Goal: Task Accomplishment & Management: Use online tool/utility

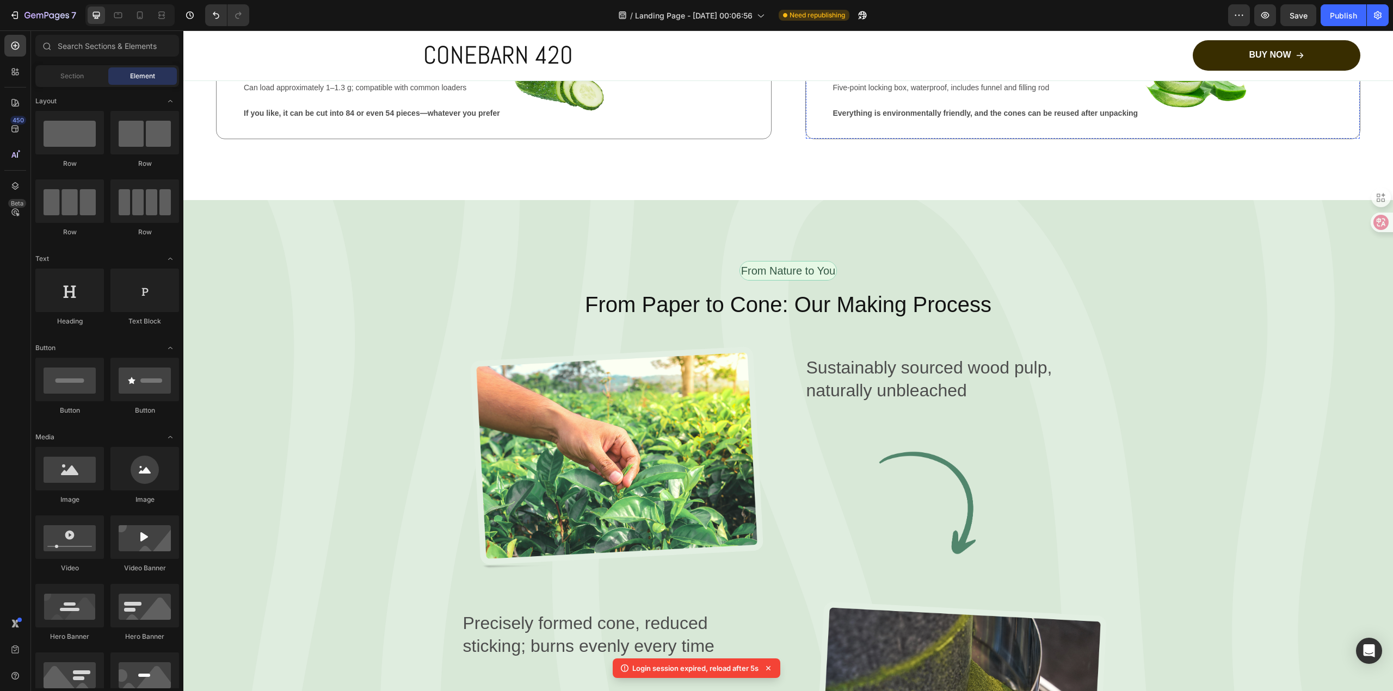
scroll to position [1687, 0]
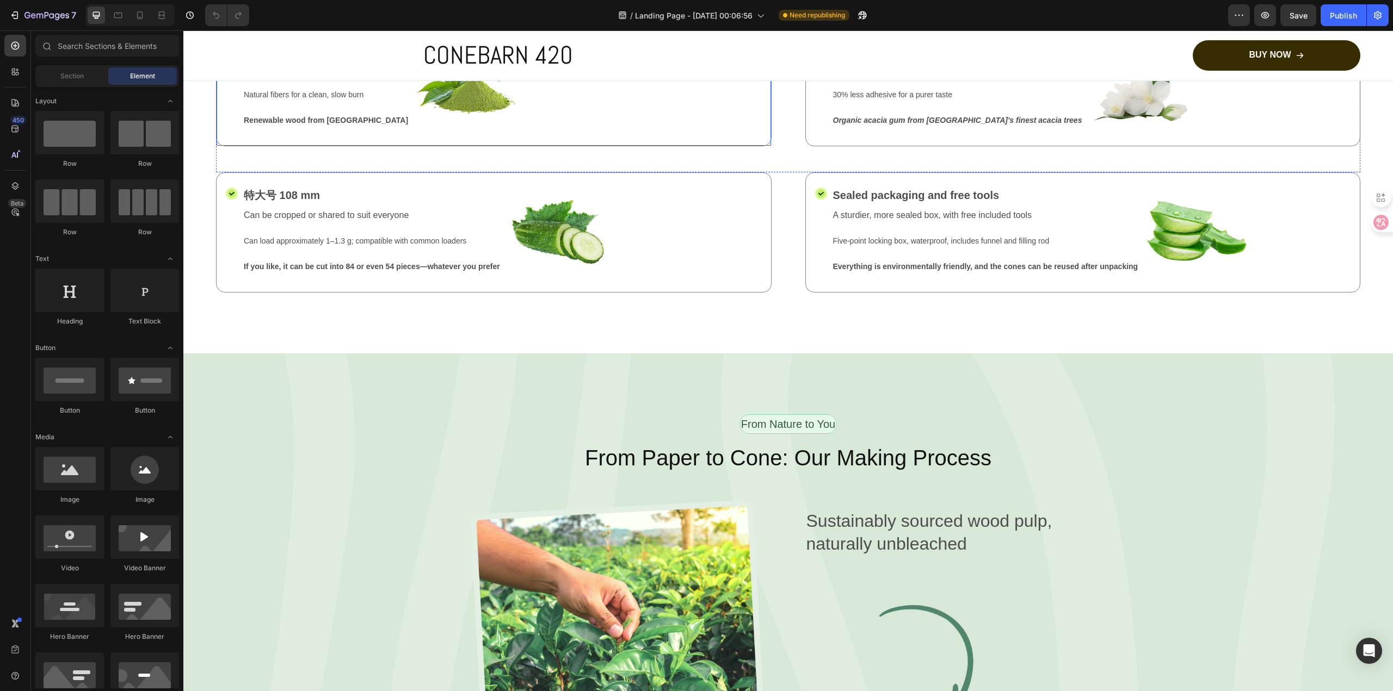
scroll to position [1251, 0]
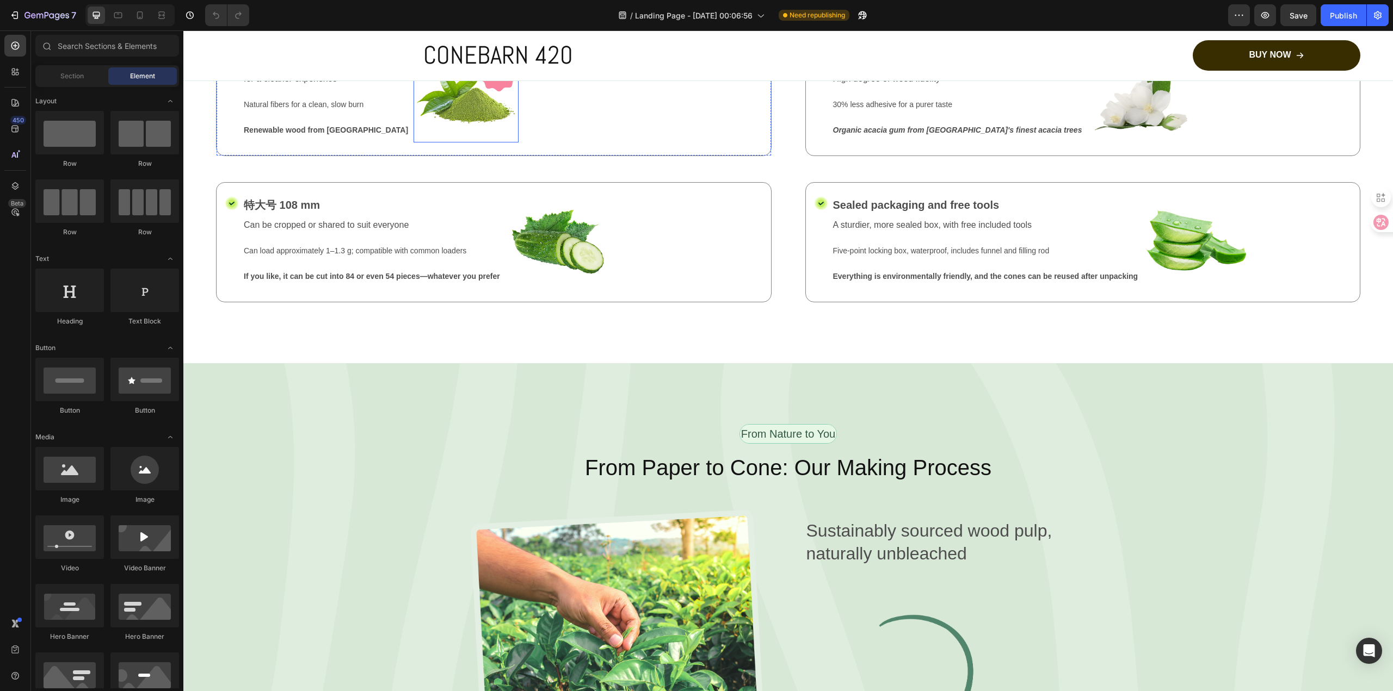
click at [444, 143] on img at bounding box center [465, 96] width 105 height 93
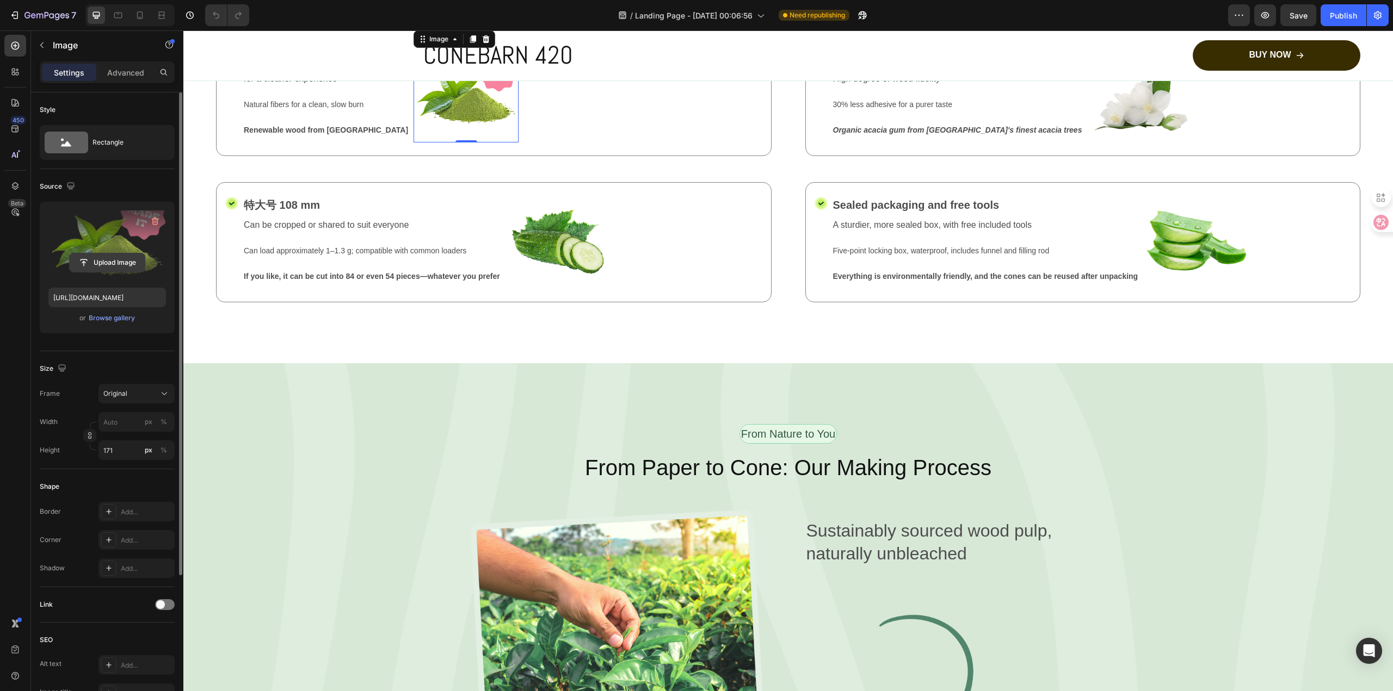
click at [122, 257] on input "file" at bounding box center [107, 263] width 75 height 18
type input "[URL][DOMAIN_NAME]"
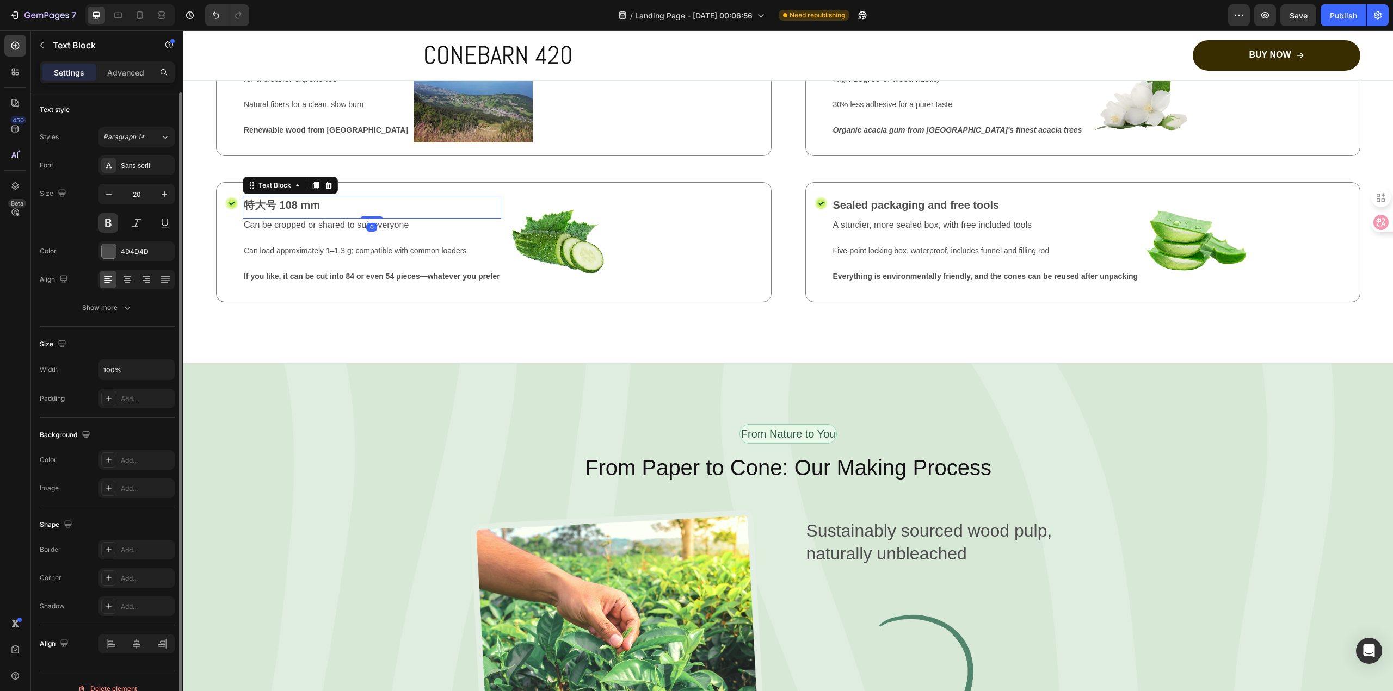
click at [318, 213] on p "特大号 108 mm" at bounding box center [372, 205] width 256 height 16
click at [324, 213] on p "特大号 108 mm" at bounding box center [372, 205] width 256 height 16
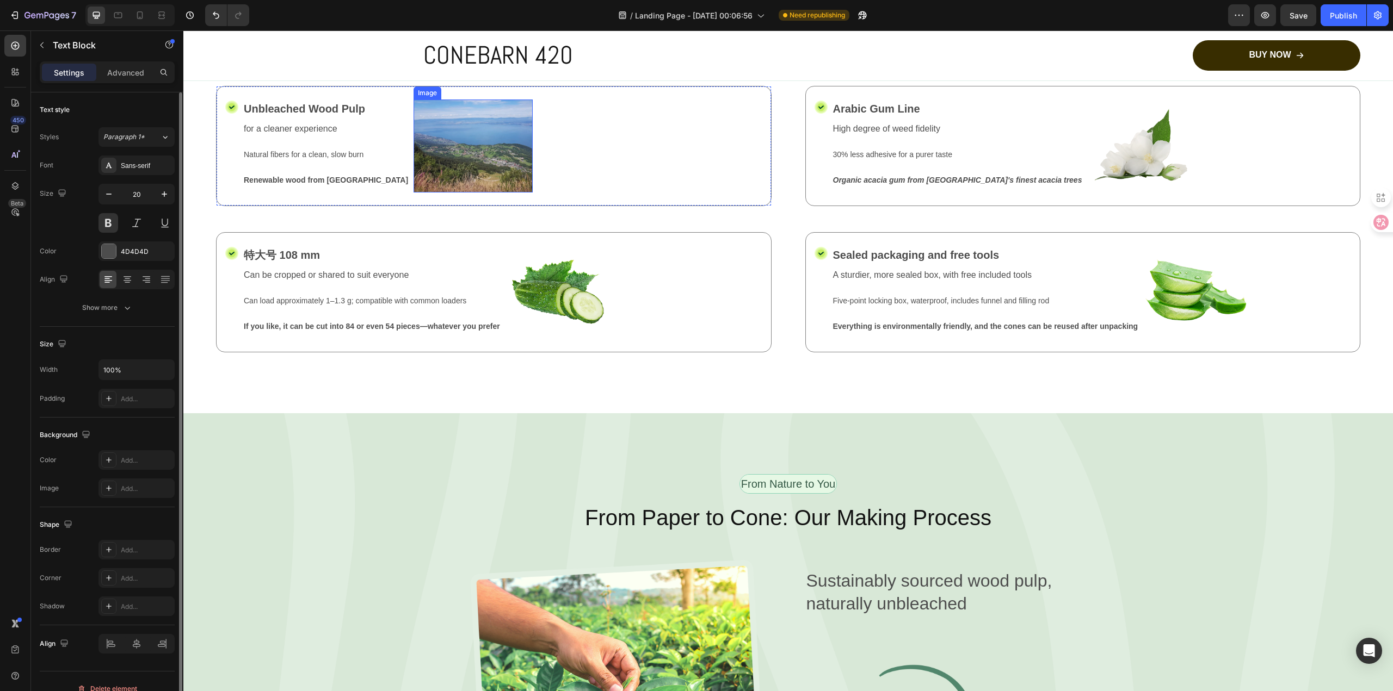
scroll to position [1360, 0]
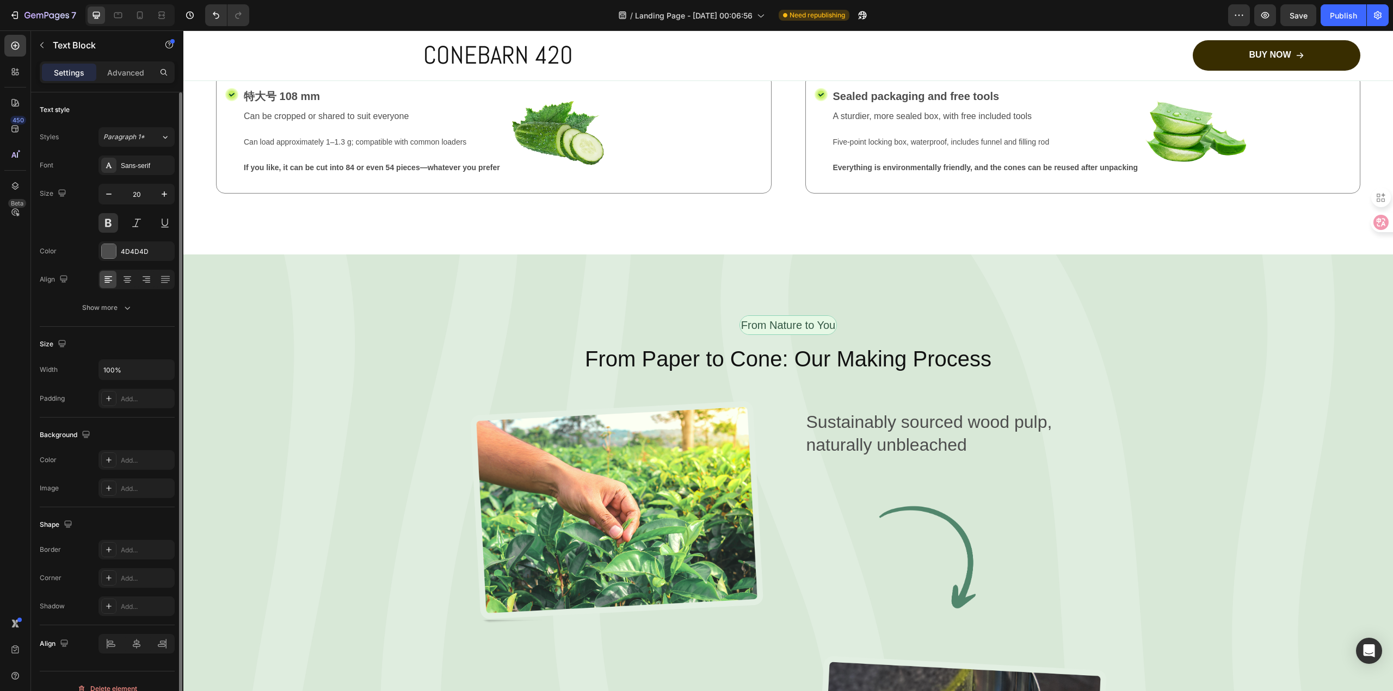
click at [280, 104] on p "特大号 108 mm" at bounding box center [372, 96] width 256 height 16
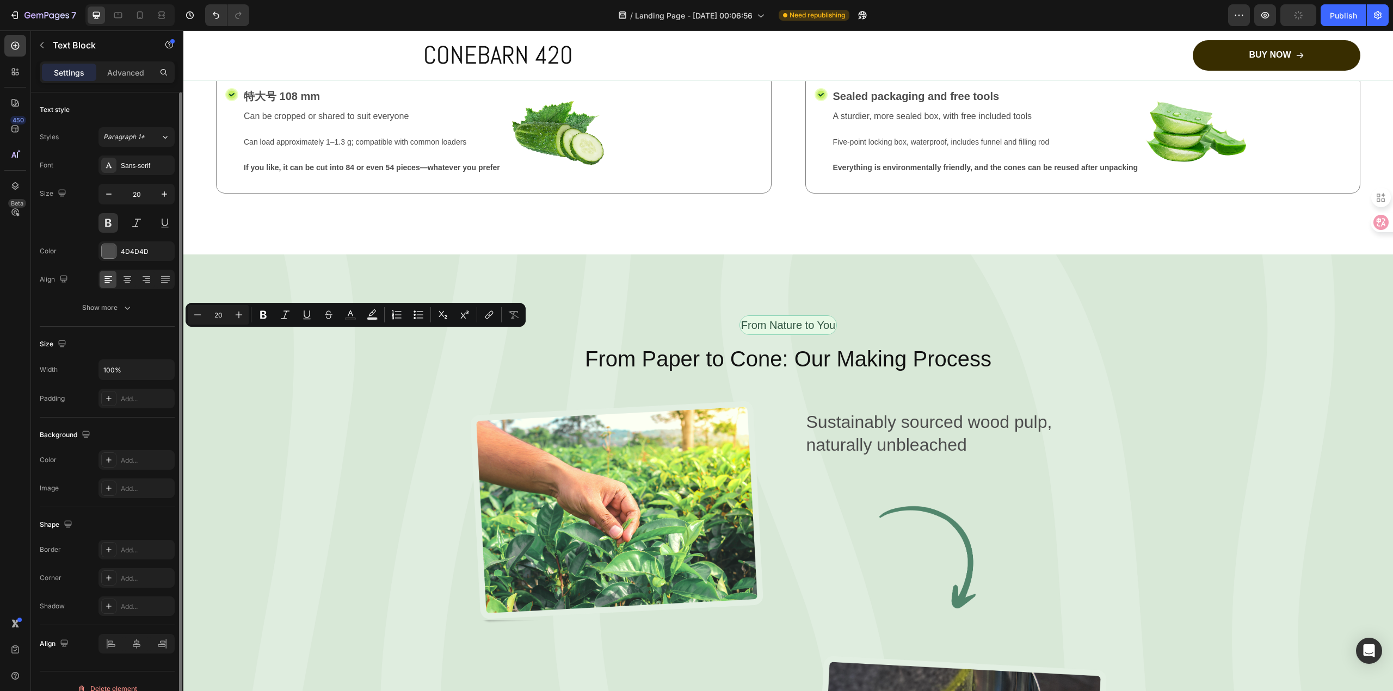
click at [277, 104] on p "特大号 108 mm" at bounding box center [372, 96] width 256 height 16
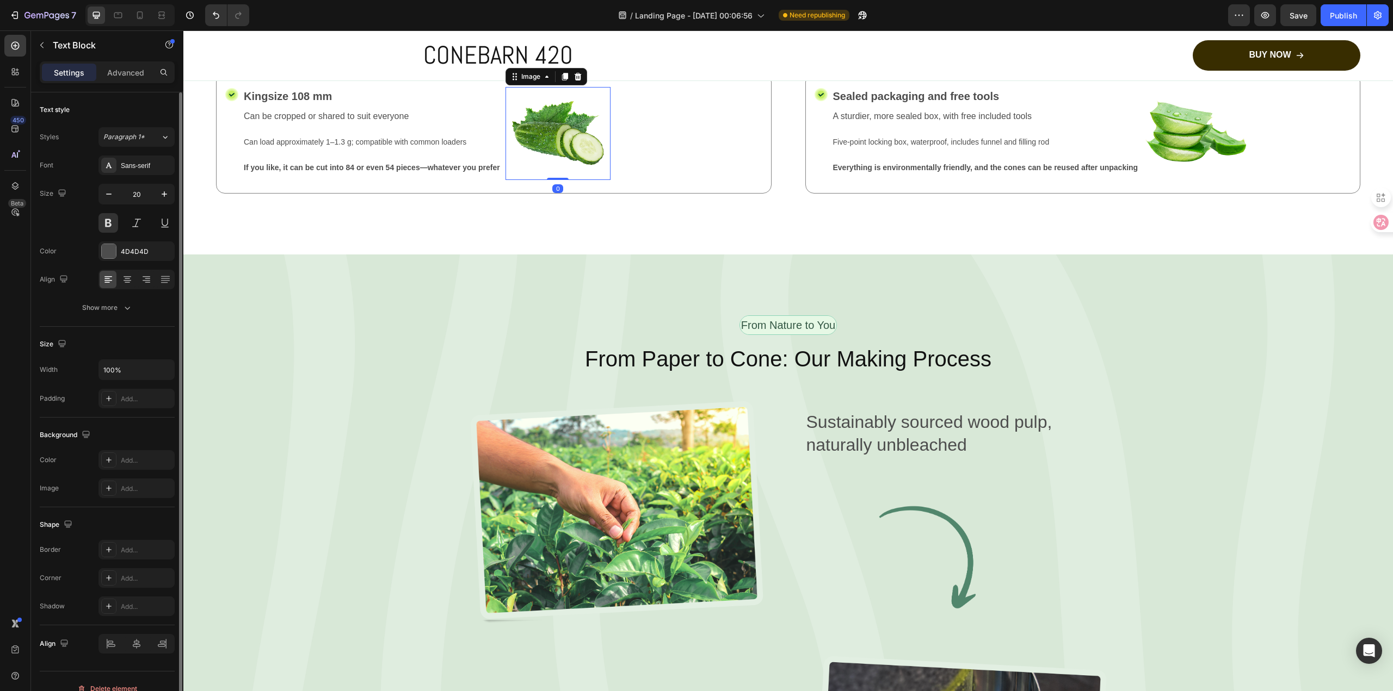
click at [541, 180] on img at bounding box center [557, 133] width 105 height 93
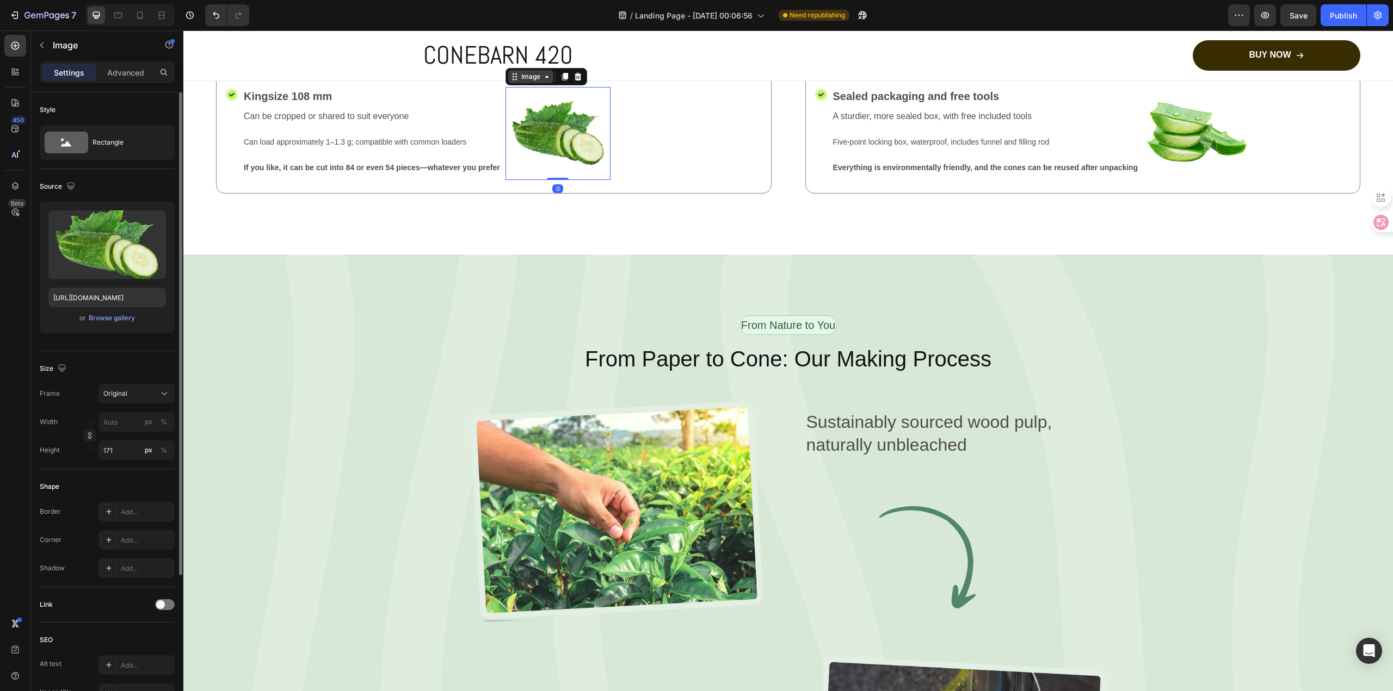
click at [551, 81] on icon at bounding box center [546, 76] width 9 height 9
click at [103, 258] on input "file" at bounding box center [107, 263] width 75 height 18
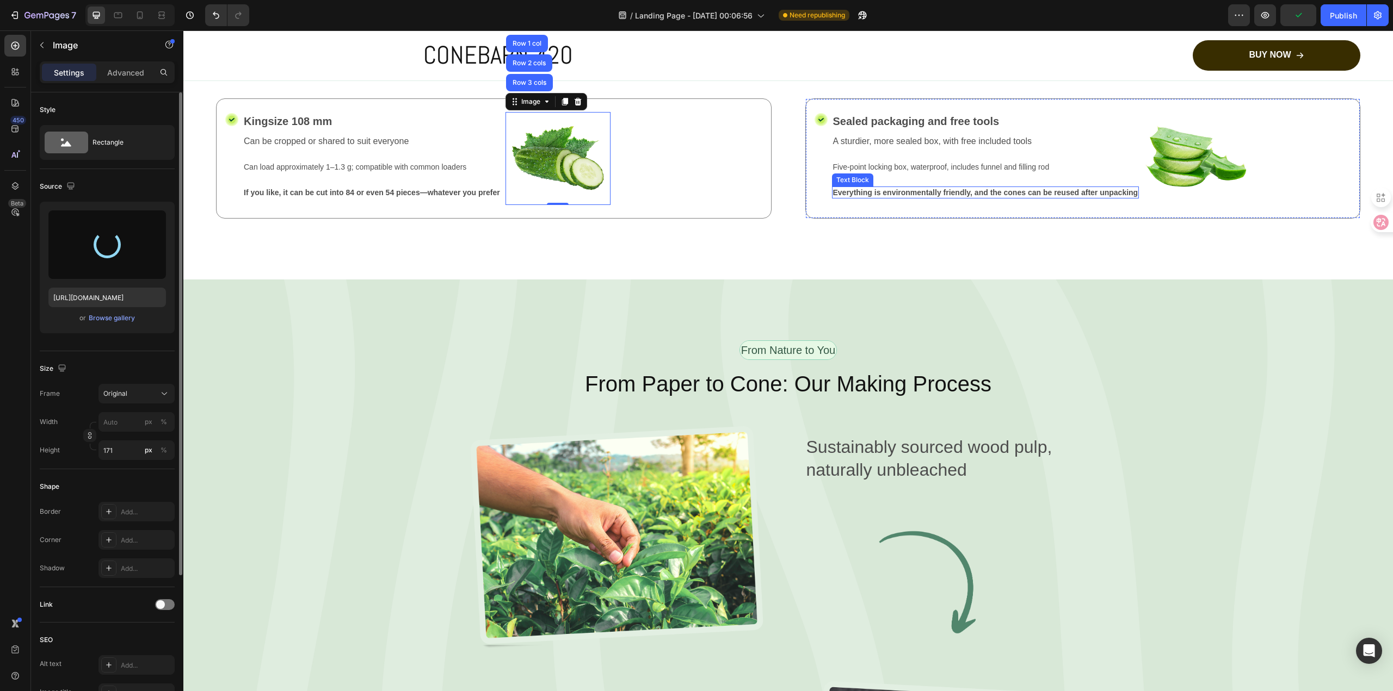
scroll to position [1251, 0]
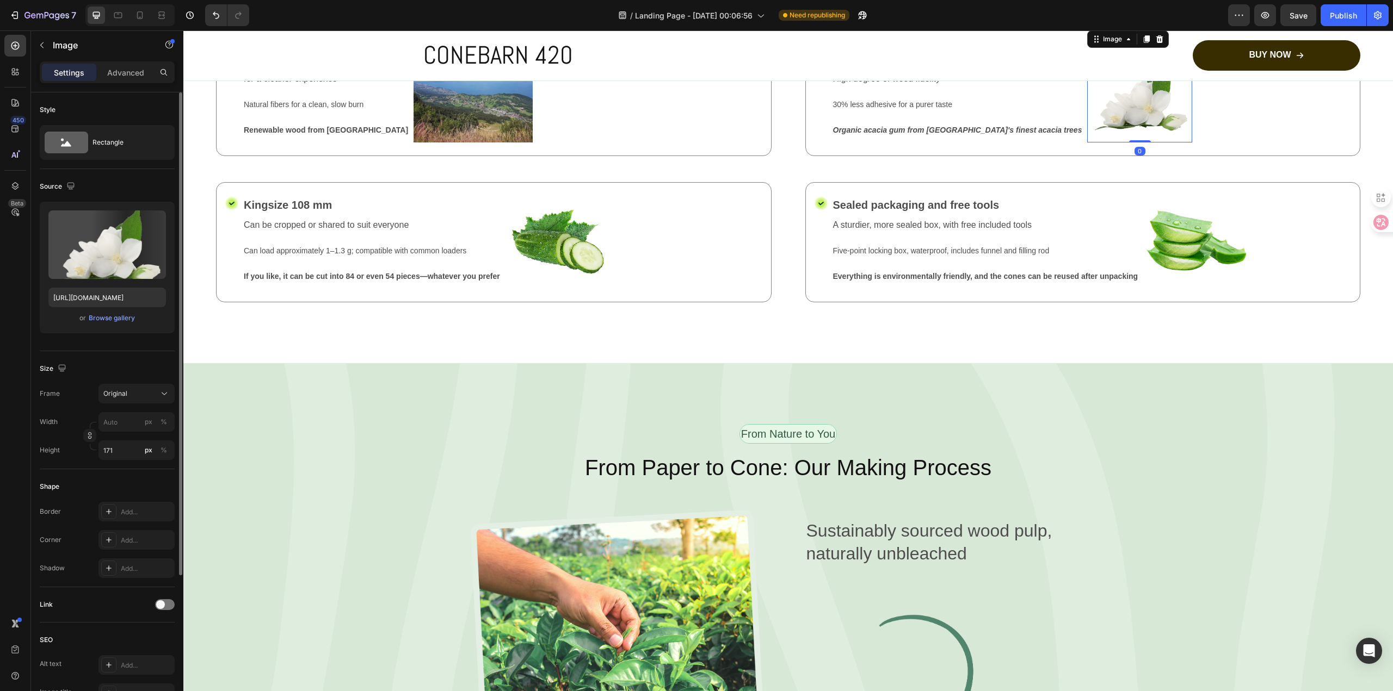
click at [1097, 143] on img at bounding box center [1139, 96] width 105 height 93
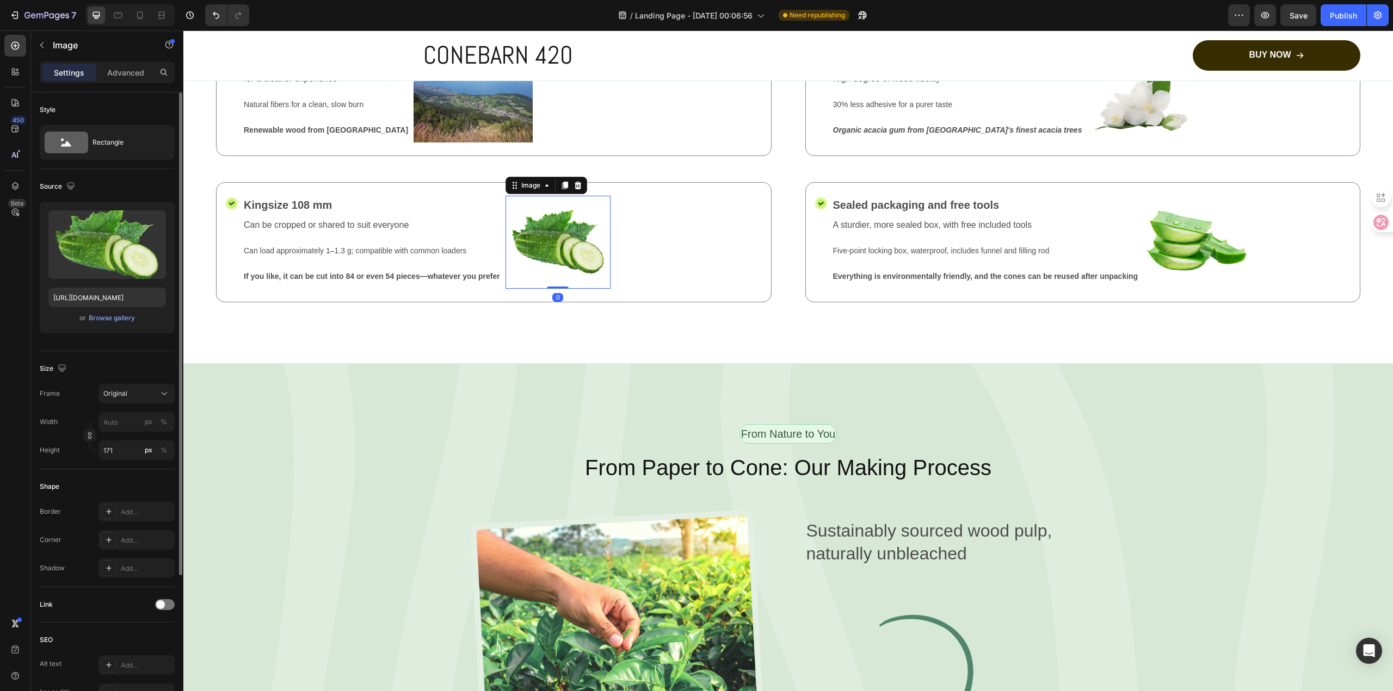
click at [569, 289] on img at bounding box center [557, 242] width 105 height 93
click at [107, 253] on button "Upload Image" at bounding box center [107, 263] width 76 height 20
click at [103, 261] on input "file" at bounding box center [107, 263] width 75 height 18
type input "[URL][DOMAIN_NAME]"
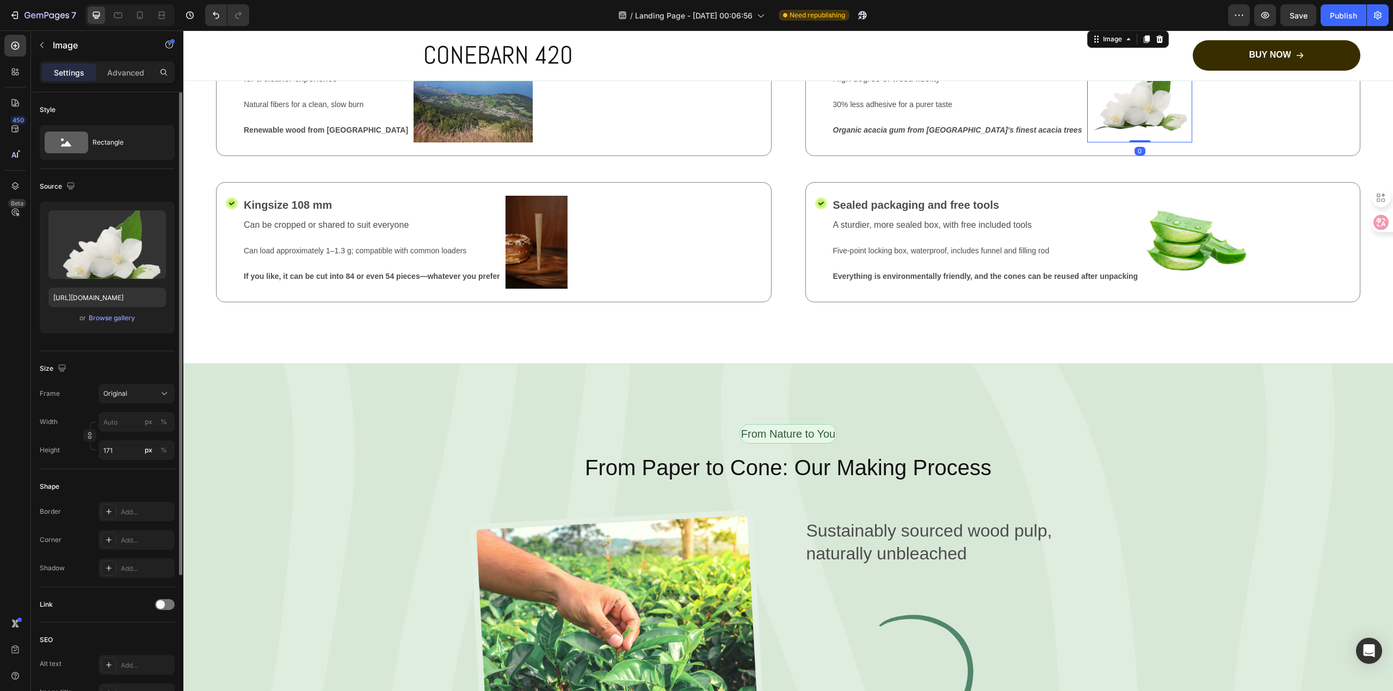
click at [1087, 143] on img at bounding box center [1139, 96] width 105 height 93
click at [111, 257] on input "file" at bounding box center [107, 263] width 75 height 18
type input "[URL][DOMAIN_NAME]"
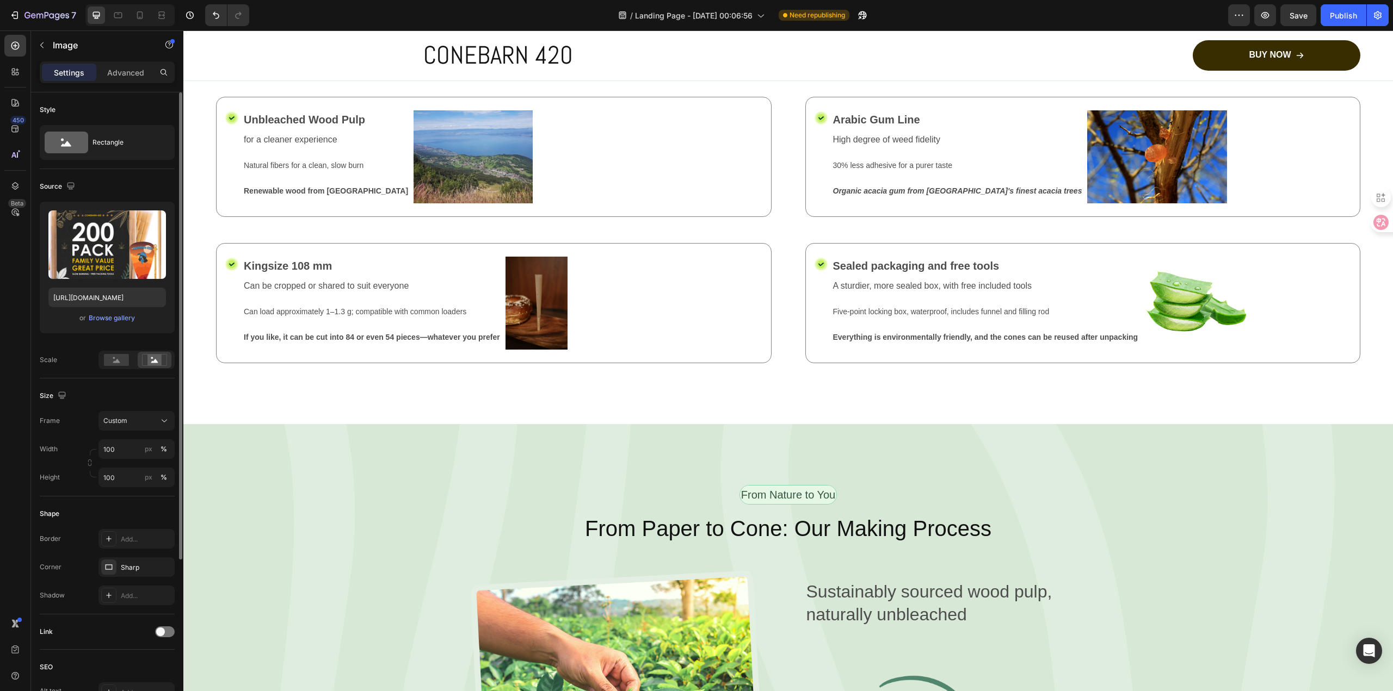
scroll to position [1197, 0]
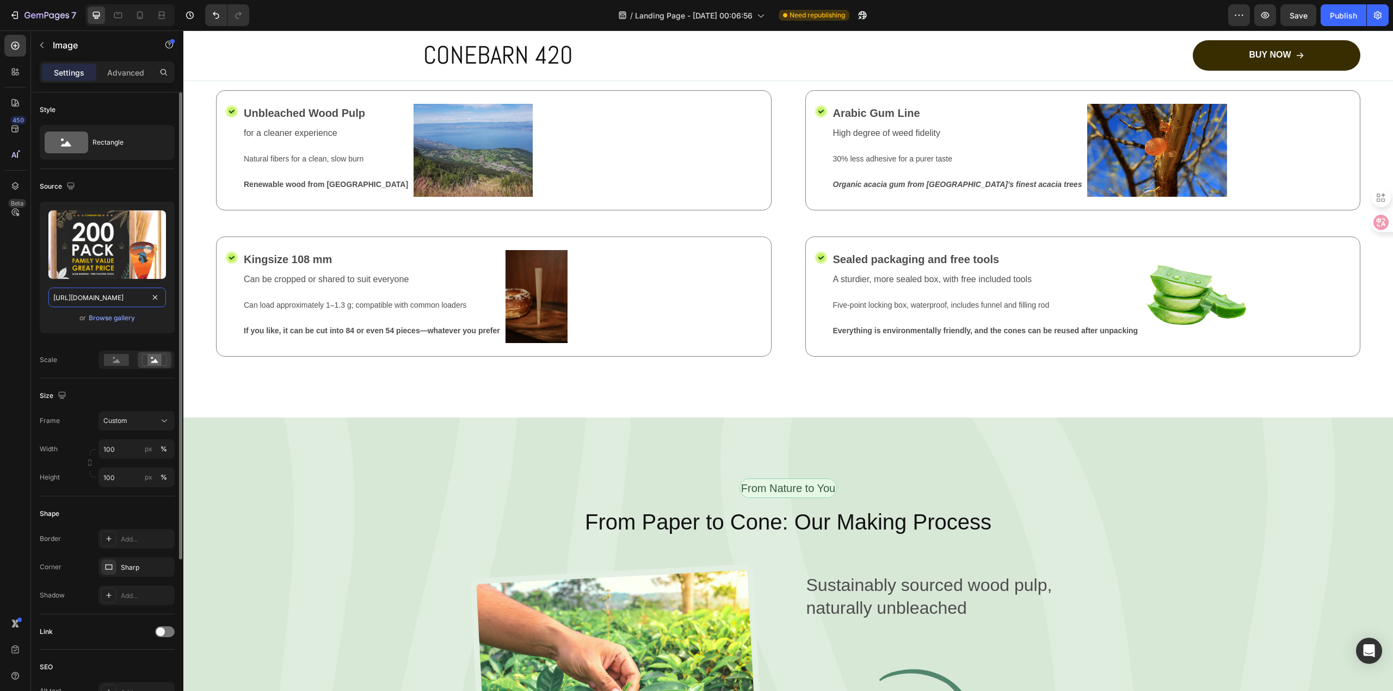
click at [124, 302] on input "[URL][DOMAIN_NAME]" at bounding box center [107, 298] width 118 height 20
click at [1187, 343] on img at bounding box center [1195, 296] width 105 height 93
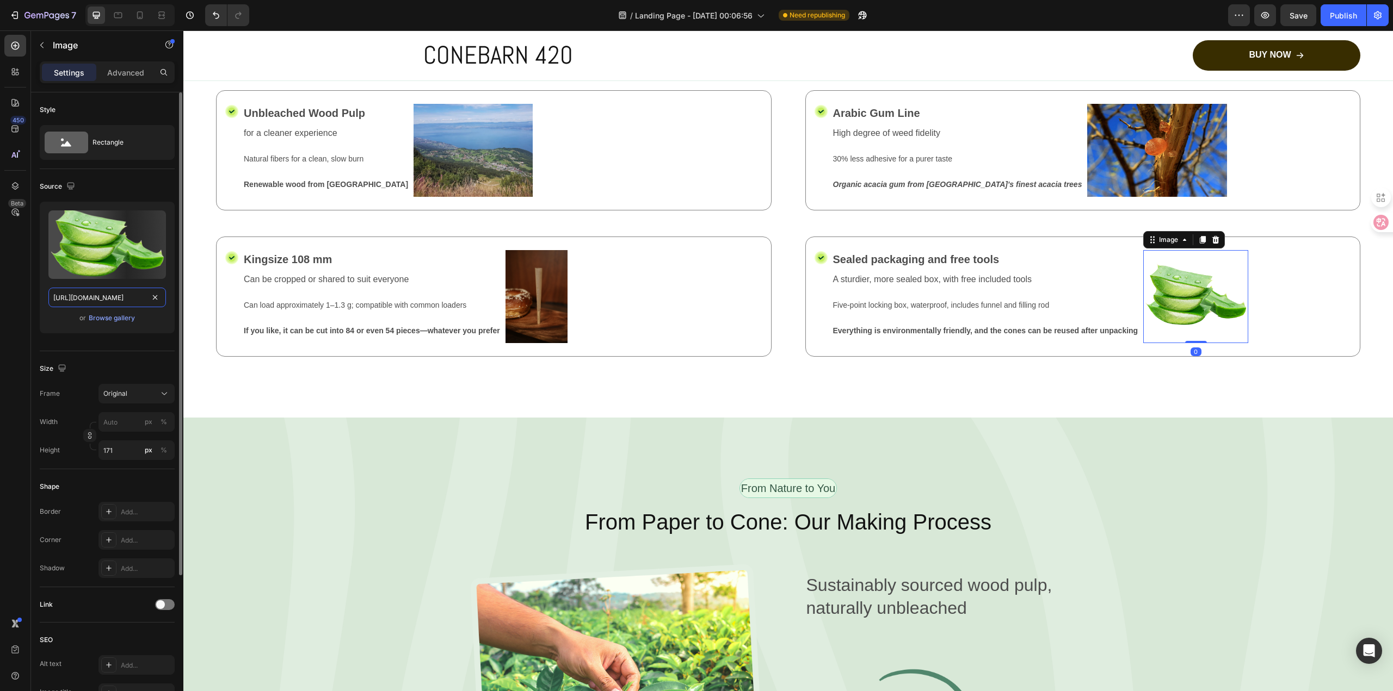
click at [106, 298] on input "[URL][DOMAIN_NAME]" at bounding box center [107, 298] width 118 height 20
paste input "[DOMAIN_NAME]"
type input "[URL][DOMAIN_NAME]"
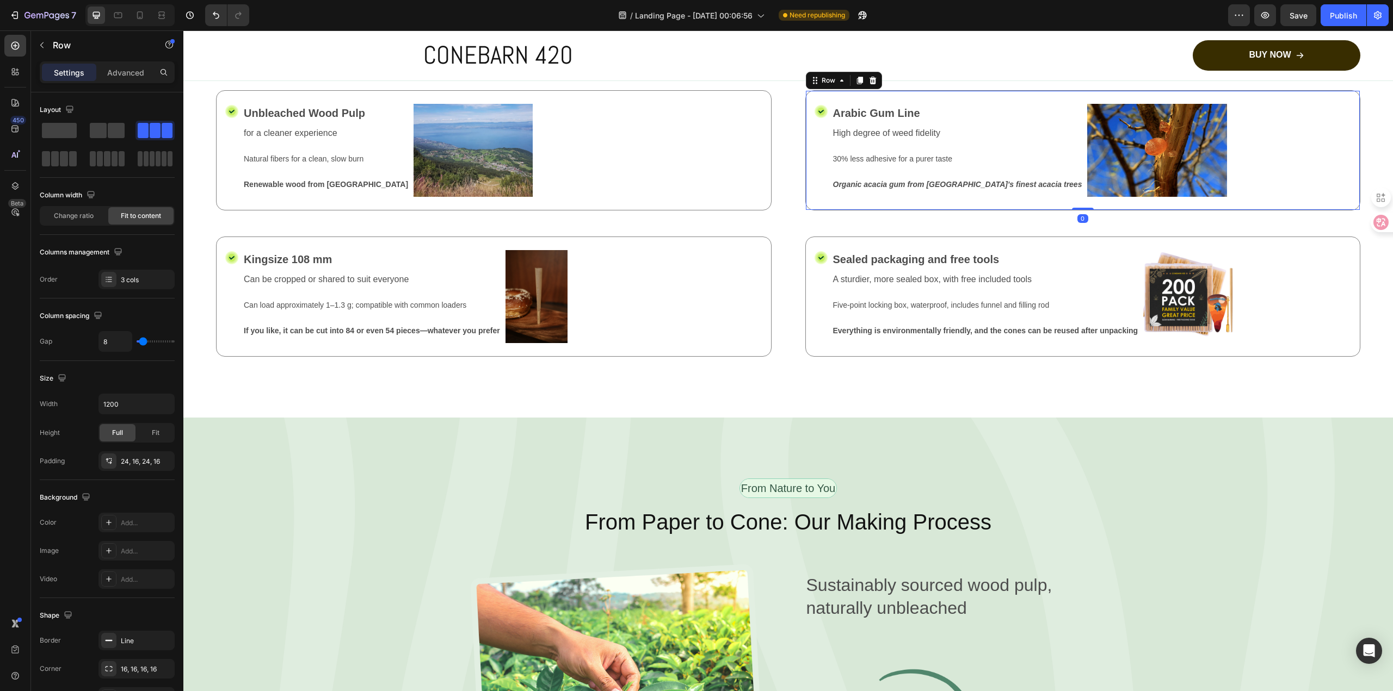
click at [1311, 211] on div "Icon Arabic Gum Line Text Block High degree of weed fidelity Text Block 30% les…" at bounding box center [1082, 150] width 555 height 120
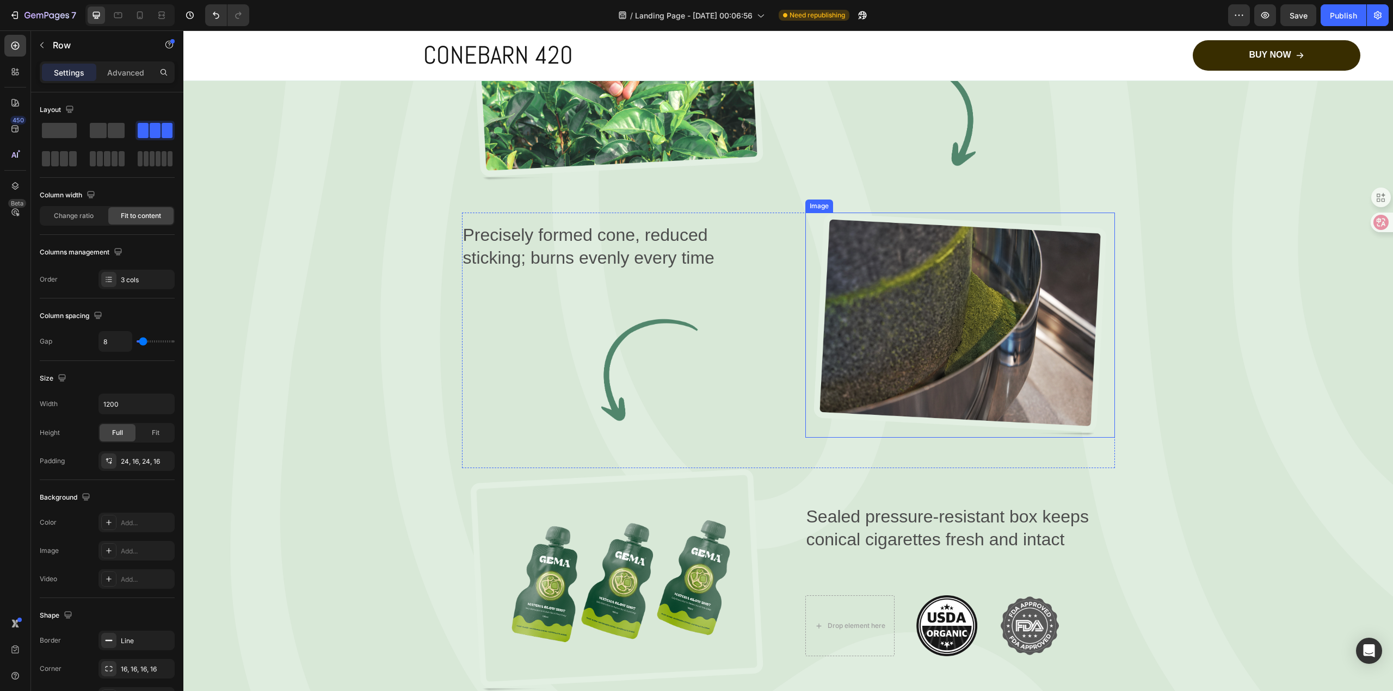
scroll to position [1795, 0]
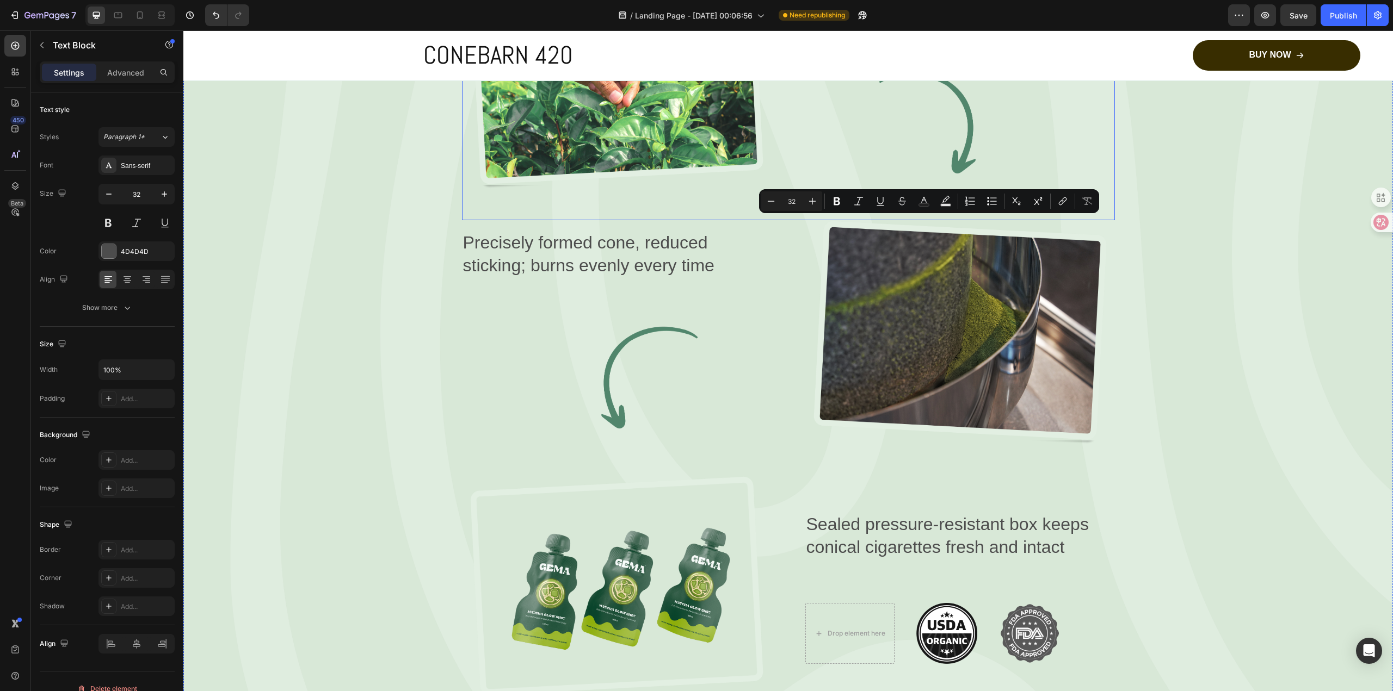
drag, startPoint x: 996, startPoint y: 257, endPoint x: 800, endPoint y: 226, distance: 198.8
click at [800, 221] on div "Image Sustainably sourced wood pulp, naturally unbleached Text Block 0 Image Row" at bounding box center [788, 93] width 653 height 256
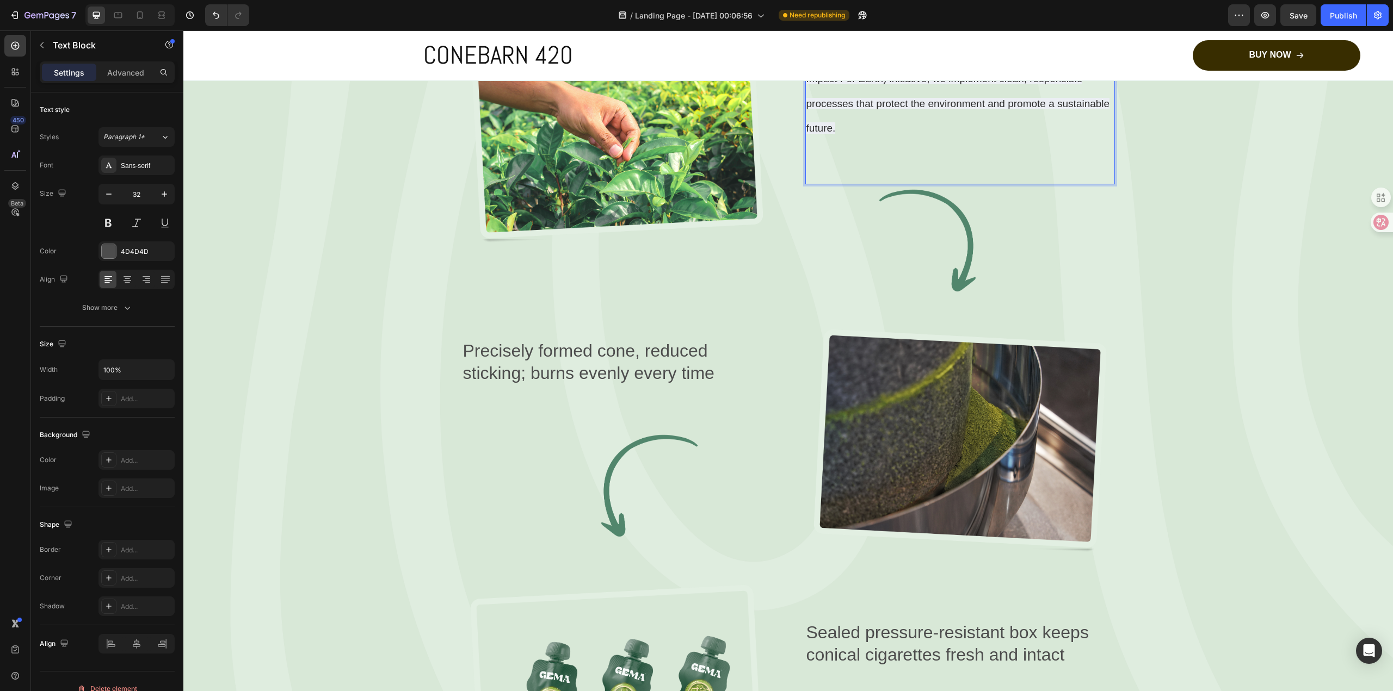
scroll to position [1785, 0]
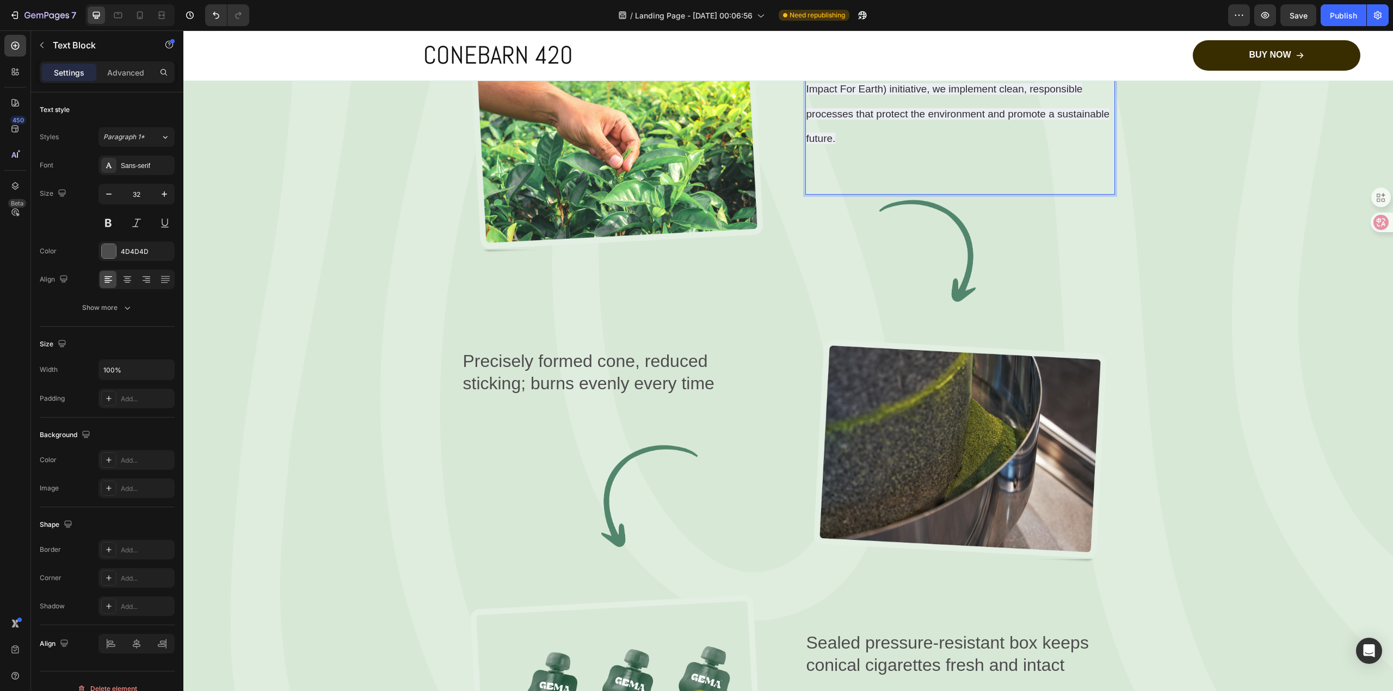
click at [1028, 195] on div "At PDL, sustainability is a priority. Located between [GEOGRAPHIC_DATA] and the…" at bounding box center [960, 85] width 310 height 219
click at [658, 396] on p "Precisely formed cone, reduced sticking; burns evenly every time" at bounding box center [616, 372] width 307 height 45
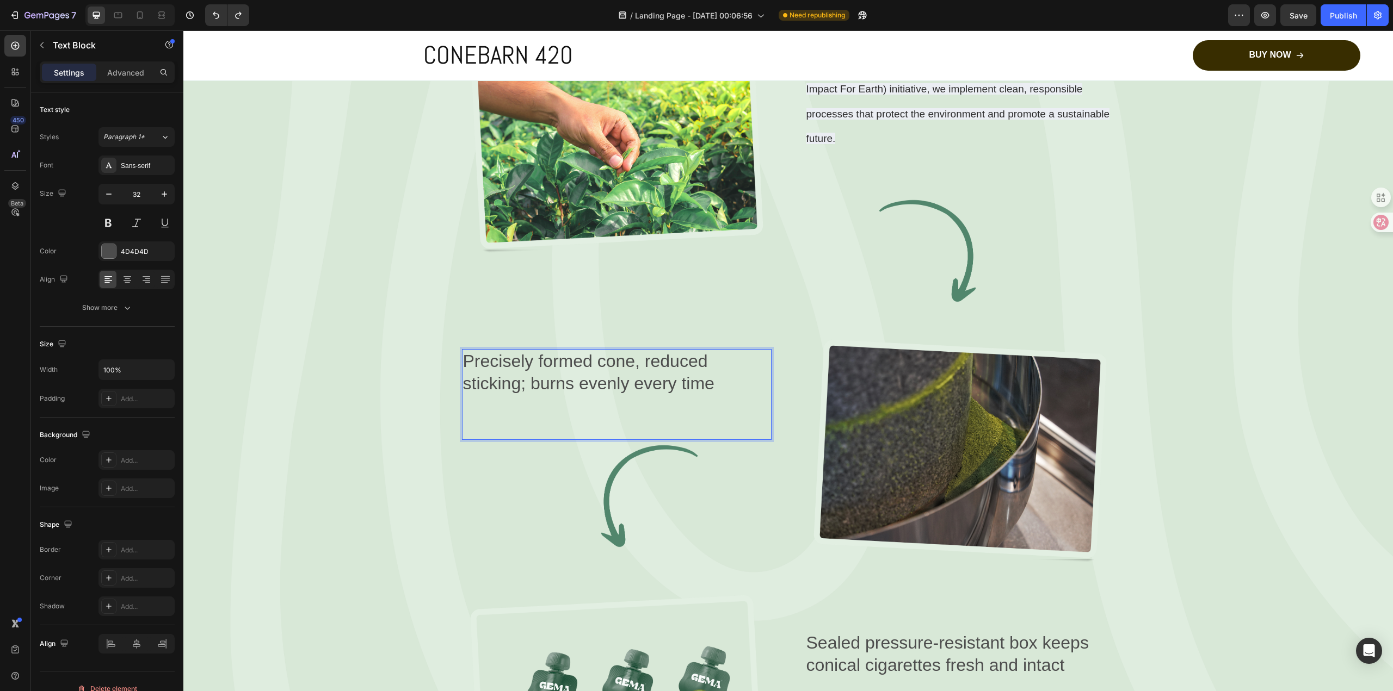
scroll to position [1775, 0]
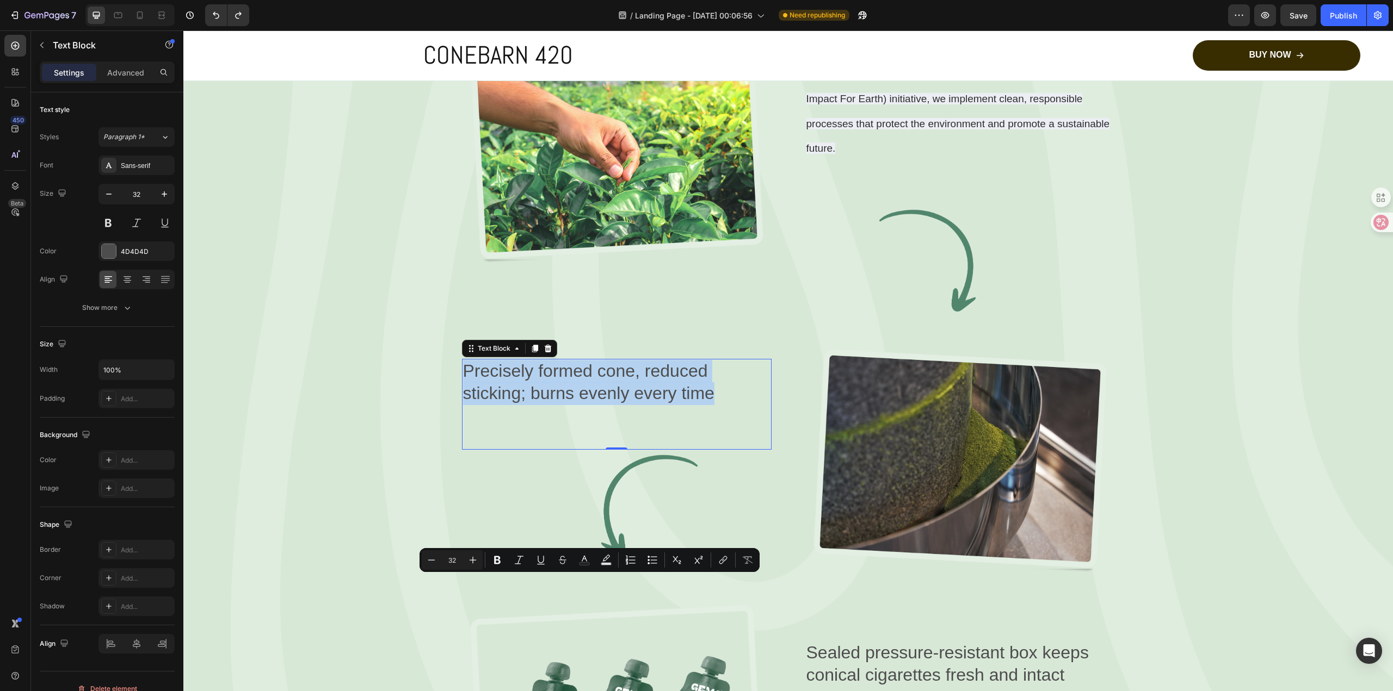
drag, startPoint x: 731, startPoint y: 613, endPoint x: 462, endPoint y: 588, distance: 269.9
click at [463, 405] on p "Precisely formed cone, reduced sticking; burns evenly every time" at bounding box center [616, 382] width 307 height 45
copy p "Precisely formed cone, reduced sticking; burns evenly every time"
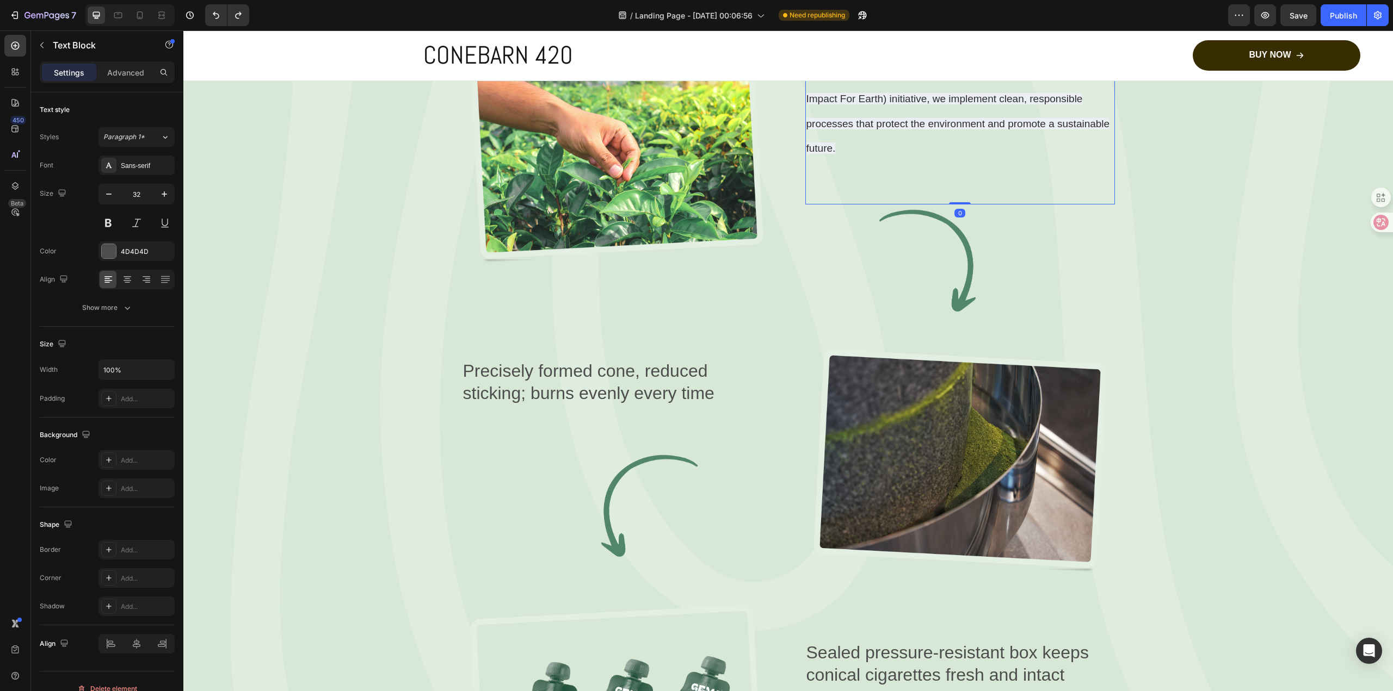
click at [982, 155] on span "At PDL, sustainability is a priority. Located between [GEOGRAPHIC_DATA] and the…" at bounding box center [958, 74] width 304 height 160
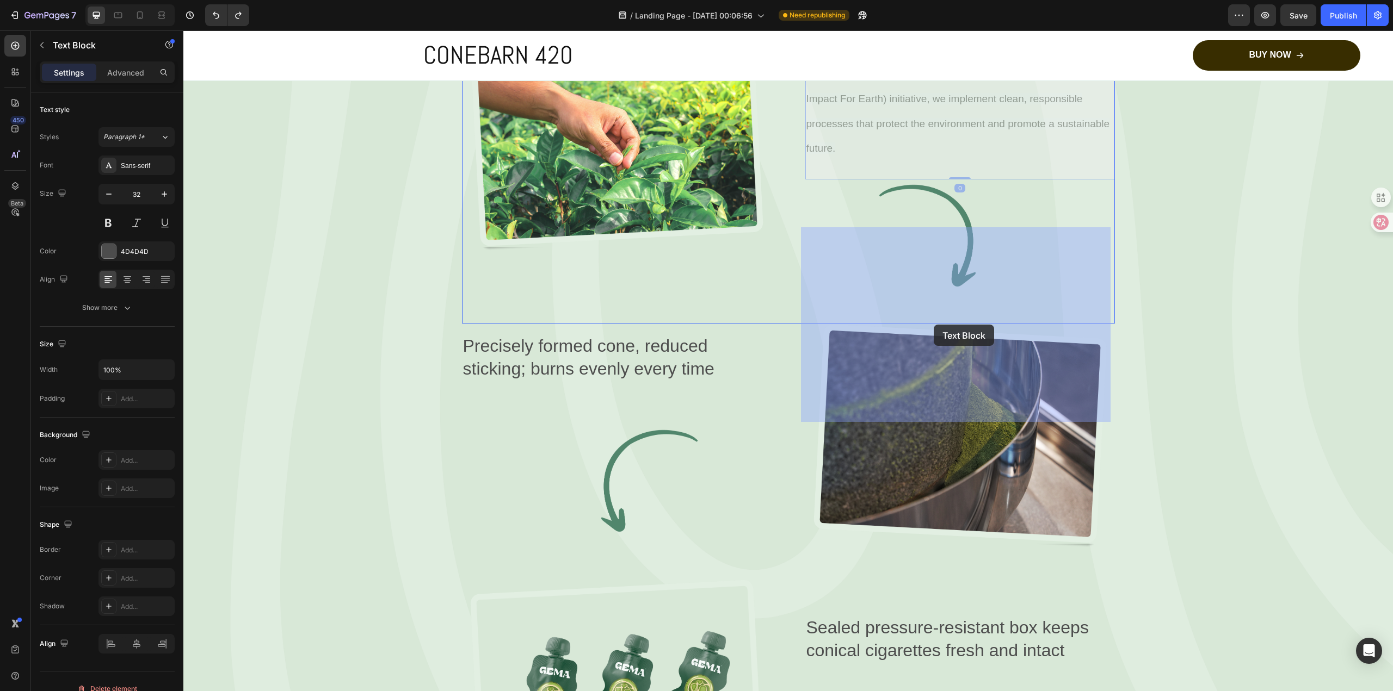
drag, startPoint x: 1077, startPoint y: 383, endPoint x: 944, endPoint y: 330, distance: 143.4
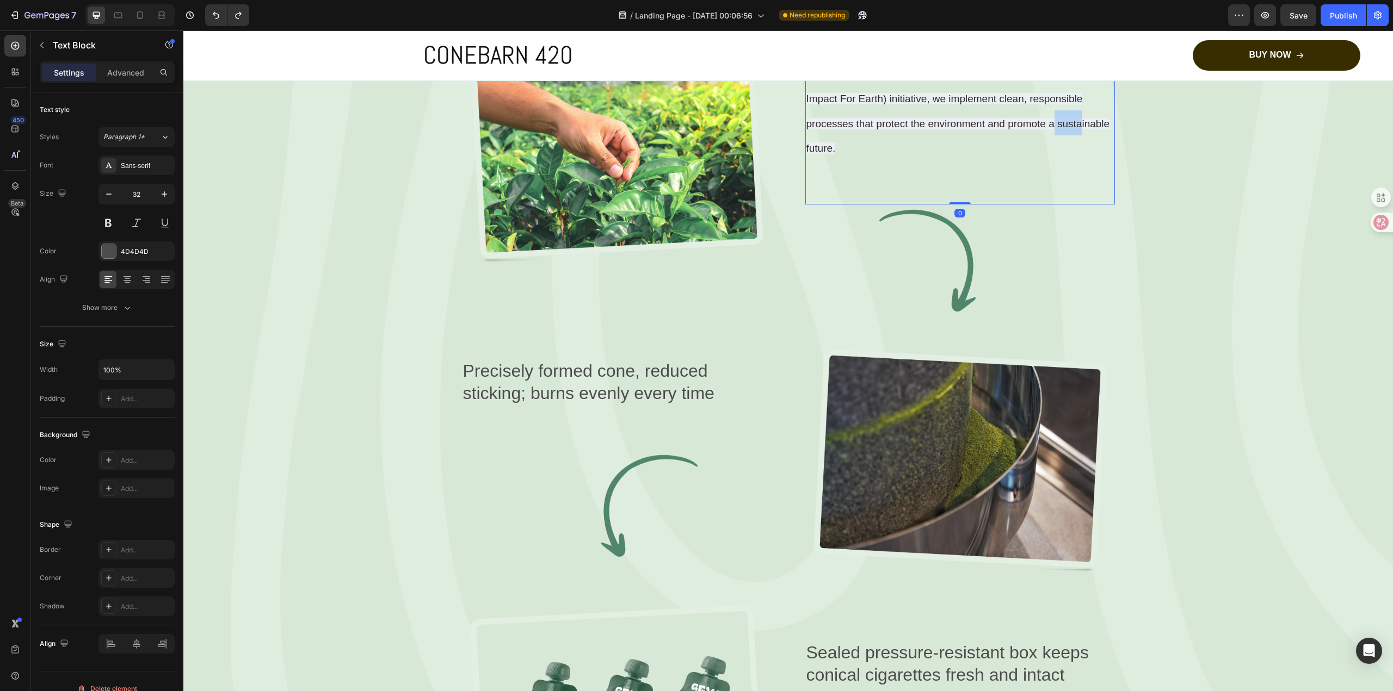
click at [1017, 155] on span "At PDL, sustainability is a priority. Located between [GEOGRAPHIC_DATA] and the…" at bounding box center [958, 74] width 304 height 160
click at [1039, 160] on p "At PDL, sustainability is a priority. Located between [GEOGRAPHIC_DATA] and the…" at bounding box center [959, 73] width 307 height 174
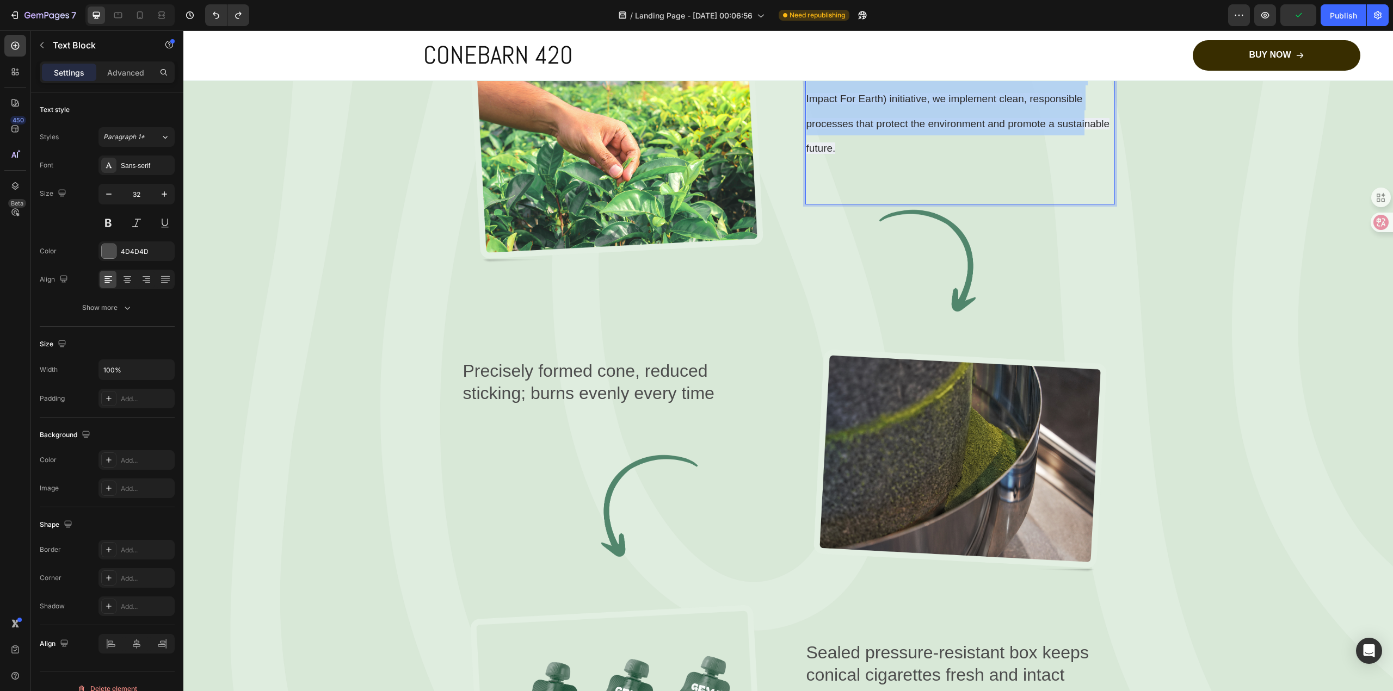
drag, startPoint x: 1049, startPoint y: 376, endPoint x: 805, endPoint y: 237, distance: 281.0
click at [806, 160] on p "At PDL, sustainability is a priority. Located between [GEOGRAPHIC_DATA] and the…" at bounding box center [959, 73] width 307 height 174
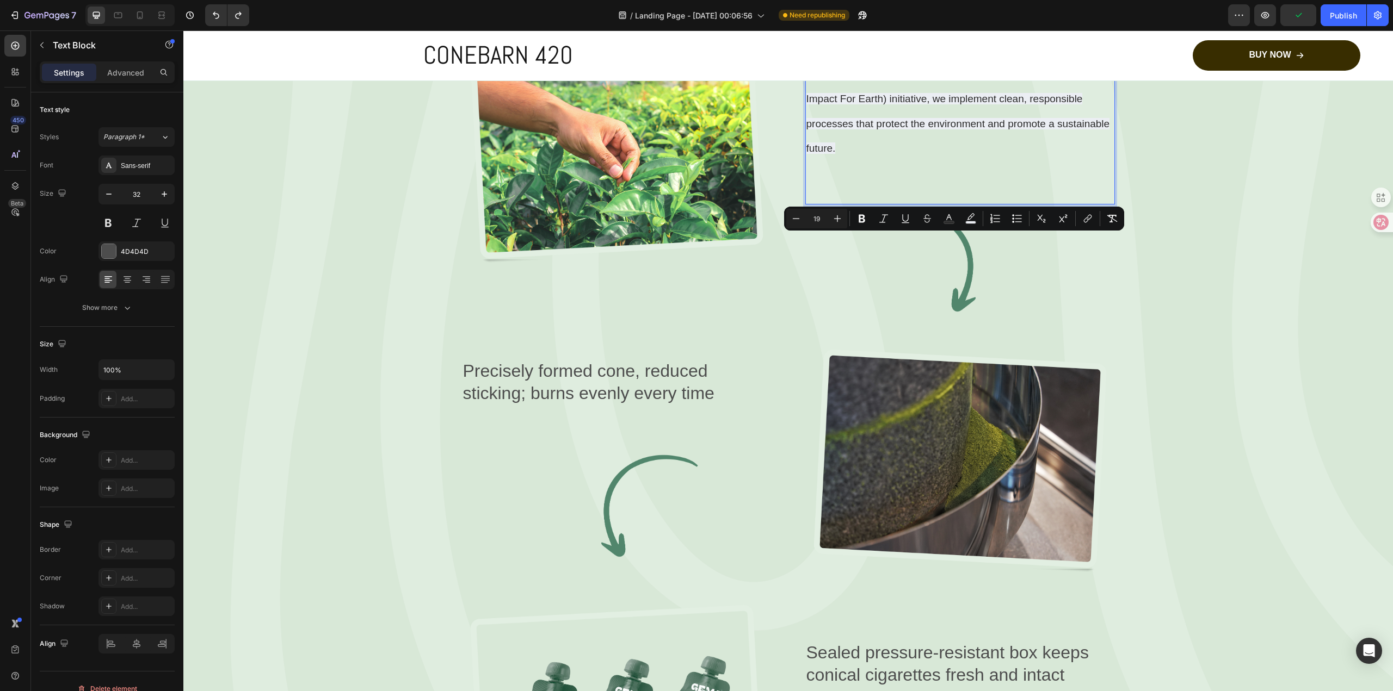
scroll to position [1783, 0]
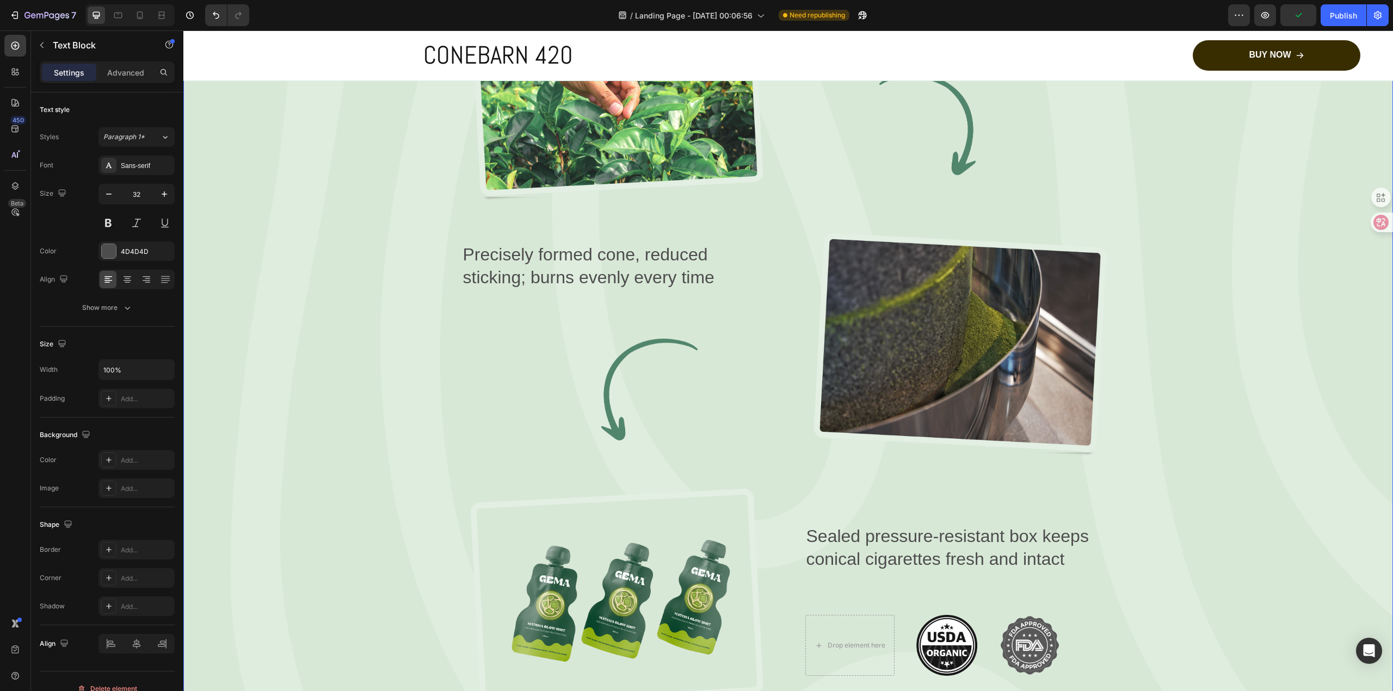
click at [1252, 317] on div "From Nature to You Text Block Row From Paper to Cone: Our Making Process Headin…" at bounding box center [788, 302] width 1144 height 821
click at [917, 68] on div "Precisely formed cone, reduced sticking; burns evenly every time Text Block 0" at bounding box center [960, 32] width 310 height 71
click at [649, 458] on div "Precisely formed cone, reduced sticking; burns evenly every time Text Block Ima…" at bounding box center [617, 344] width 310 height 225
click at [641, 289] on p "Precisely formed cone, reduced sticking; burns evenly every time" at bounding box center [616, 266] width 307 height 45
click at [680, 289] on p "Precisely formed cone, reduced sticking; burns evenly every time" at bounding box center [616, 266] width 307 height 45
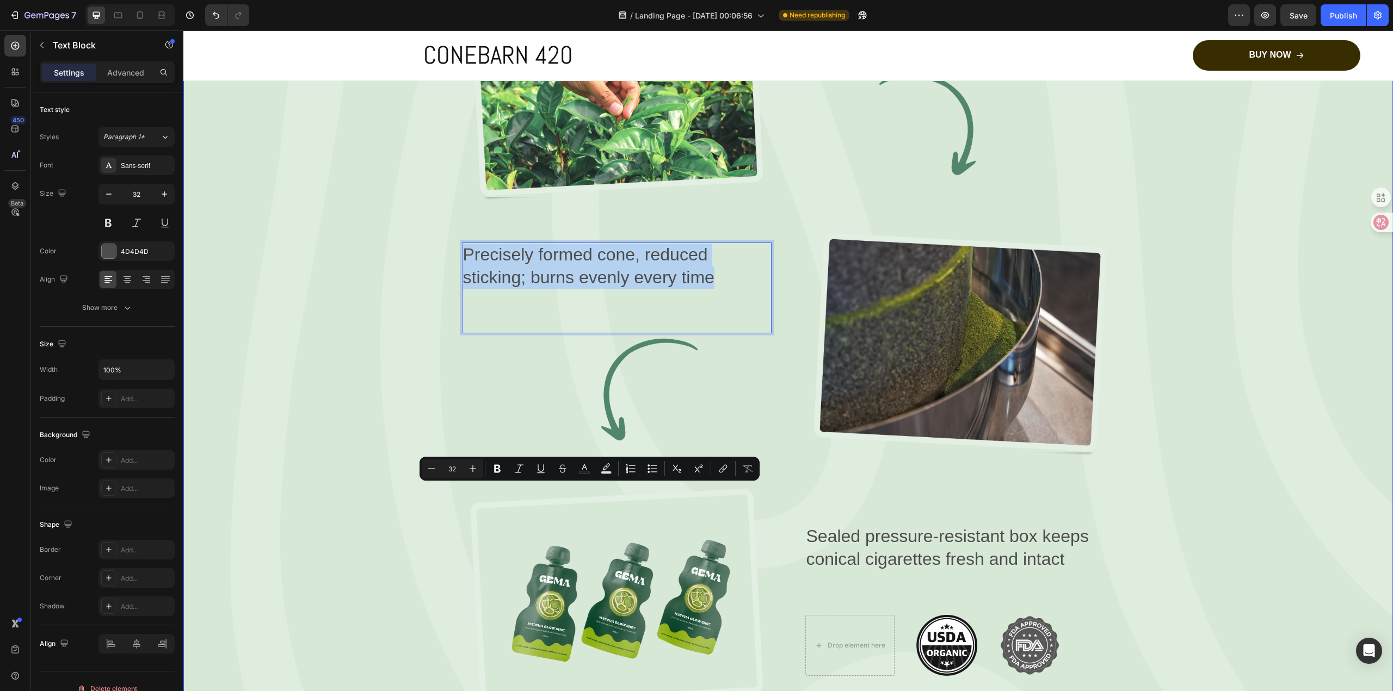
drag, startPoint x: 741, startPoint y: 529, endPoint x: 438, endPoint y: 478, distance: 307.4
click at [438, 478] on div "From Nature to You Text Block Row From Paper to Cone: Our Making Process Headin…" at bounding box center [788, 302] width 1144 height 821
copy p "Precisely formed cone, reduced sticking; burns evenly every time"
click at [916, 23] on p "Precisely formed cone, reduced sticking; burns evenly every time" at bounding box center [959, 10] width 307 height 25
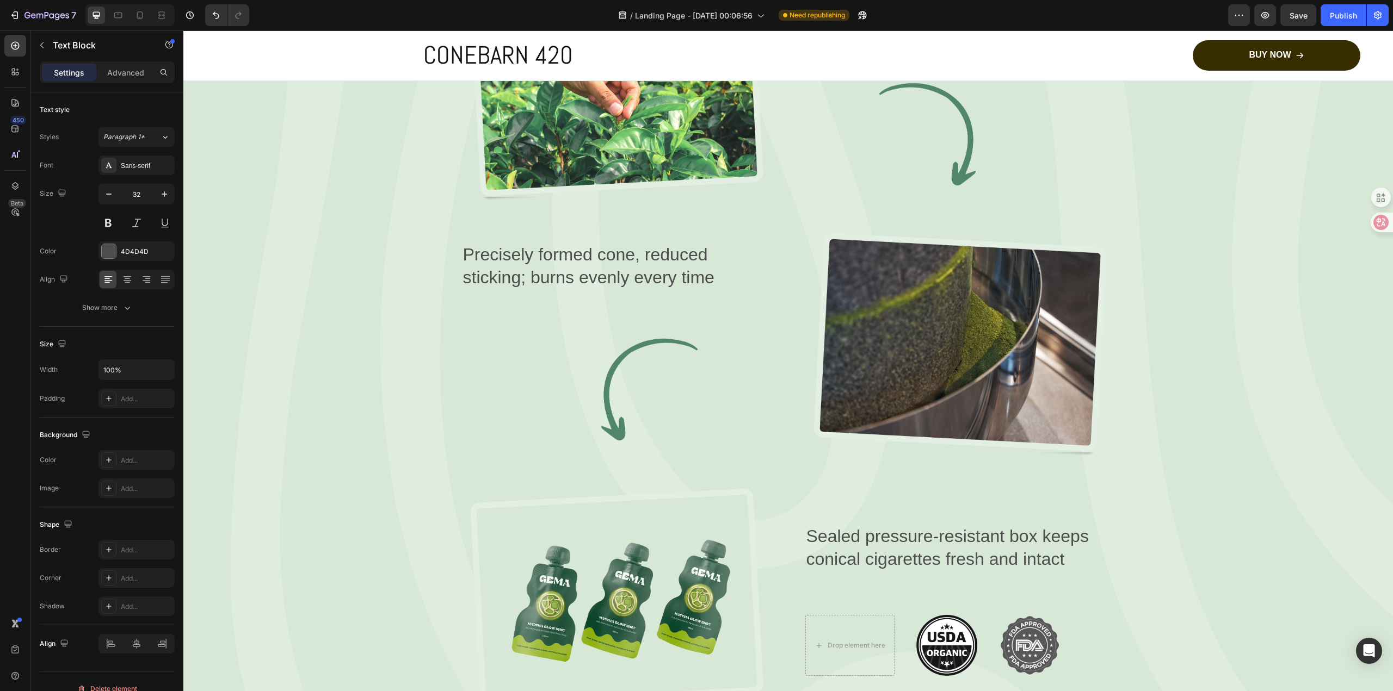
click at [987, 78] on div "Precisely formed cone, reduced sticking; burns evenly every time Text Block 0" at bounding box center [960, 32] width 310 height 91
click at [962, 78] on div "Precisely formed cone, reduced sticking; burns evenly every time Text Block 0" at bounding box center [960, 32] width 310 height 91
click at [1058, 33] on p "Precisely formed cone, reduced sticking; burns evenly every time" at bounding box center [959, 10] width 307 height 45
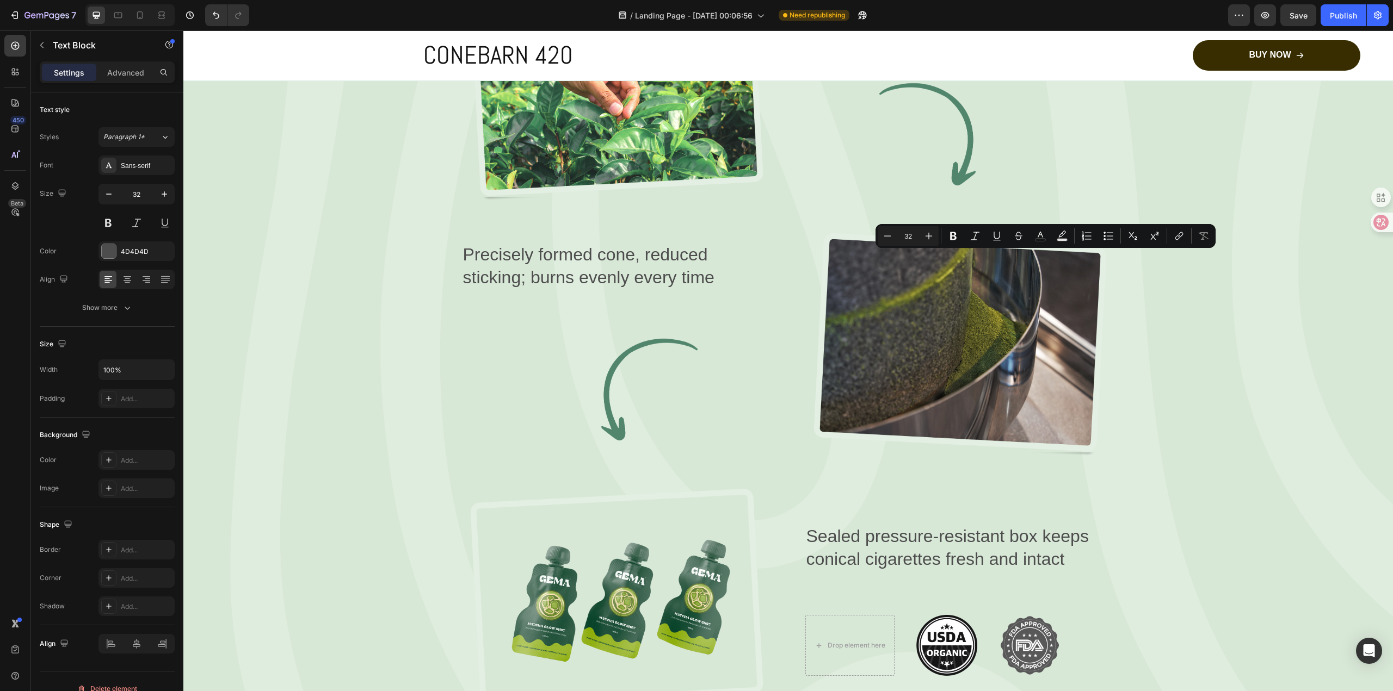
click at [1071, 33] on p "Precisely formed cone, reduced sticking; burns evenly every time" at bounding box center [959, 10] width 307 height 45
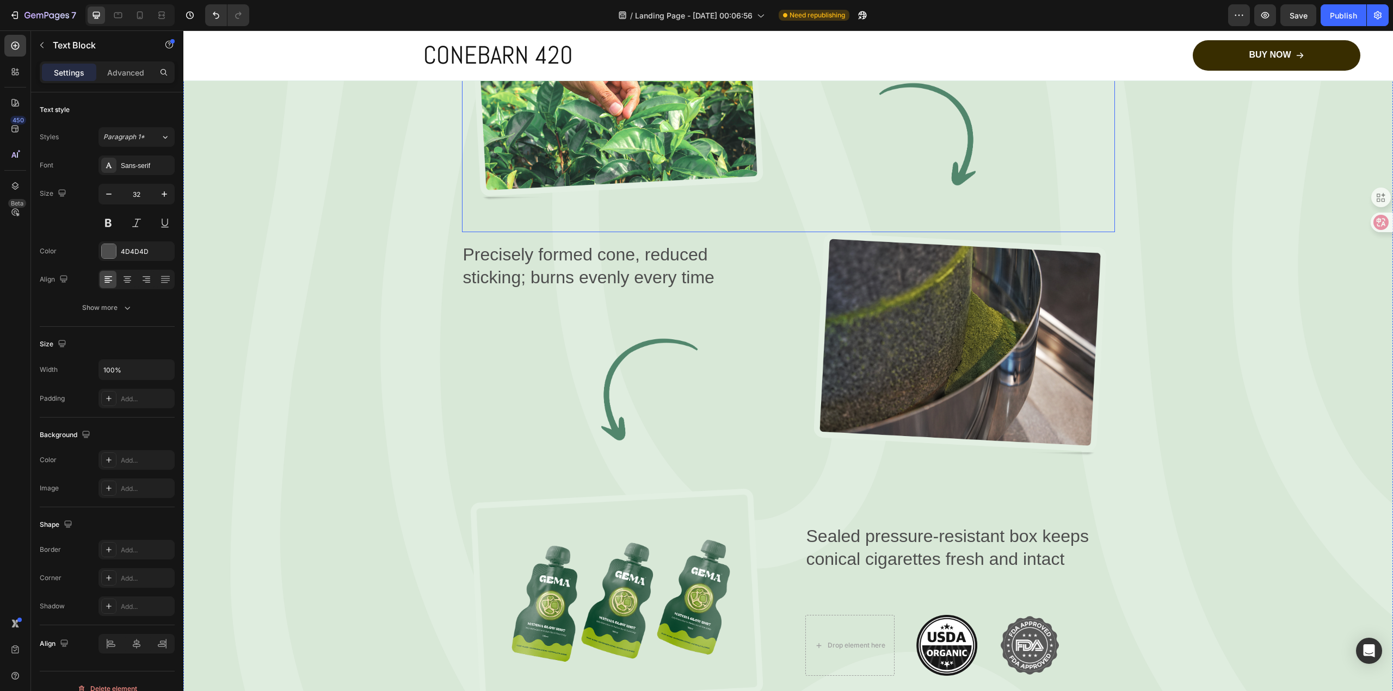
drag, startPoint x: 1072, startPoint y: 265, endPoint x: 802, endPoint y: 235, distance: 271.0
click at [785, 233] on div "Image Precisely formed cone, reduced sticking; burns evenly every time Text Blo…" at bounding box center [788, 105] width 653 height 256
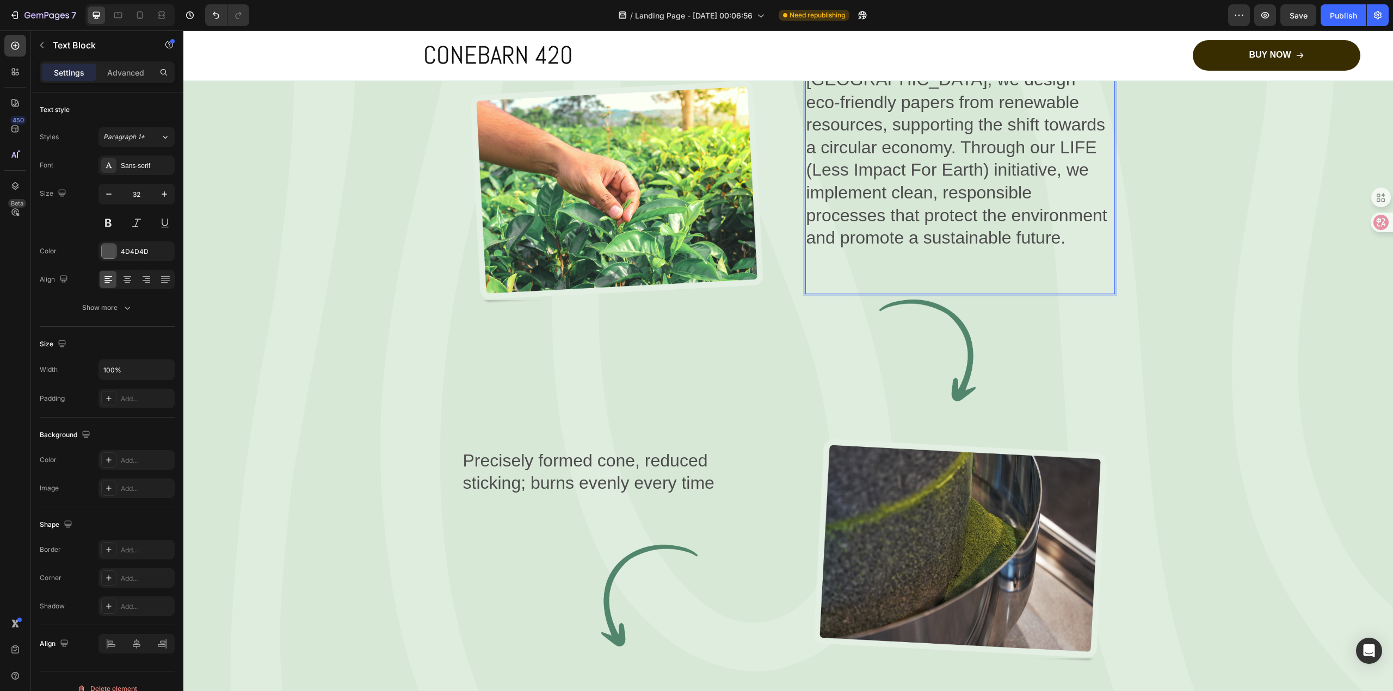
scroll to position [1773, 0]
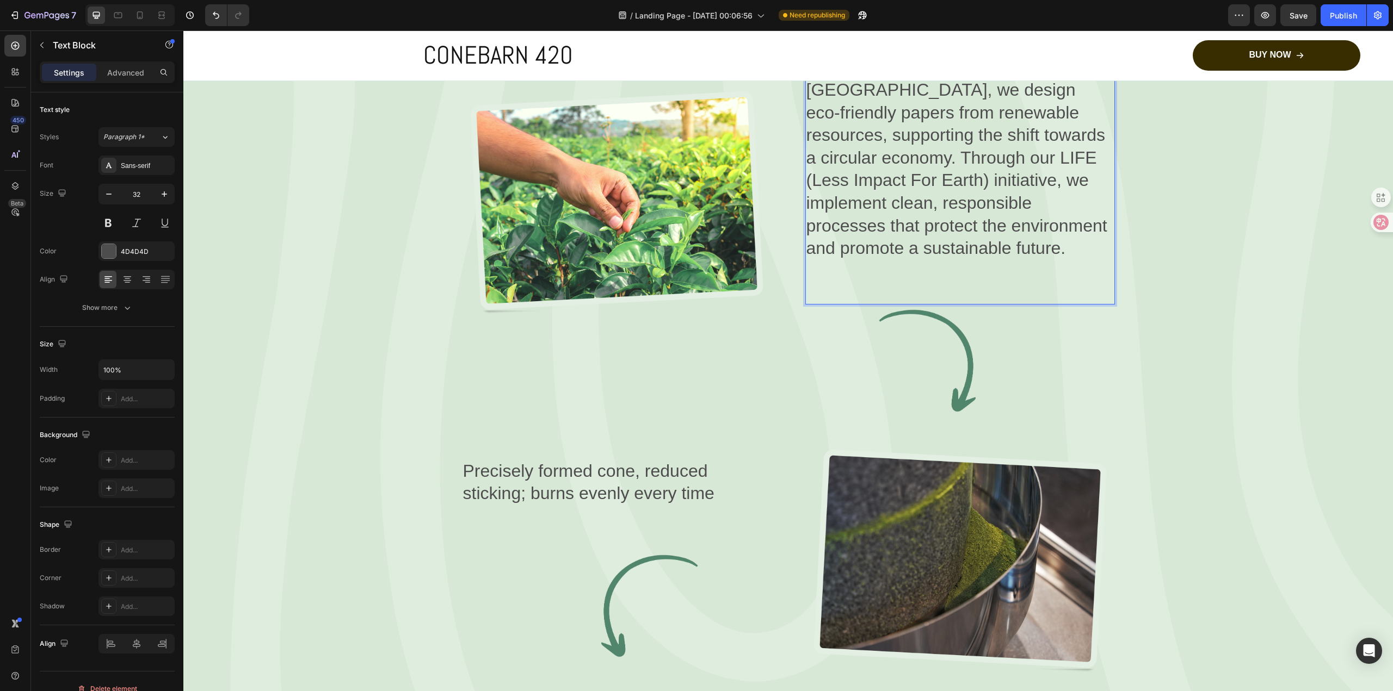
click at [965, 260] on p "At PDL, sustainability is a priority. Located between [GEOGRAPHIC_DATA] and the…" at bounding box center [959, 124] width 307 height 271
click at [850, 260] on p "At PDL, sustainability is a priority. Located between [GEOGRAPHIC_DATA] and the…" at bounding box center [959, 124] width 307 height 271
click at [859, 260] on p "At PDL, sustainability is a priority. Located between [GEOGRAPHIC_DATA] and the…" at bounding box center [959, 124] width 307 height 271
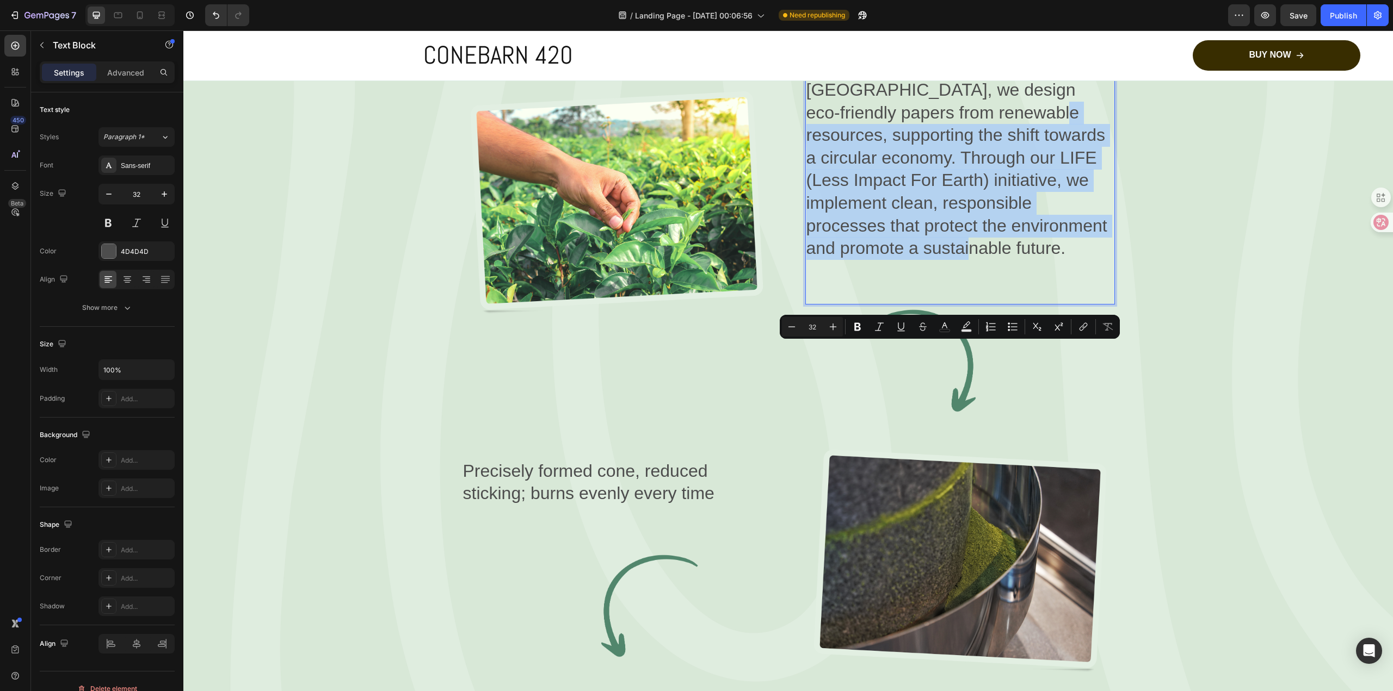
drag, startPoint x: 1005, startPoint y: 489, endPoint x: 888, endPoint y: 355, distance: 178.5
click at [888, 260] on p "At Conebarn, sustainability is a priority. Located between [GEOGRAPHIC_DATA] an…" at bounding box center [959, 124] width 307 height 271
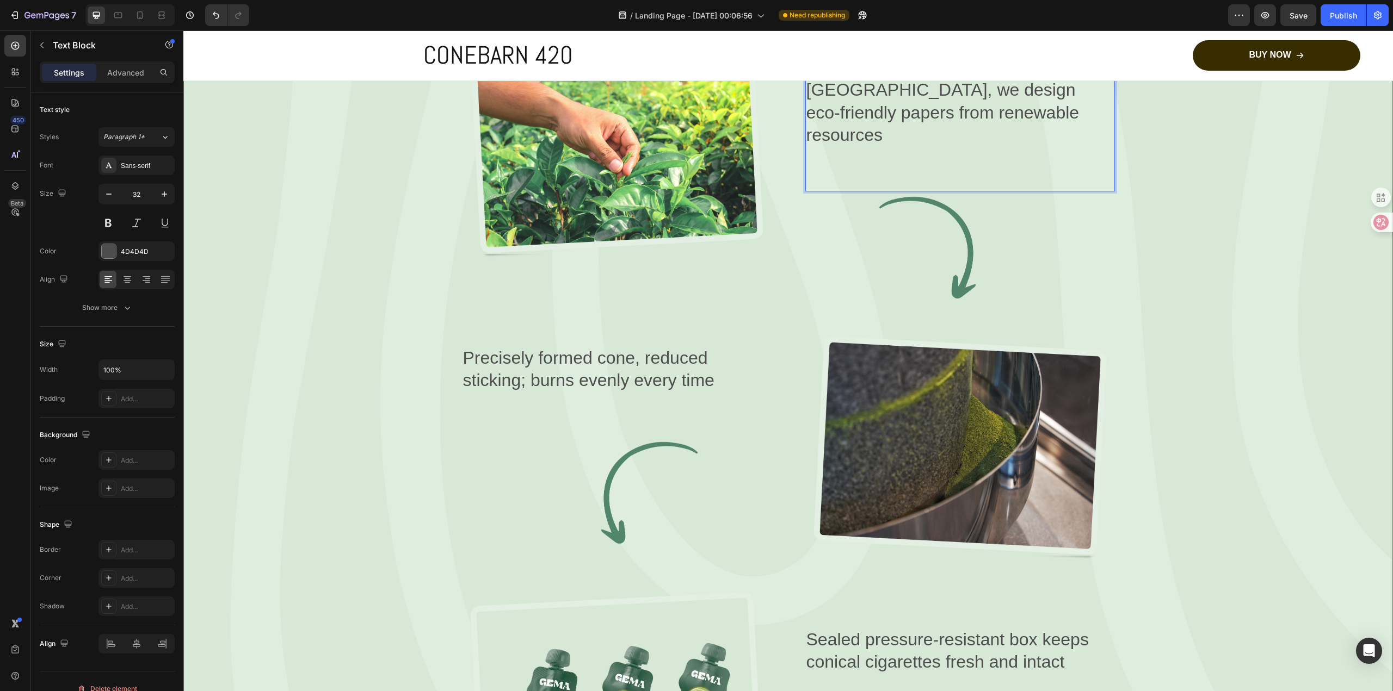
click at [1314, 437] on div "From Nature to You Text Block Row From Paper to Cone: Our Making Process Headin…" at bounding box center [788, 360] width 1144 height 914
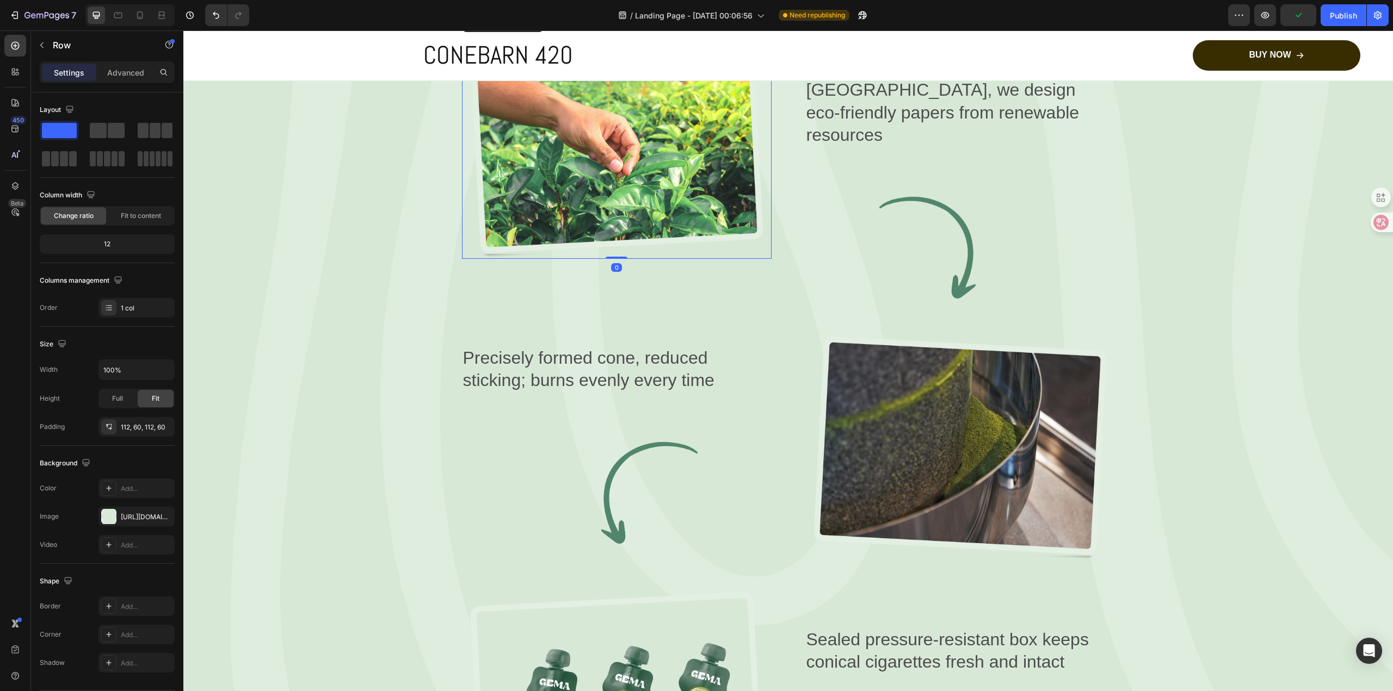
click at [649, 259] on img at bounding box center [617, 146] width 310 height 225
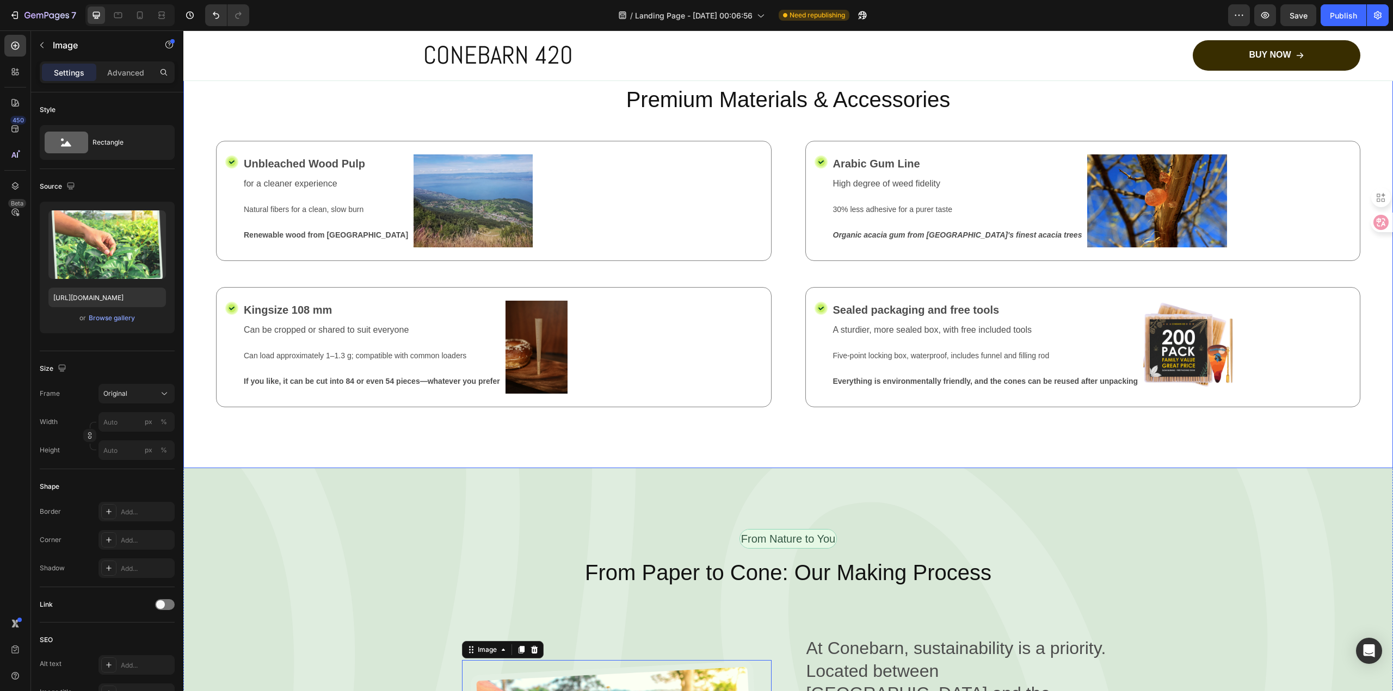
scroll to position [1120, 0]
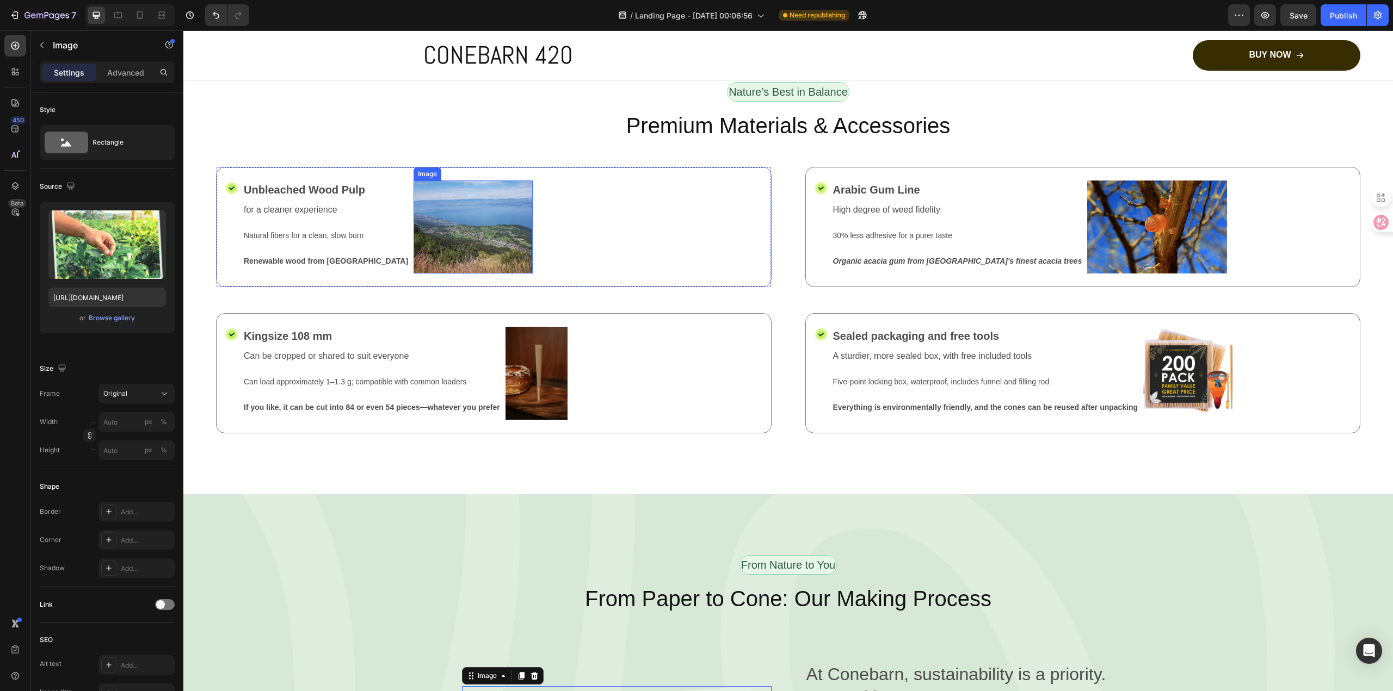
click at [446, 274] on img at bounding box center [472, 227] width 119 height 93
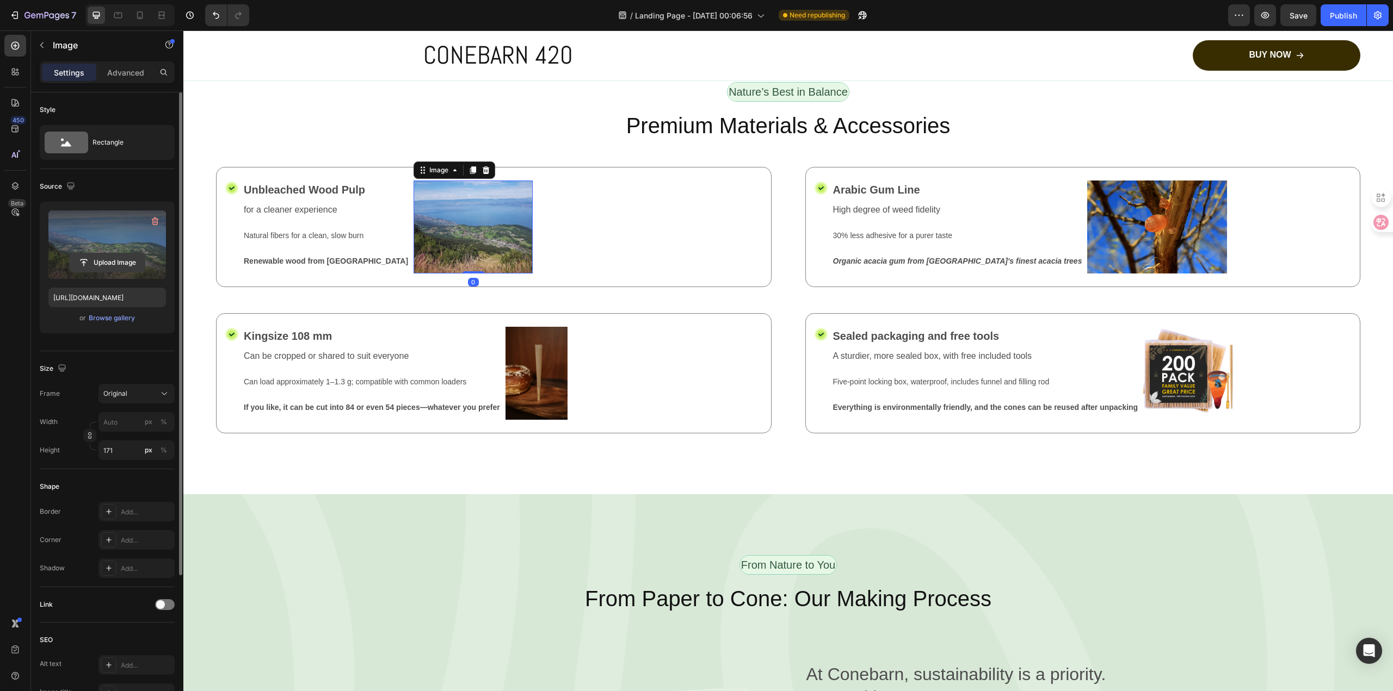
click at [116, 260] on input "file" at bounding box center [107, 263] width 75 height 18
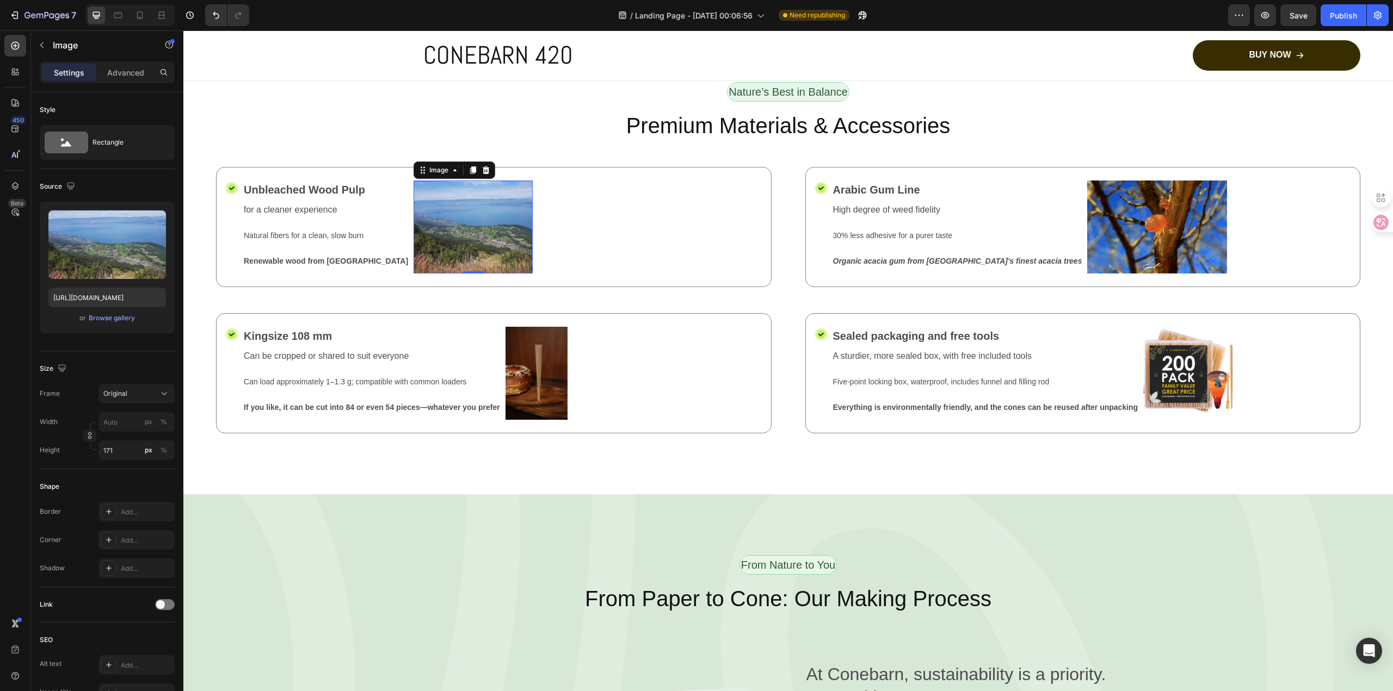
click at [428, 274] on img at bounding box center [472, 227] width 119 height 93
click at [128, 299] on input "[URL][DOMAIN_NAME]" at bounding box center [107, 298] width 118 height 20
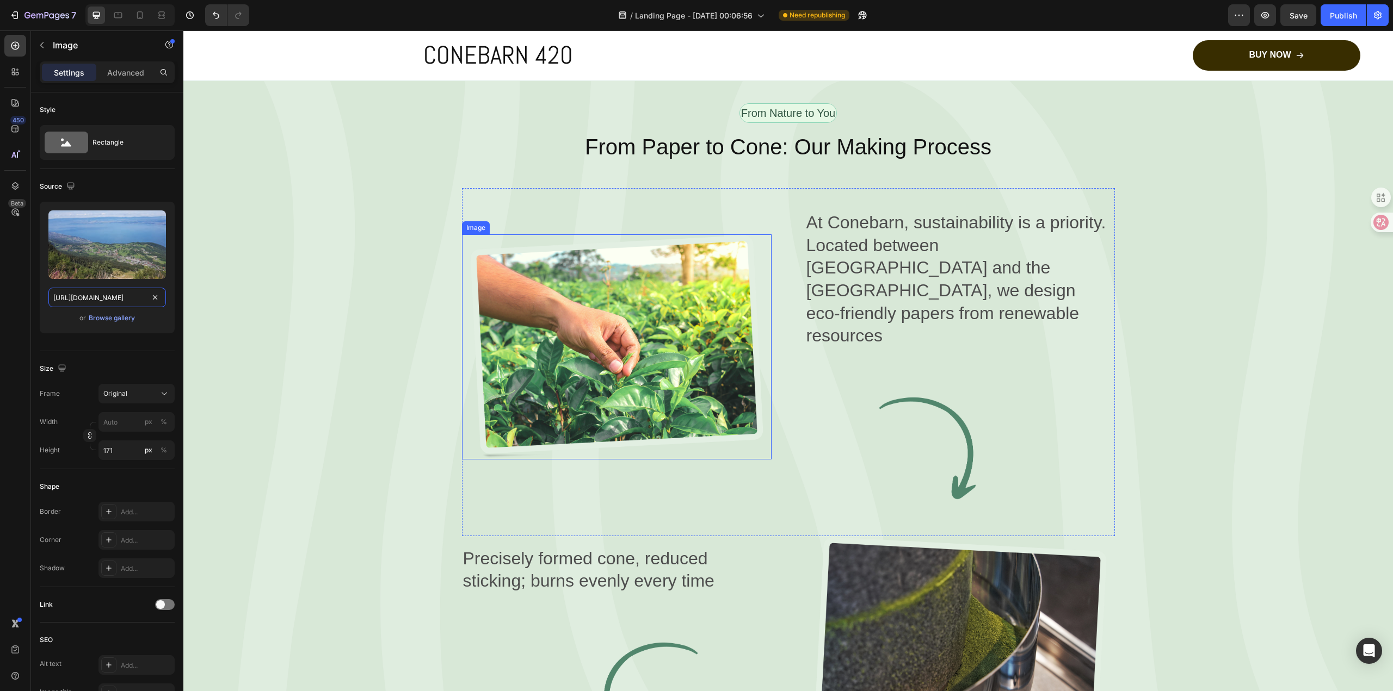
scroll to position [1773, 0]
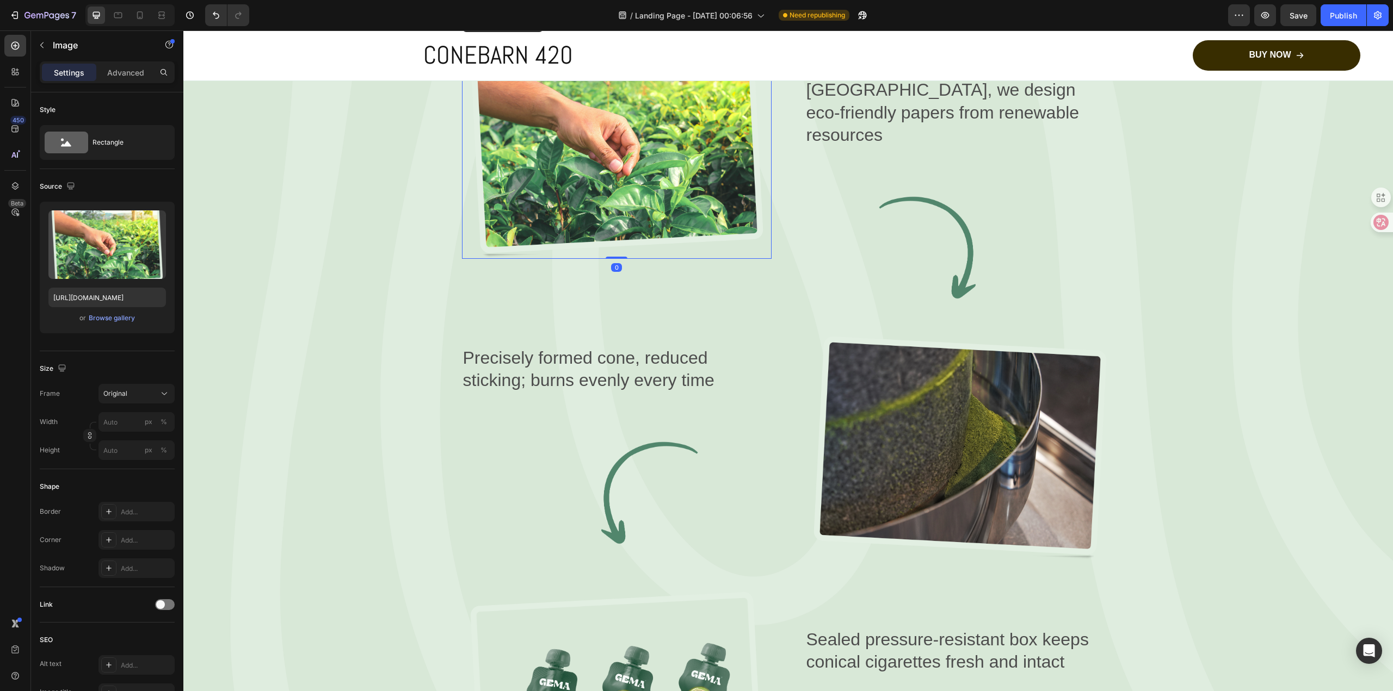
click at [656, 259] on img at bounding box center [617, 146] width 310 height 225
click at [122, 305] on input "[URL][DOMAIN_NAME]" at bounding box center [107, 298] width 118 height 20
click at [122, 304] on input "[URL][DOMAIN_NAME]" at bounding box center [107, 298] width 118 height 20
paste input "b2901db6-1eca-4ade-ab0b-2a6721a3fcfd.webpm/s/files/1/0788/7234/6918/files/gempa…"
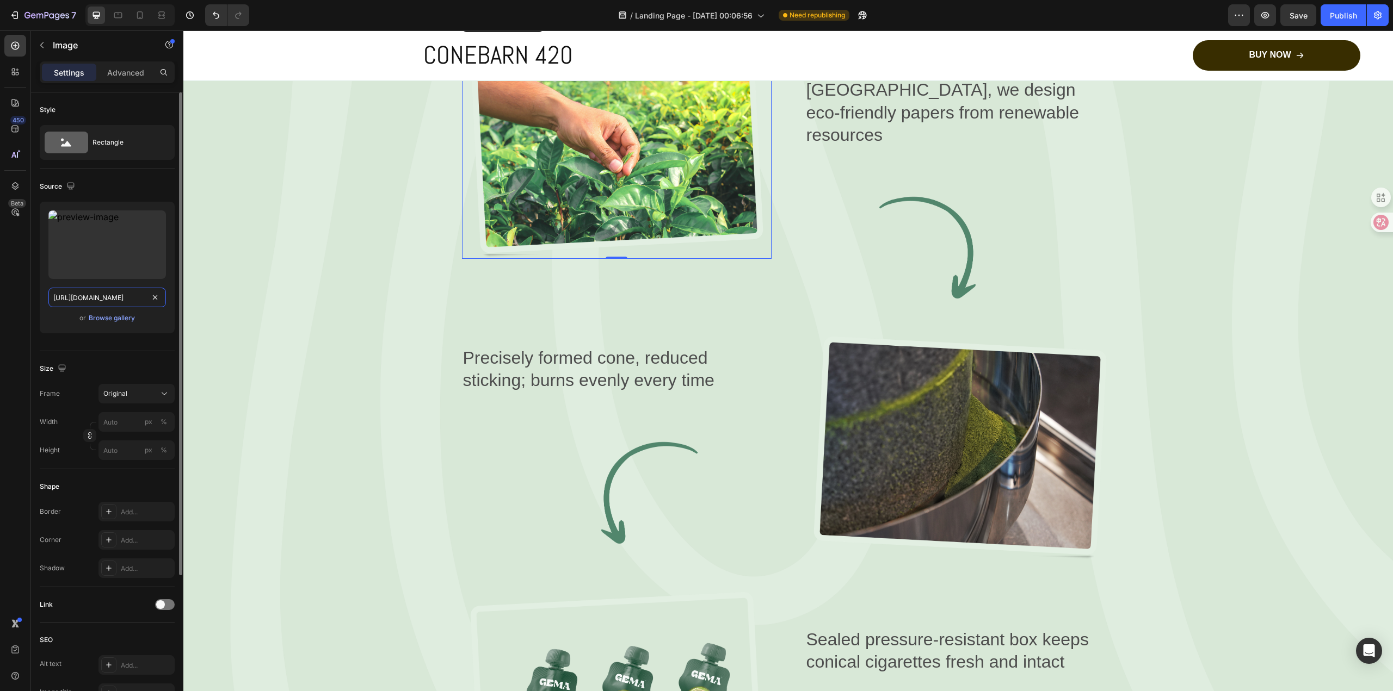
paste input "text"
type input "[URL][DOMAIN_NAME]"
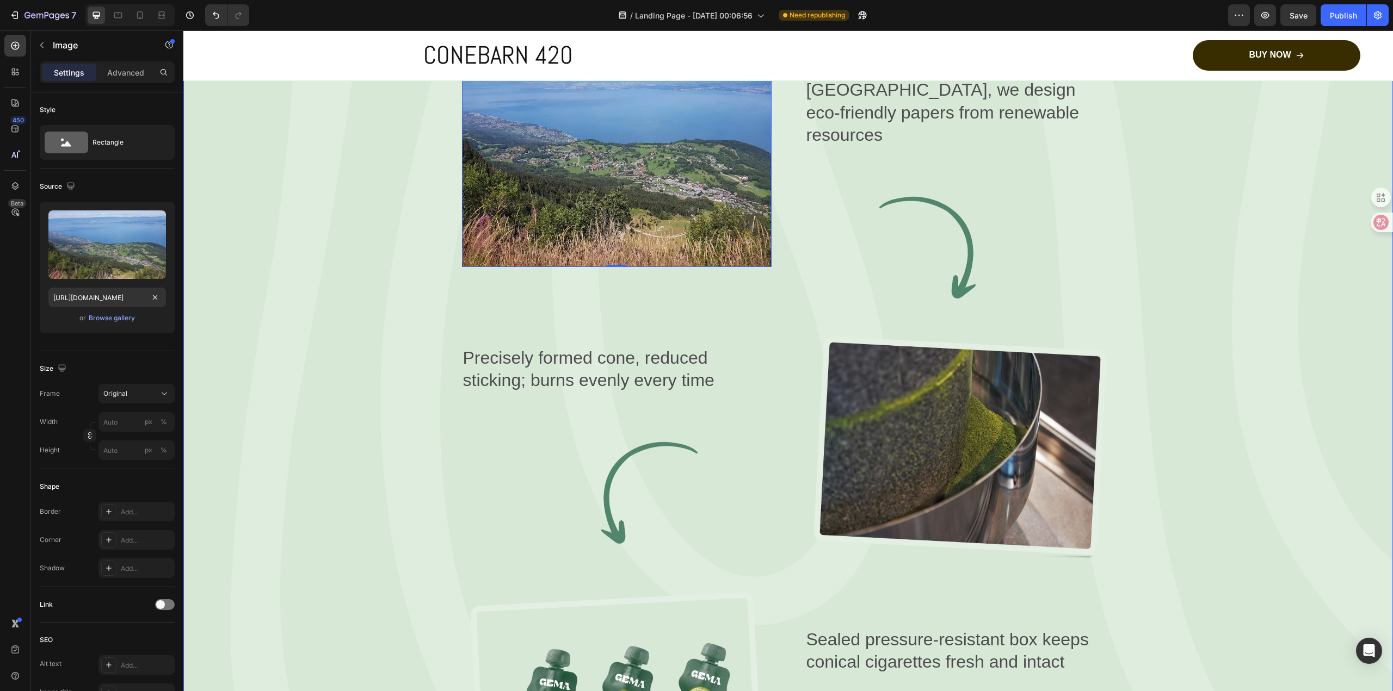
click at [366, 351] on div "From Nature to You Text Block Row From Paper to Cone: Our Making Process Headin…" at bounding box center [788, 360] width 1144 height 914
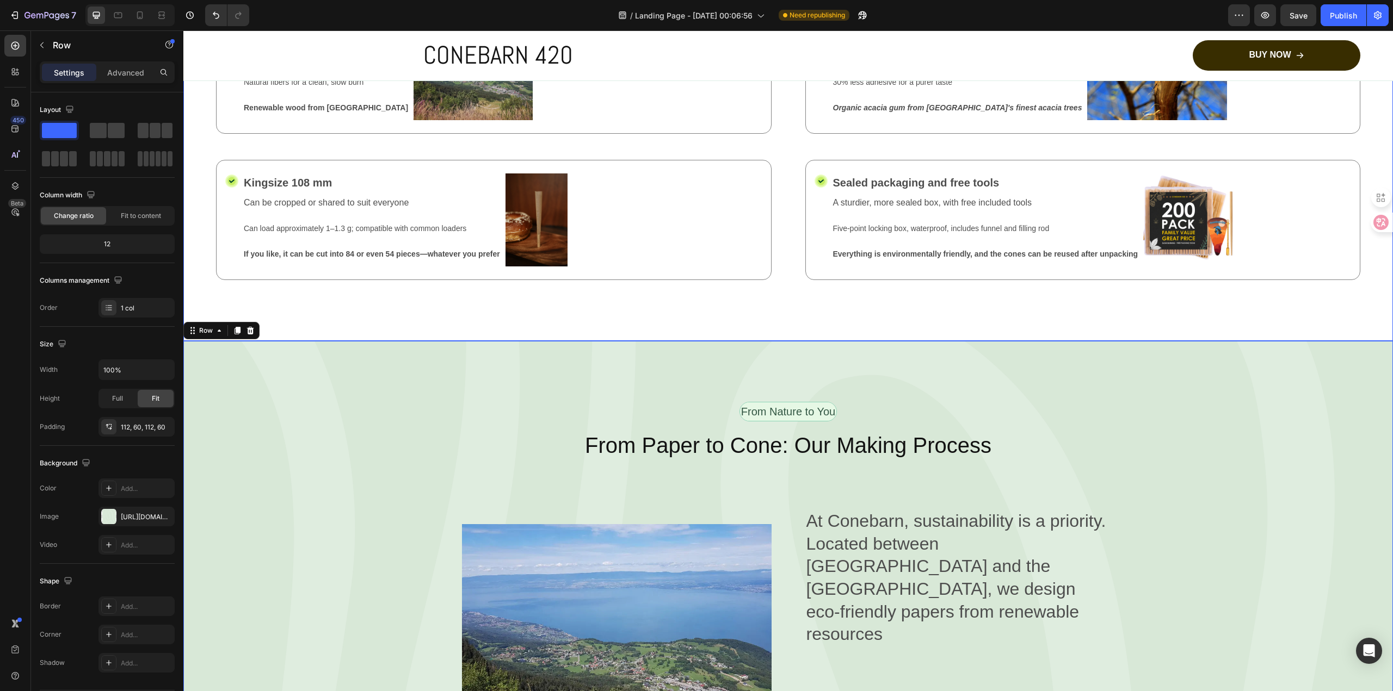
scroll to position [1120, 0]
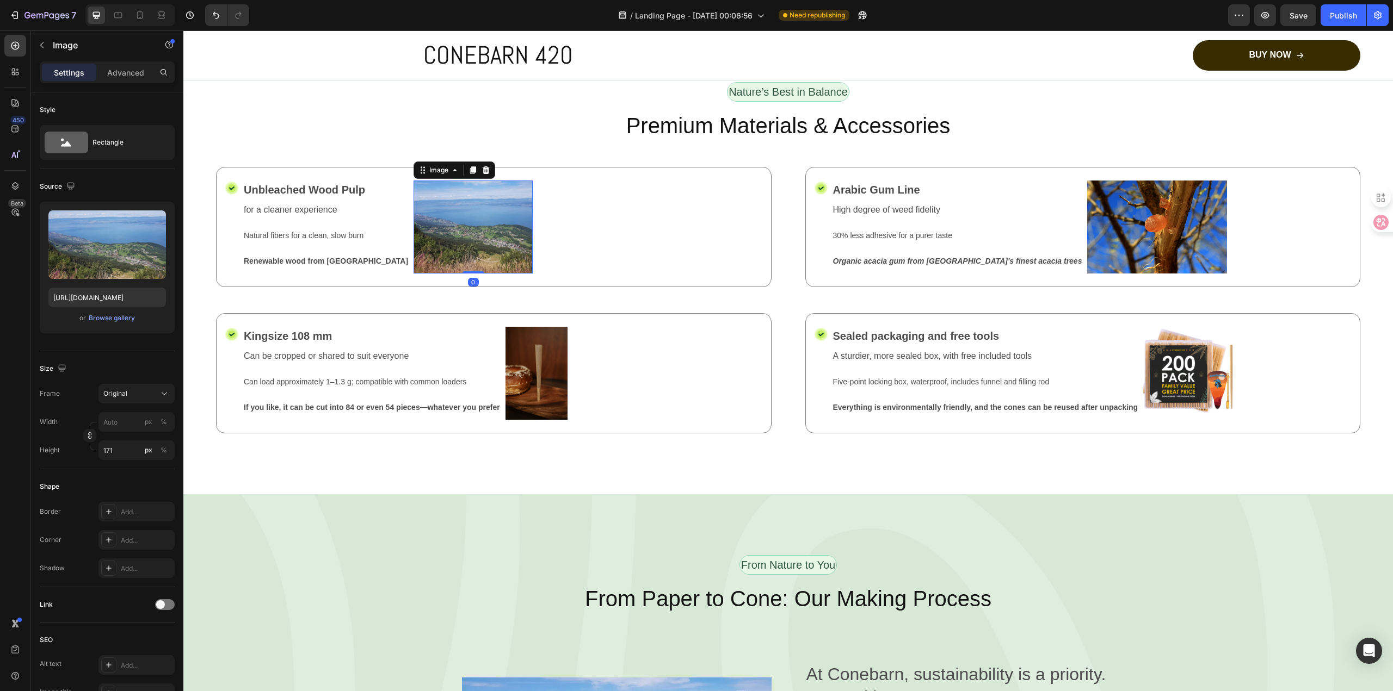
click at [430, 274] on img at bounding box center [472, 227] width 119 height 93
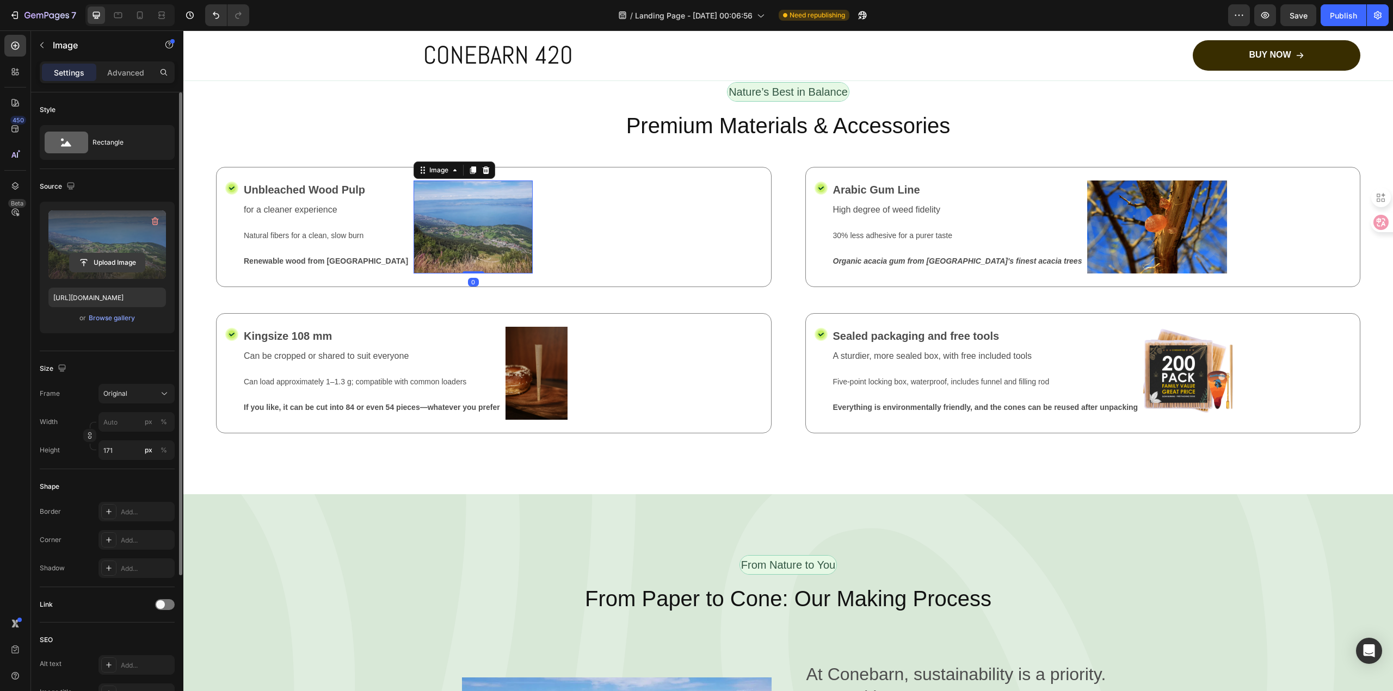
click at [110, 258] on input "file" at bounding box center [107, 263] width 75 height 18
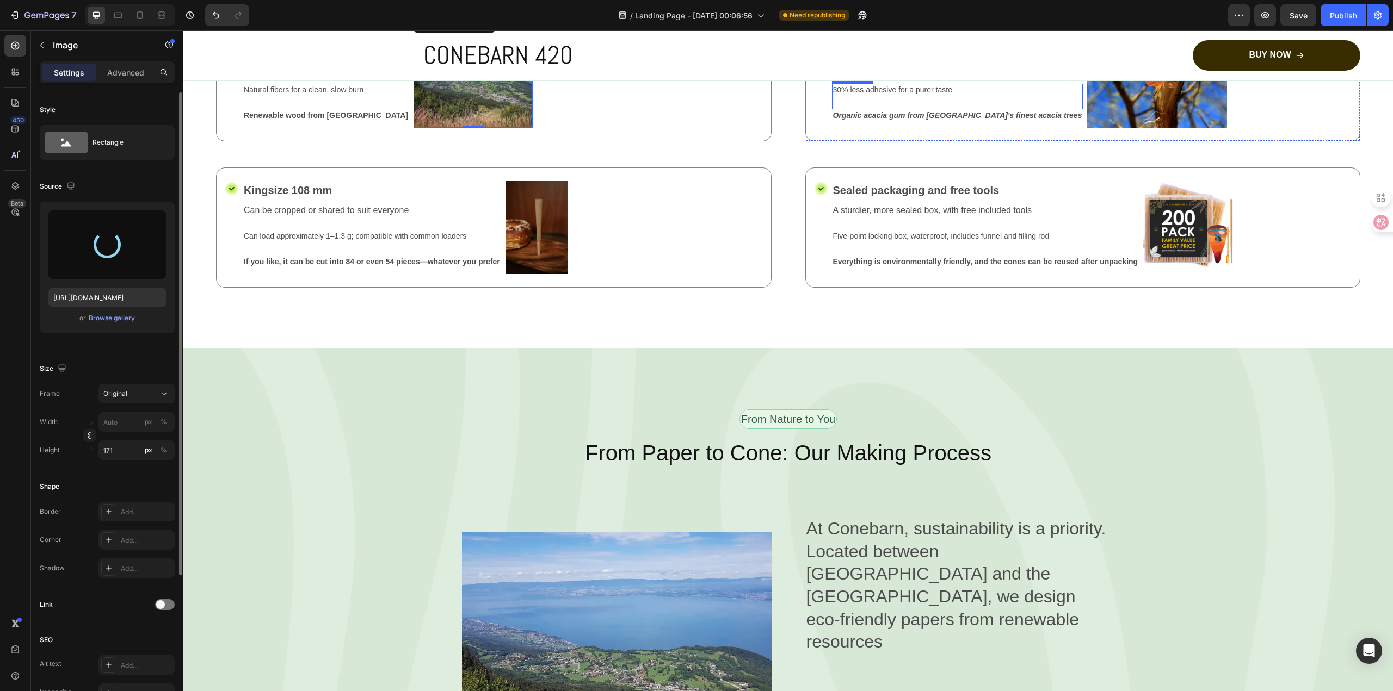
scroll to position [1283, 0]
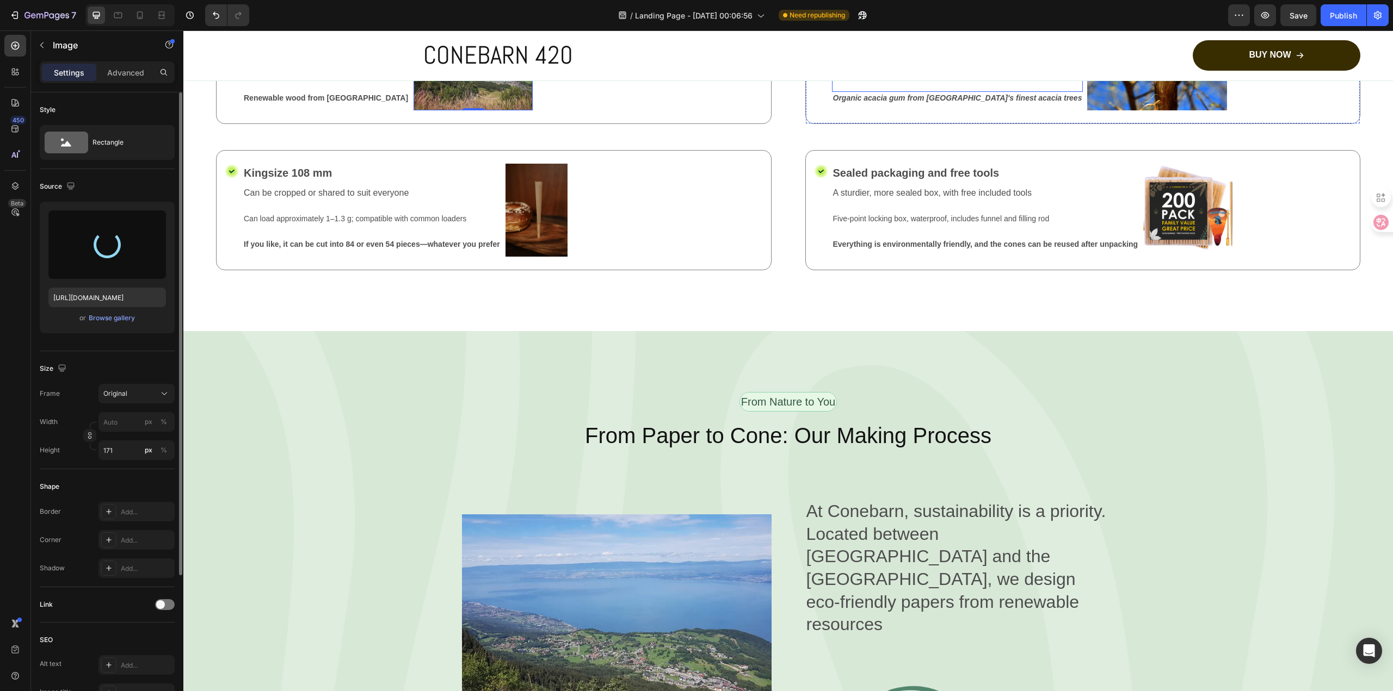
type input "[URL][DOMAIN_NAME]"
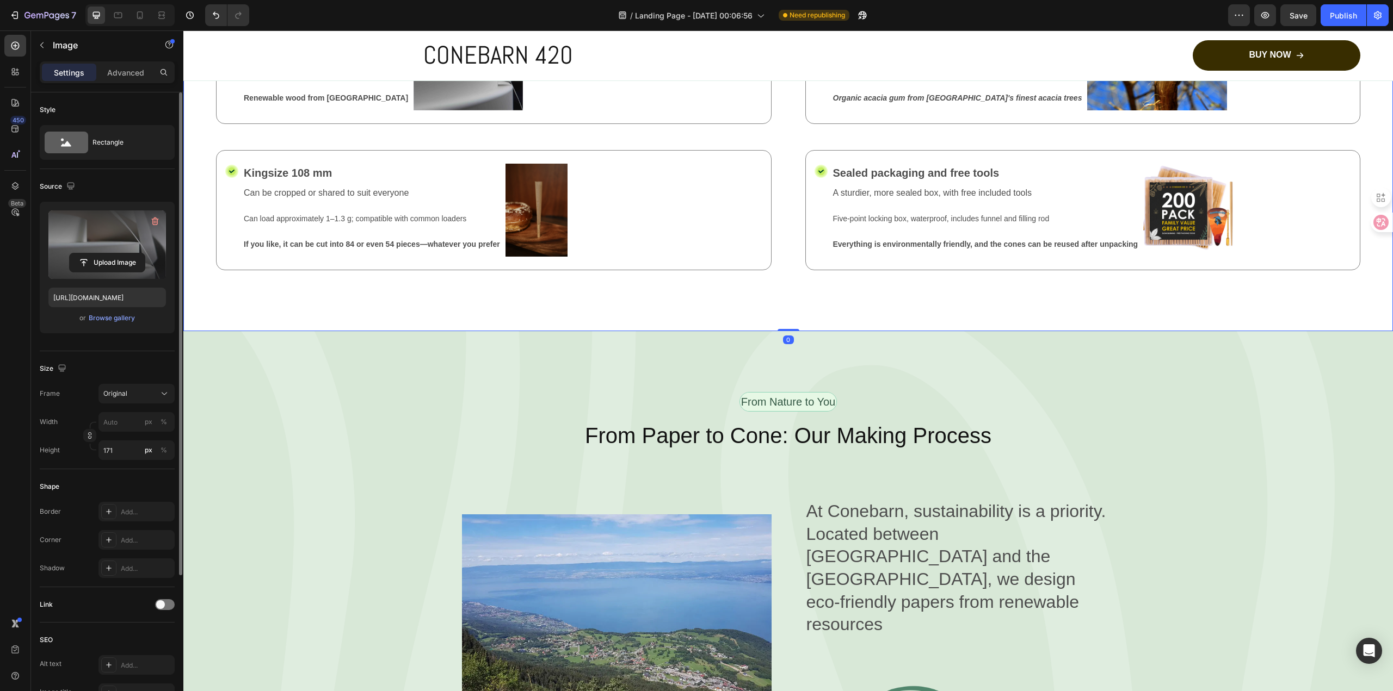
click at [600, 331] on div "Nature’s Best in Balance Text Block Row Premium Materials & Accessories Heading…" at bounding box center [787, 125] width 1209 height 412
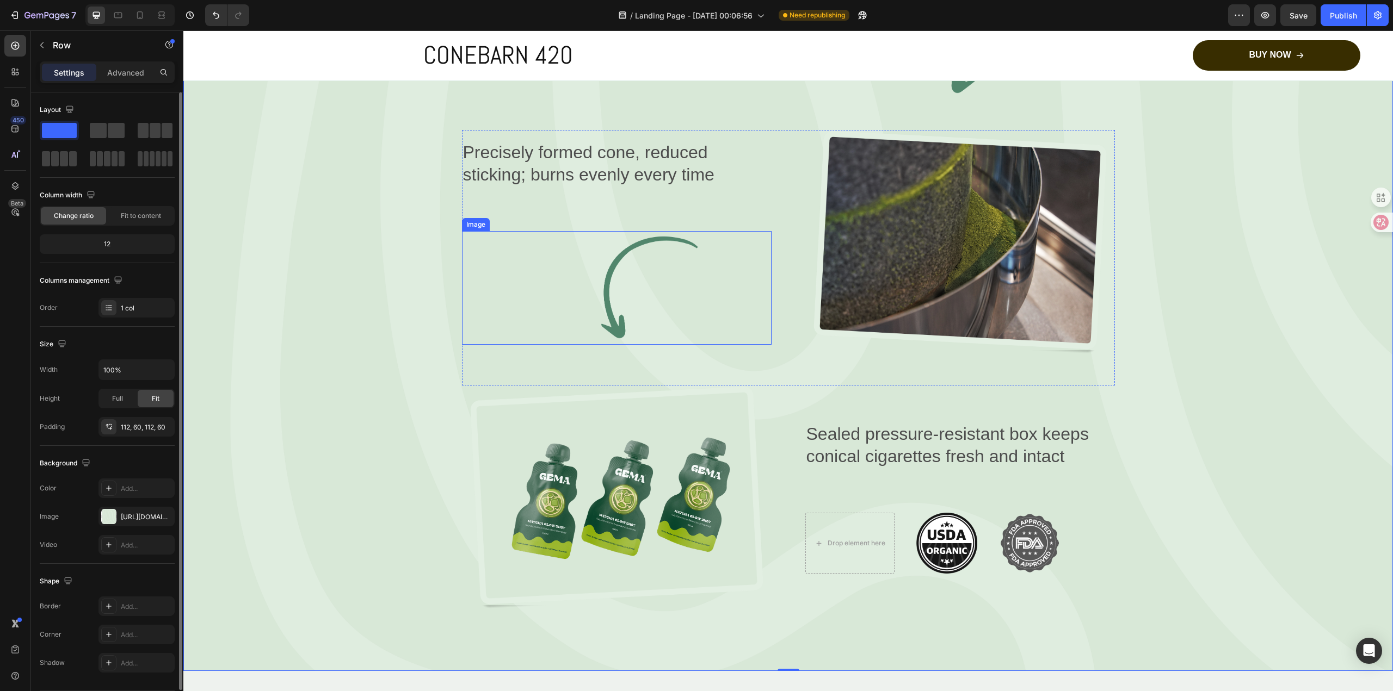
scroll to position [2154, 0]
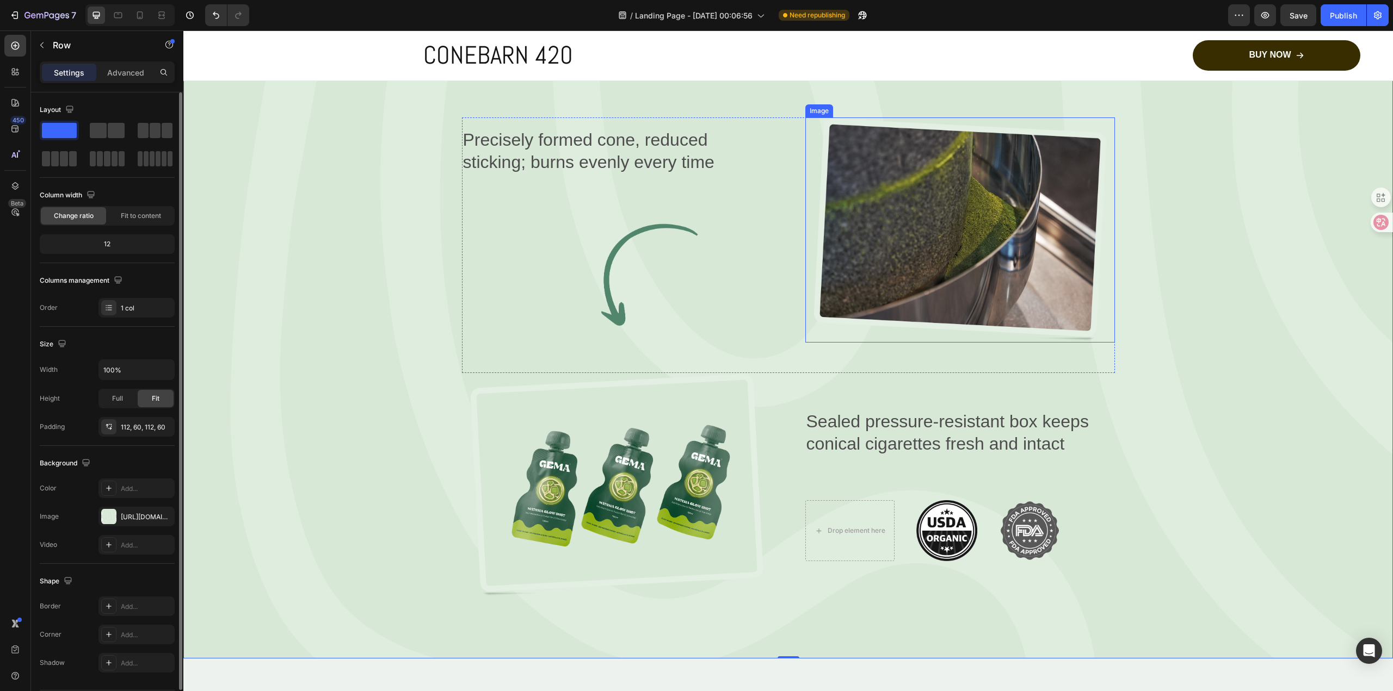
scroll to position [1991, 0]
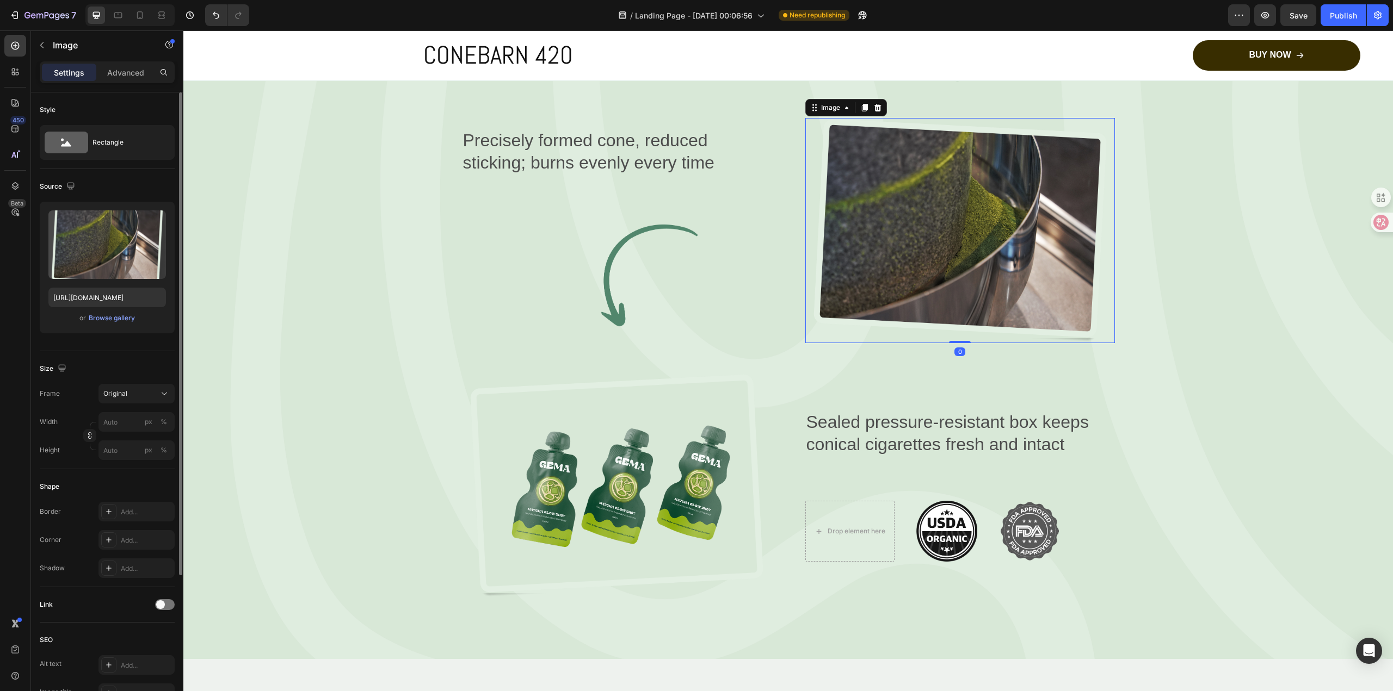
click at [900, 343] on img at bounding box center [960, 230] width 310 height 225
click at [106, 258] on input "file" at bounding box center [107, 263] width 75 height 18
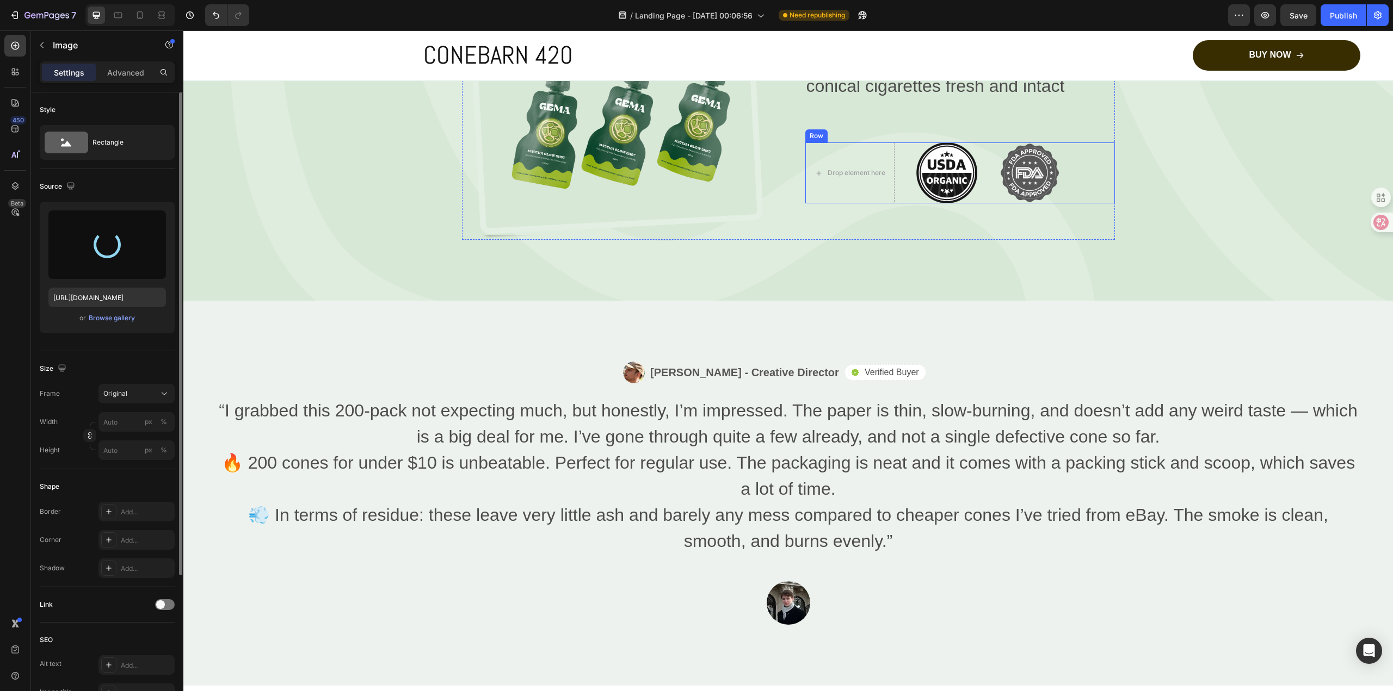
scroll to position [2317, 0]
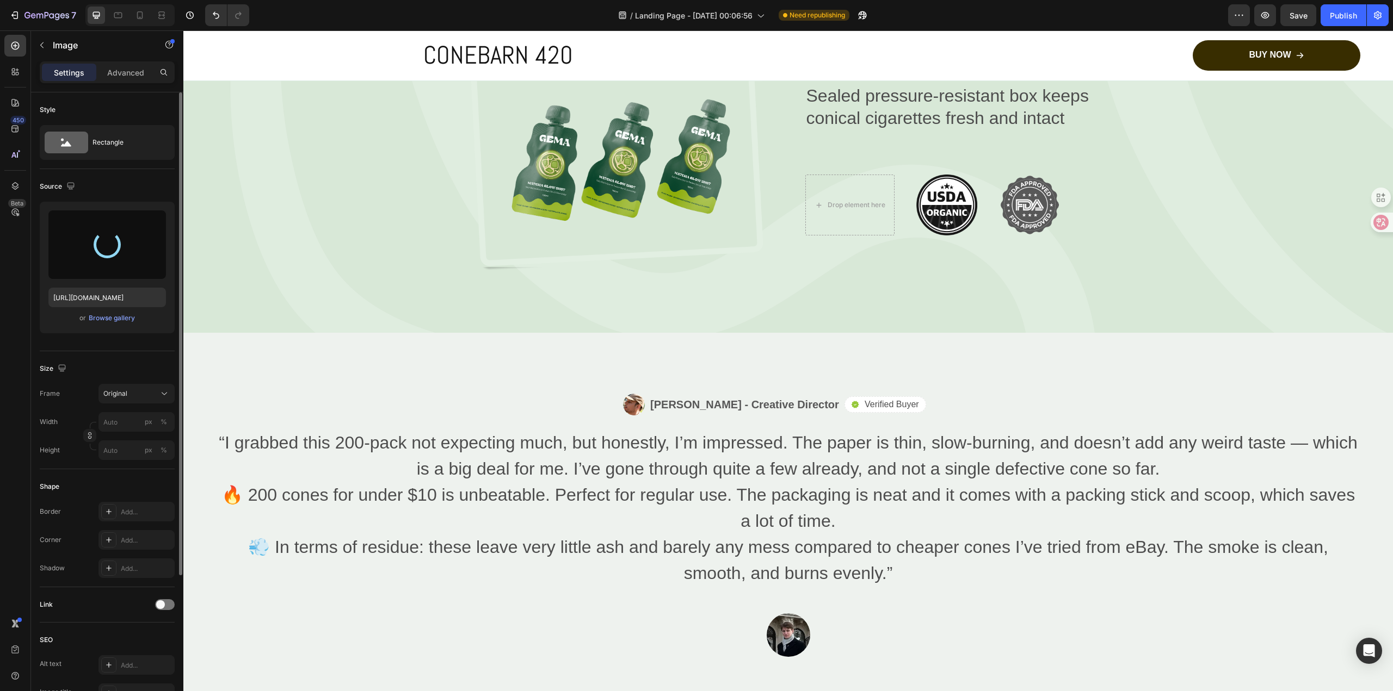
type input "[URL][DOMAIN_NAME]"
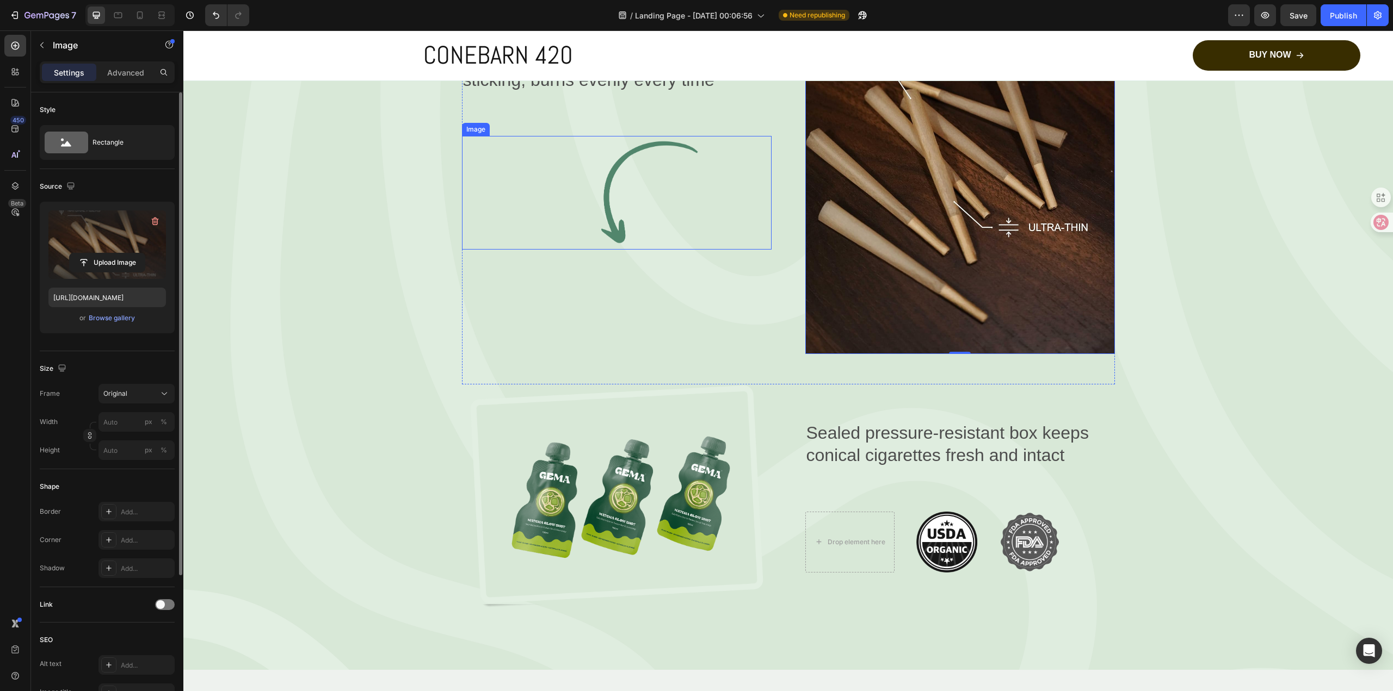
scroll to position [2302, 0]
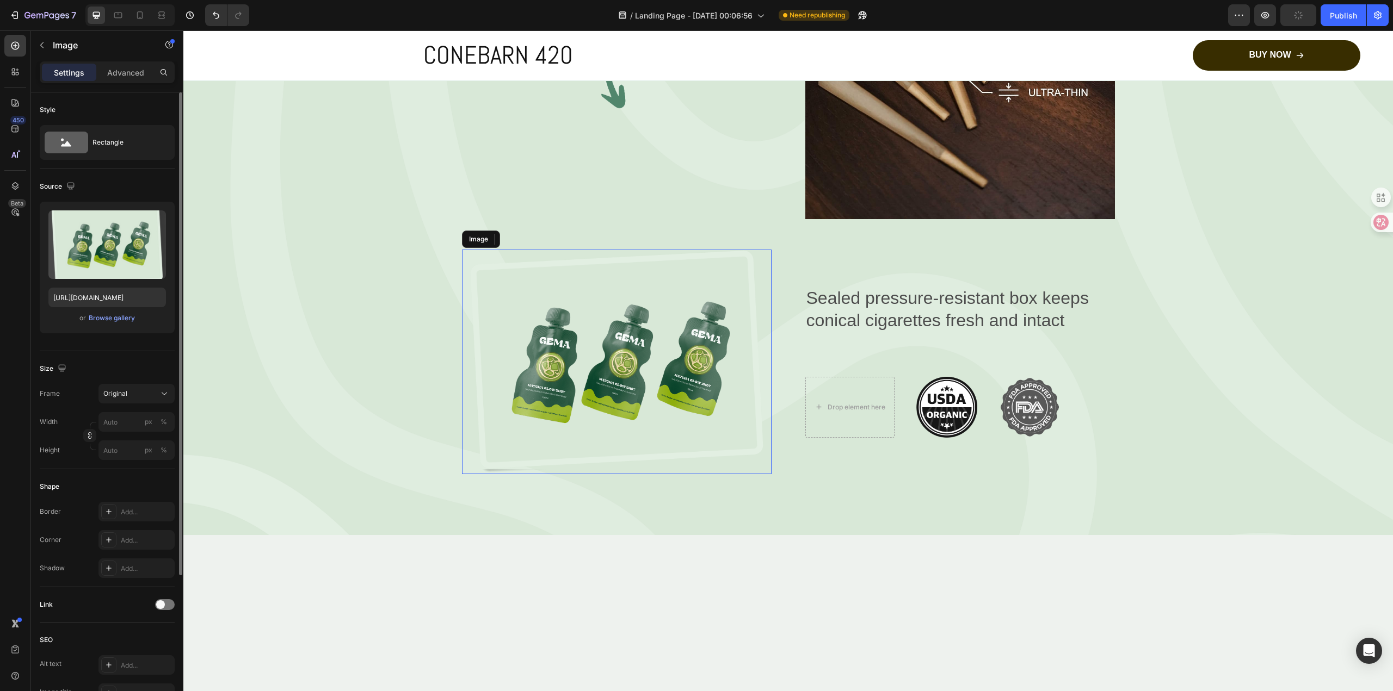
click at [658, 475] on img at bounding box center [617, 362] width 310 height 225
click at [125, 261] on input "file" at bounding box center [107, 263] width 75 height 18
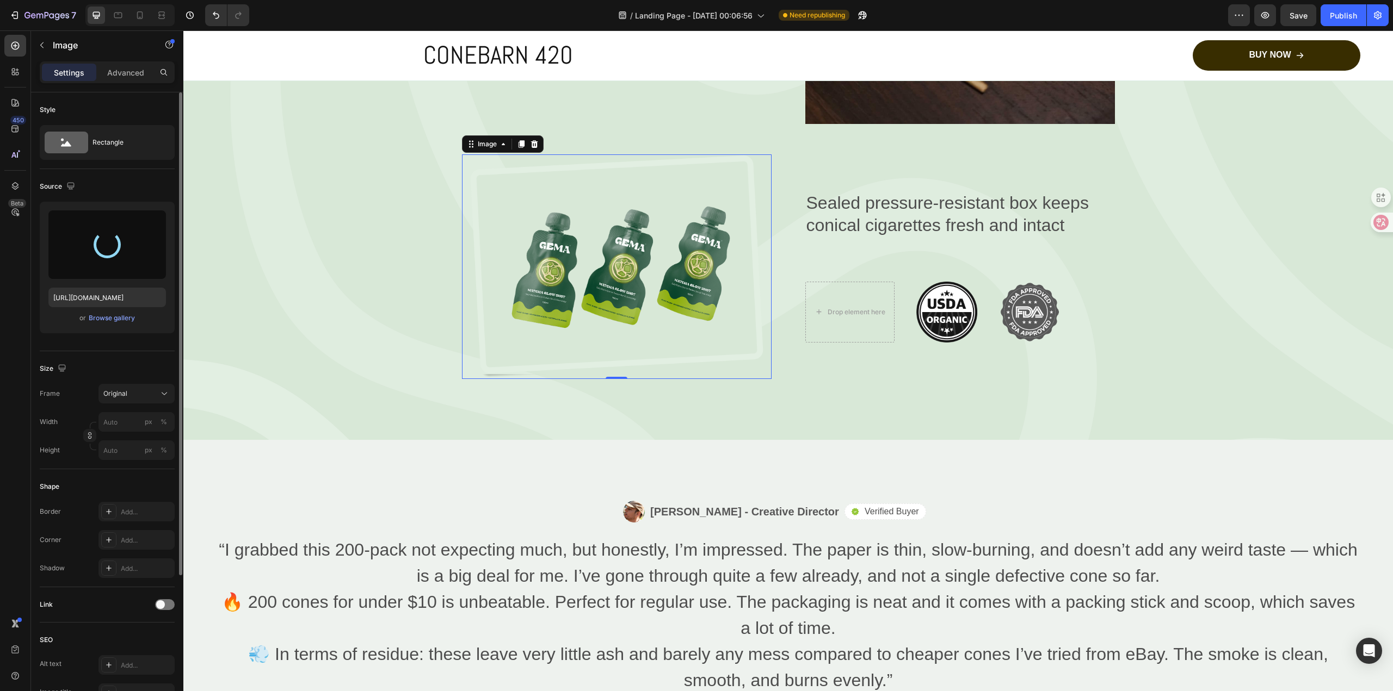
scroll to position [2466, 0]
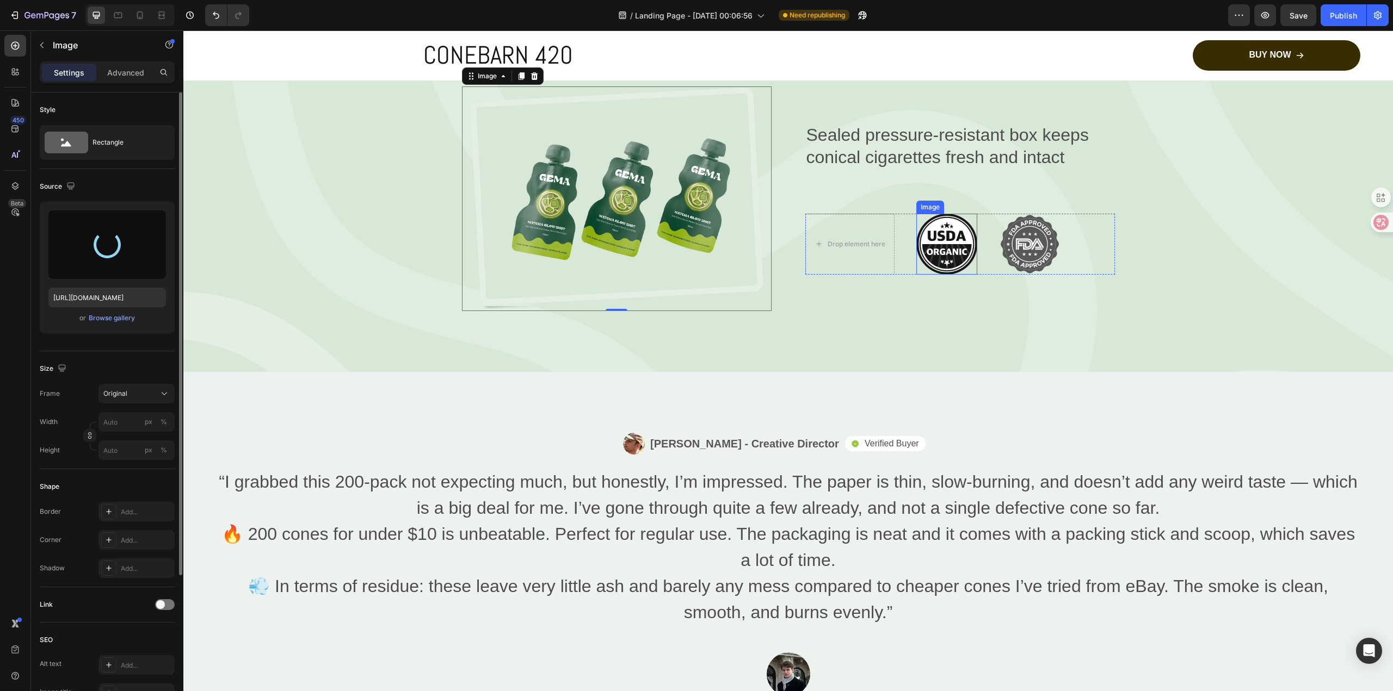
type input "[URL][DOMAIN_NAME]"
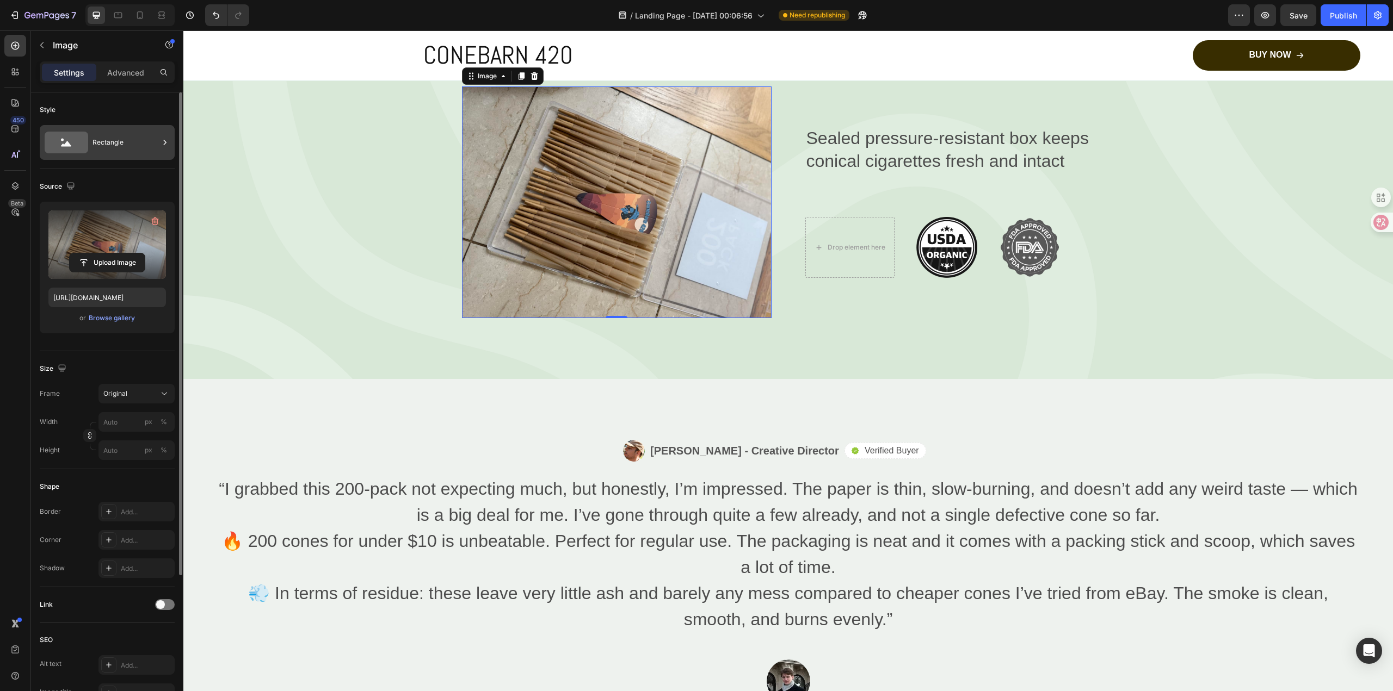
click at [81, 150] on icon at bounding box center [67, 143] width 44 height 22
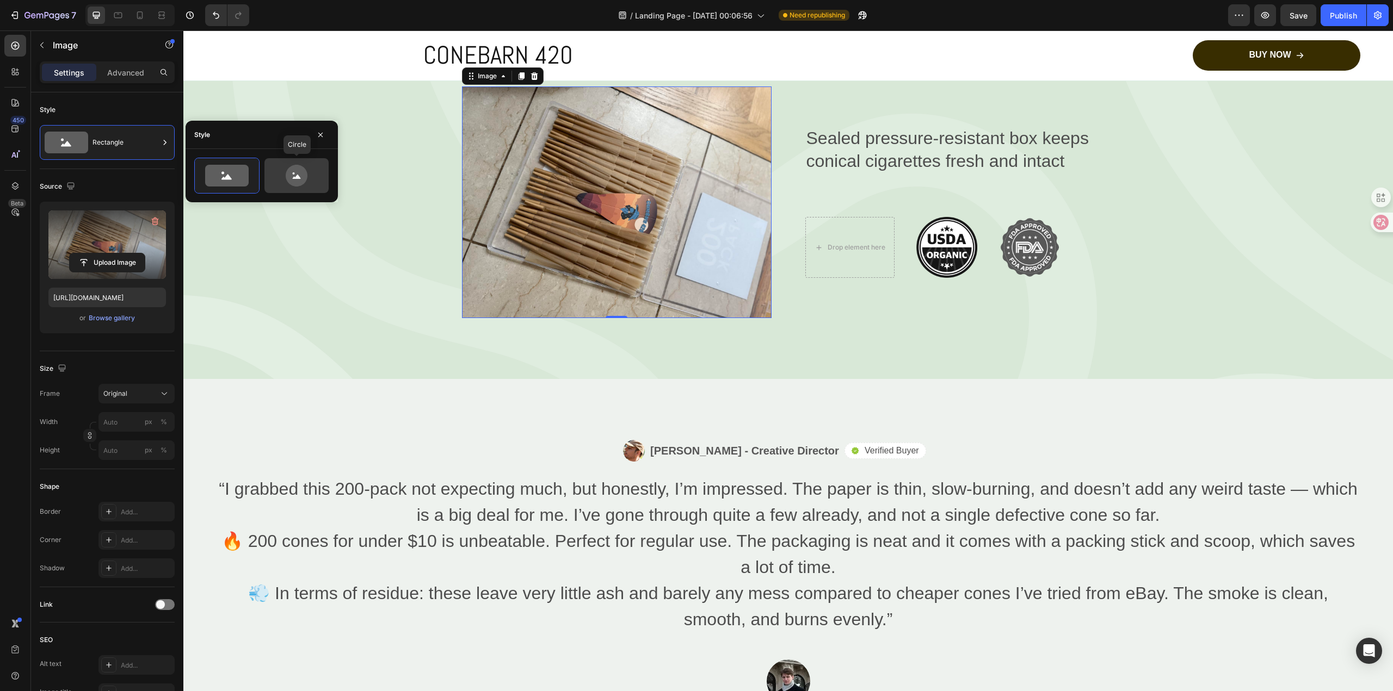
click at [298, 171] on icon at bounding box center [297, 176] width 22 height 22
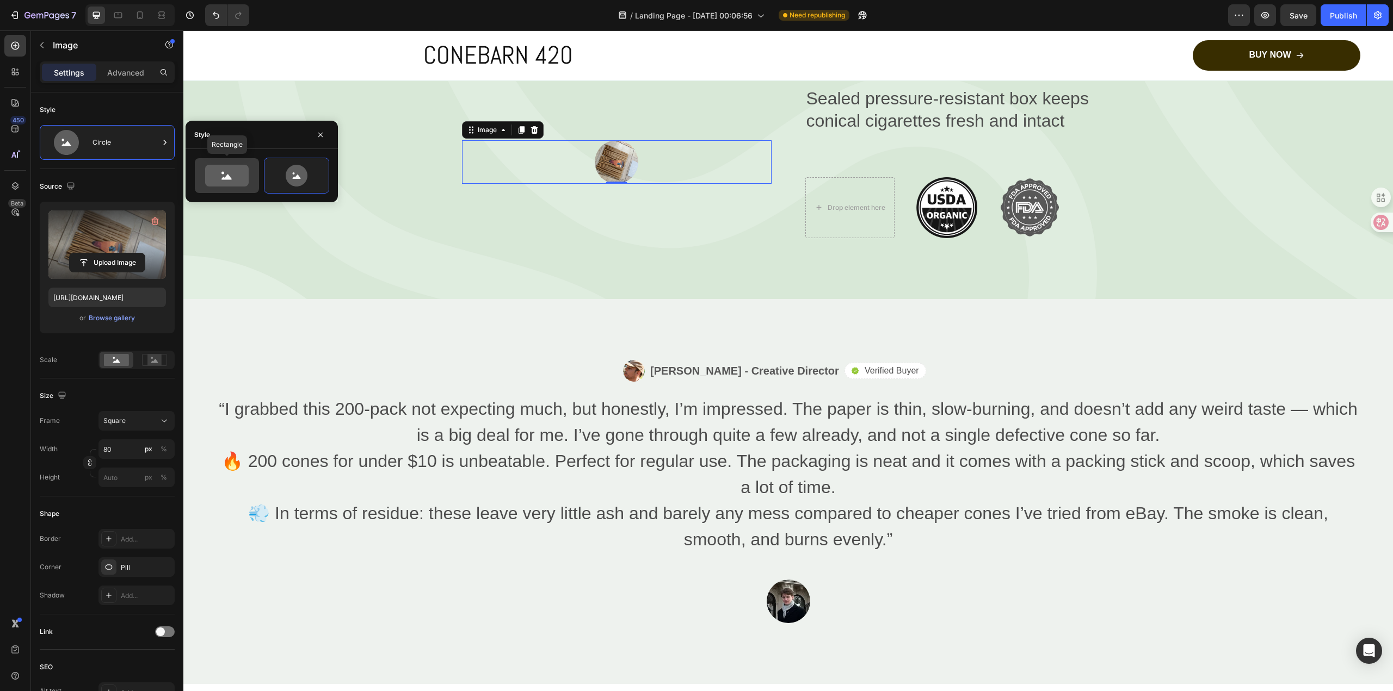
click at [213, 173] on icon at bounding box center [227, 176] width 44 height 22
type input "100"
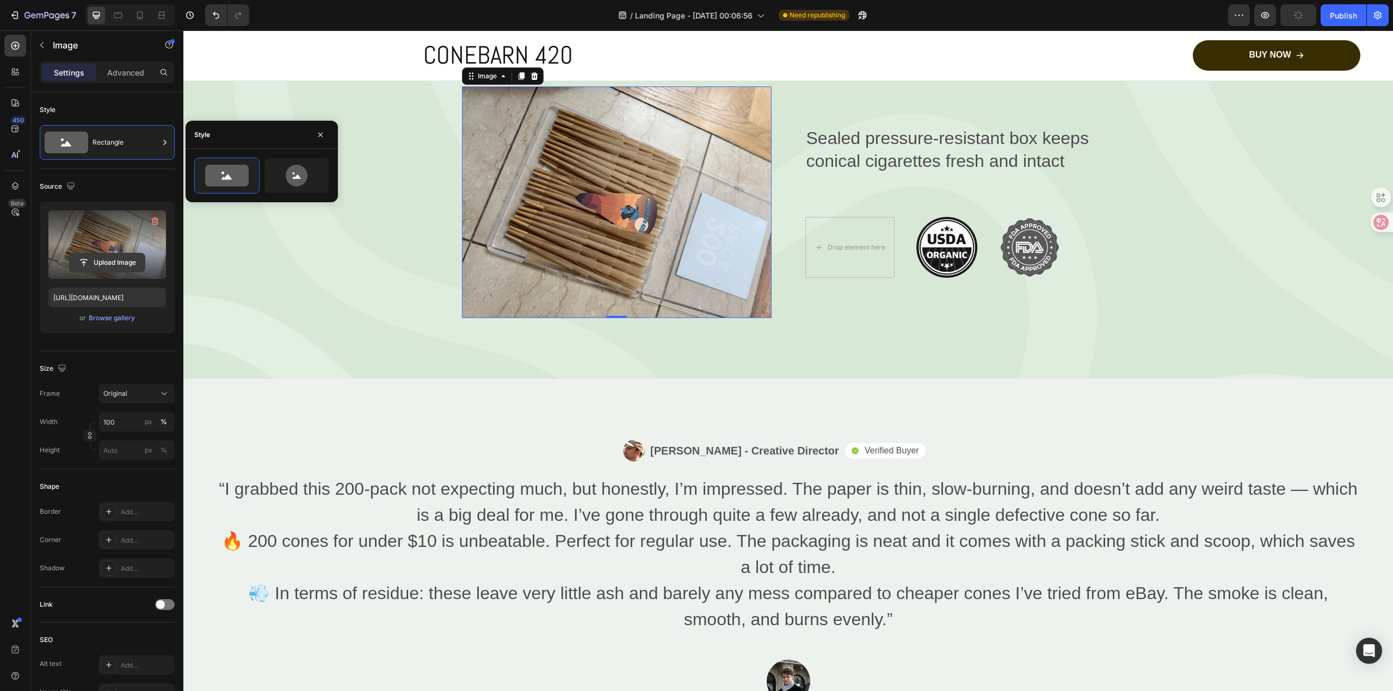
click at [118, 259] on input "file" at bounding box center [107, 263] width 75 height 18
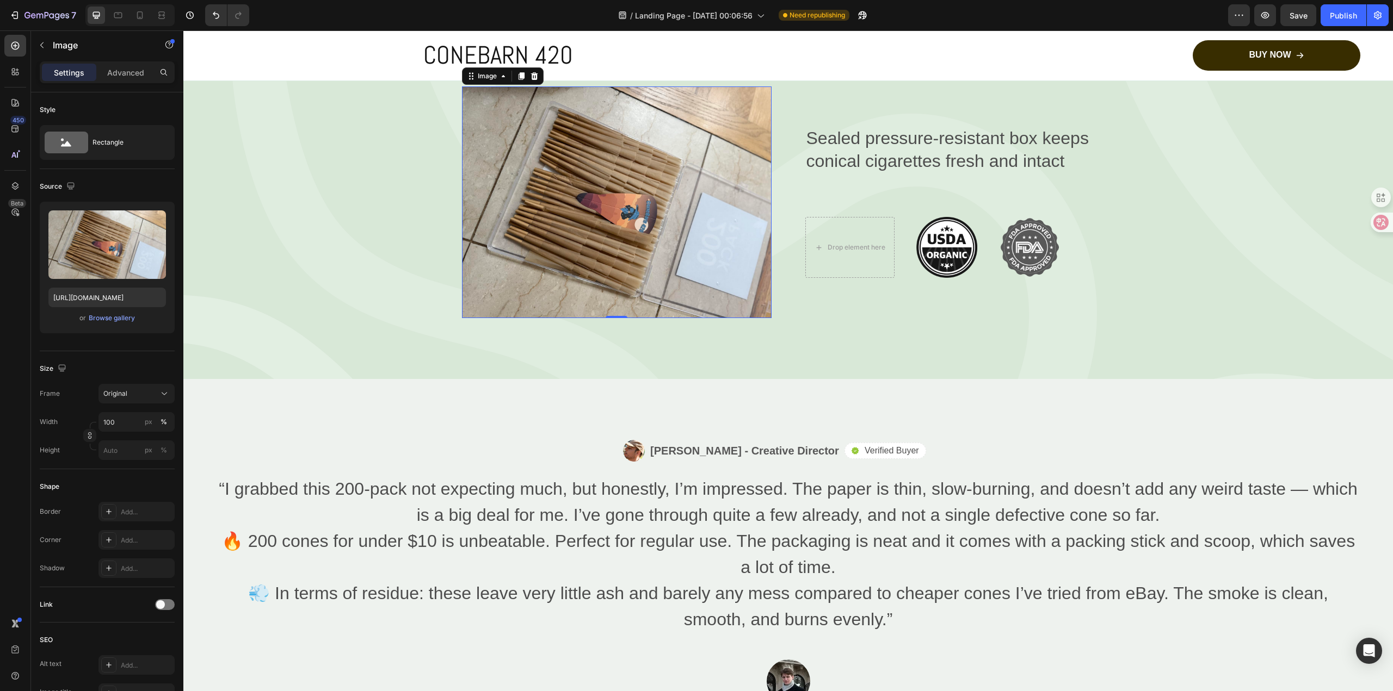
drag, startPoint x: 558, startPoint y: 397, endPoint x: 549, endPoint y: 397, distance: 8.2
click at [558, 319] on img at bounding box center [617, 203] width 310 height 232
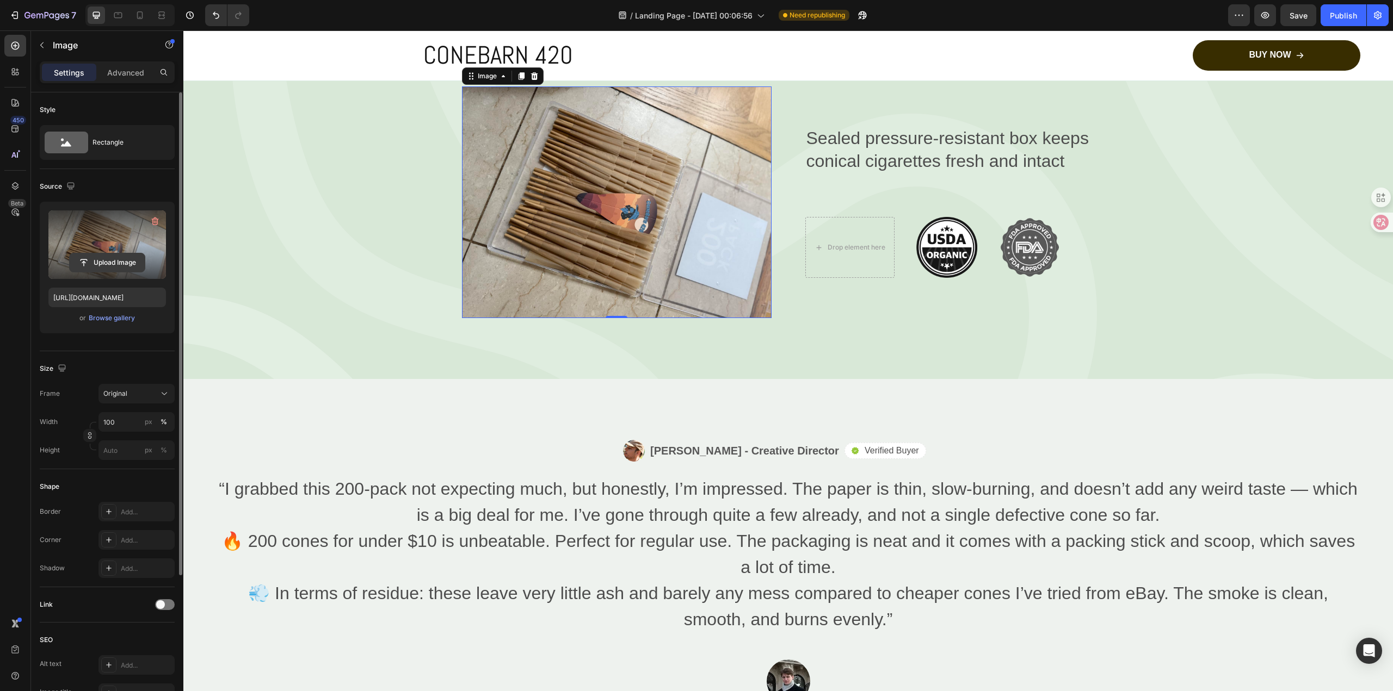
click at [141, 254] on input "file" at bounding box center [107, 263] width 75 height 18
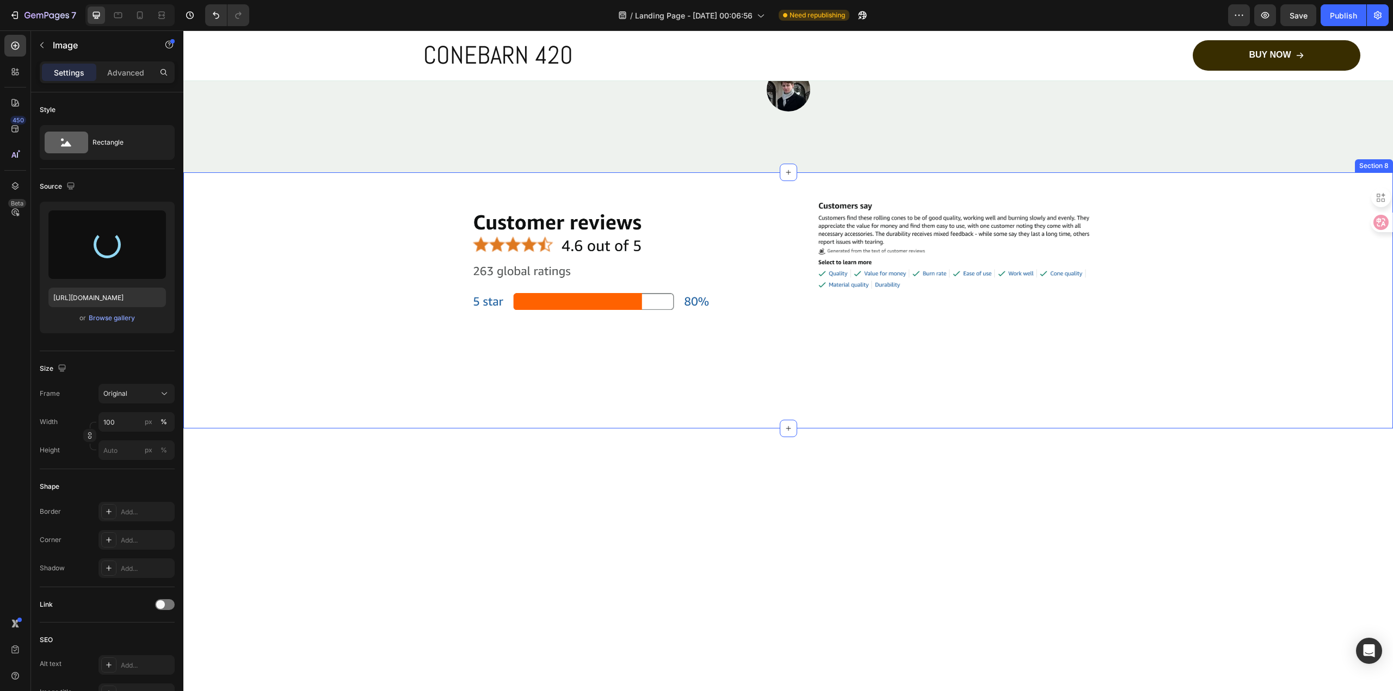
scroll to position [2901, 0]
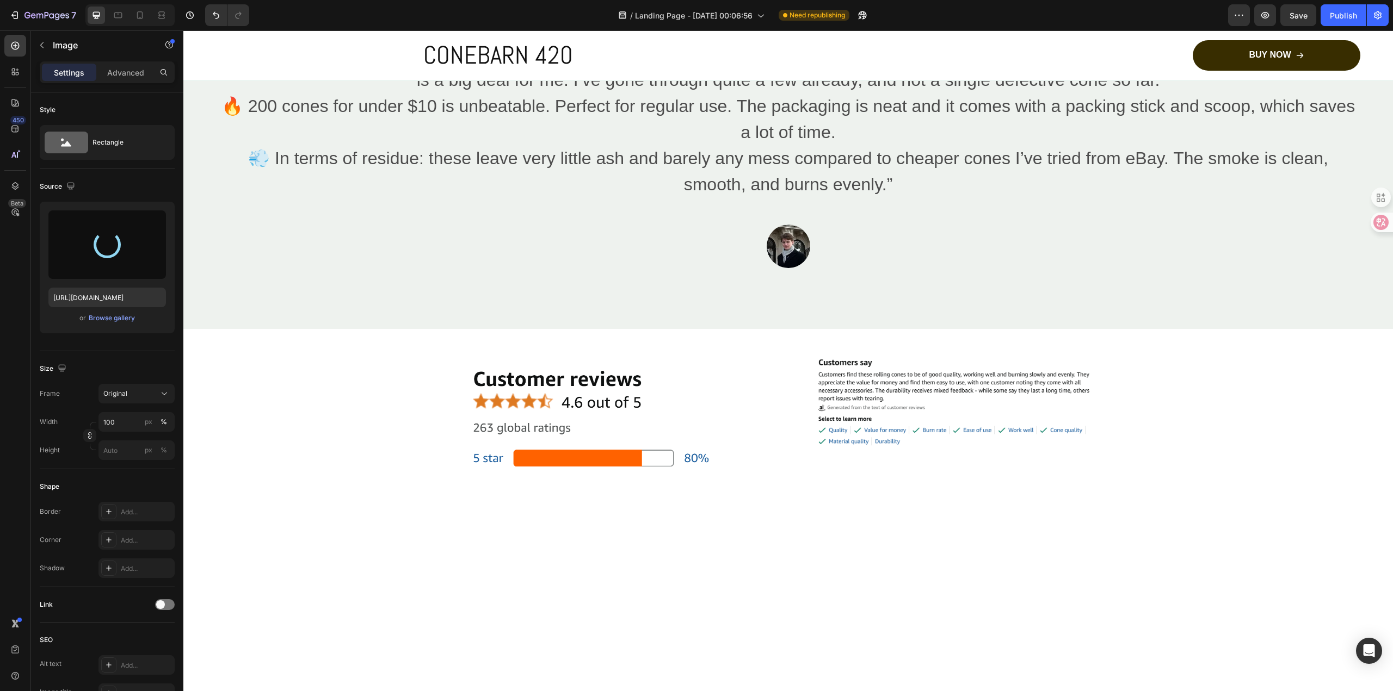
type input "[URL][DOMAIN_NAME]"
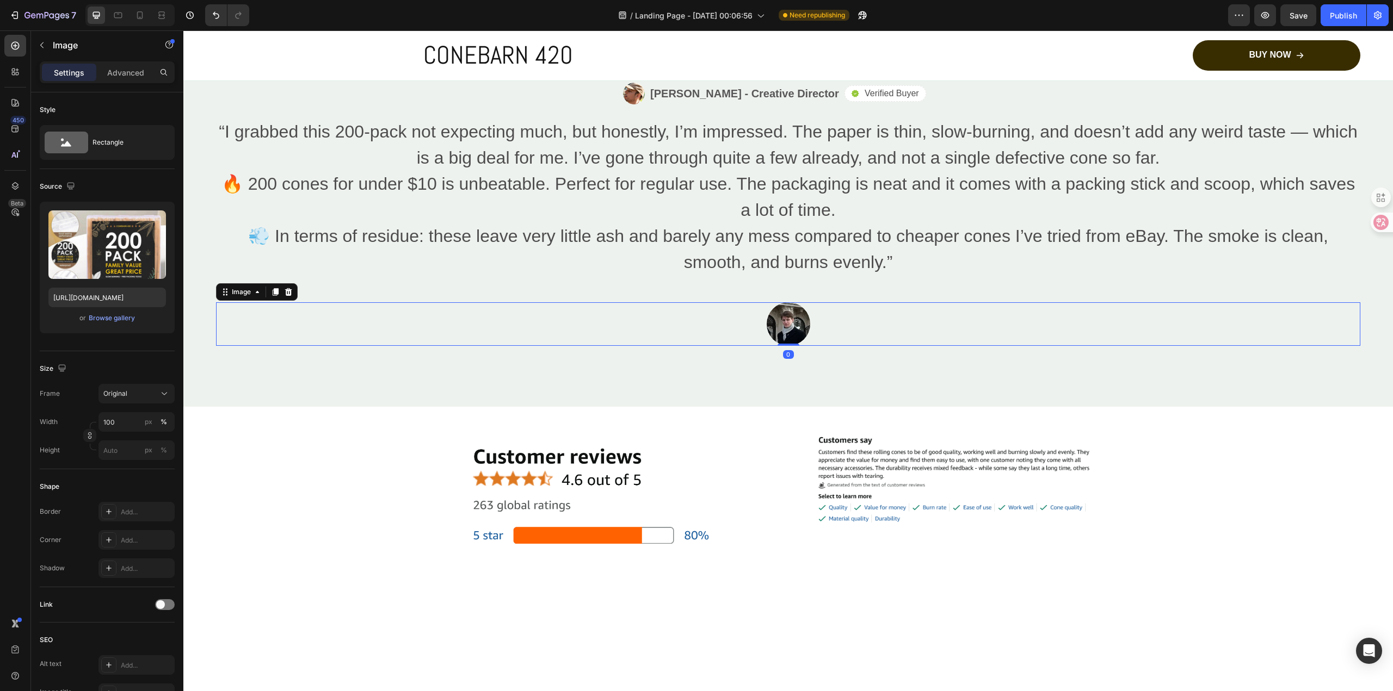
click at [780, 346] on img at bounding box center [789, 324] width 44 height 44
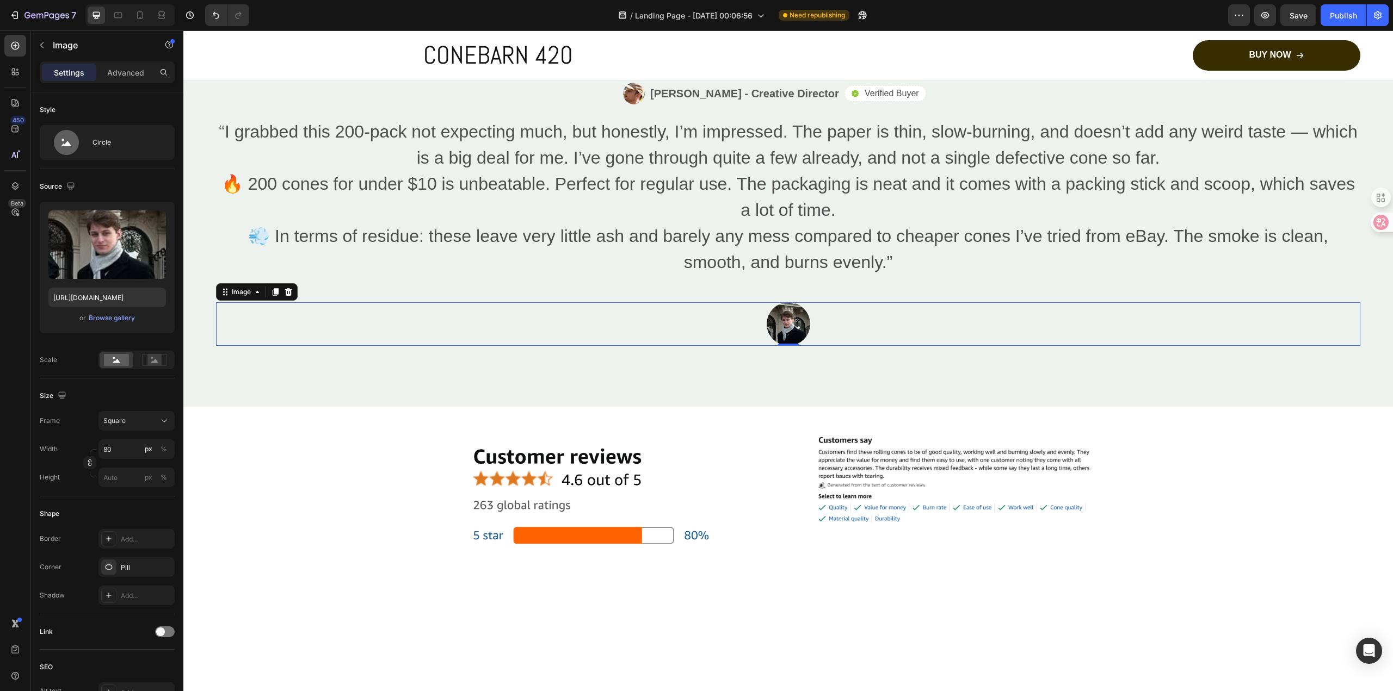
drag, startPoint x: 286, startPoint y: 508, endPoint x: 322, endPoint y: 496, distance: 37.8
click at [286, 297] on icon at bounding box center [288, 292] width 9 height 9
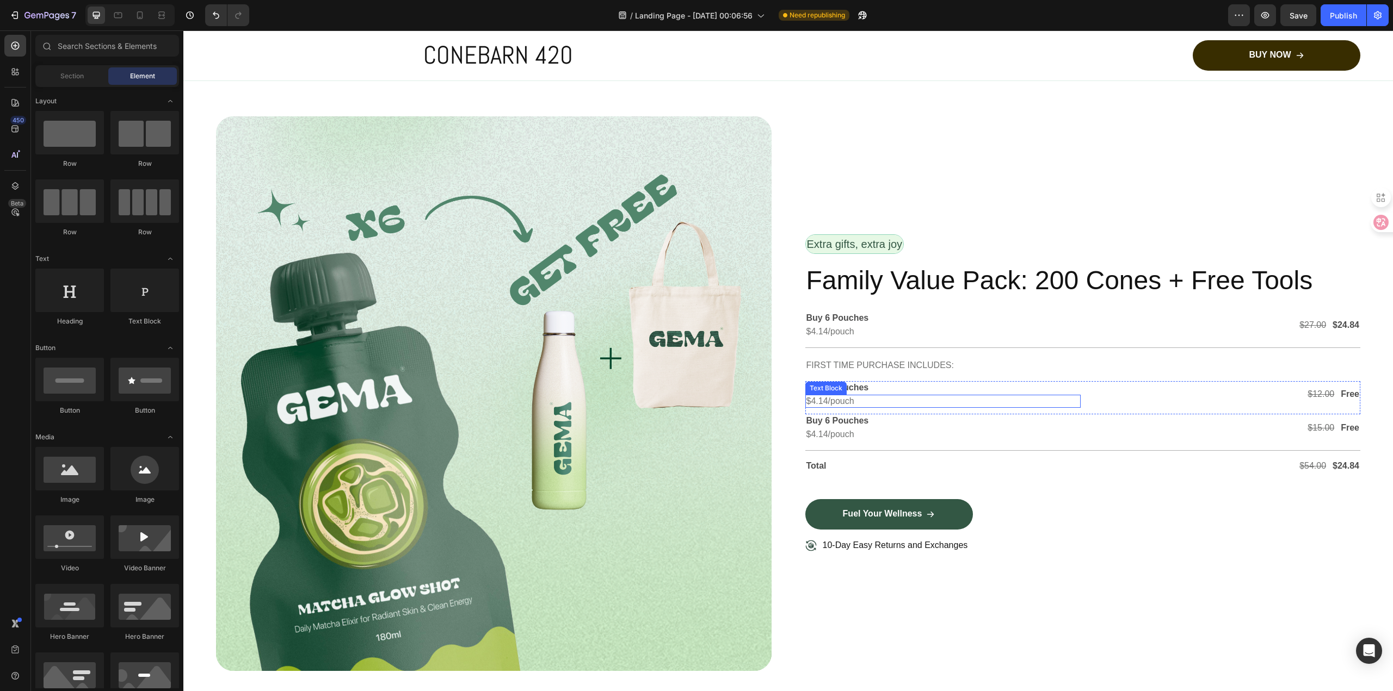
scroll to position [3608, 0]
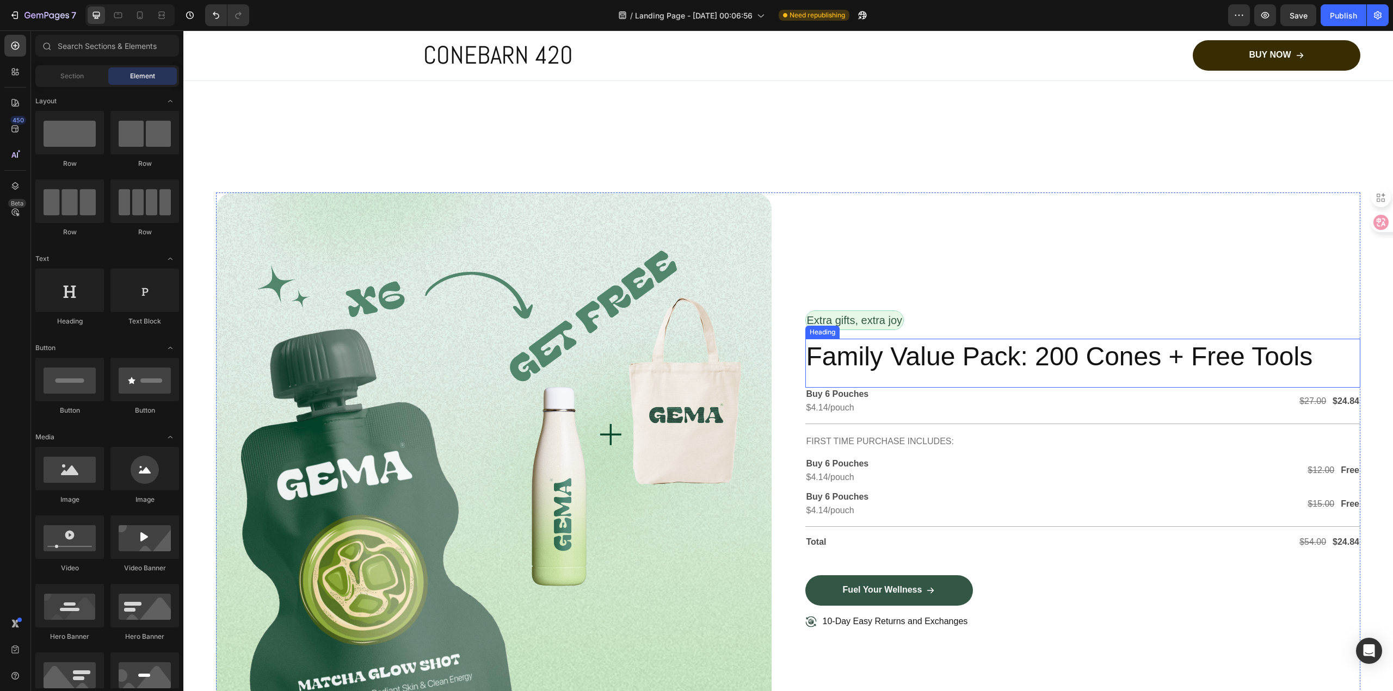
click at [1011, 357] on h2 "Family Value Pack: 200 Cones + Free Tools" at bounding box center [1082, 357] width 555 height 36
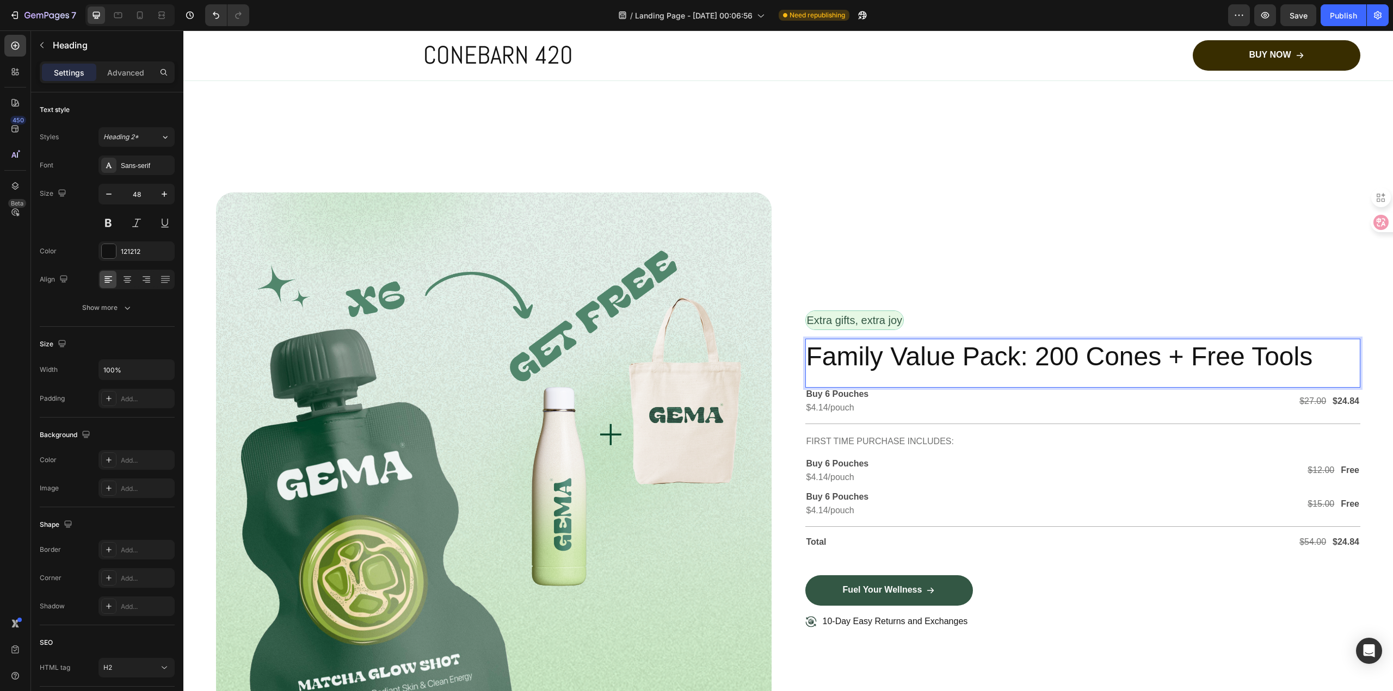
click at [1011, 357] on h2 "Family Value Pack: 200 Cones + Free Tools" at bounding box center [1082, 357] width 555 height 36
click at [1011, 357] on p "Family Value Pack: 200 Cones + Free Tools" at bounding box center [1082, 357] width 553 height 34
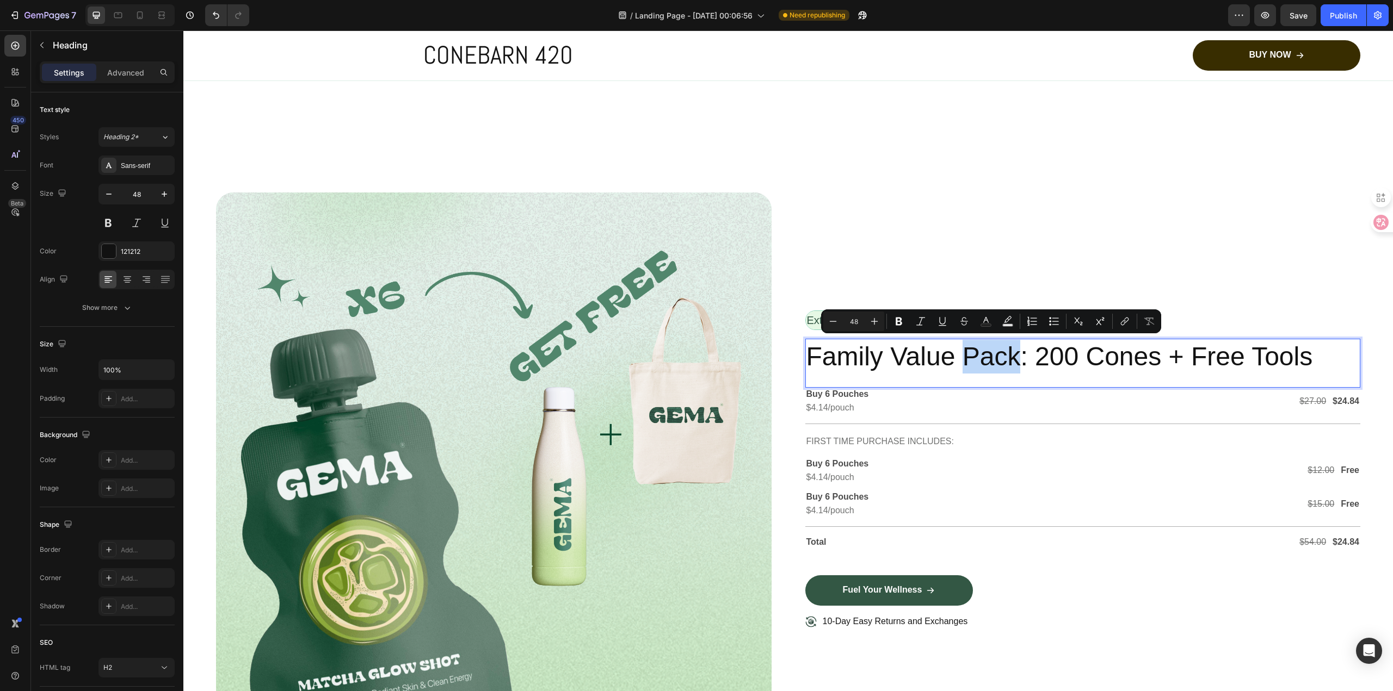
click at [1011, 357] on p "Family Value Pack: 200 Cones + Free Tools" at bounding box center [1082, 357] width 553 height 34
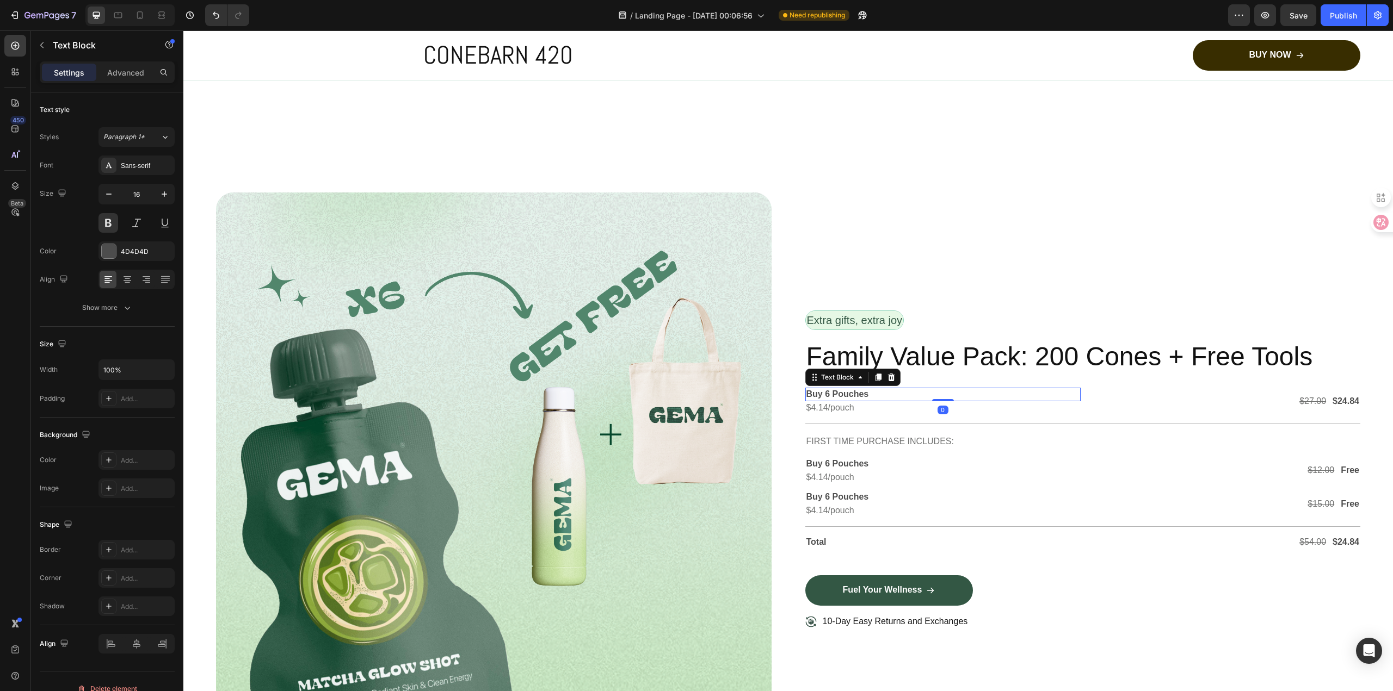
click at [866, 391] on p "Buy 6 Pouches" at bounding box center [942, 394] width 273 height 11
click at [831, 392] on p "Buy 6 Pouches" at bounding box center [942, 394] width 273 height 11
click at [872, 390] on p "Buy 2 Pouches" at bounding box center [942, 394] width 273 height 11
click at [864, 406] on p "$4.14/pouch" at bounding box center [942, 408] width 273 height 11
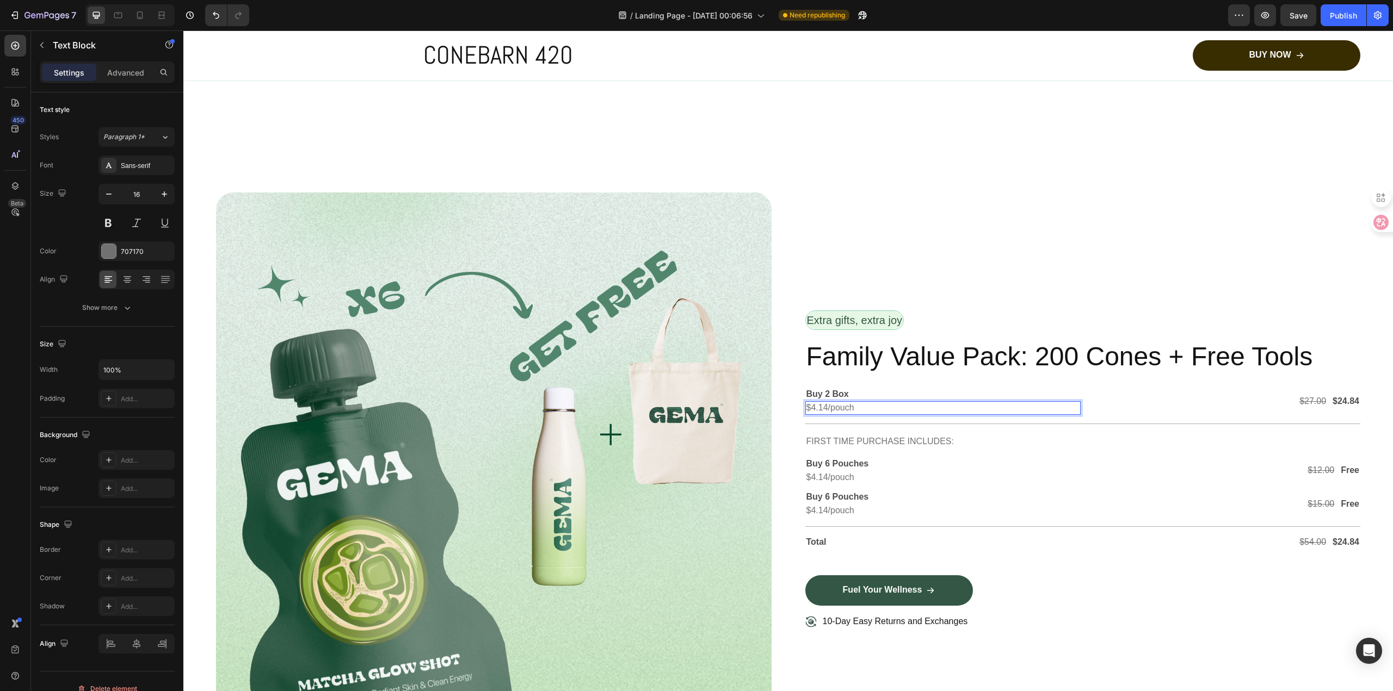
click at [820, 403] on p "$4.14/pouch" at bounding box center [942, 408] width 273 height 11
click at [860, 403] on p "$8.99/pouch" at bounding box center [942, 408] width 273 height 11
click at [1312, 403] on s "$27.00" at bounding box center [1312, 401] width 27 height 9
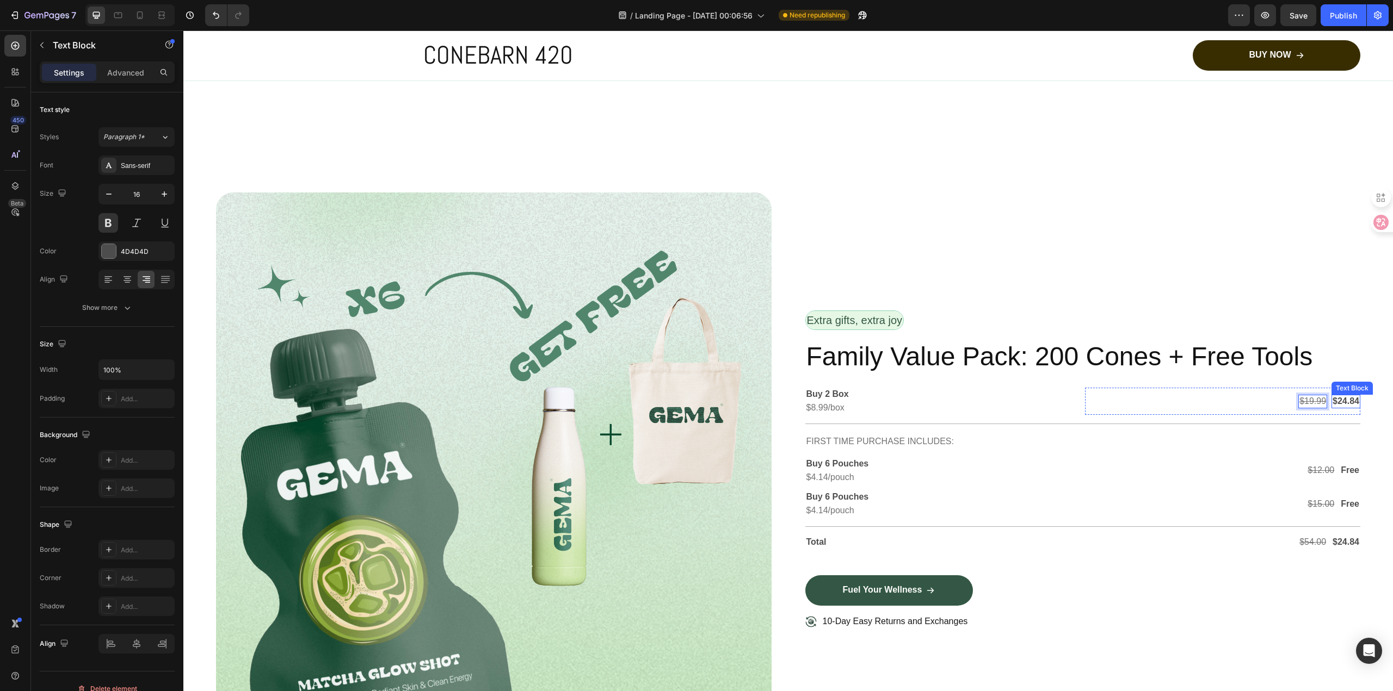
click at [1333, 397] on p "$24.84" at bounding box center [1345, 401] width 27 height 11
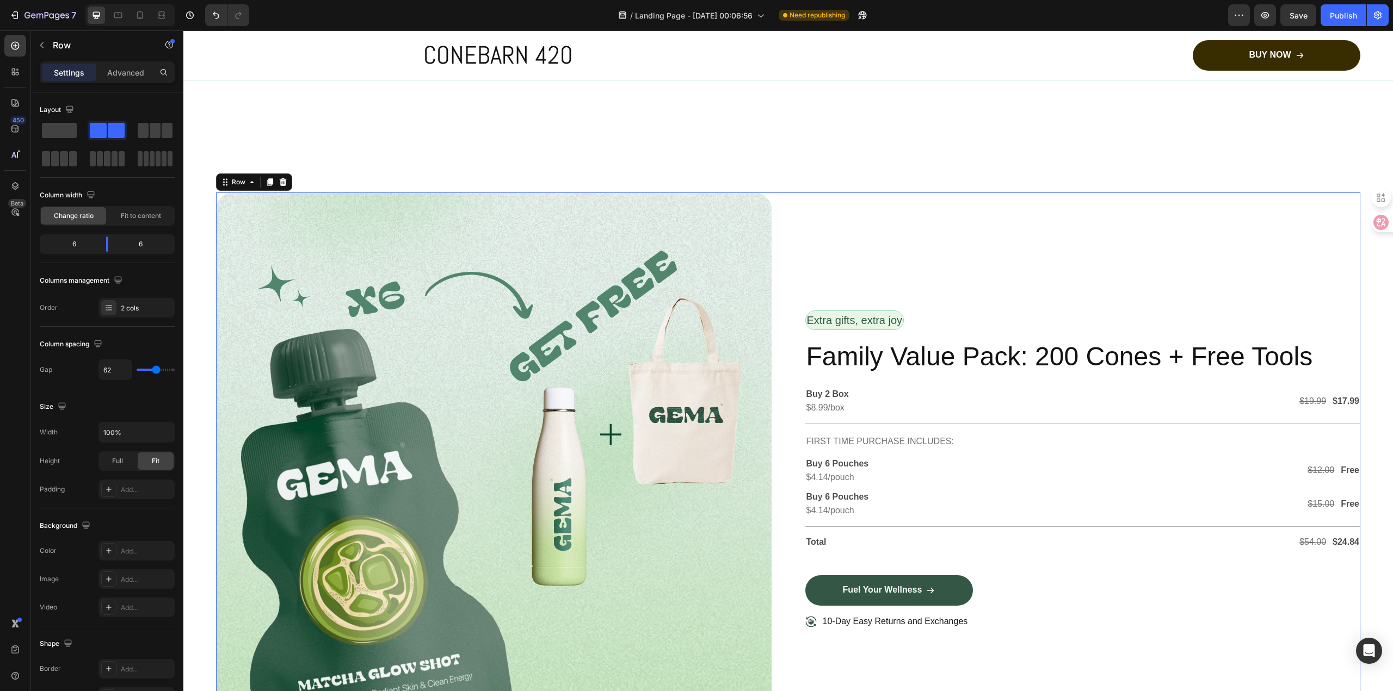
click at [1320, 261] on div "Extra gifts, extra joy Text Block Row Family Value Pack: 200 Cones + Free Tools…" at bounding box center [1082, 470] width 555 height 555
click at [816, 405] on p "$8.99/box" at bounding box center [942, 408] width 273 height 11
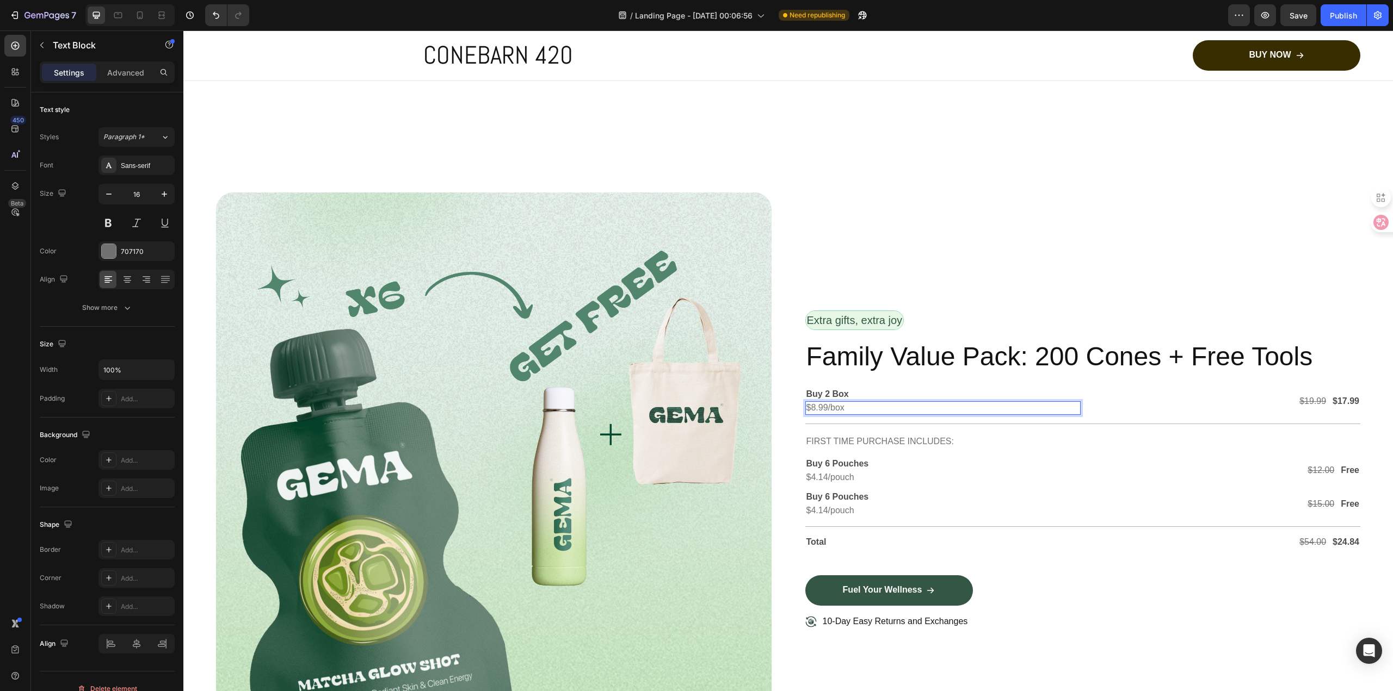
click at [818, 408] on p "$8.99/box" at bounding box center [942, 408] width 273 height 11
click at [1335, 399] on p "$17.99" at bounding box center [1345, 401] width 27 height 11
drag, startPoint x: 1330, startPoint y: 399, endPoint x: 1353, endPoint y: 400, distance: 23.4
click at [1353, 400] on div "Image Row Extra gifts, extra joy Text Block Row Family Value Pack: 200 Cones + …" at bounding box center [787, 475] width 1209 height 686
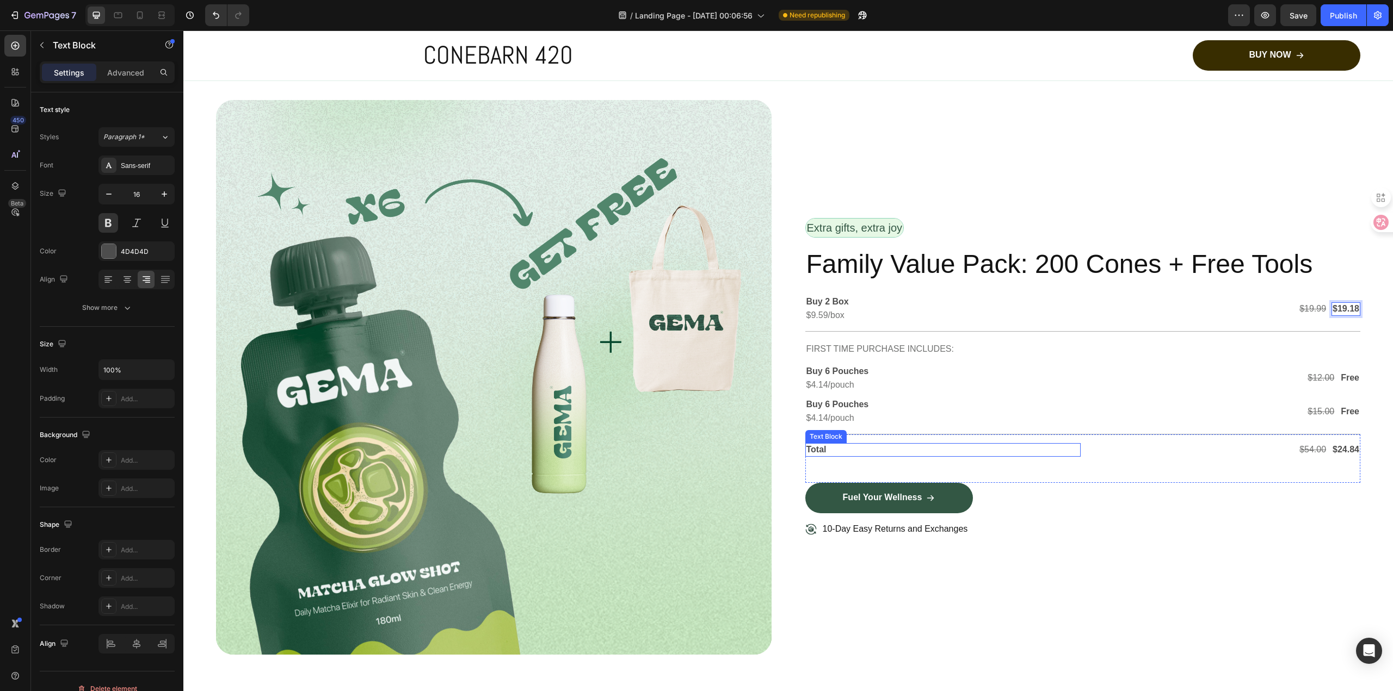
scroll to position [3717, 0]
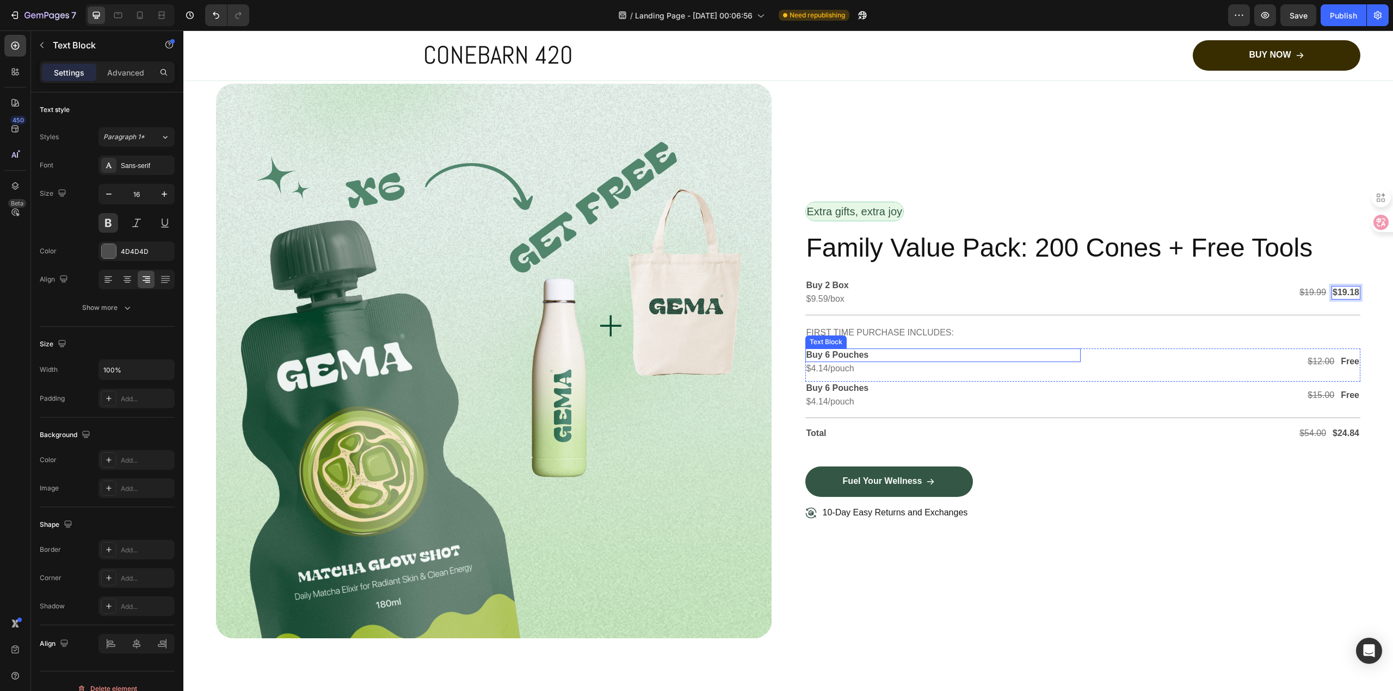
click at [833, 337] on div "Text Block" at bounding box center [825, 342] width 37 height 10
click at [874, 327] on p "FIRST TIME PURCHASE INCLUDES:" at bounding box center [1082, 333] width 553 height 16
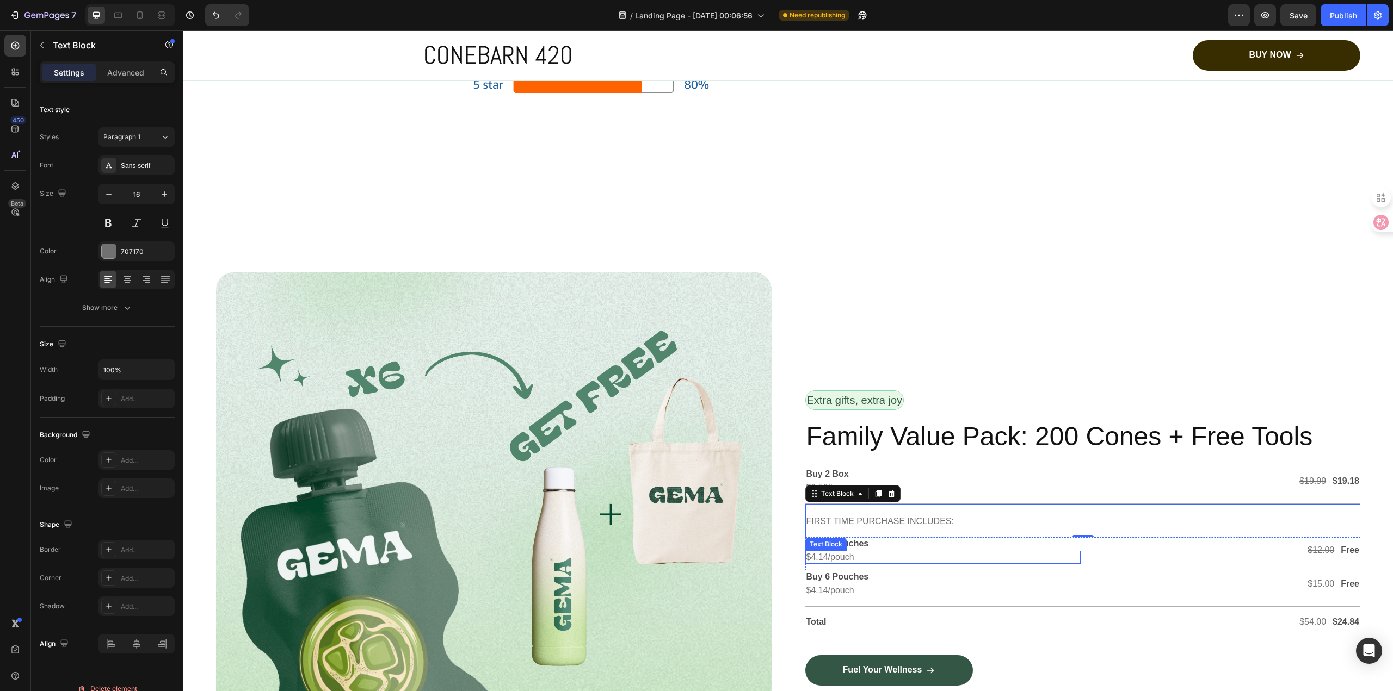
scroll to position [3608, 0]
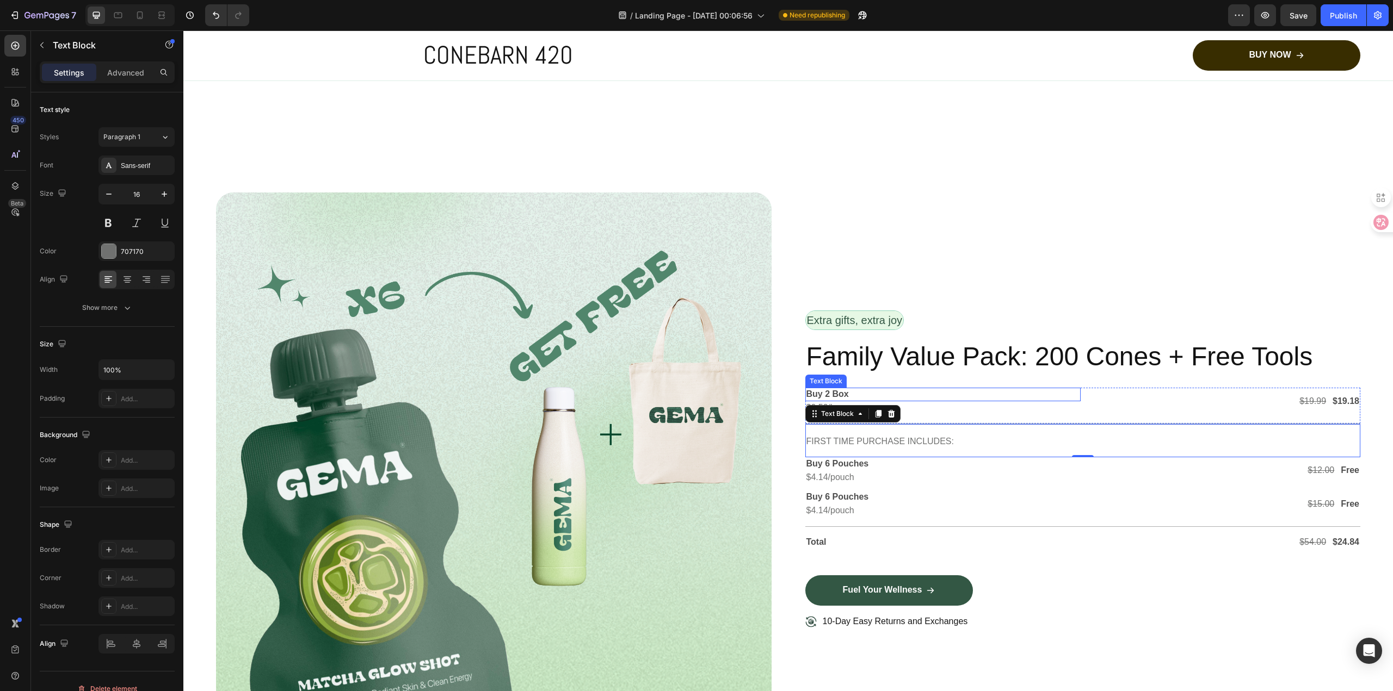
click at [822, 391] on p "Buy 2 Box" at bounding box center [942, 394] width 273 height 11
click at [823, 394] on p "Buy 2 Box" at bounding box center [942, 394] width 273 height 11
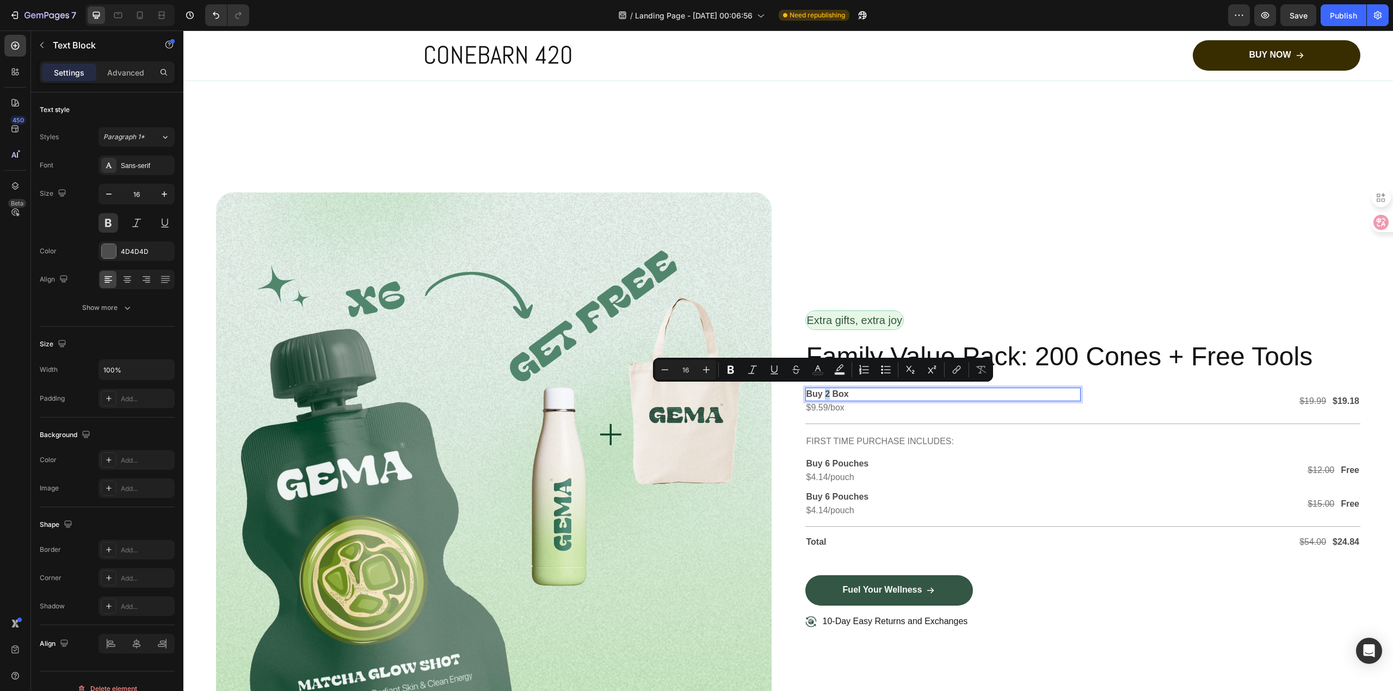
click at [822, 393] on p "Buy 2 Box" at bounding box center [942, 394] width 273 height 11
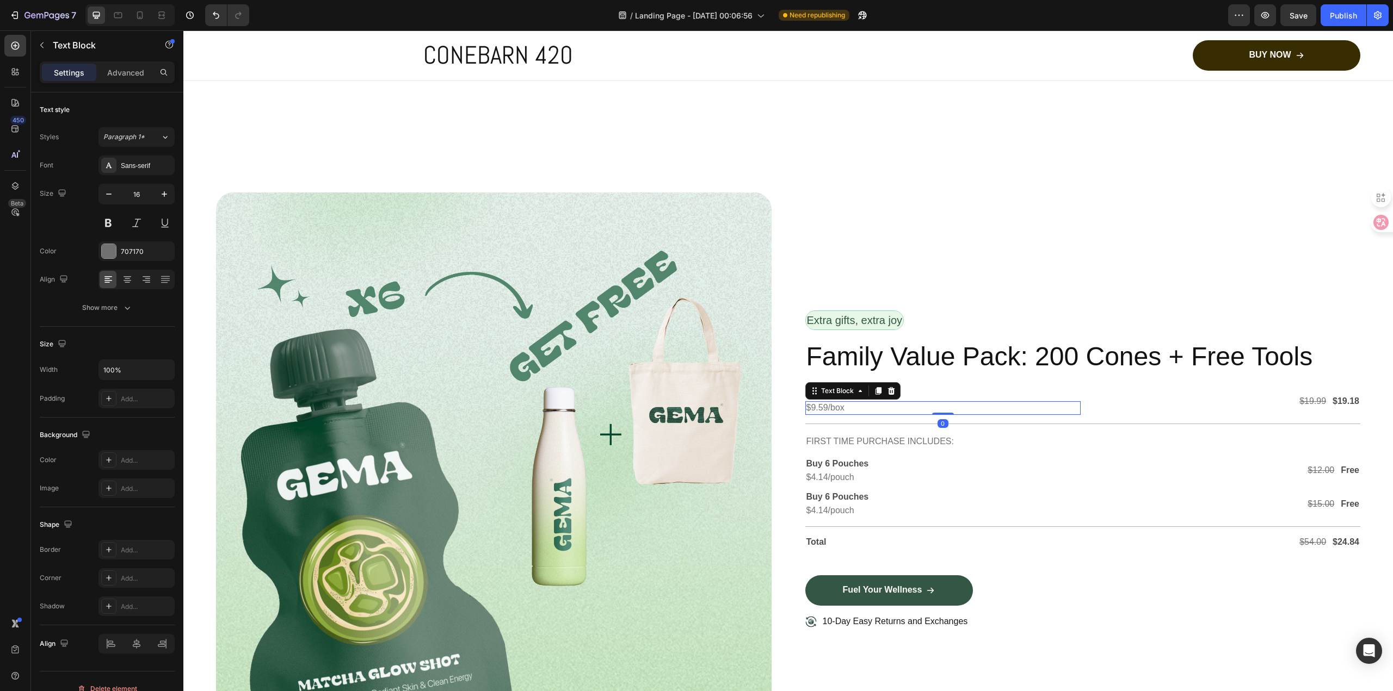
click at [916, 411] on p "$9.59/box" at bounding box center [942, 408] width 273 height 11
click at [822, 407] on p "$9.59/box" at bounding box center [942, 408] width 273 height 11
click at [1307, 400] on s "$19.99" at bounding box center [1312, 401] width 27 height 9
click at [1333, 400] on p "$19.18" at bounding box center [1345, 401] width 27 height 11
click at [859, 464] on p "Buy 6 Pouches" at bounding box center [942, 464] width 273 height 11
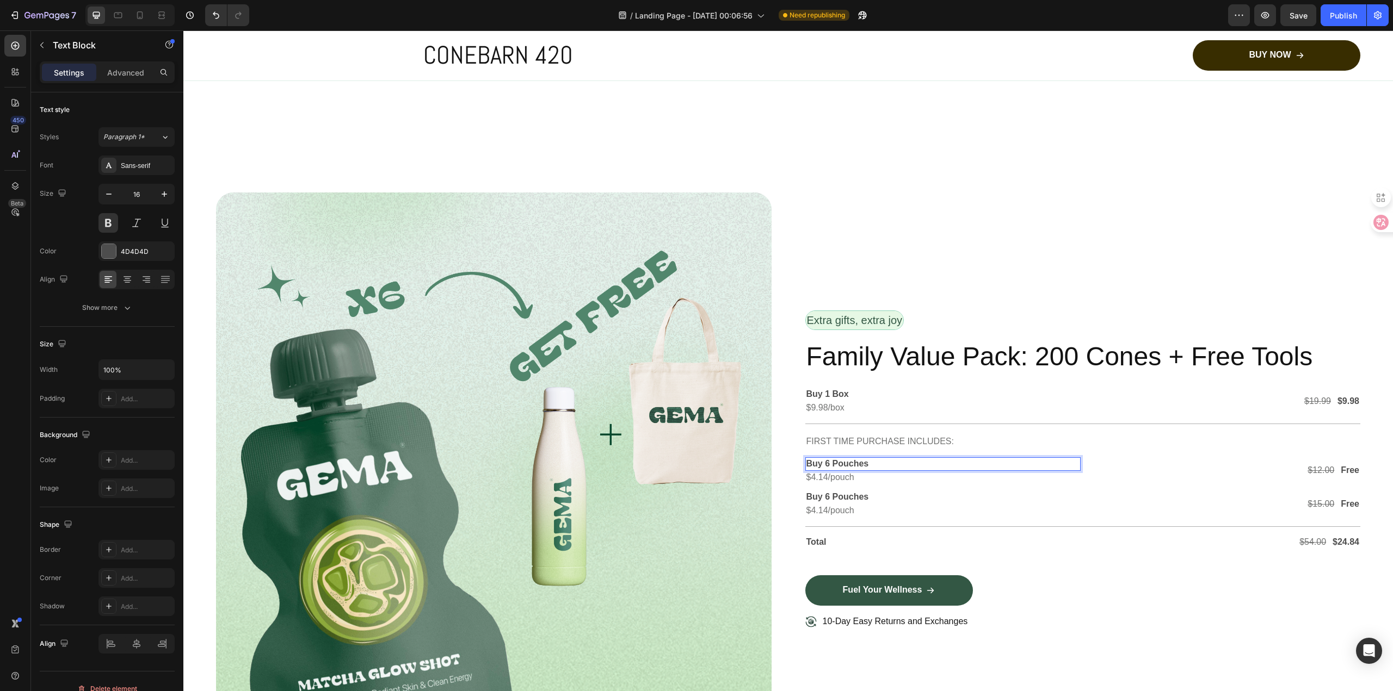
click at [872, 464] on p "Buy 6 Pouches" at bounding box center [942, 464] width 273 height 11
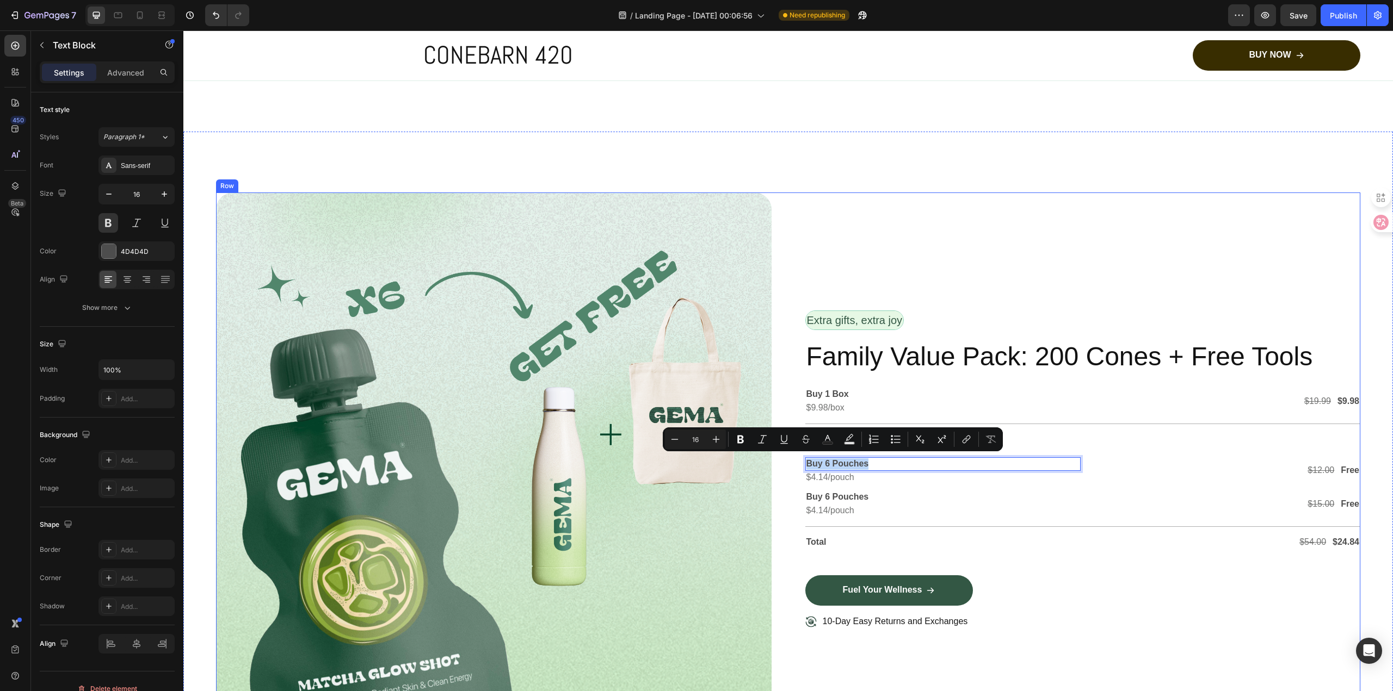
drag, startPoint x: 872, startPoint y: 464, endPoint x: 797, endPoint y: 466, distance: 74.6
click at [797, 466] on div "Image Row Extra gifts, extra joy Text Block Row Family Value Pack: 200 Cones + …" at bounding box center [788, 470] width 1144 height 555
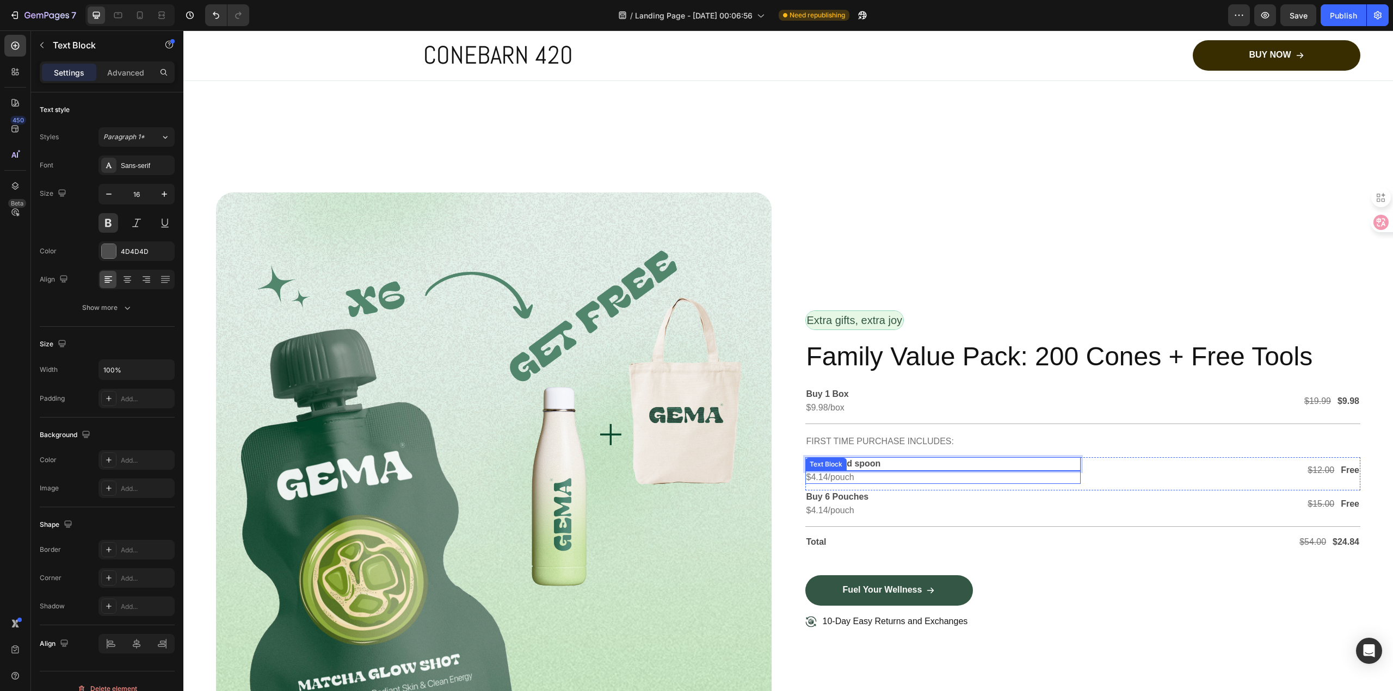
click at [861, 474] on p "$4.14/pouch" at bounding box center [942, 477] width 273 height 11
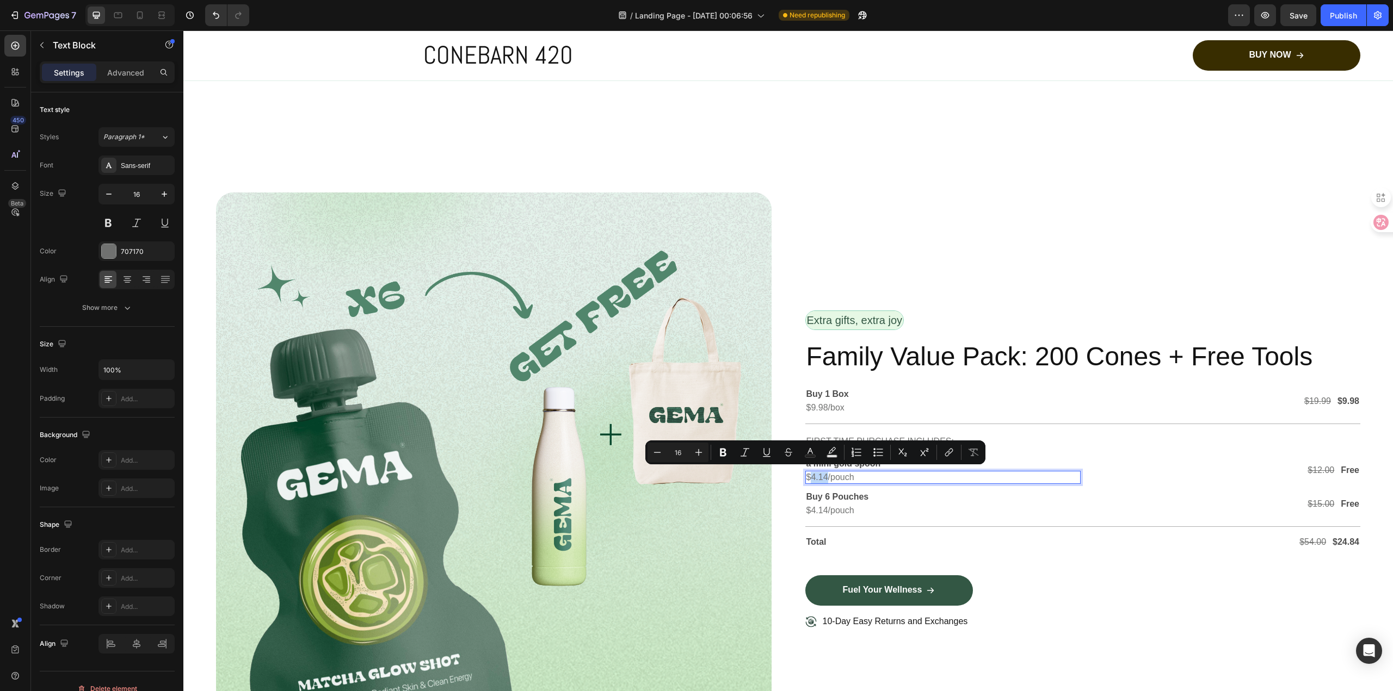
drag, startPoint x: 822, startPoint y: 479, endPoint x: 807, endPoint y: 479, distance: 14.7
click at [807, 479] on p "$4.14/pouch" at bounding box center [942, 477] width 273 height 11
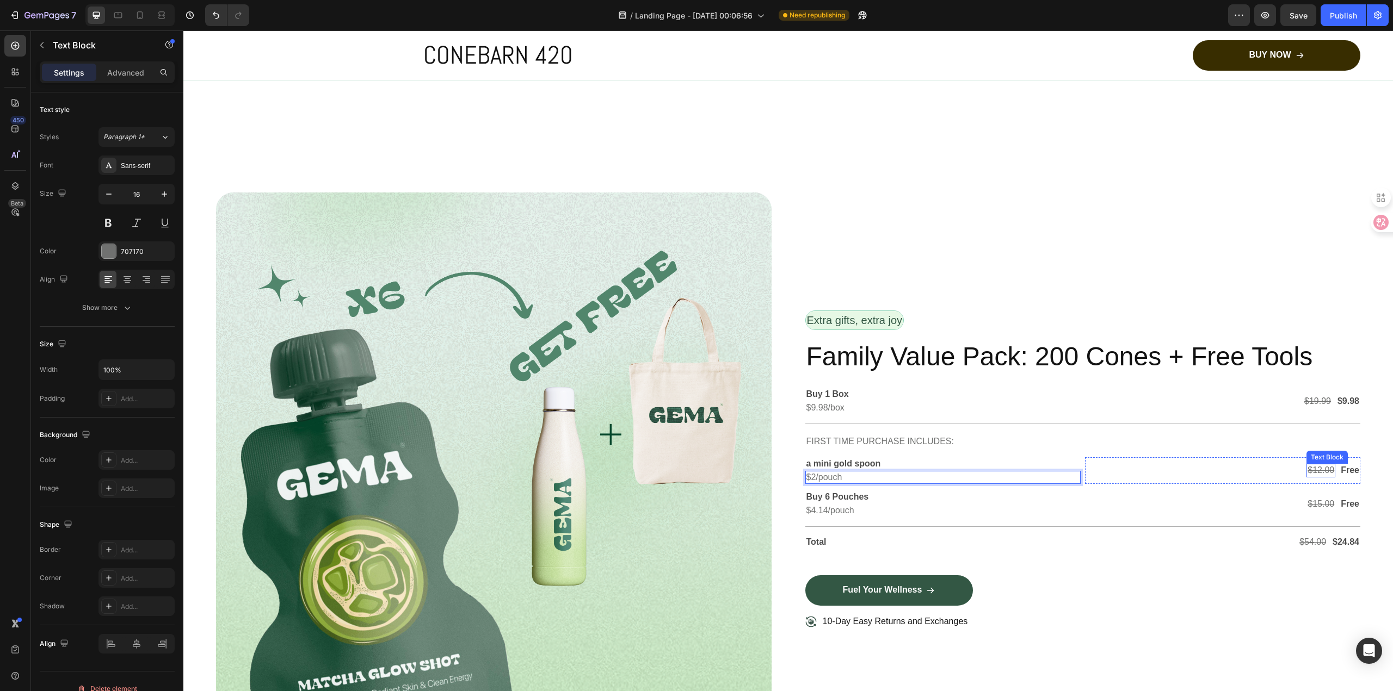
click at [1319, 469] on s "$12.00" at bounding box center [1320, 470] width 27 height 9
click at [1249, 590] on div "Fuel Your Wellness Button" at bounding box center [1082, 595] width 555 height 39
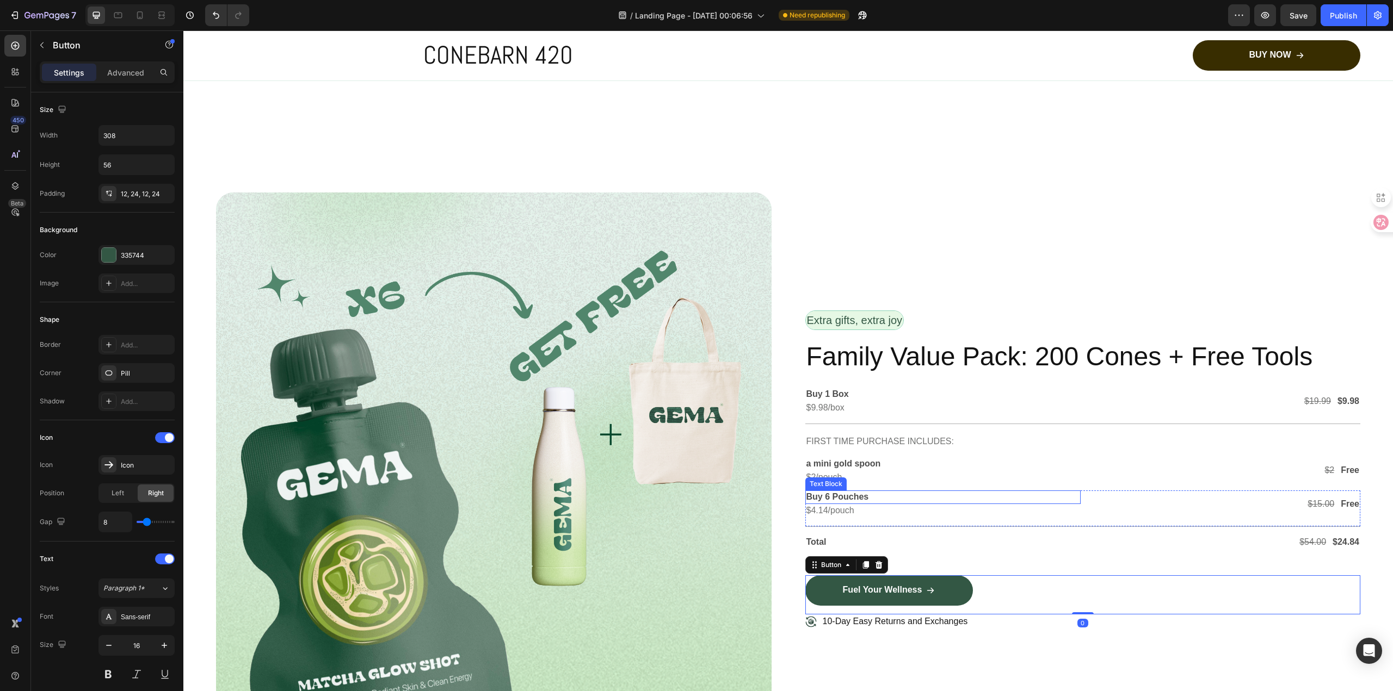
click at [850, 493] on p "Buy 6 Pouches" at bounding box center [942, 497] width 273 height 11
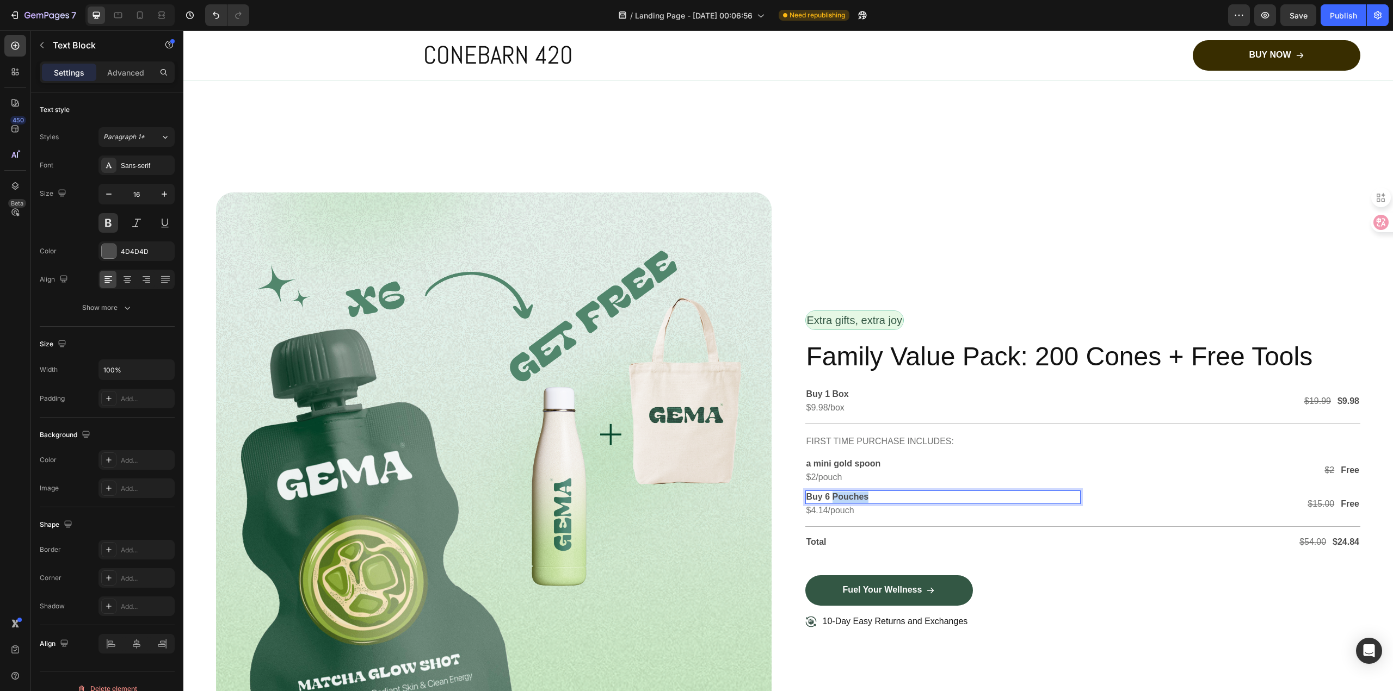
click at [850, 493] on p "Buy 6 Pouches" at bounding box center [942, 497] width 273 height 11
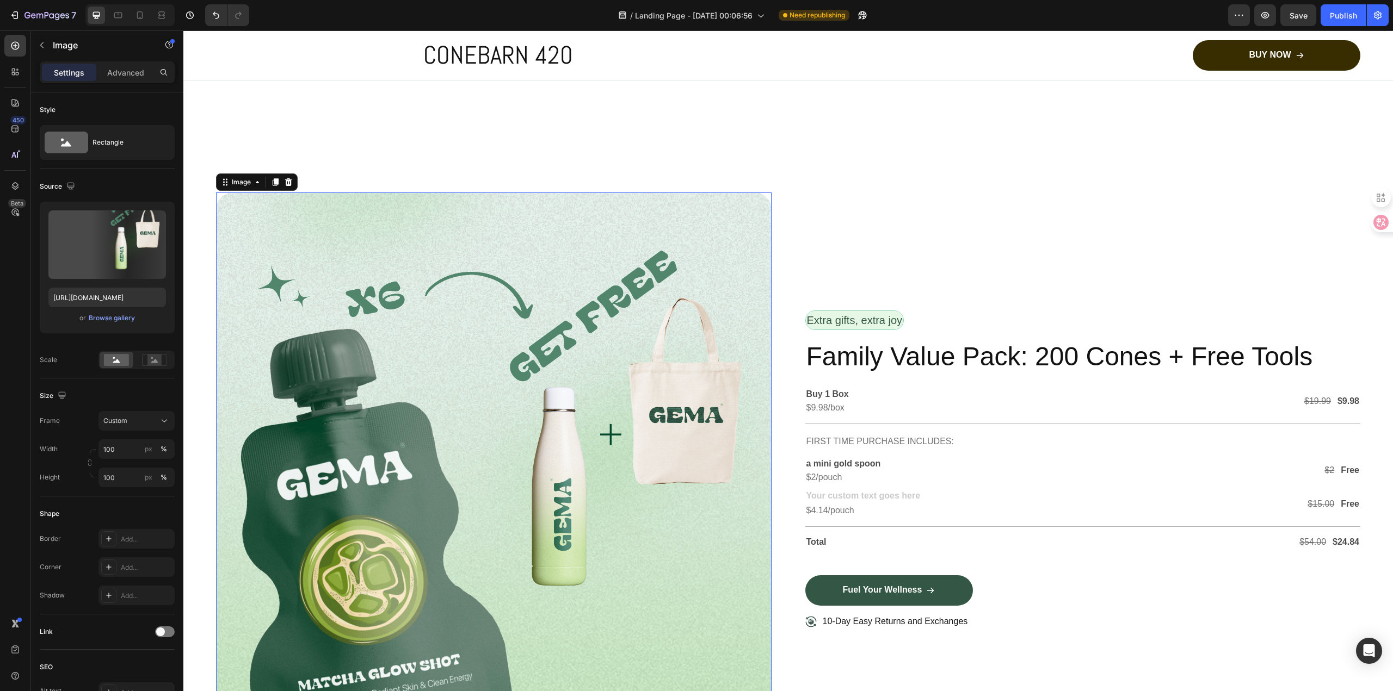
click at [550, 399] on img at bounding box center [493, 470] width 555 height 555
click at [599, 472] on img at bounding box center [493, 470] width 555 height 555
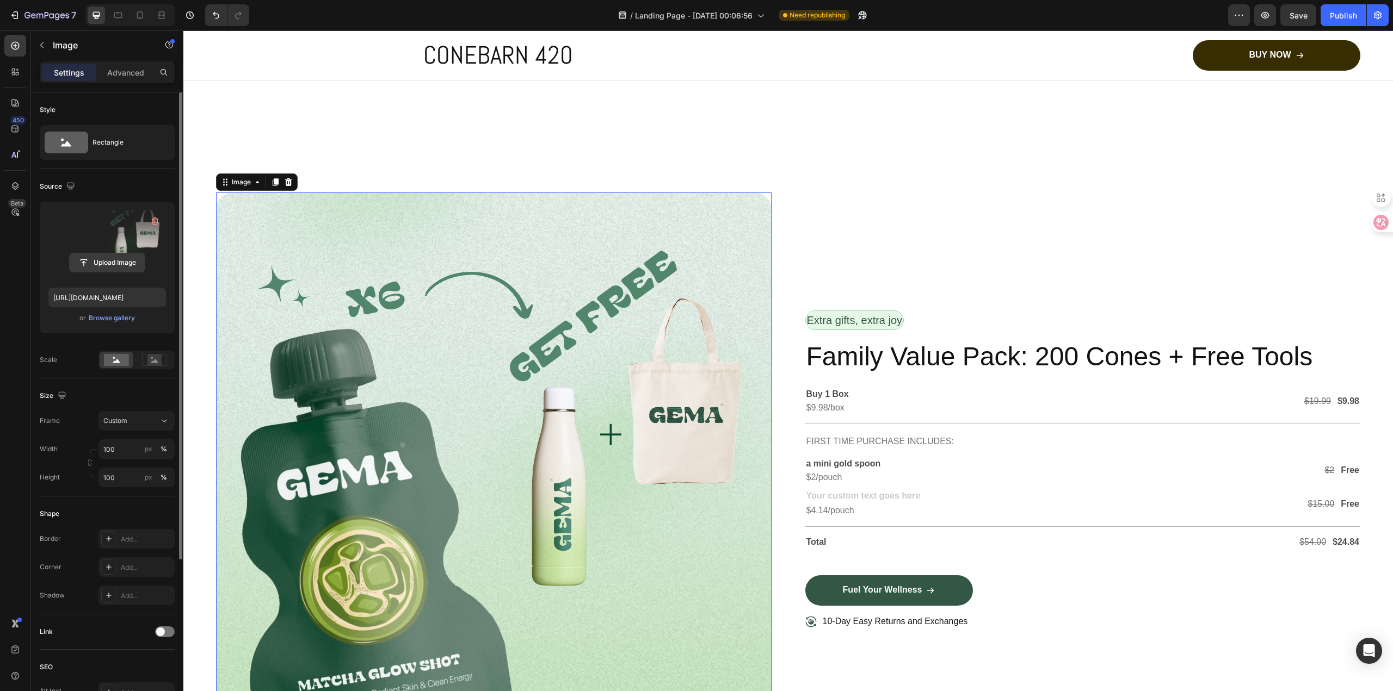
click at [123, 261] on input "file" at bounding box center [107, 263] width 75 height 18
click at [384, 358] on img at bounding box center [493, 470] width 555 height 555
click at [326, 428] on img at bounding box center [493, 470] width 555 height 555
click at [101, 266] on input "file" at bounding box center [107, 263] width 75 height 18
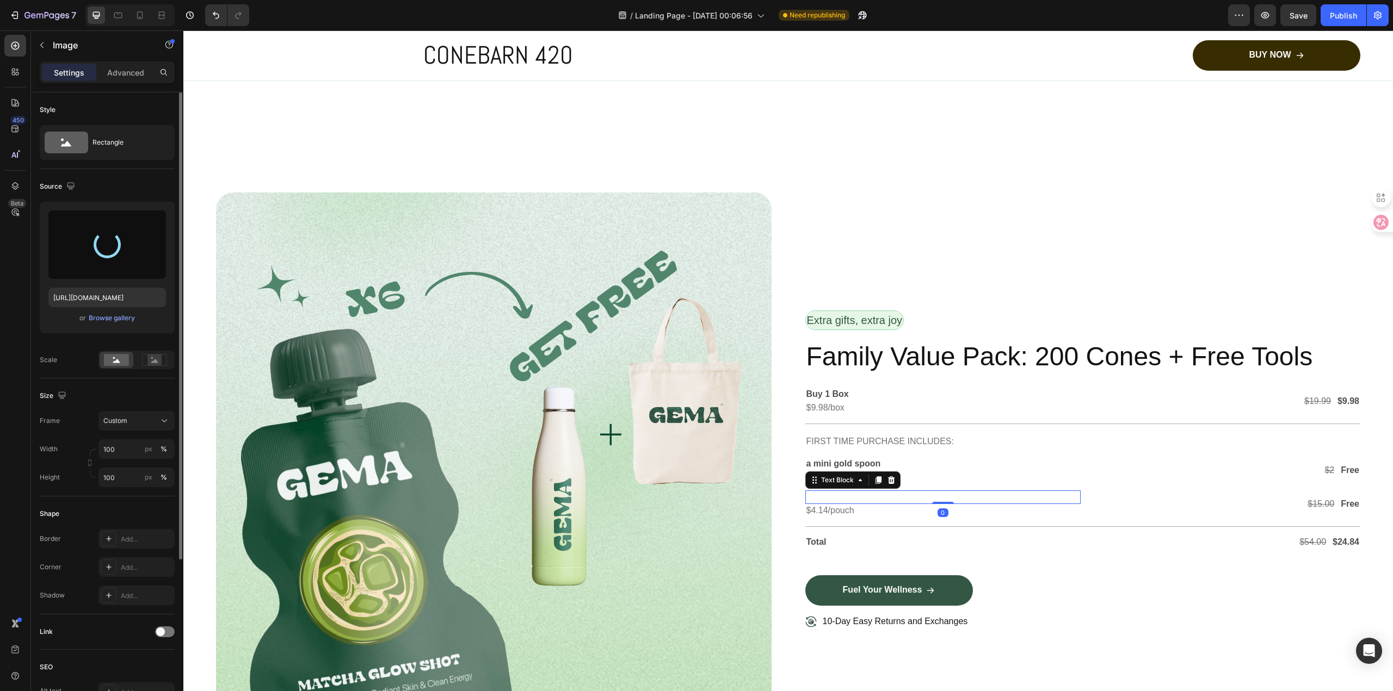
click at [865, 498] on p "Rich Text Editor. Editing area: main" at bounding box center [942, 497] width 273 height 11
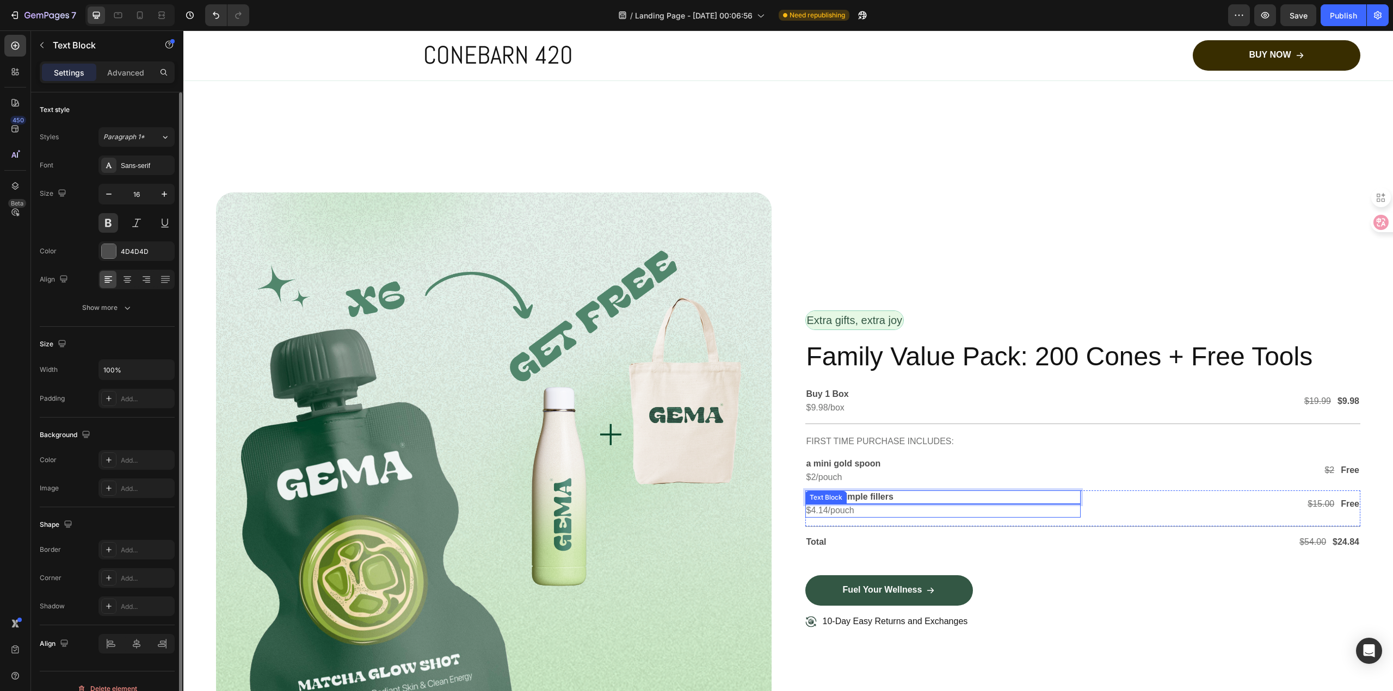
click at [823, 508] on p "$4.14/pouch" at bounding box center [942, 510] width 273 height 11
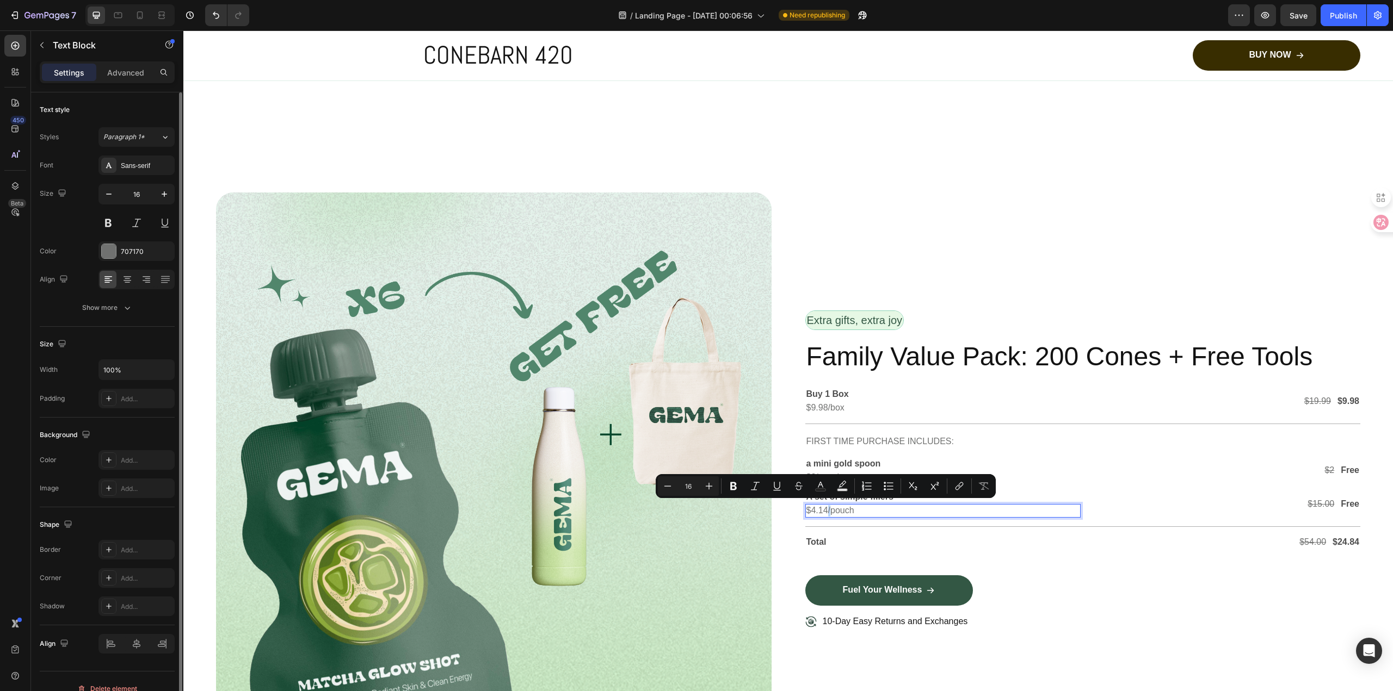
click at [823, 508] on p "$4.14/pouch" at bounding box center [942, 510] width 273 height 11
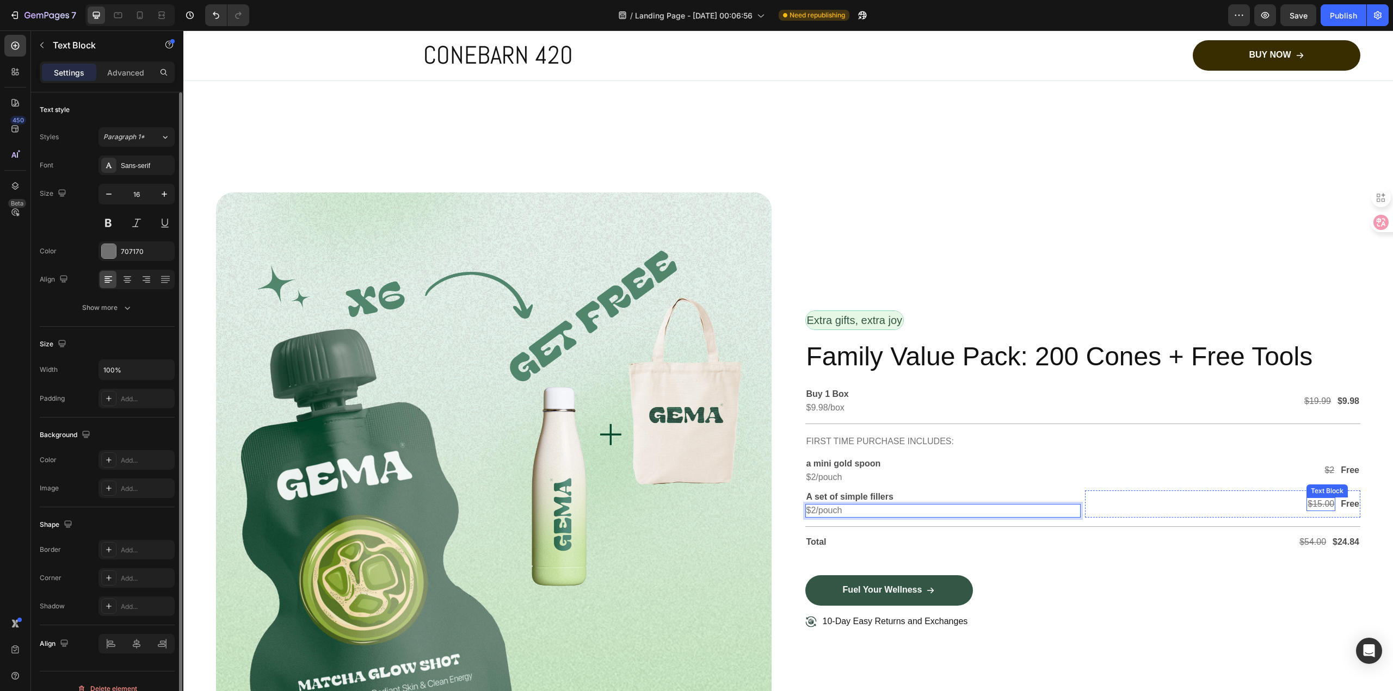
click at [1317, 503] on s "$15.00" at bounding box center [1320, 503] width 27 height 9
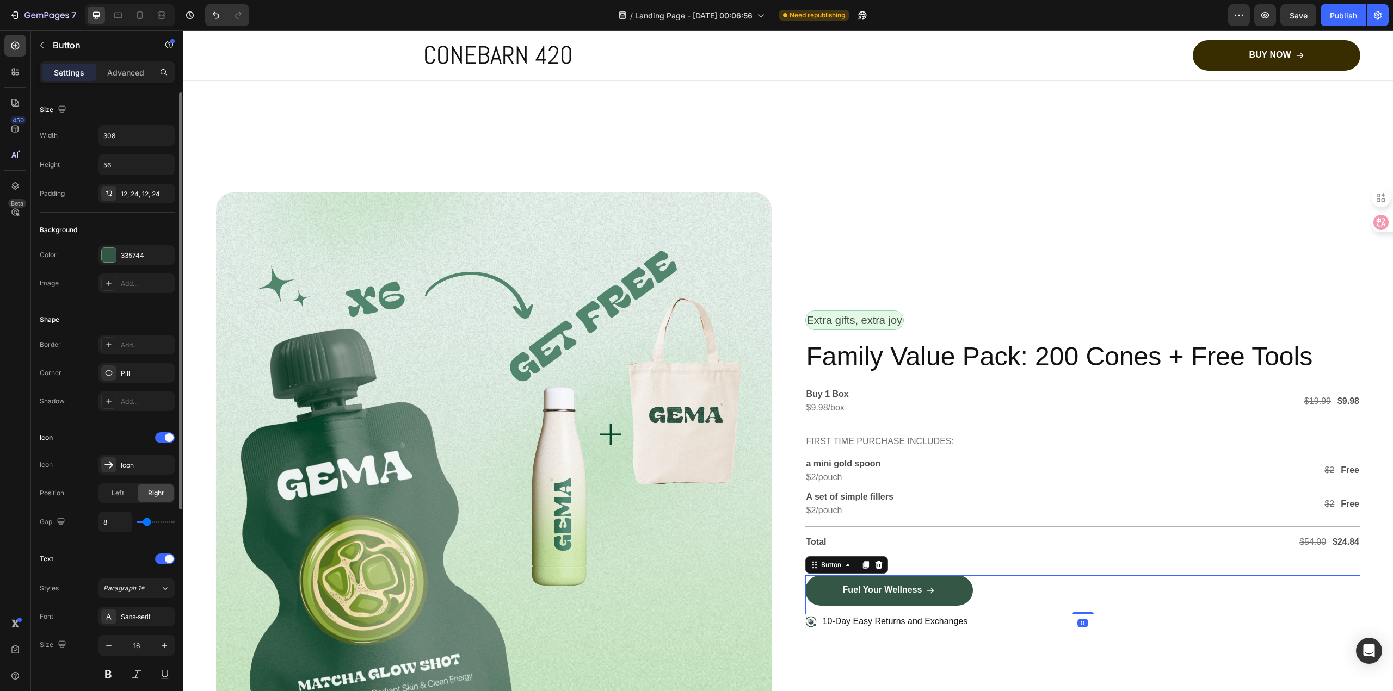
click at [1250, 587] on div "Fuel Your Wellness Button 0" at bounding box center [1082, 595] width 555 height 39
click at [1311, 541] on s "$54.00" at bounding box center [1312, 542] width 27 height 9
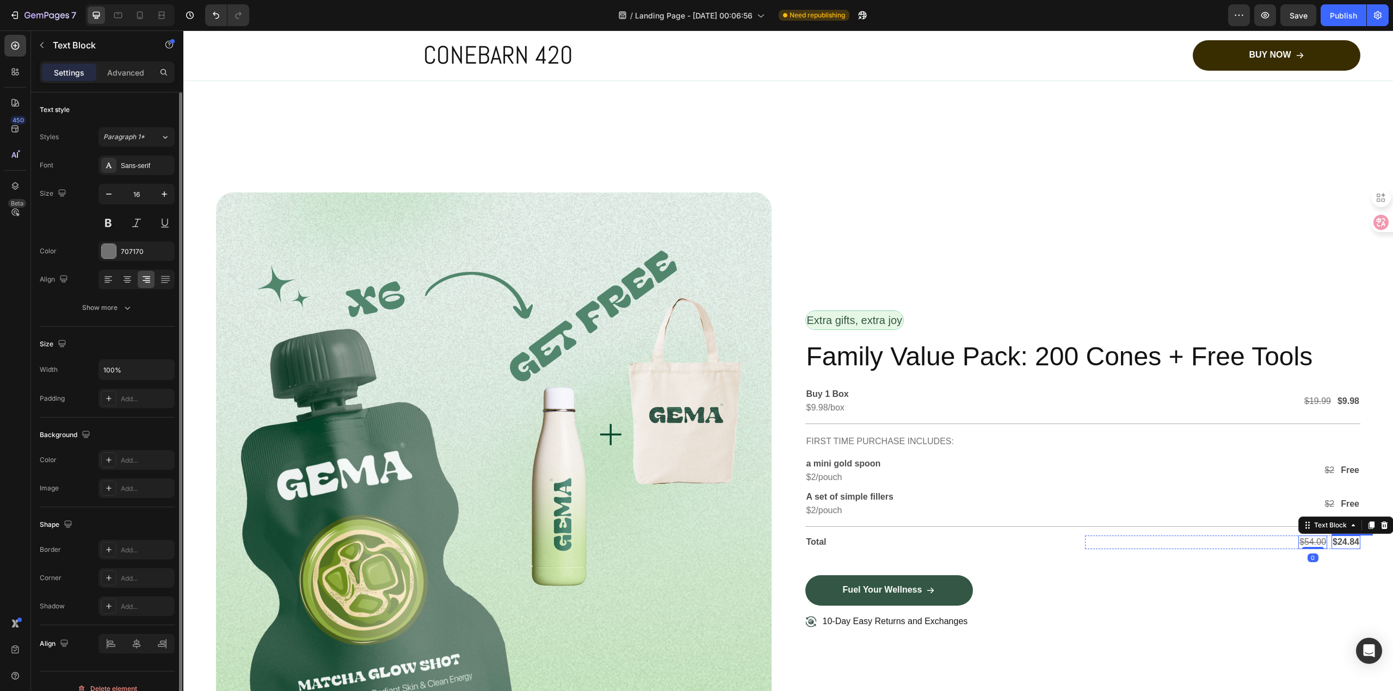
click at [1339, 543] on p "$24.84" at bounding box center [1345, 542] width 27 height 11
click at [1340, 543] on p "$24.84" at bounding box center [1345, 542] width 27 height 11
click at [1316, 540] on s "$54.00" at bounding box center [1317, 542] width 27 height 9
click at [1325, 558] on div "Total Text Block $23.99 Text Block $9.98 Text Block Row Row 0" at bounding box center [1082, 551] width 555 height 48
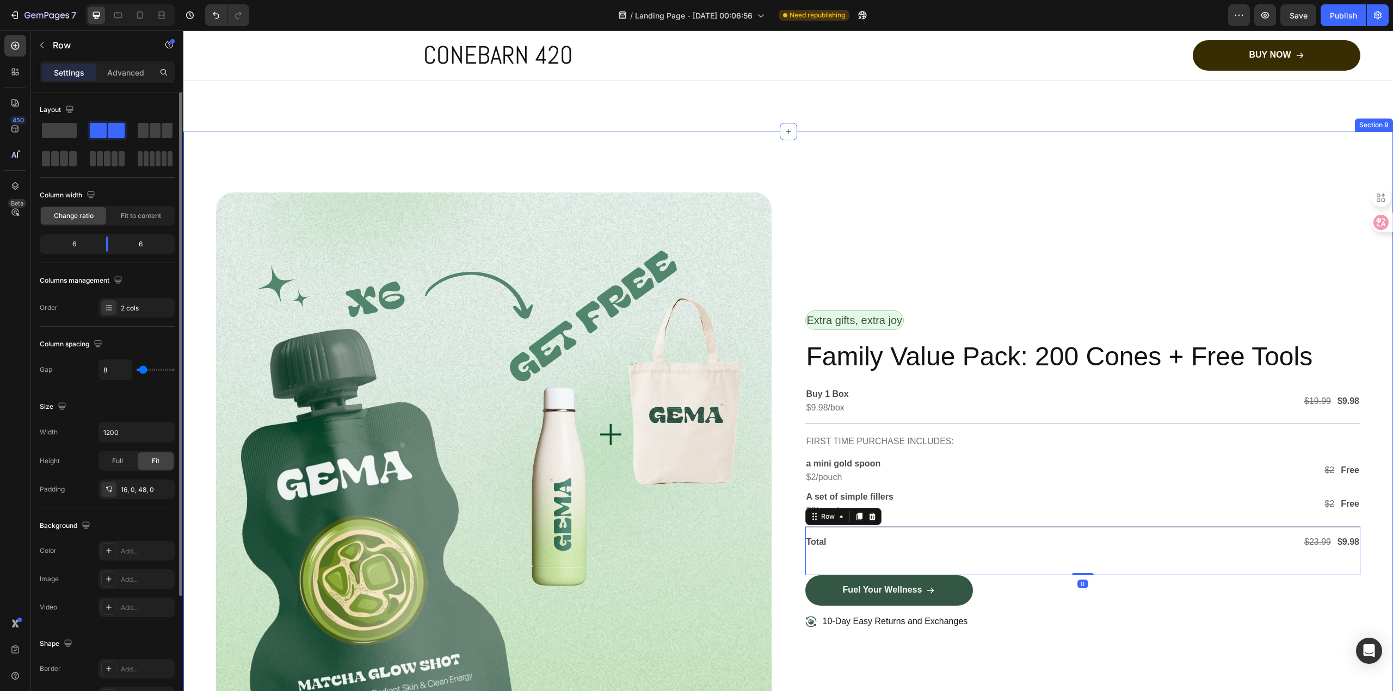
click at [1377, 562] on div "Image Row Extra gifts, extra joy Text Block Row Family Value Pack: 200 Cones + …" at bounding box center [787, 475] width 1209 height 686
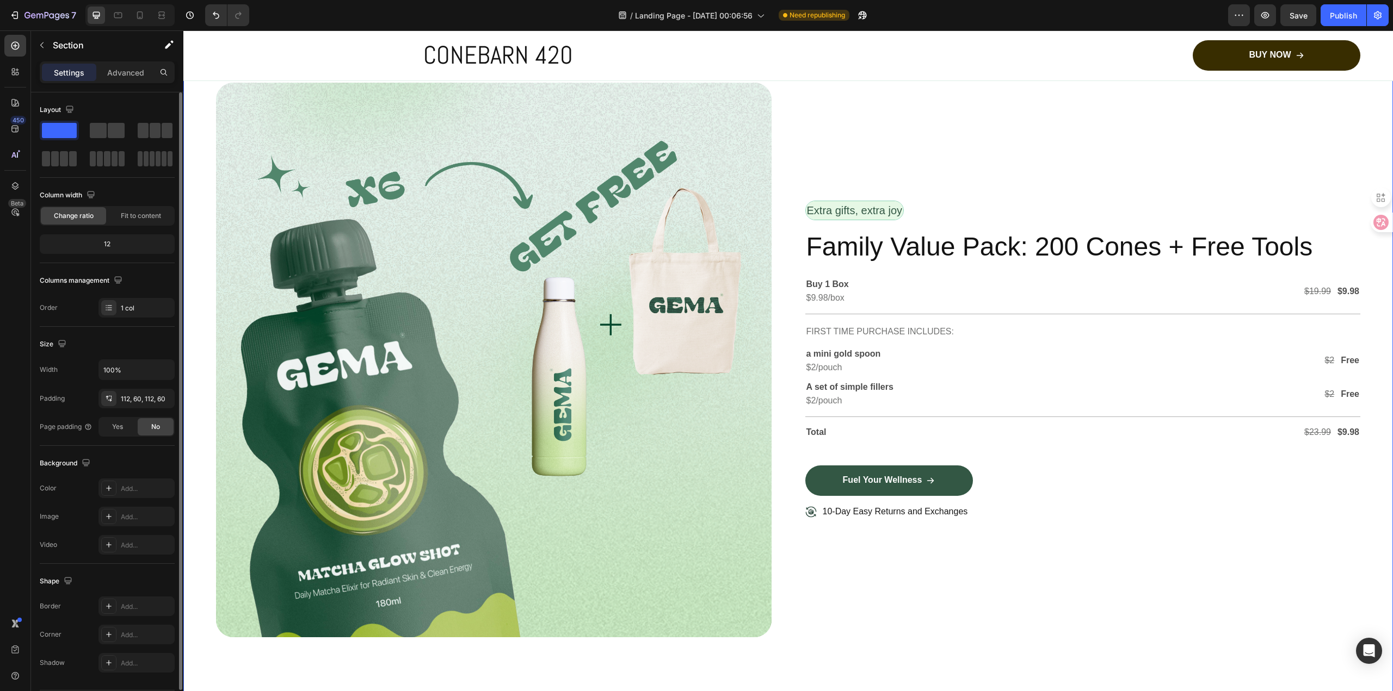
scroll to position [3771, 0]
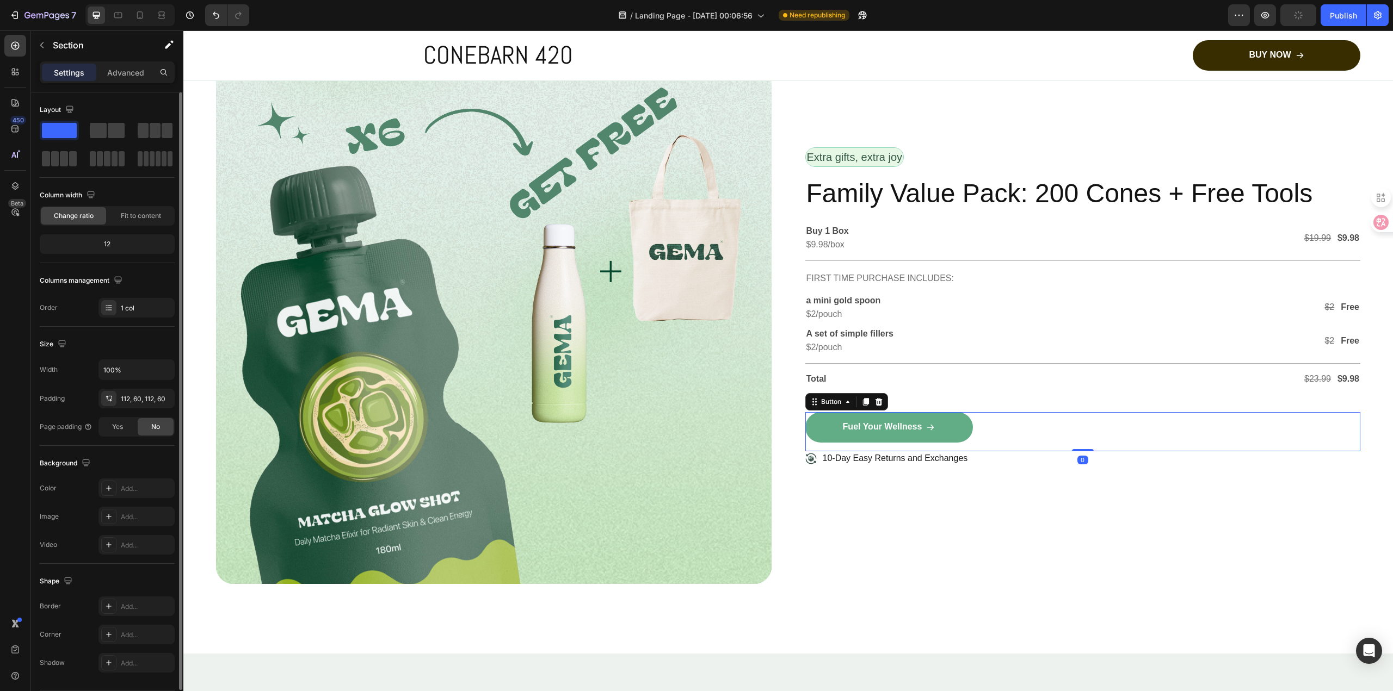
click at [921, 425] on div "Fuel Your Wellness" at bounding box center [889, 427] width 92 height 11
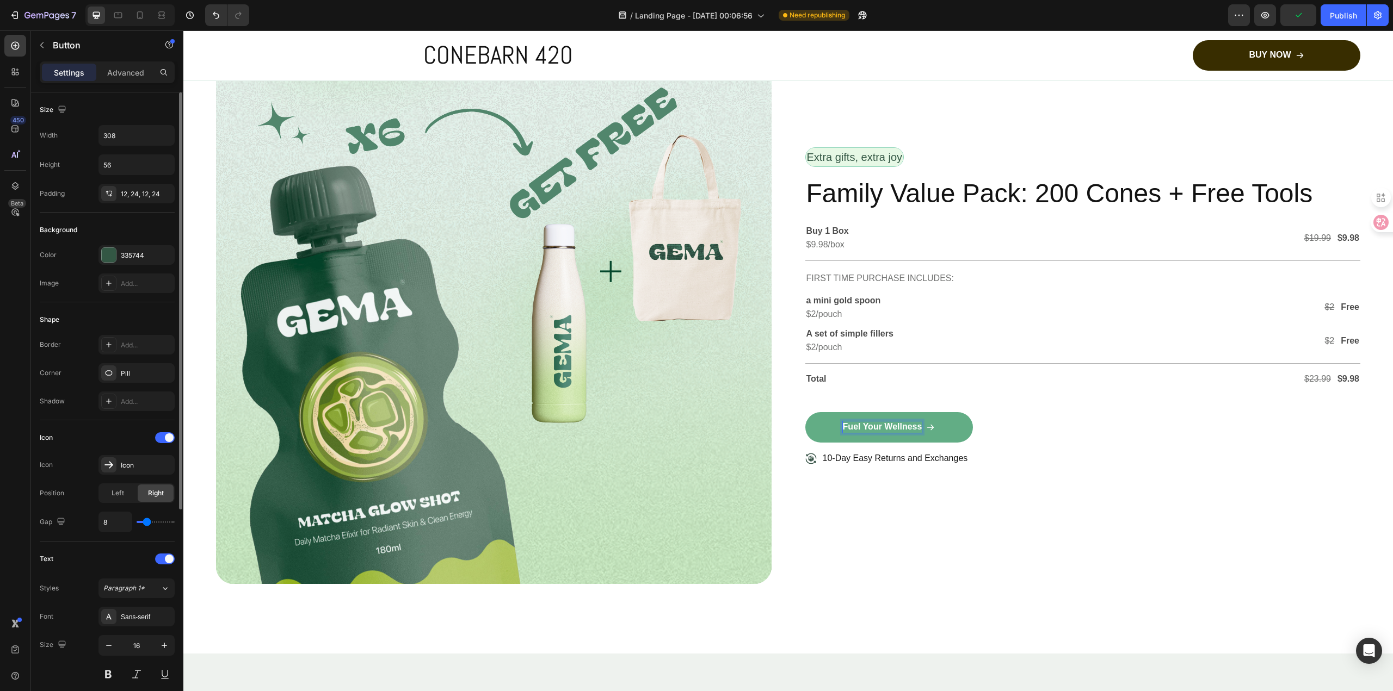
click at [906, 424] on p "Fuel Your Wellness" at bounding box center [882, 427] width 79 height 11
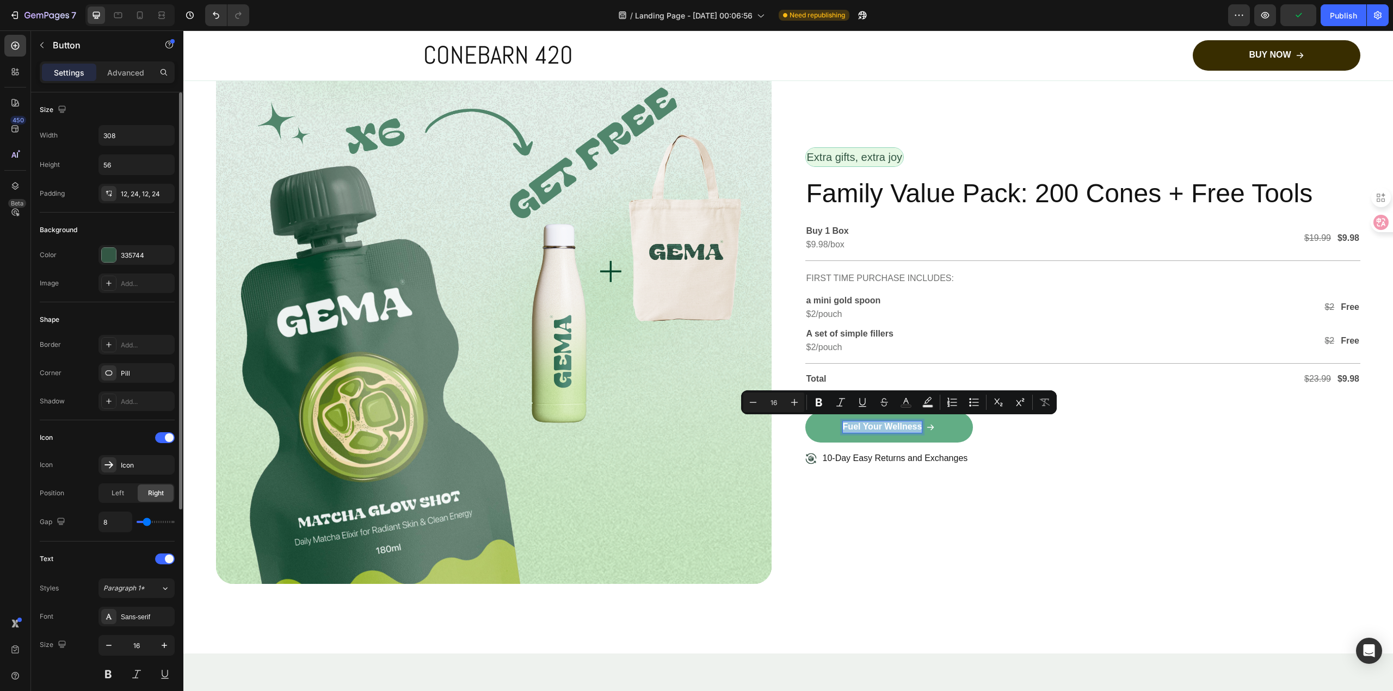
click at [906, 424] on p "Fuel Your Wellness" at bounding box center [882, 427] width 79 height 11
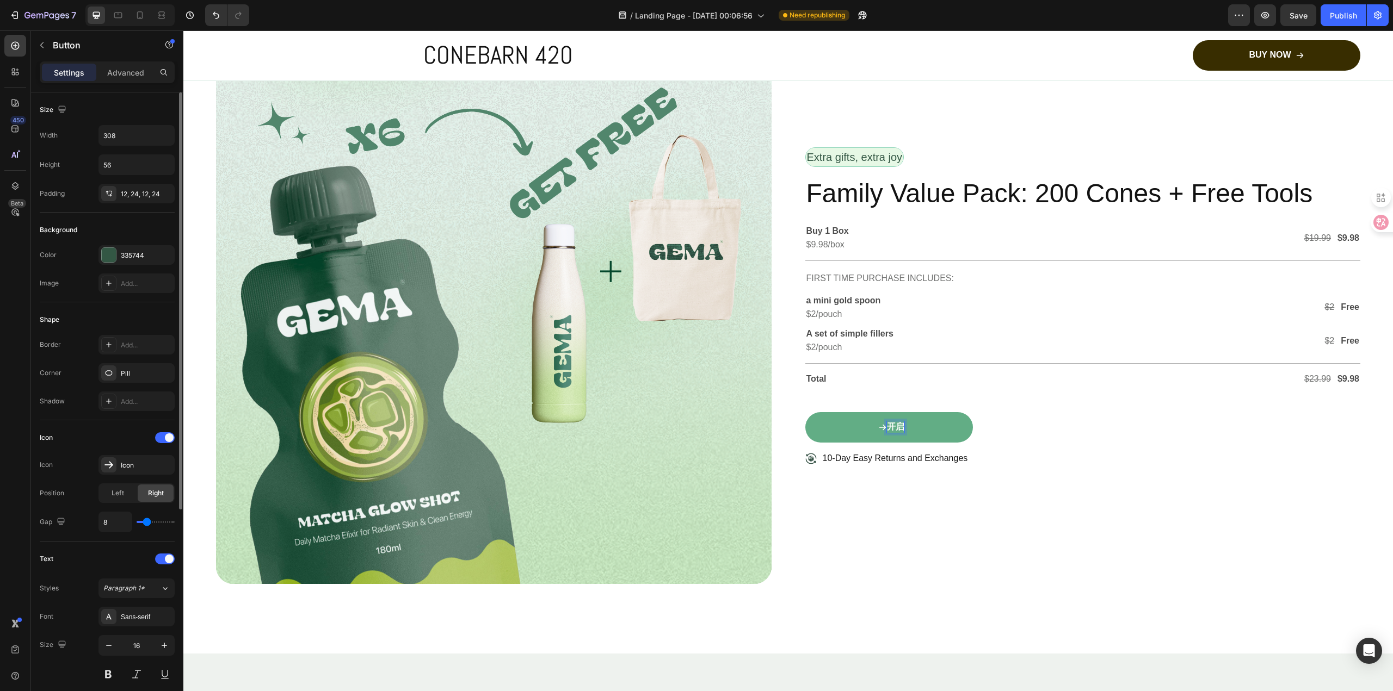
scroll to position [0, 0]
click at [938, 460] on p "10-Day Easy Returns and Exchanges" at bounding box center [895, 458] width 145 height 11
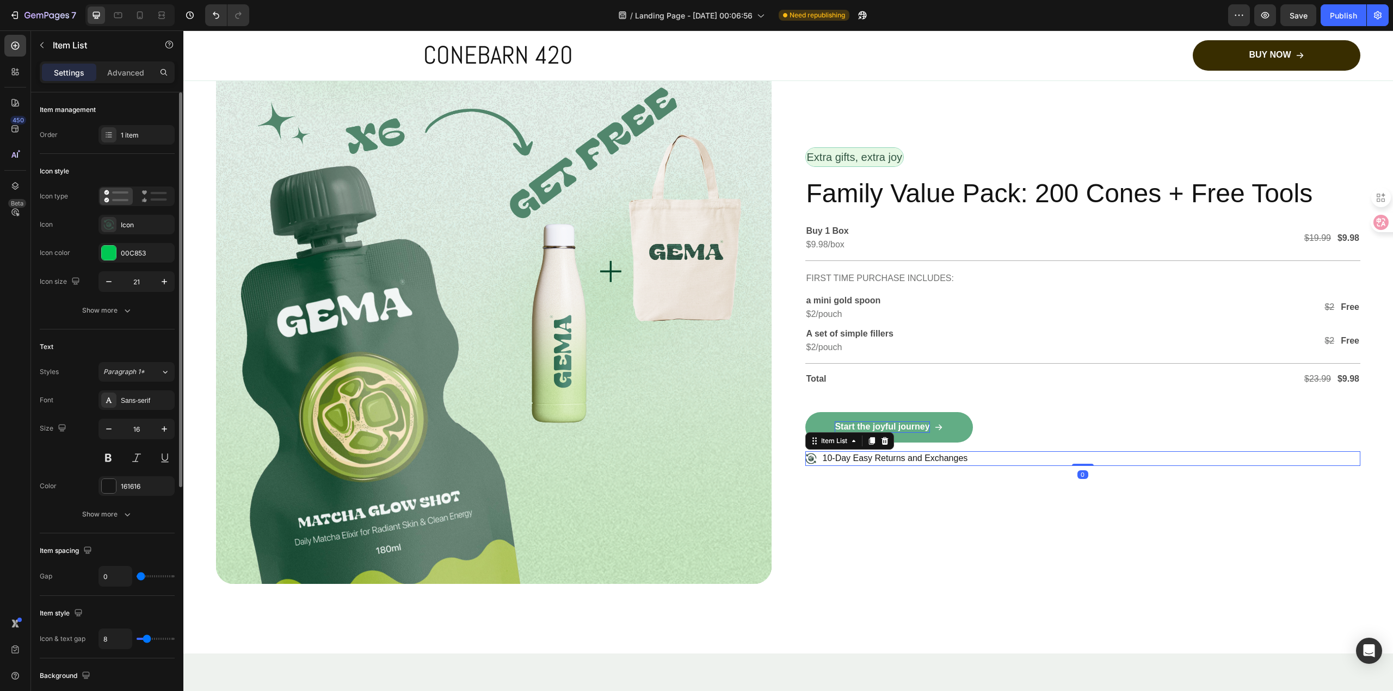
click at [984, 454] on div "10-Day Easy Returns and Exchanges" at bounding box center [1082, 459] width 555 height 15
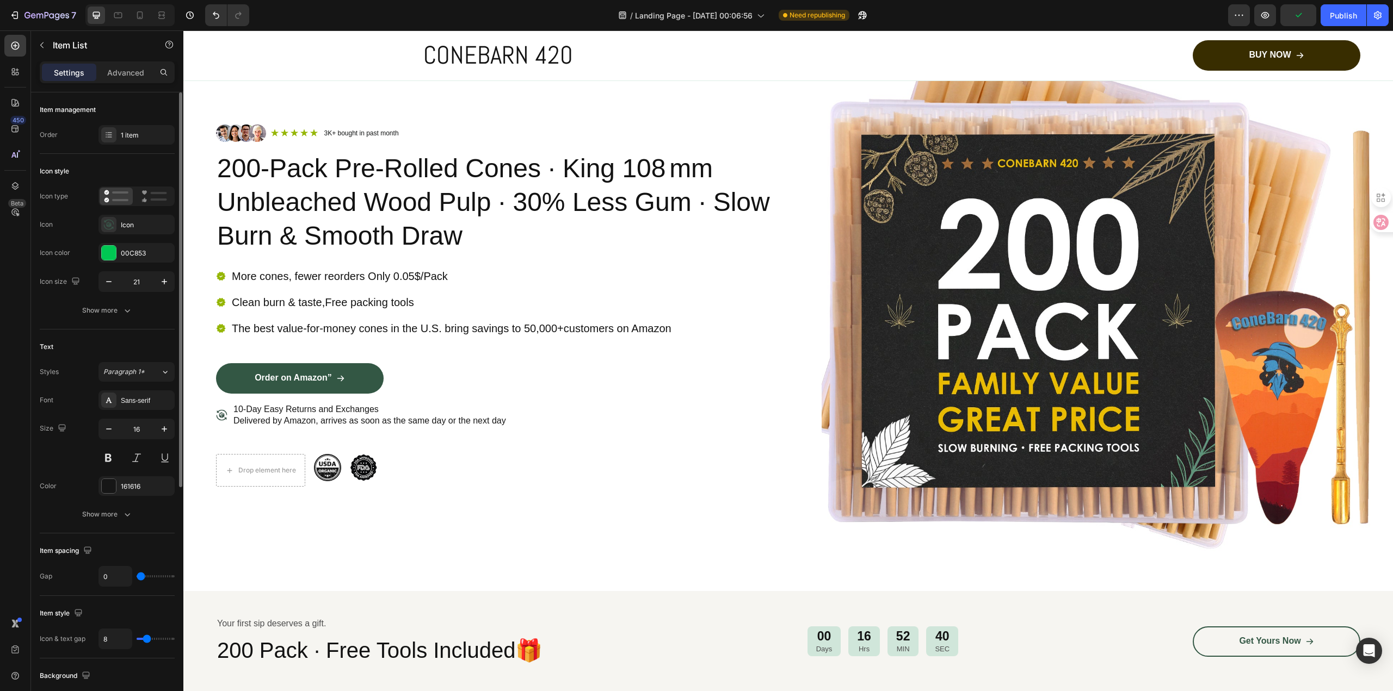
scroll to position [72, 0]
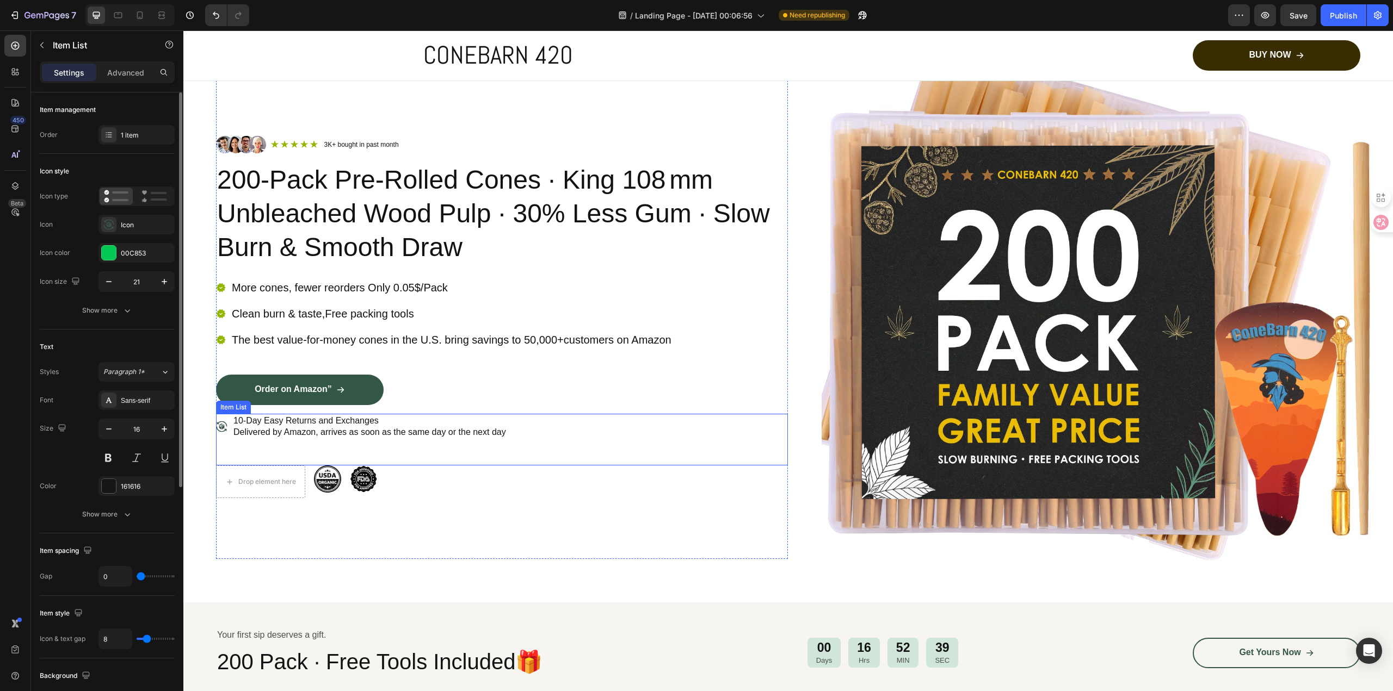
click at [332, 436] on div "10‑Day Easy Returns and Exchanges Delivered by Amazon, arrives as soon as the s…" at bounding box center [370, 427] width 276 height 26
click at [377, 425] on p "10‑Day Easy Returns and Exchanges Delivered by Amazon, arrives as soon as the s…" at bounding box center [369, 427] width 273 height 23
click at [377, 424] on p "10‑Day Easy Returns and Exchanges Delivered by Amazon, arrives as soon as the s…" at bounding box center [369, 427] width 273 height 23
drag, startPoint x: 512, startPoint y: 430, endPoint x: 228, endPoint y: 420, distance: 284.2
click at [227, 419] on div "10‑Day Easy Returns and Exchanges Delivered by Amazon, arrives as soon as the s…" at bounding box center [362, 427] width 292 height 26
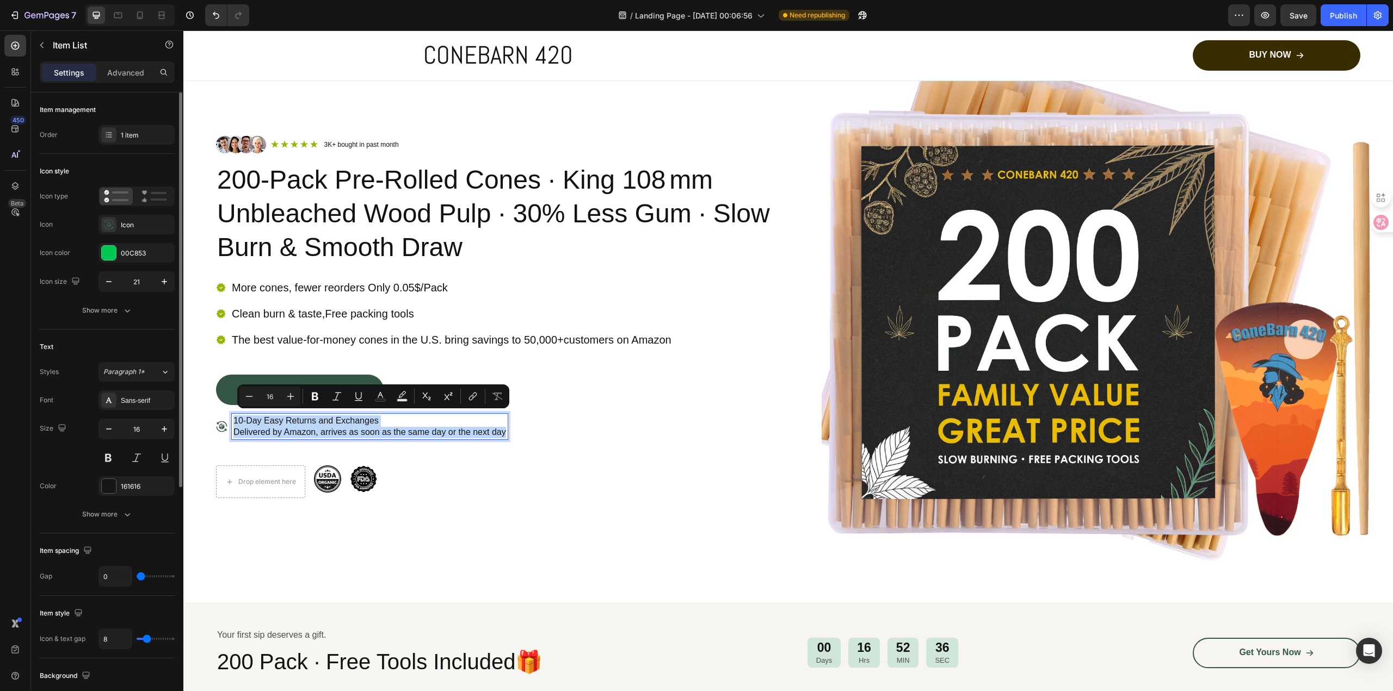
copy p "10‑Day Easy Returns and Exchanges Delivered by Amazon, arrives as soon as the s…"
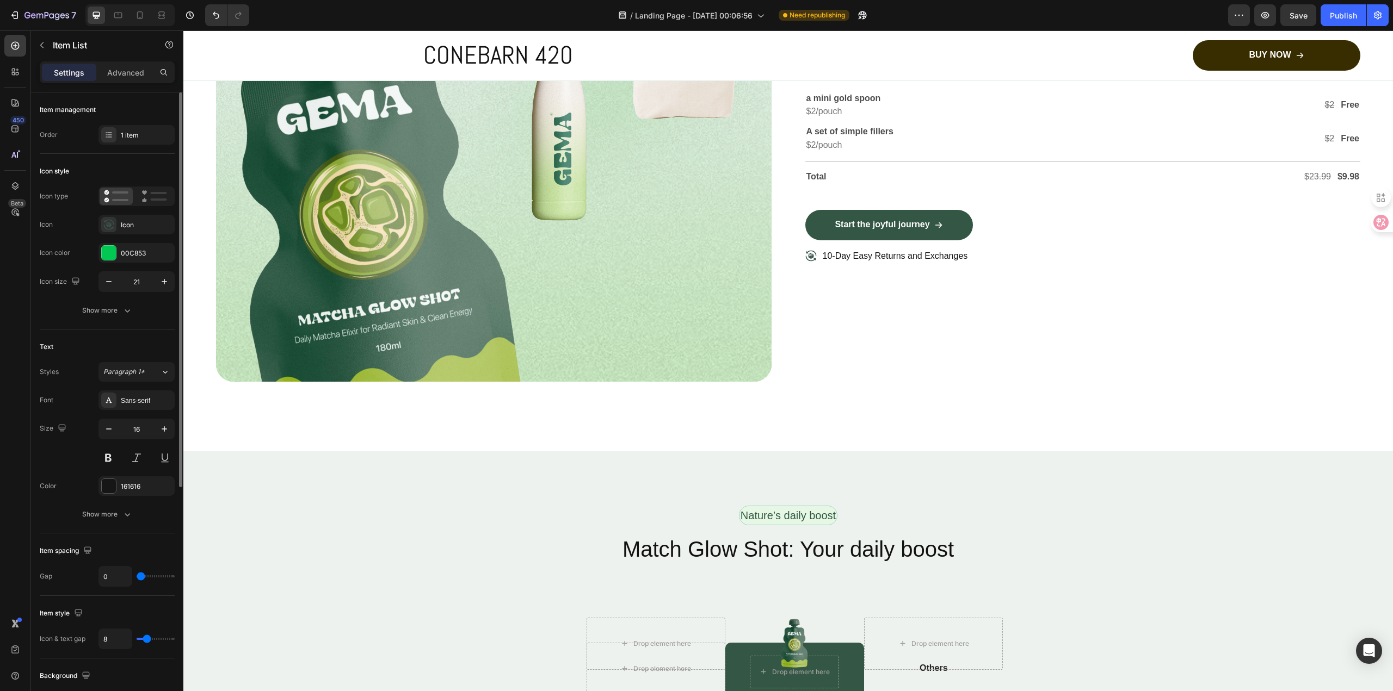
scroll to position [3665, 0]
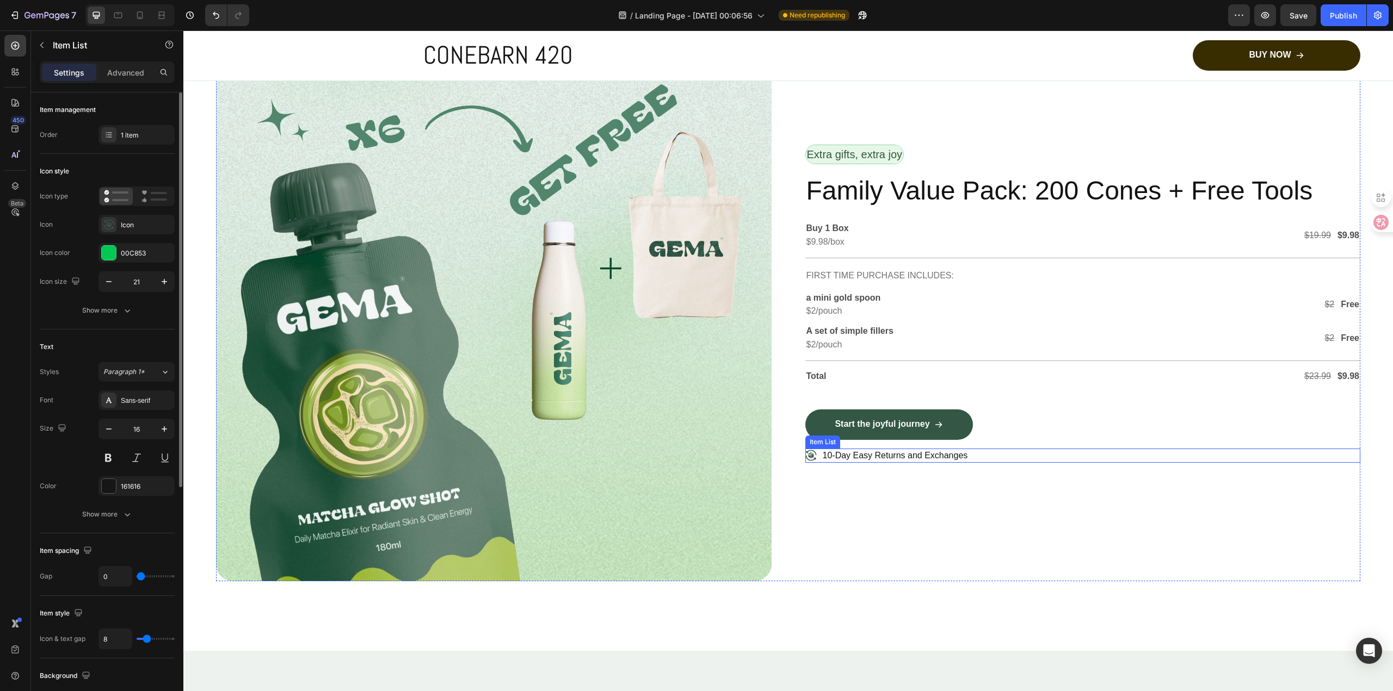
click at [913, 459] on p "10-Day Easy Returns and Exchanges" at bounding box center [895, 455] width 145 height 11
click at [983, 454] on div "10-Day Easy Returns and Exchanges" at bounding box center [1082, 456] width 555 height 15
click at [970, 454] on div "10-Day Easy Returns and Exchanges" at bounding box center [1082, 456] width 555 height 15
click at [970, 453] on div "10-Day Easy Returns and Exchanges" at bounding box center [1082, 456] width 555 height 15
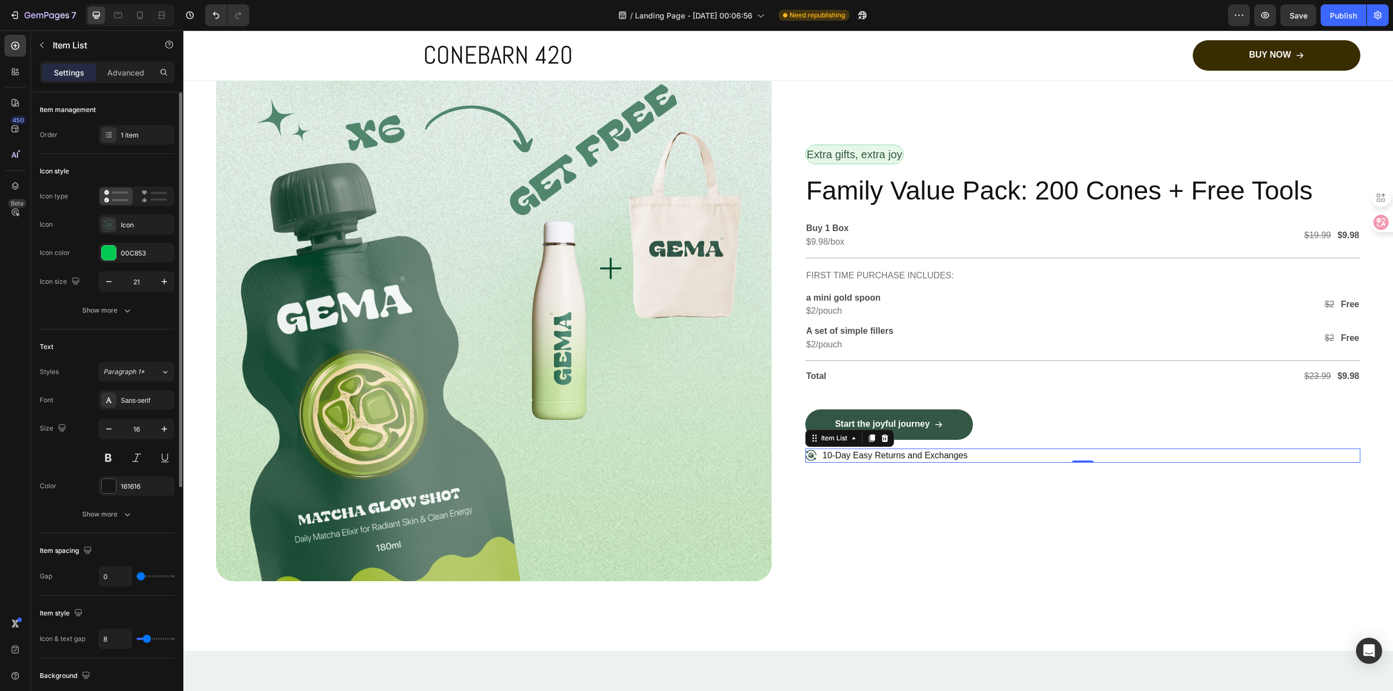
click at [976, 453] on div "10-Day Easy Returns and Exchanges" at bounding box center [1082, 456] width 555 height 15
click at [821, 458] on div "10-Day Easy Returns and Exchanges" at bounding box center [895, 456] width 149 height 15
click at [964, 453] on p "10-Day Easy Returns and Exchanges" at bounding box center [895, 455] width 145 height 11
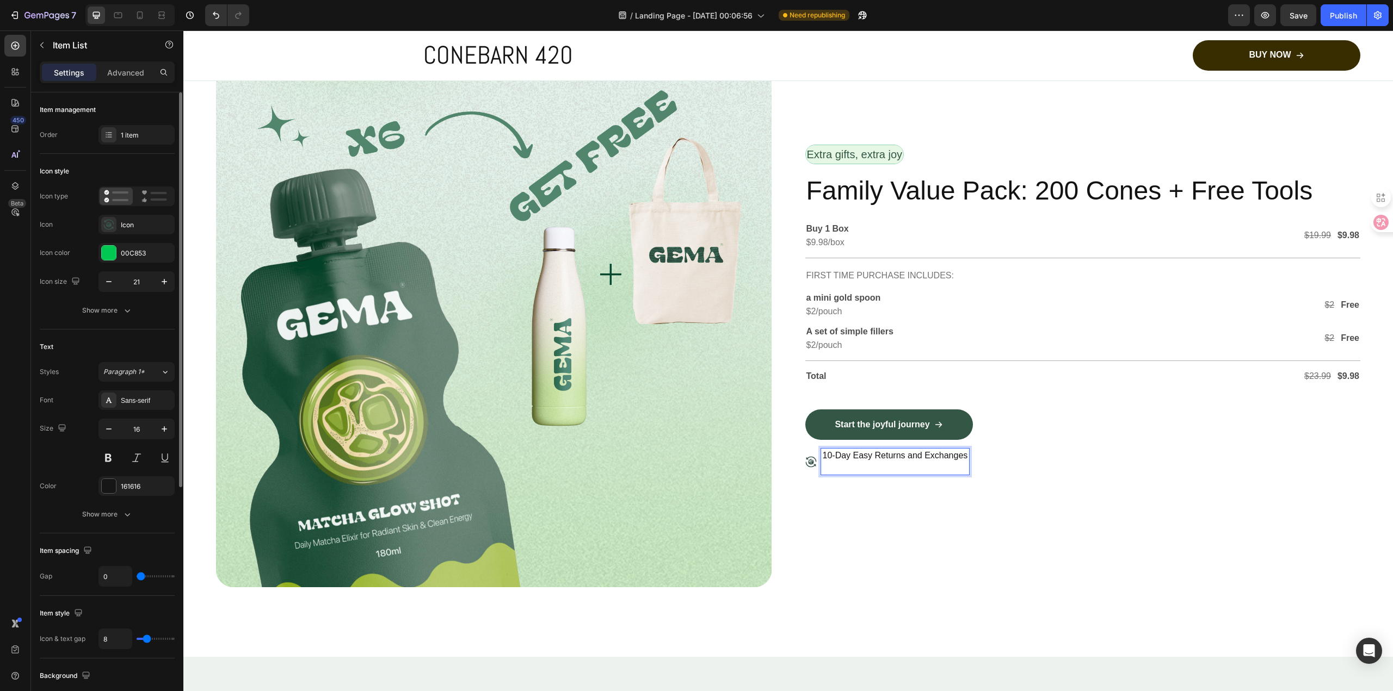
scroll to position [3654, 0]
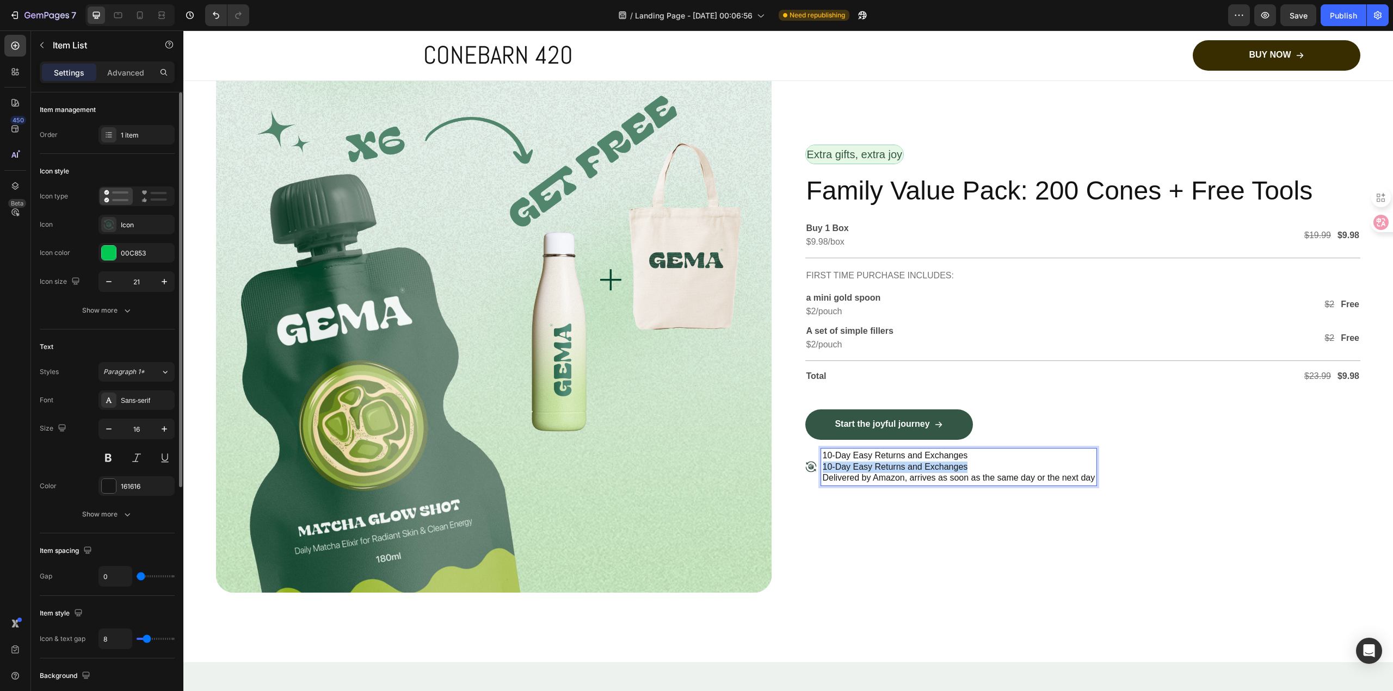
drag, startPoint x: 967, startPoint y: 465, endPoint x: 817, endPoint y: 467, distance: 150.2
click at [821, 467] on div "10-Day Easy Returns and Exchanges 10‑Day Easy Returns and Exchanges Delivered b…" at bounding box center [959, 467] width 276 height 37
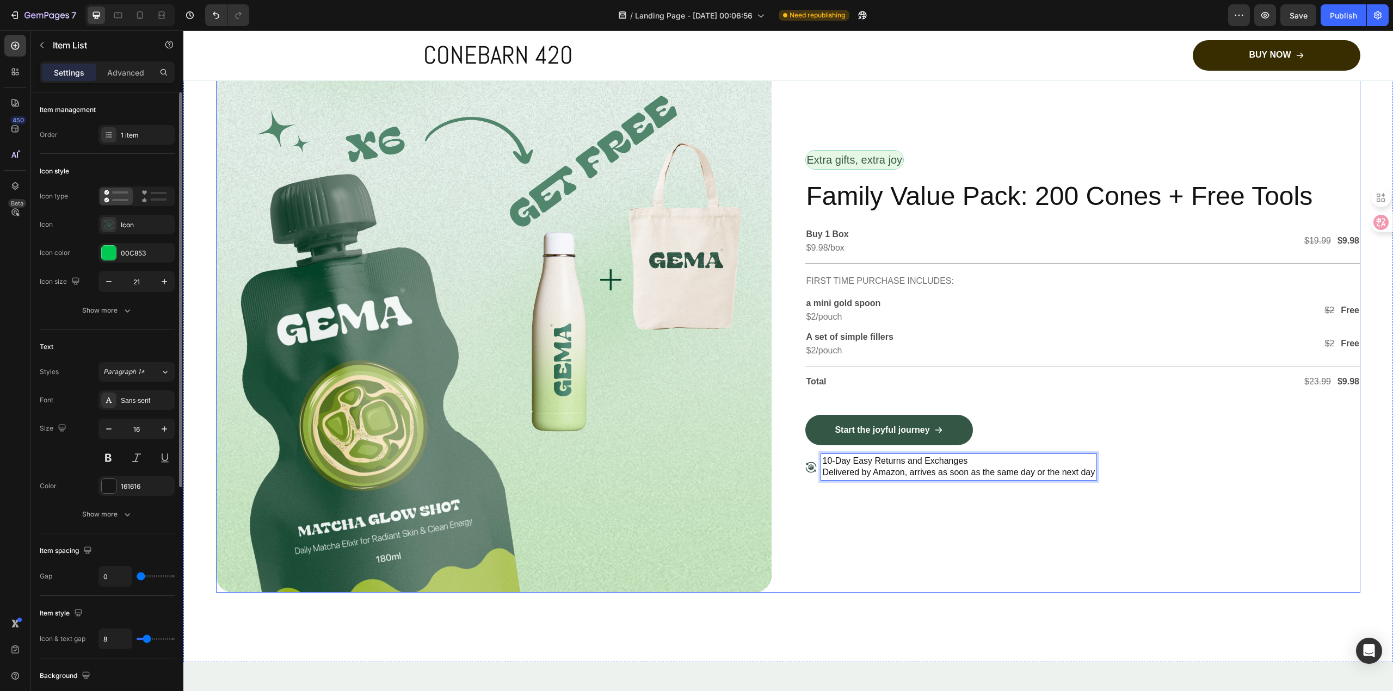
scroll to position [3659, 0]
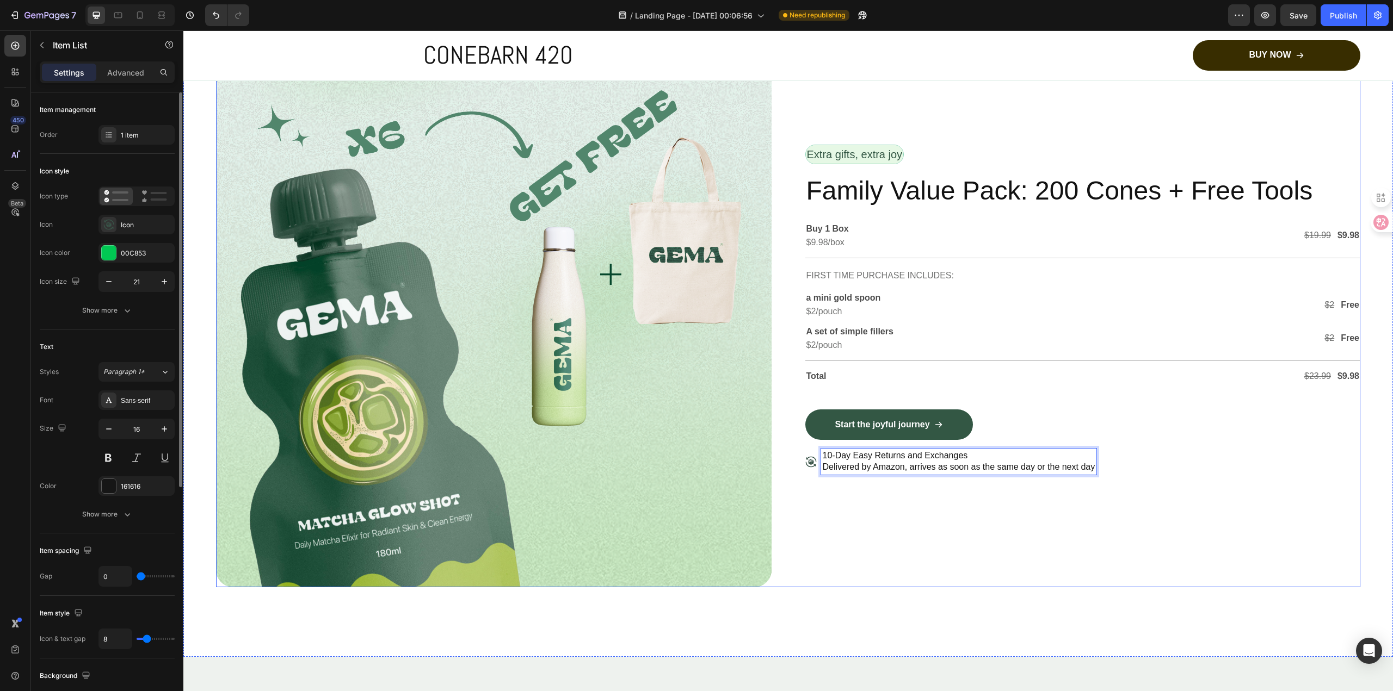
click at [950, 501] on div "Extra gifts, extra joy Text Block Row Family Value Pack: 200 Cones + Free Tools…" at bounding box center [1082, 309] width 555 height 555
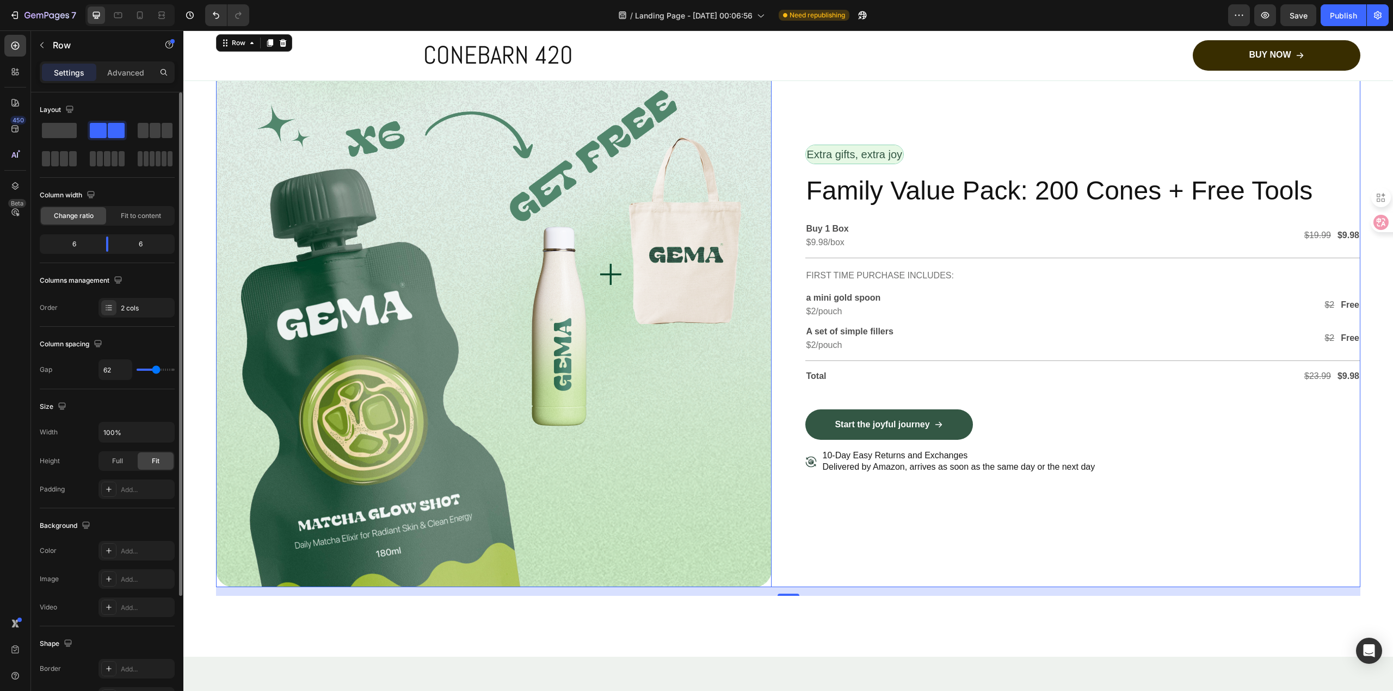
click at [525, 287] on img at bounding box center [493, 309] width 555 height 555
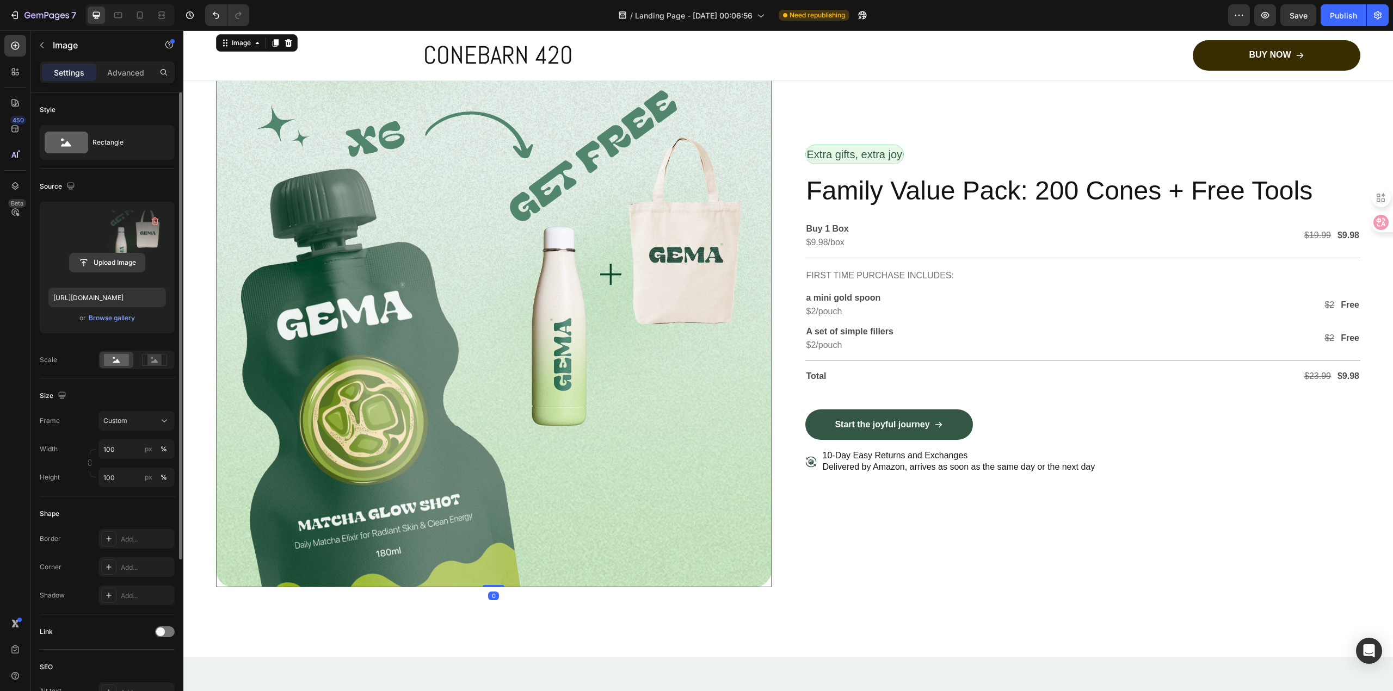
click at [118, 269] on input "file" at bounding box center [107, 263] width 75 height 18
type input "[URL][DOMAIN_NAME]"
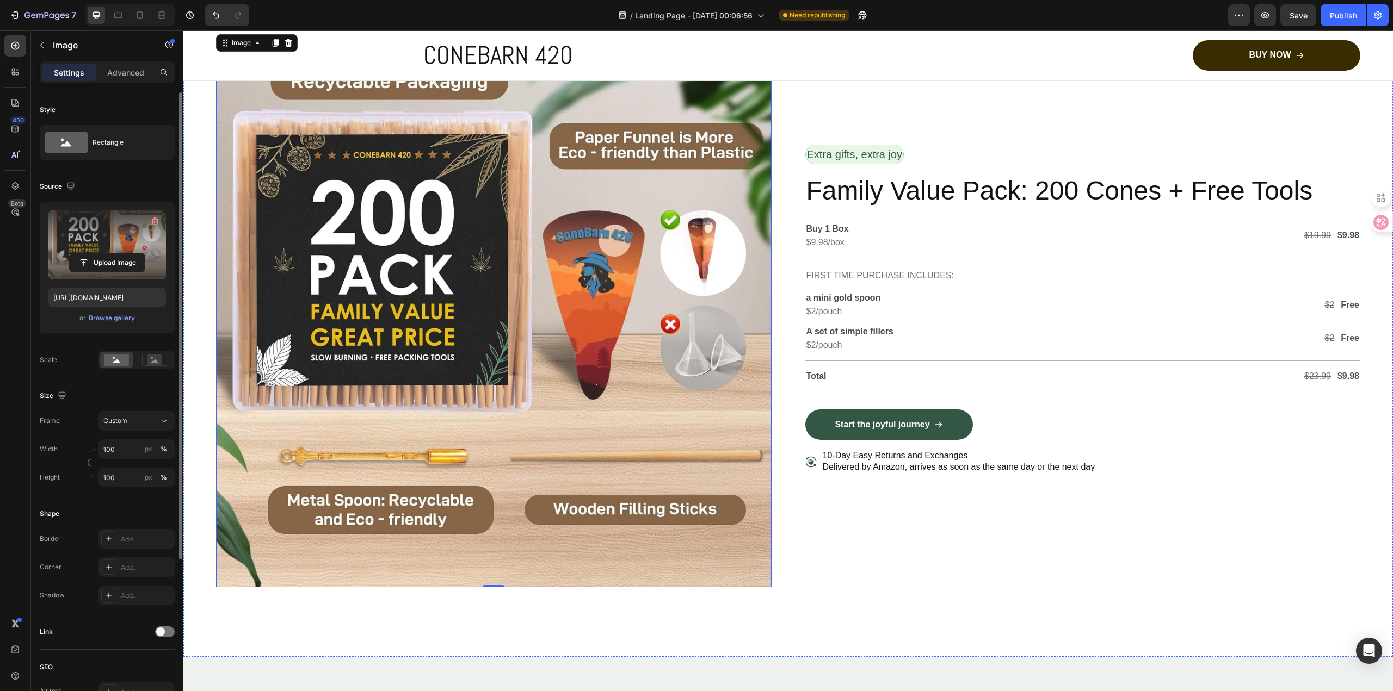
click at [1079, 546] on div "Extra gifts, extra joy Text Block Row Family Value Pack: 200 Cones + Free Tools…" at bounding box center [1082, 309] width 555 height 555
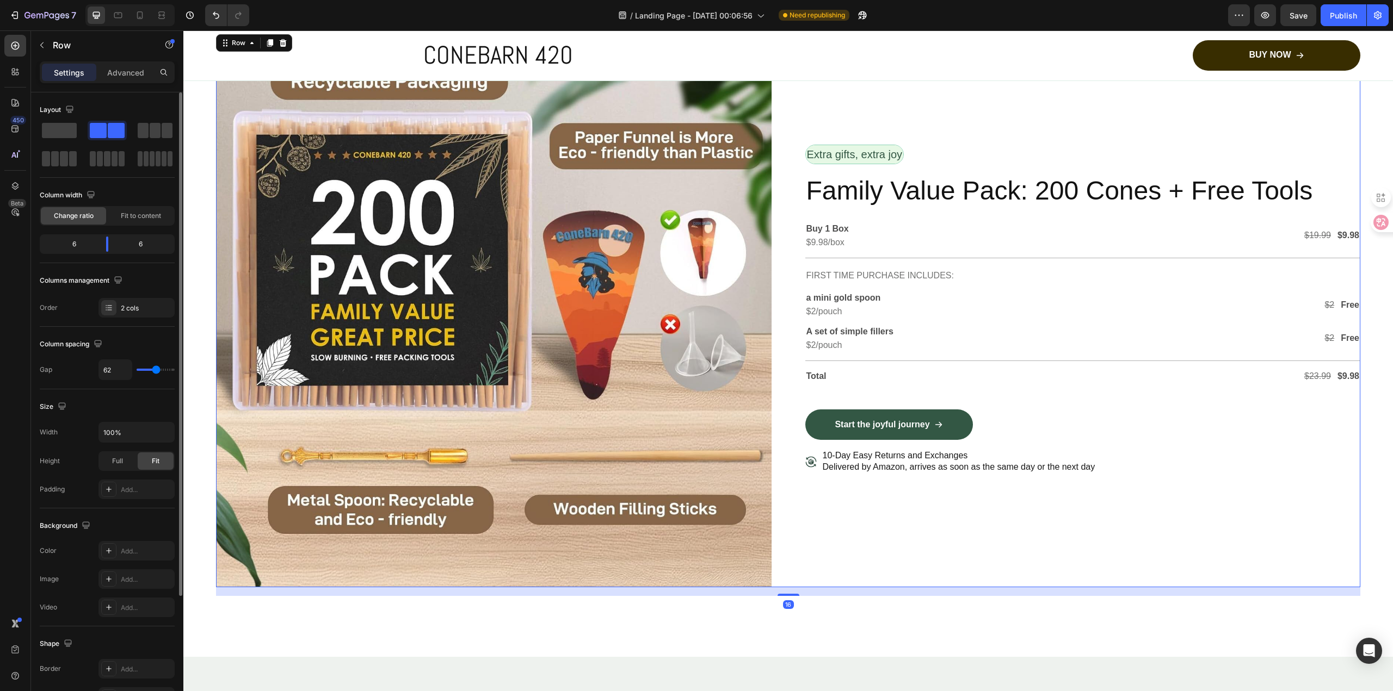
click at [994, 619] on div "Image Row Extra gifts, extra joy Text Block Row Family Value Pack: 200 Cones + …" at bounding box center [787, 314] width 1209 height 686
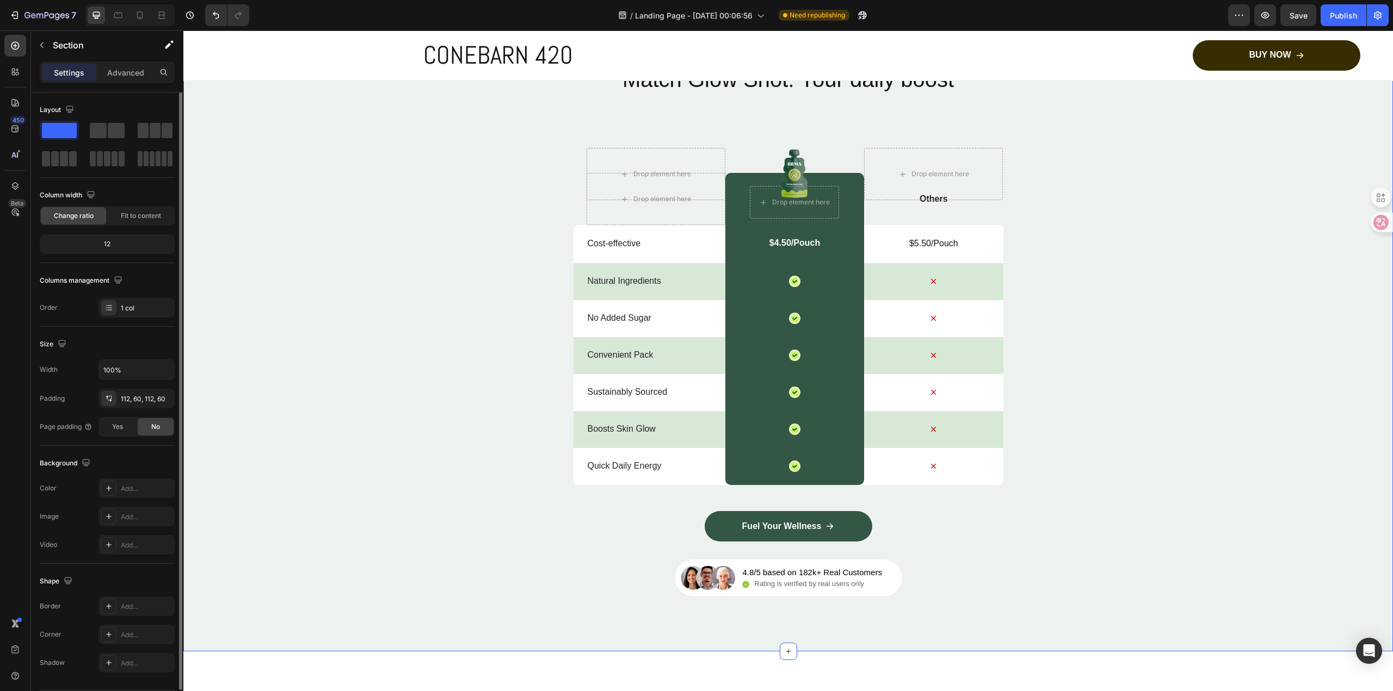
scroll to position [4312, 0]
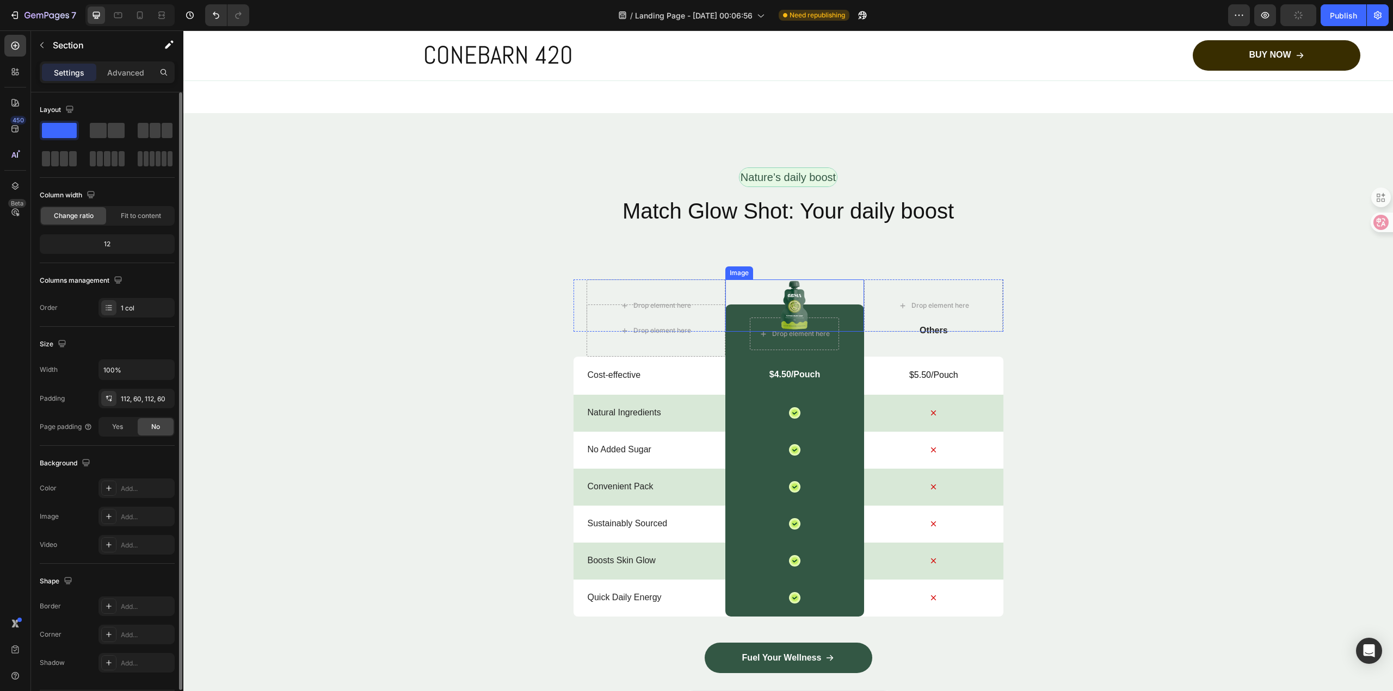
click at [793, 306] on img at bounding box center [794, 306] width 29 height 52
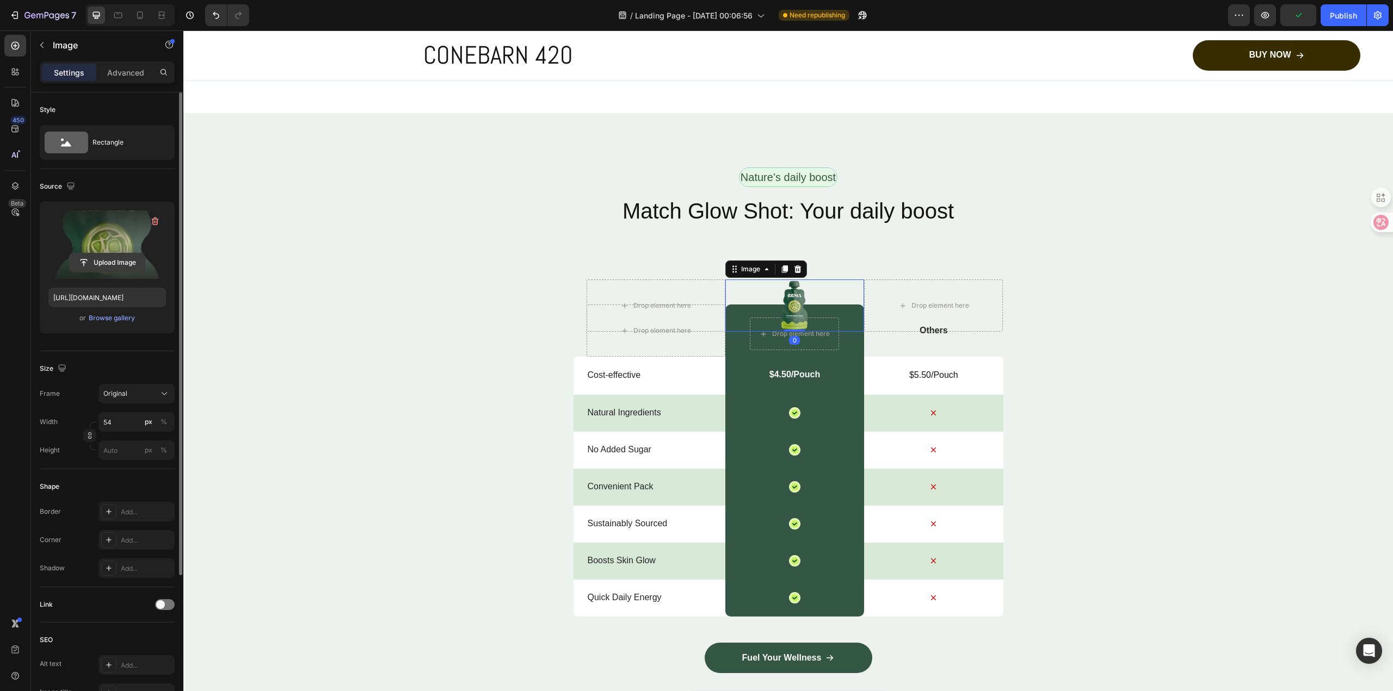
click at [119, 265] on input "file" at bounding box center [107, 263] width 75 height 18
type input "[URL][DOMAIN_NAME]"
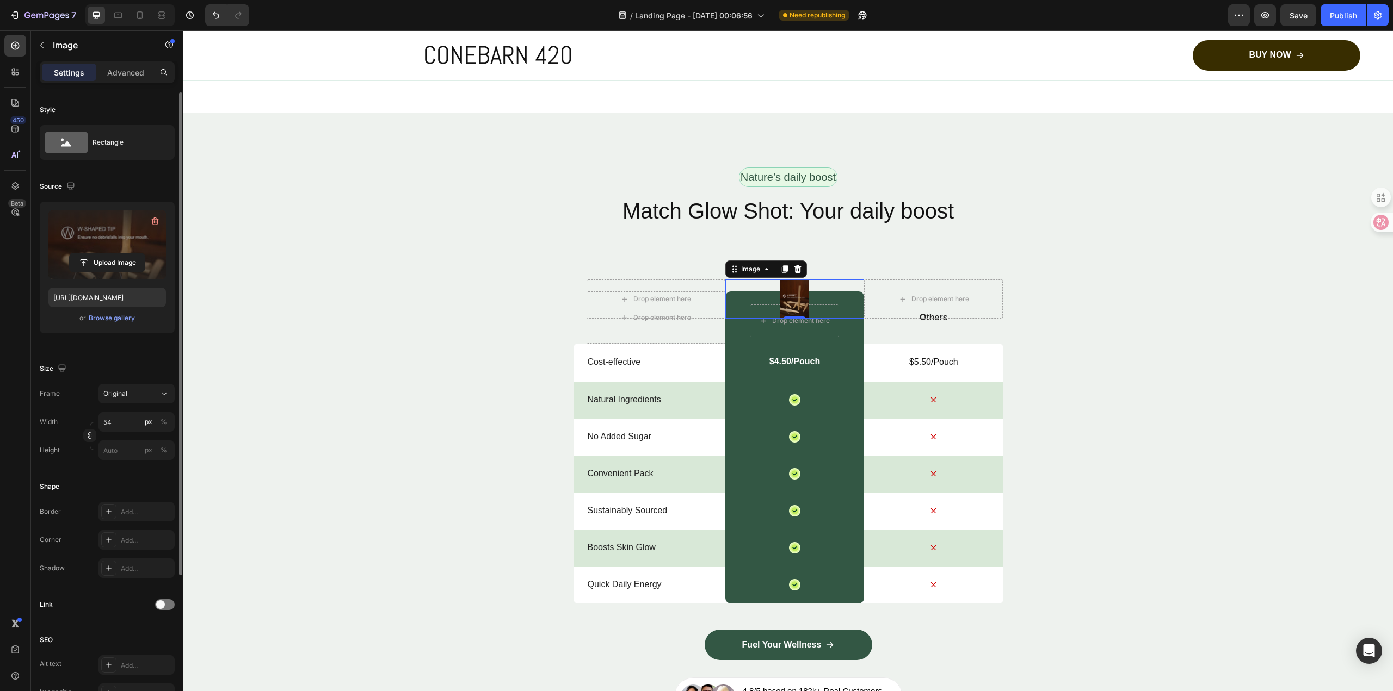
click at [798, 265] on icon at bounding box center [797, 269] width 9 height 9
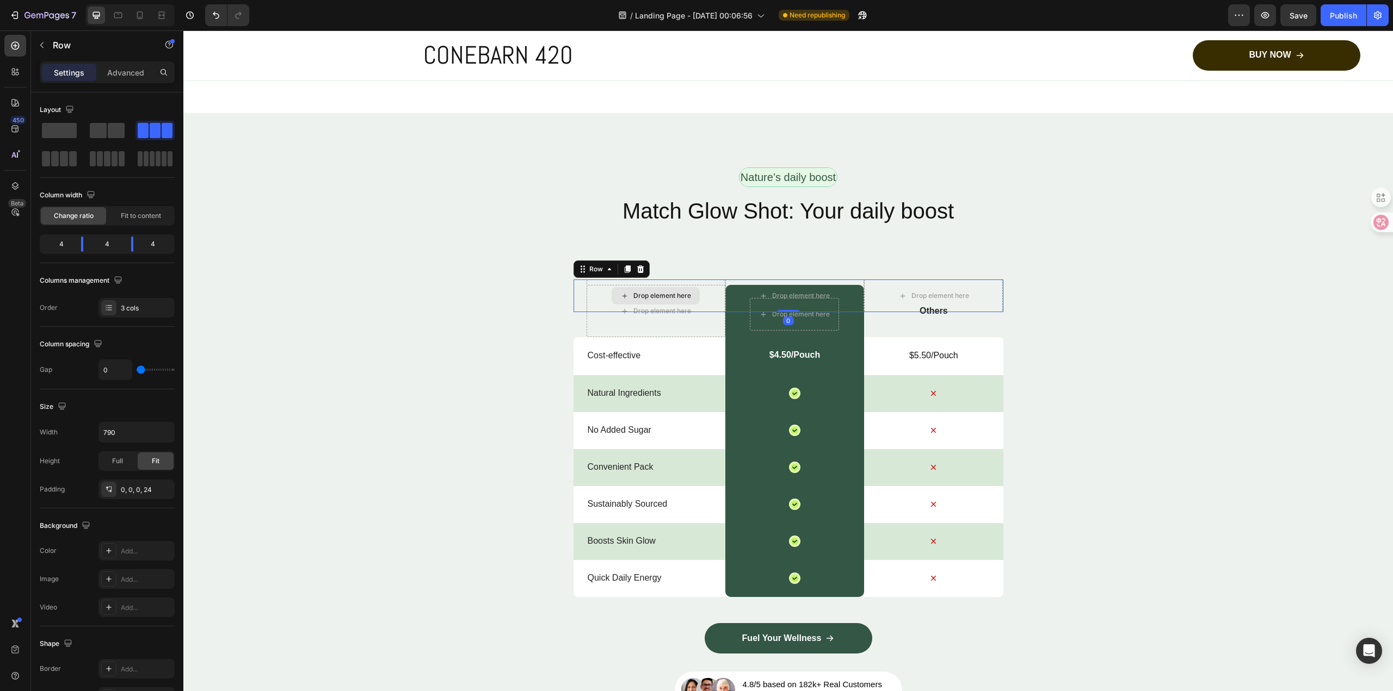
click at [602, 287] on div "Drop element here" at bounding box center [655, 296] width 139 height 33
click at [636, 271] on div at bounding box center [640, 269] width 13 height 13
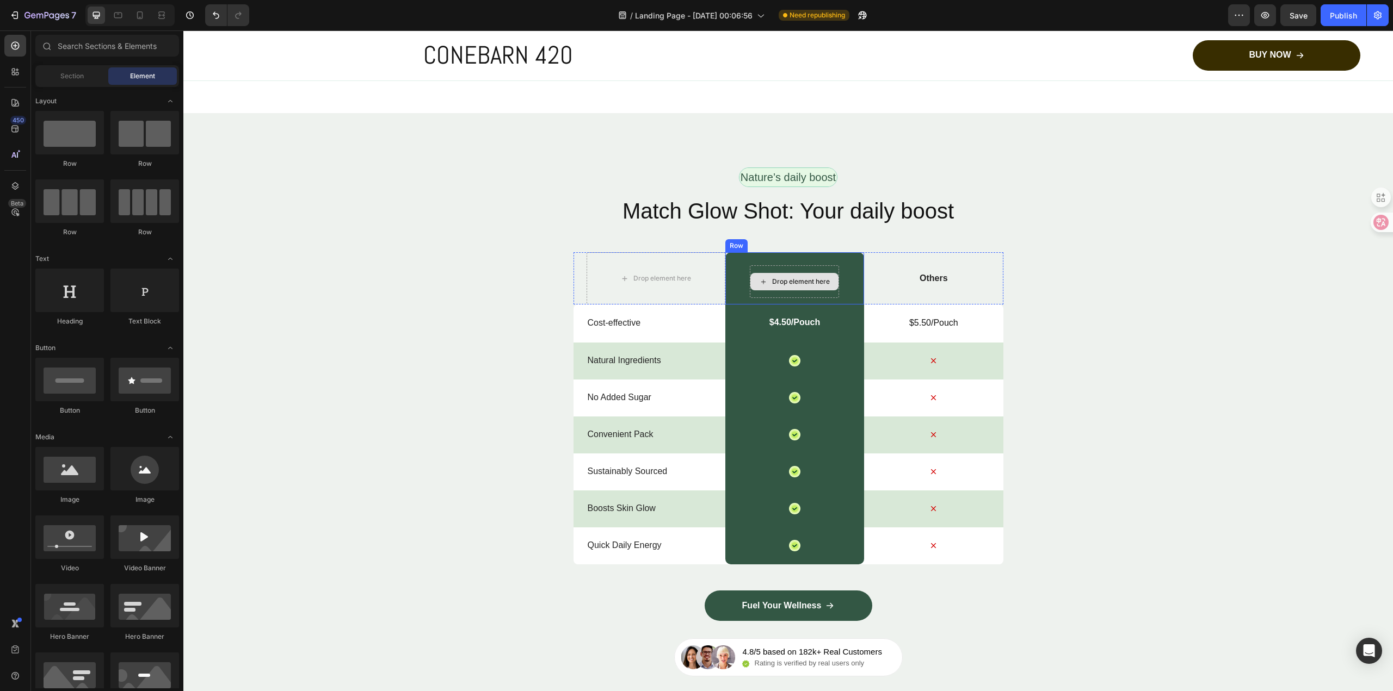
click at [800, 283] on div "Drop element here" at bounding box center [794, 281] width 88 height 17
drag, startPoint x: 63, startPoint y: 468, endPoint x: 522, endPoint y: 290, distance: 492.9
click at [63, 468] on div at bounding box center [69, 469] width 69 height 44
drag, startPoint x: 264, startPoint y: 497, endPoint x: 776, endPoint y: 277, distance: 557.1
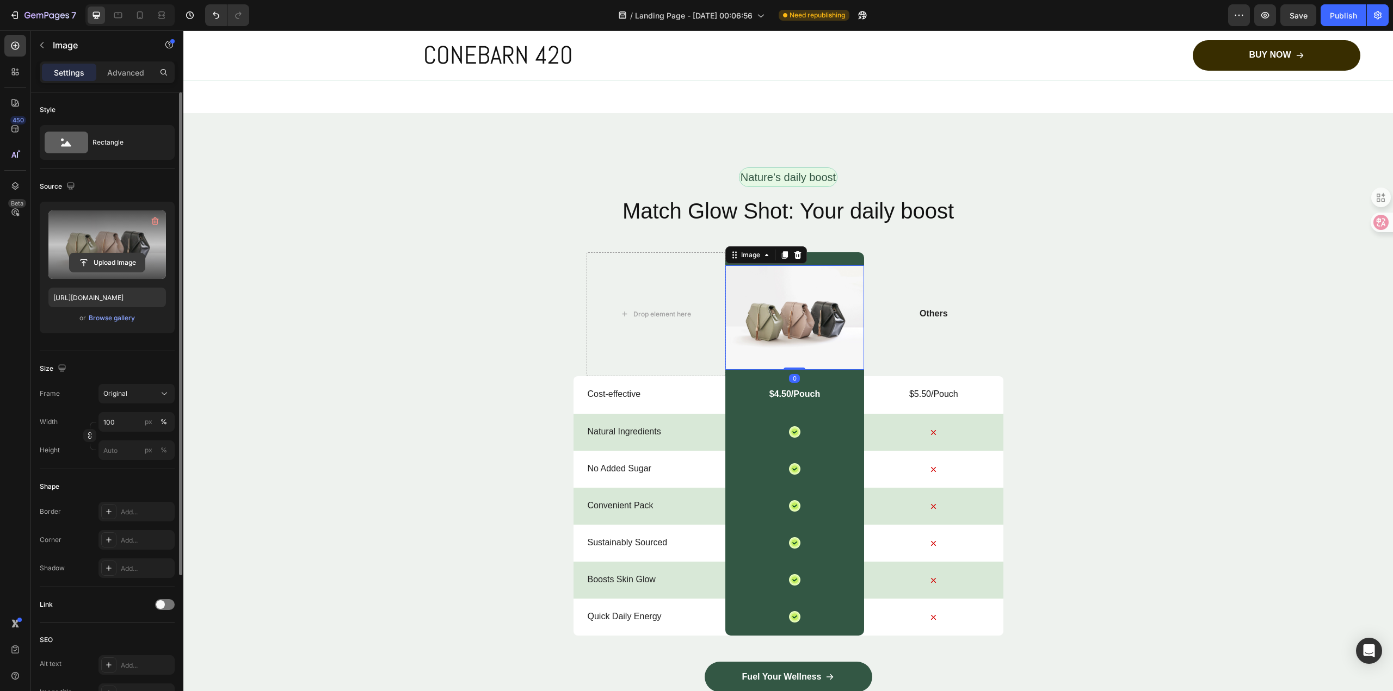
click at [96, 259] on input "file" at bounding box center [107, 263] width 75 height 18
type input "[URL][DOMAIN_NAME]"
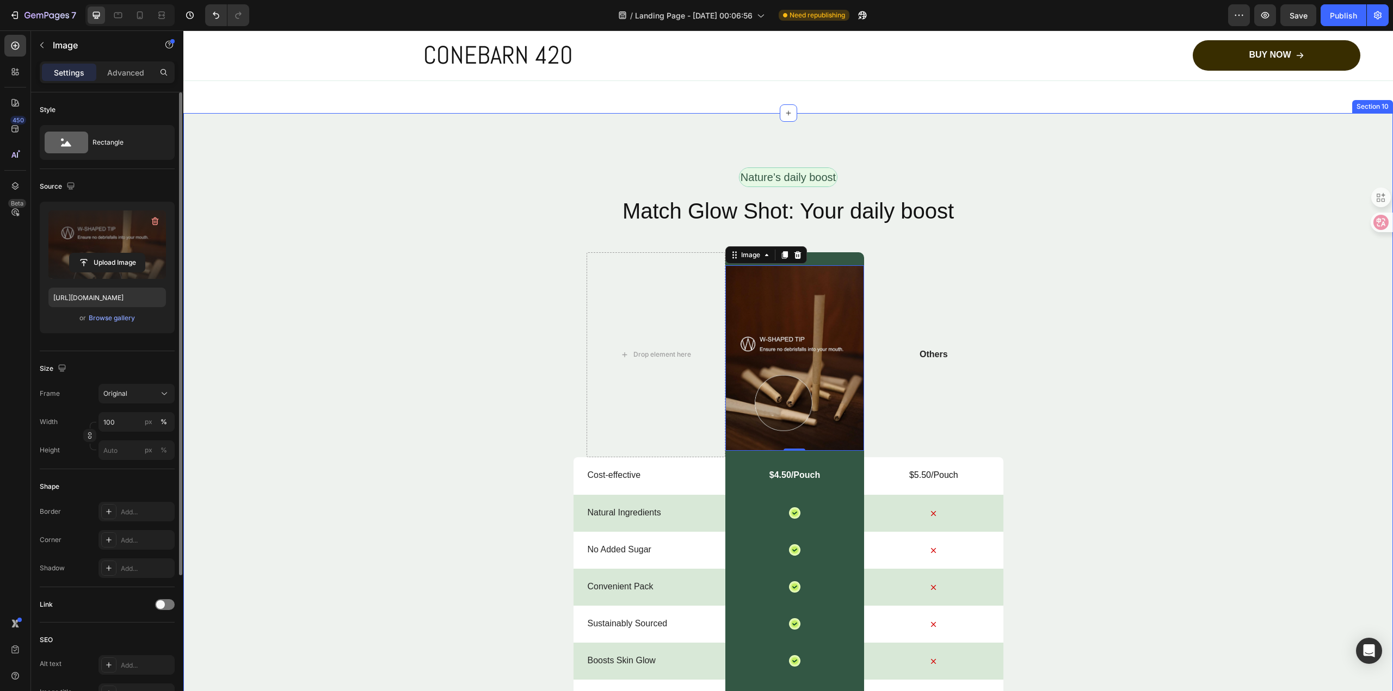
click at [1106, 415] on div "Nature’s daily boost Text Block Row Match Glow Shot: Your daily boost Heading D…" at bounding box center [787, 499] width 1209 height 662
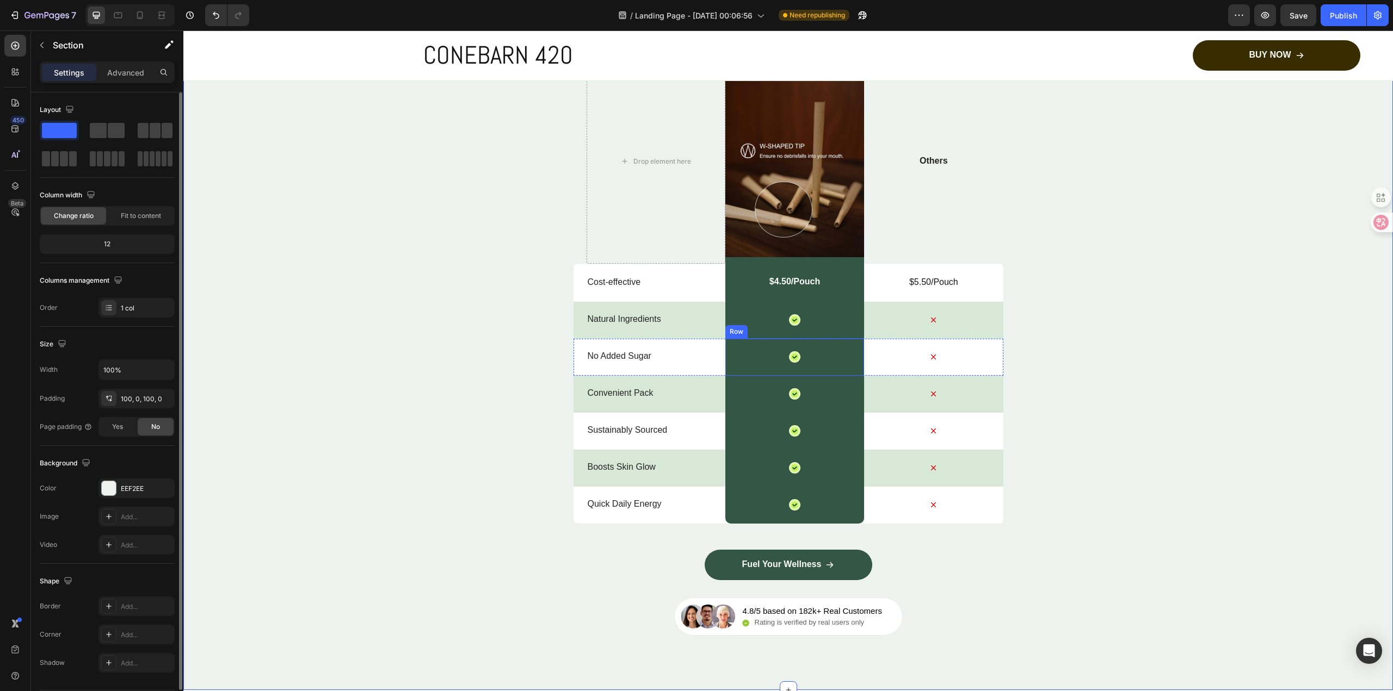
scroll to position [4421, 0]
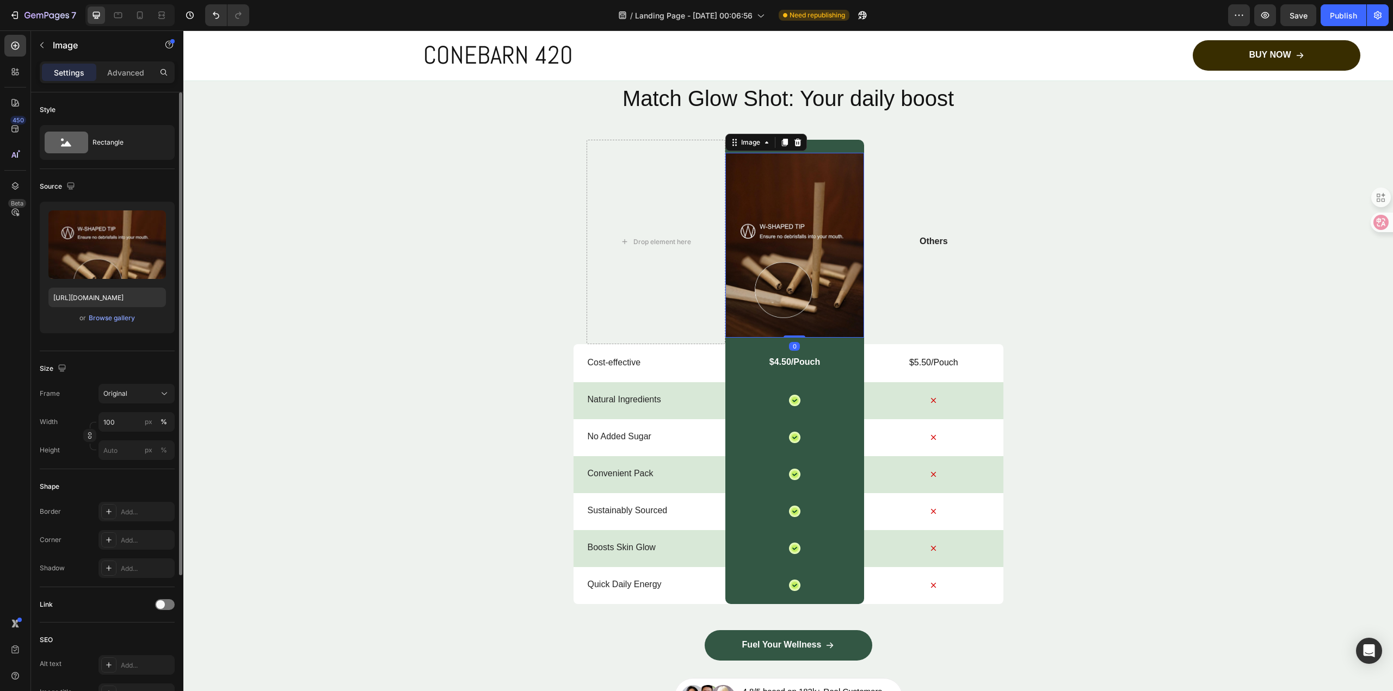
click at [804, 233] on img at bounding box center [794, 245] width 139 height 185
click at [112, 263] on input "file" at bounding box center [107, 263] width 75 height 18
type input "[URL][DOMAIN_NAME]"
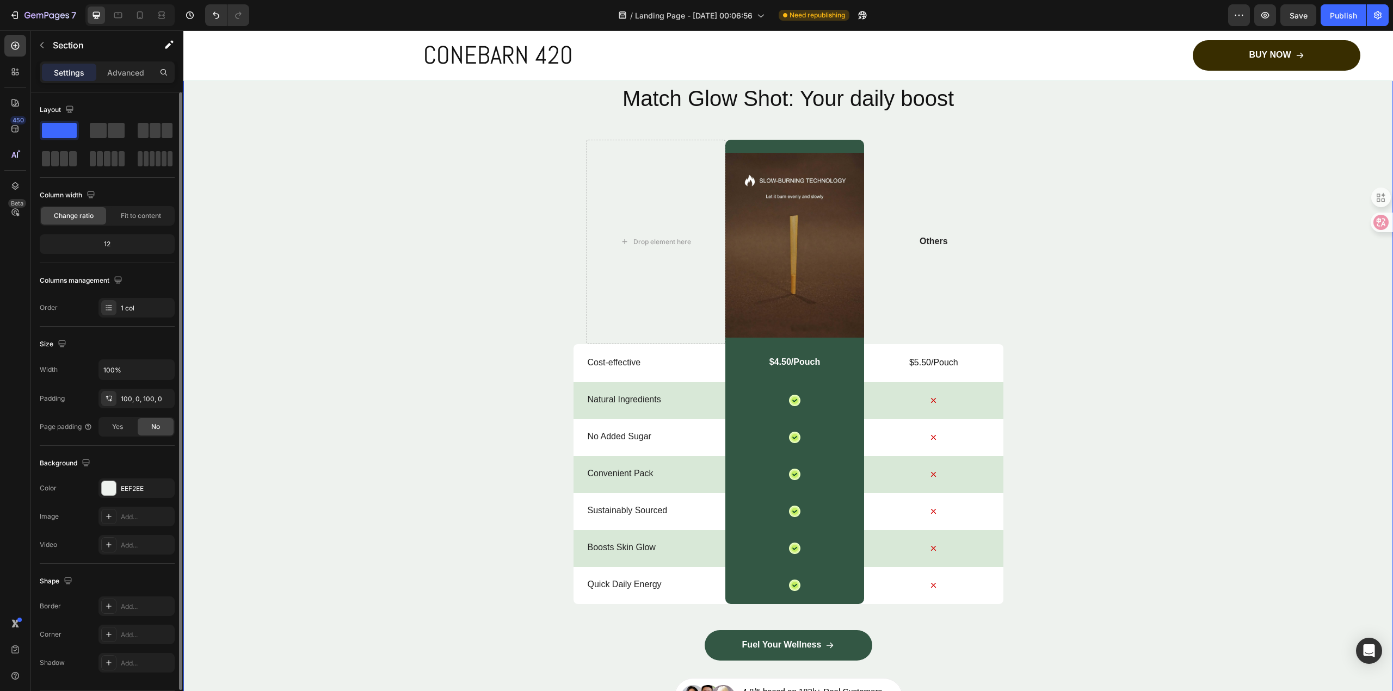
click at [1083, 223] on div "Nature’s daily boost Text Block Row Match Glow Shot: Your daily boost Heading D…" at bounding box center [787, 386] width 1209 height 662
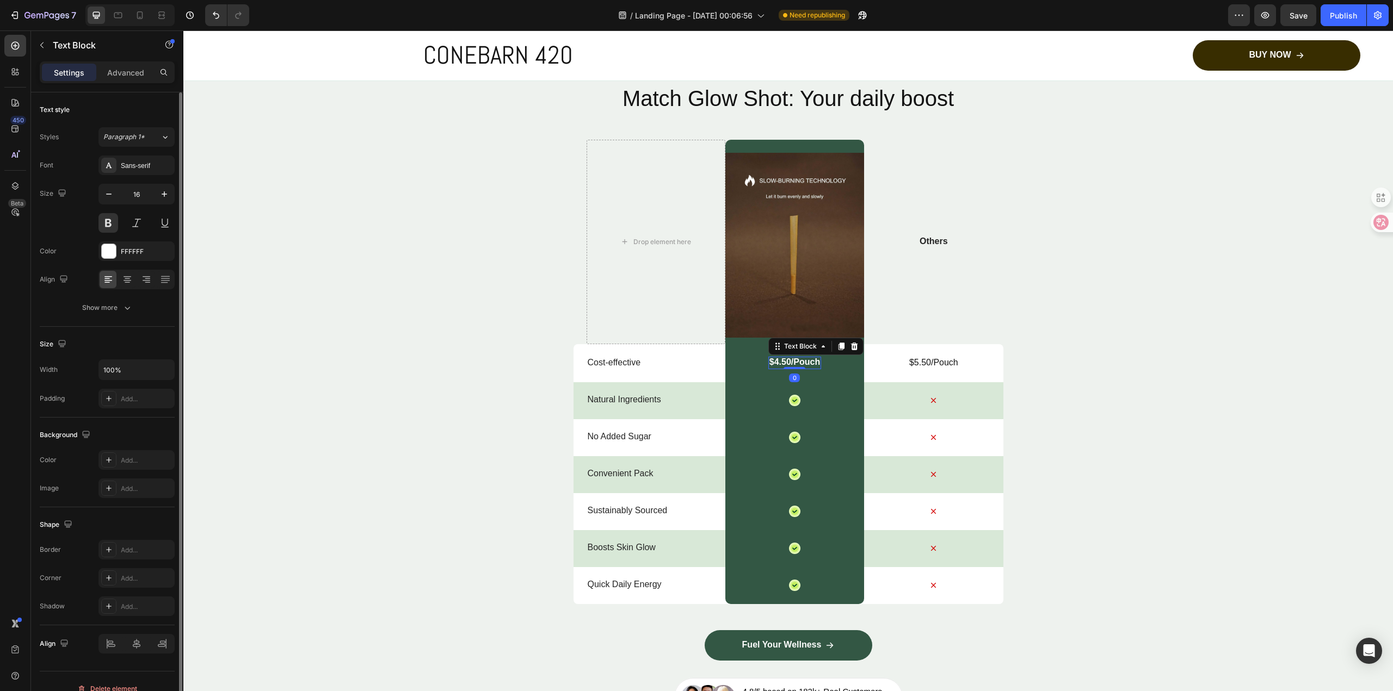
click at [783, 360] on p "$4.50/Pouch" at bounding box center [794, 362] width 51 height 11
click at [956, 359] on p "$5.50/Pouch" at bounding box center [933, 362] width 137 height 11
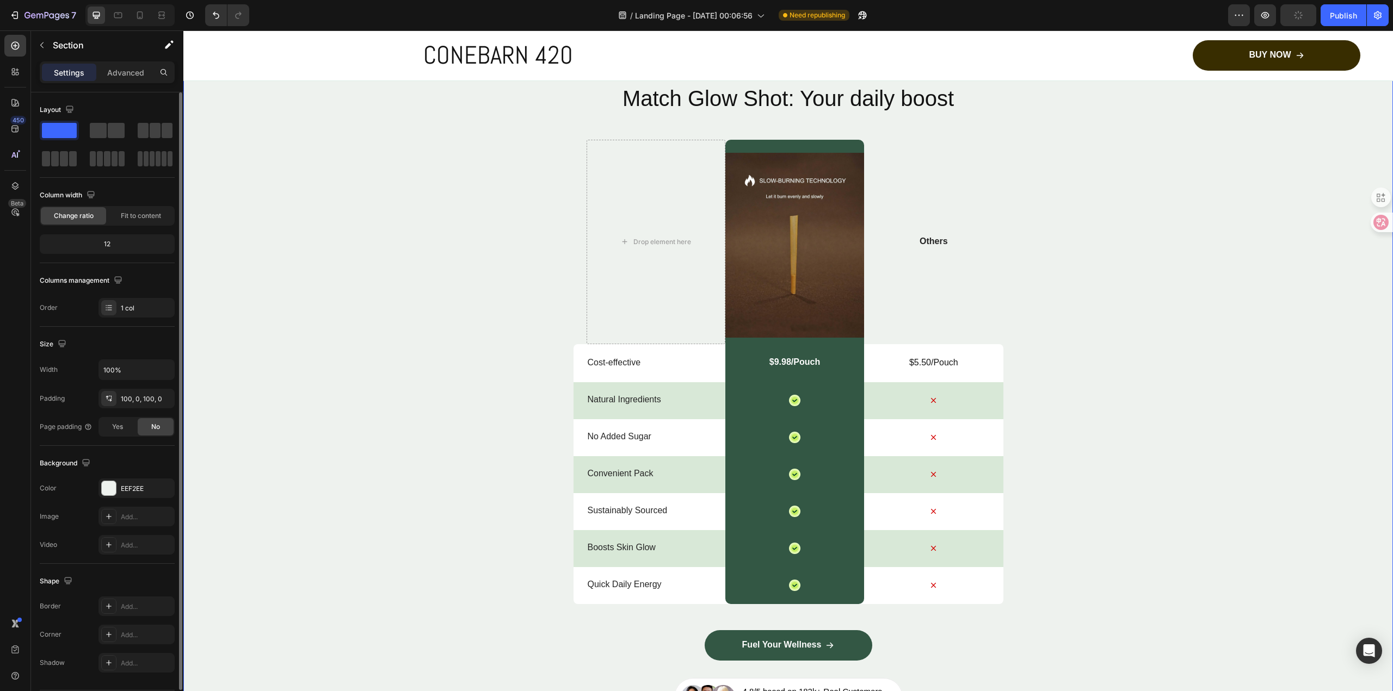
click at [1041, 356] on div "Nature’s daily boost Text Block Row Match Glow Shot: Your daily boost Heading D…" at bounding box center [787, 386] width 1209 height 662
click at [670, 285] on div "Drop element here" at bounding box center [655, 242] width 139 height 205
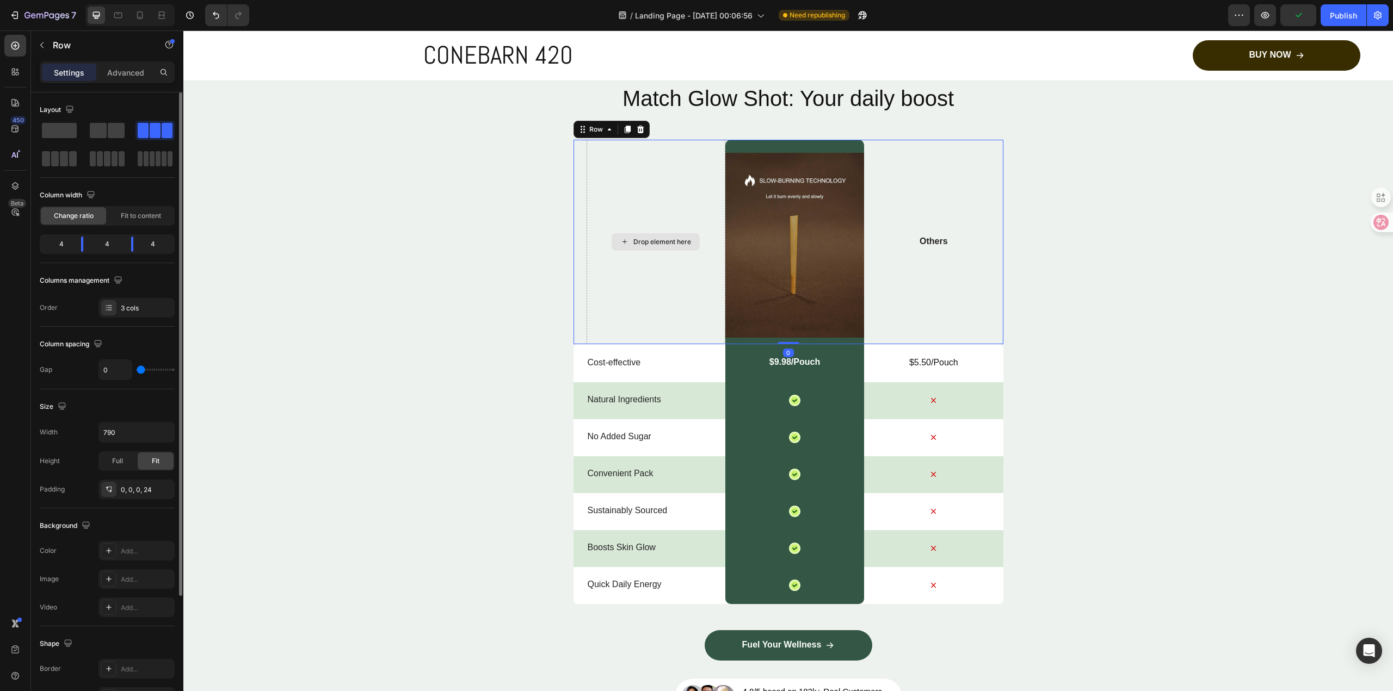
click at [658, 230] on div "Drop element here" at bounding box center [655, 242] width 139 height 205
drag, startPoint x: 634, startPoint y: 295, endPoint x: 765, endPoint y: 313, distance: 132.9
click at [634, 296] on div "Drop element here" at bounding box center [655, 242] width 139 height 205
click at [923, 363] on p "$5.50/Pouch" at bounding box center [933, 362] width 137 height 11
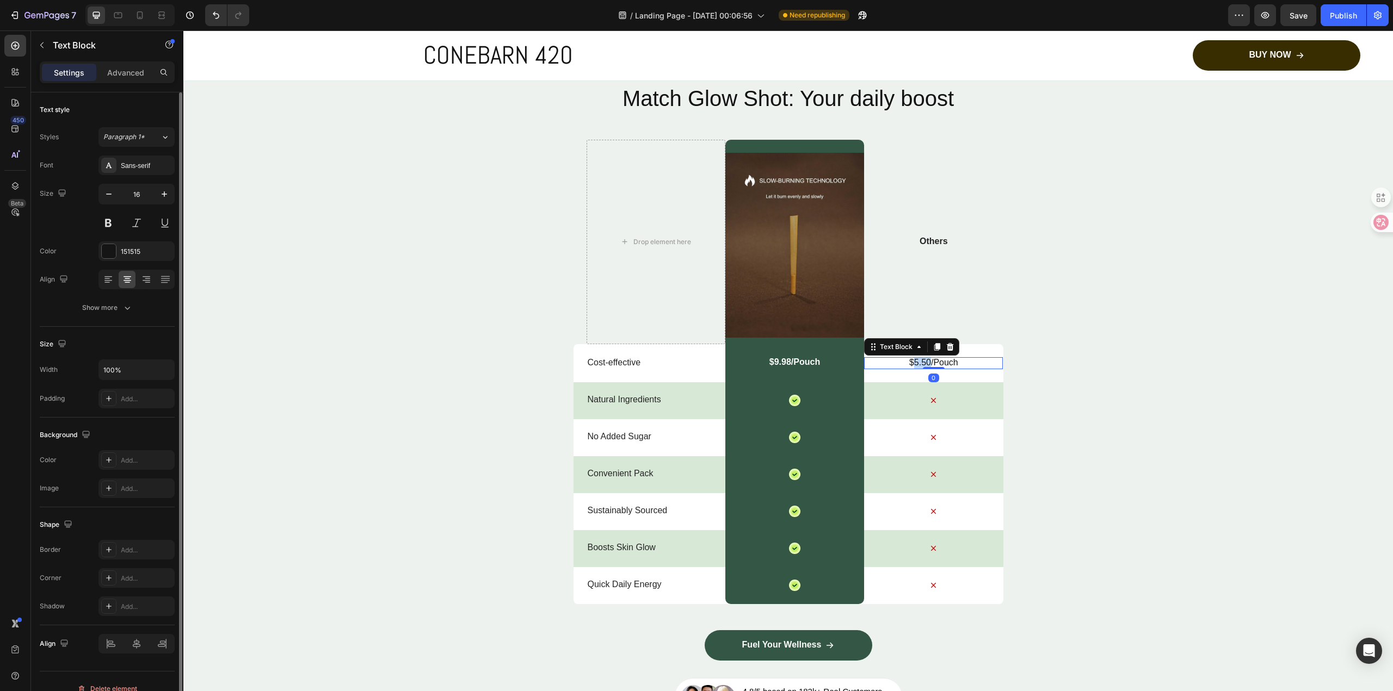
click at [923, 363] on p "$5.50/Pouch" at bounding box center [933, 362] width 137 height 11
drag, startPoint x: 1107, startPoint y: 353, endPoint x: 1113, endPoint y: 348, distance: 8.1
click at [1111, 349] on div "Nature’s daily boost Text Block Row Match Glow Shot: Your daily boost Heading D…" at bounding box center [787, 386] width 1209 height 662
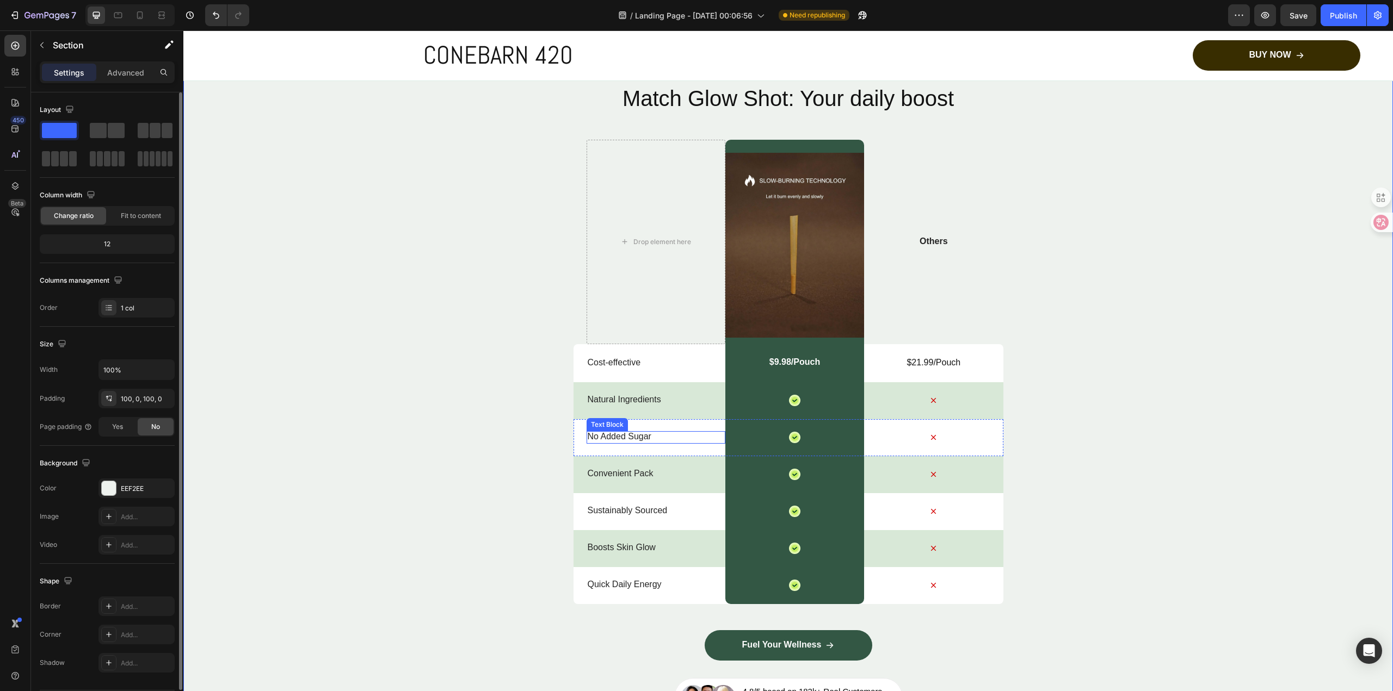
click at [625, 439] on p "No Added Sugar" at bounding box center [656, 436] width 137 height 11
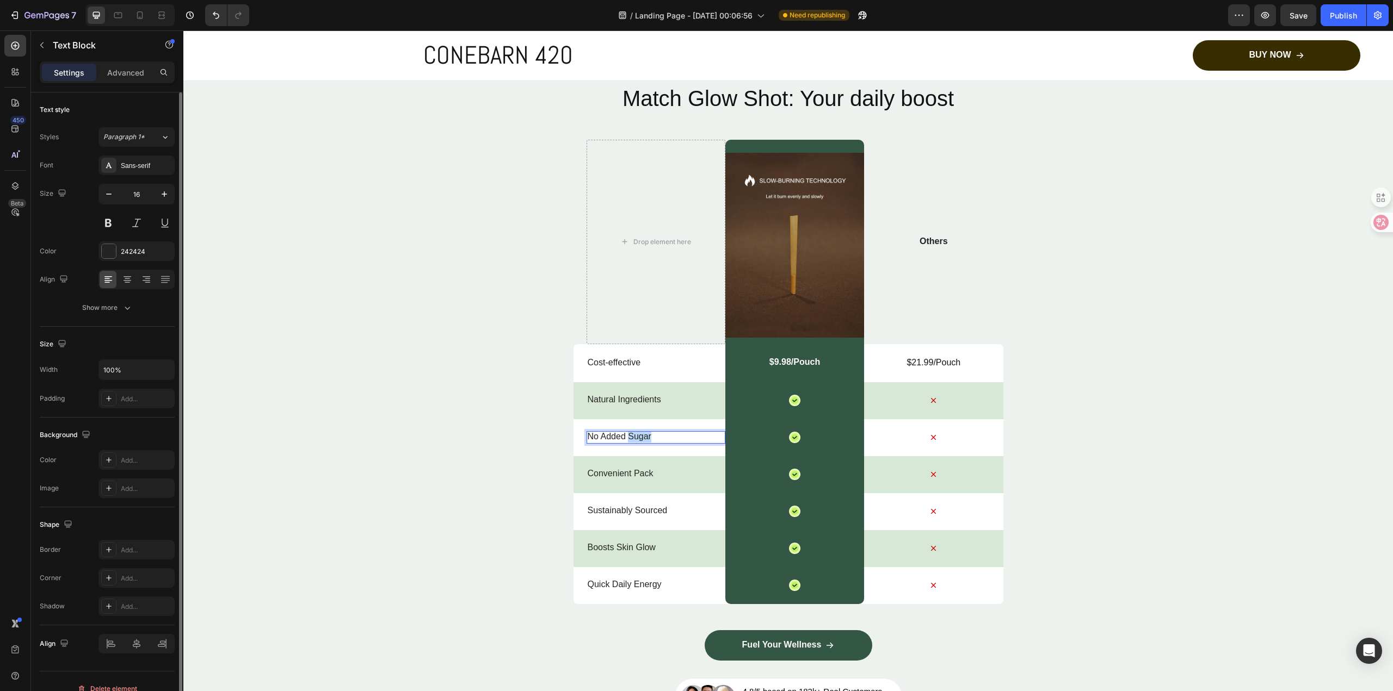
click at [625, 439] on p "No Added Sugar" at bounding box center [656, 436] width 137 height 11
click at [646, 551] on p "Boosts Skin Glow" at bounding box center [656, 547] width 137 height 11
click at [646, 550] on p "Boosts Skin Glow" at bounding box center [656, 547] width 137 height 11
click at [638, 589] on p "Quick Daily Energy" at bounding box center [656, 584] width 137 height 11
click at [638, 588] on p "Quick Daily Energy" at bounding box center [656, 584] width 137 height 11
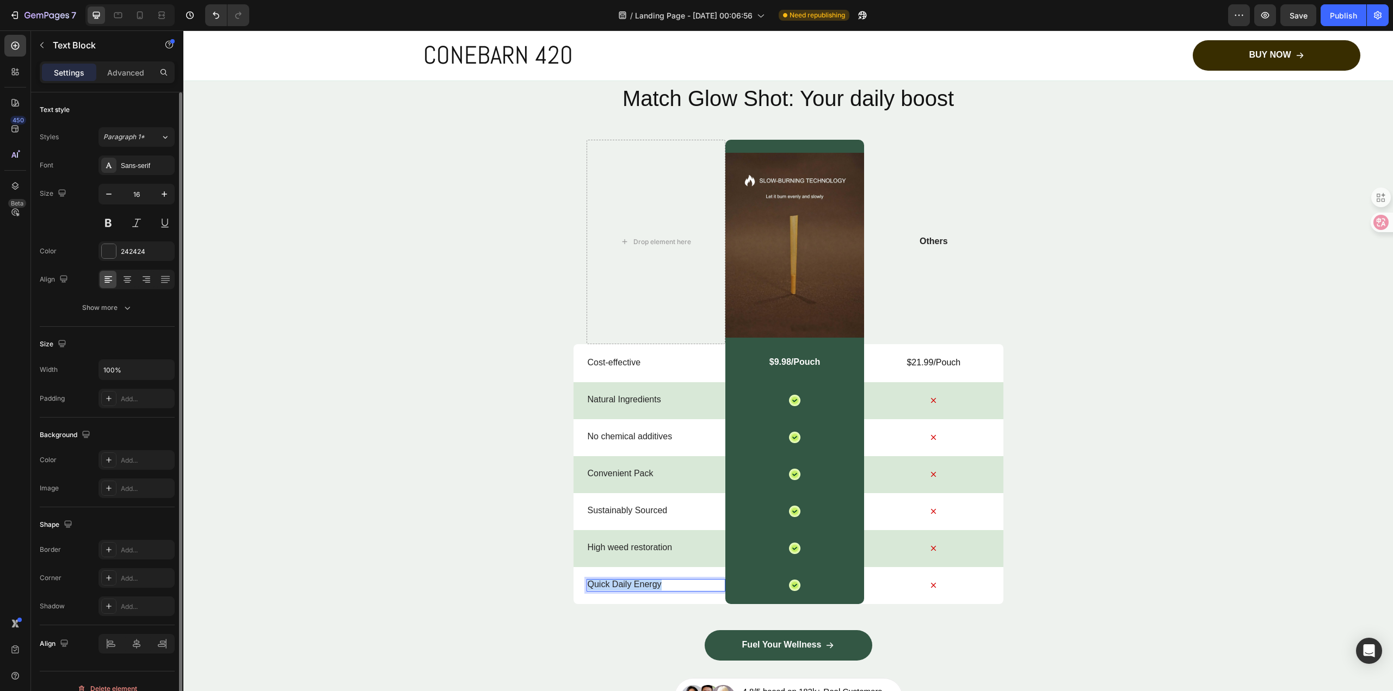
click at [638, 588] on p "Quick Daily Energy" at bounding box center [656, 584] width 137 height 11
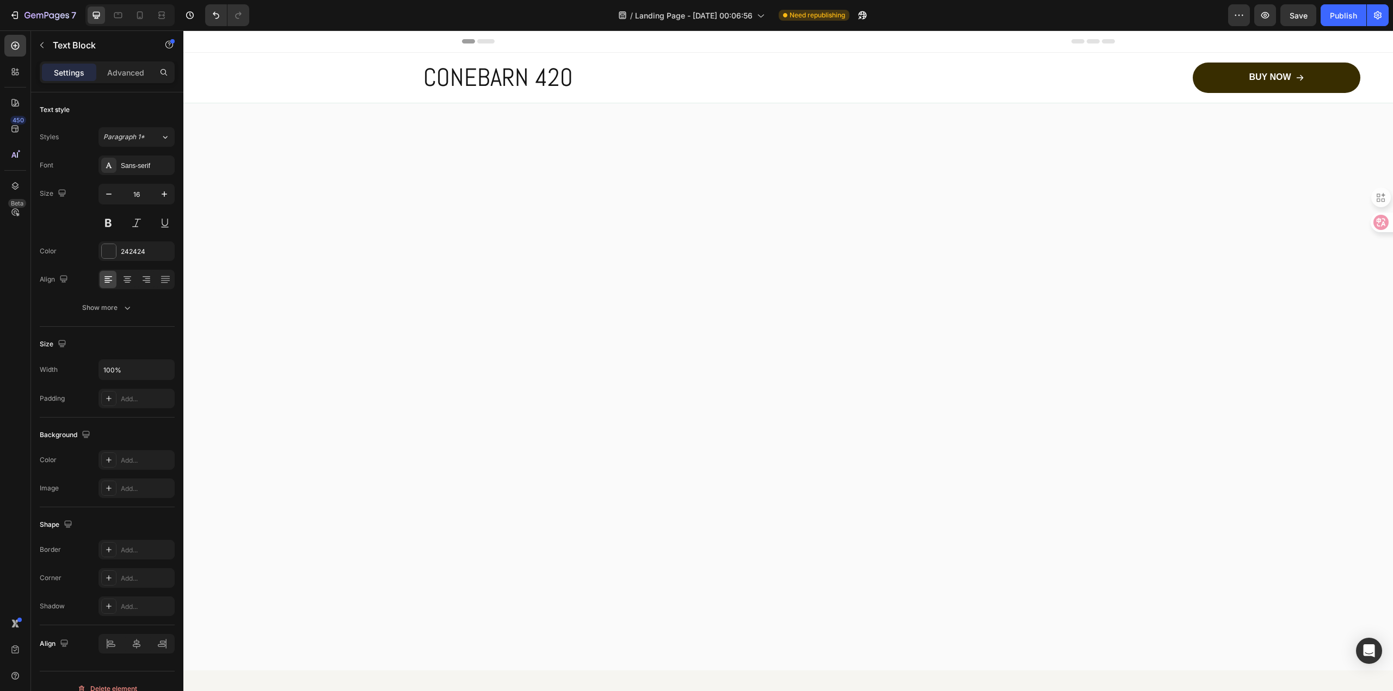
scroll to position [4421, 0]
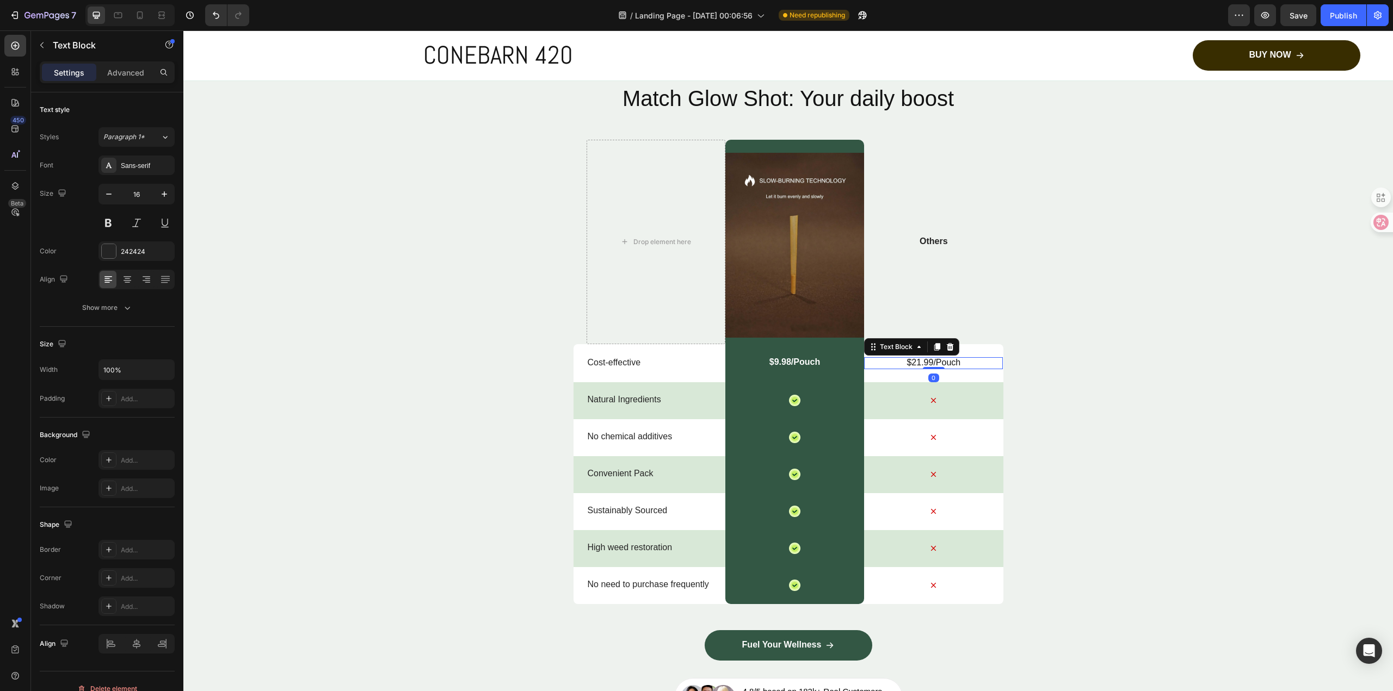
click at [939, 364] on p "$21.99/Pouch" at bounding box center [933, 362] width 137 height 11
drag, startPoint x: 933, startPoint y: 365, endPoint x: 972, endPoint y: 368, distance: 39.3
click at [972, 368] on p "$21.99/Pouch" at bounding box center [933, 362] width 137 height 11
click at [818, 360] on div "$9.98/Pouch" at bounding box center [794, 363] width 53 height 13
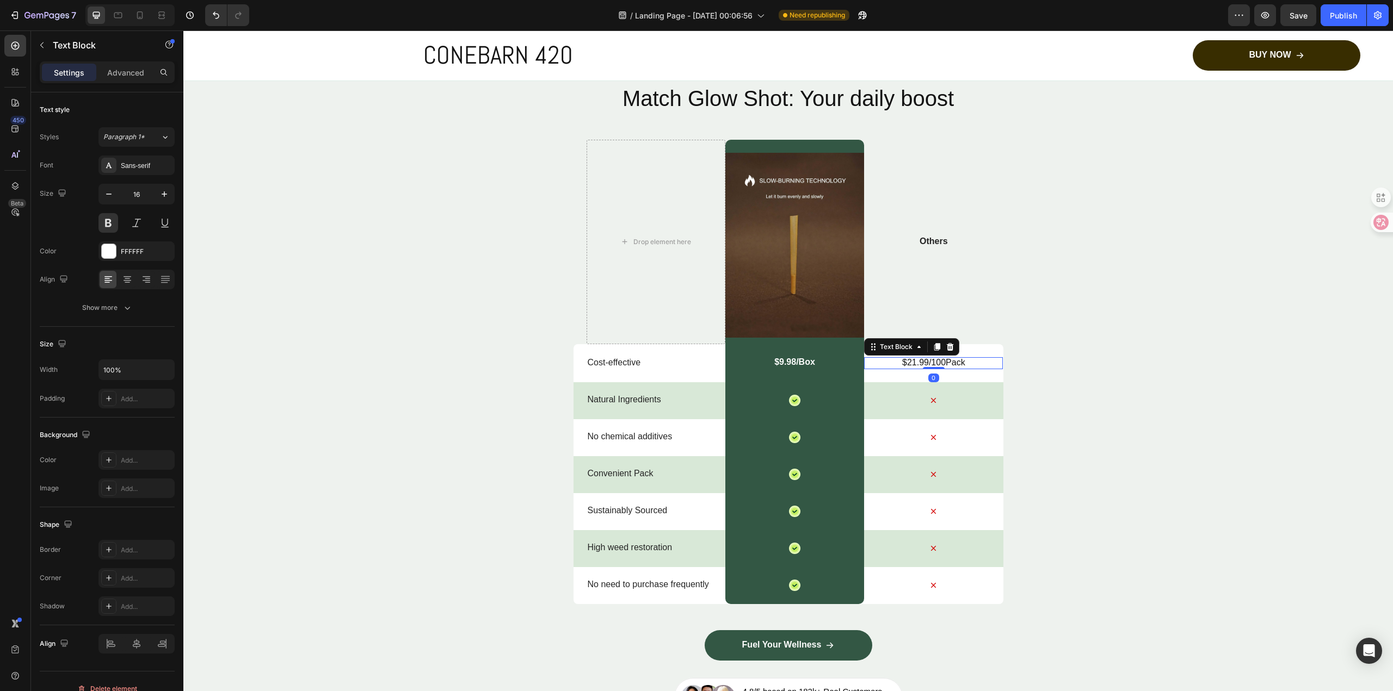
click at [968, 359] on p "$21.99/100Pack" at bounding box center [933, 362] width 137 height 11
click at [813, 359] on div "$9.98/Box" at bounding box center [794, 363] width 43 height 13
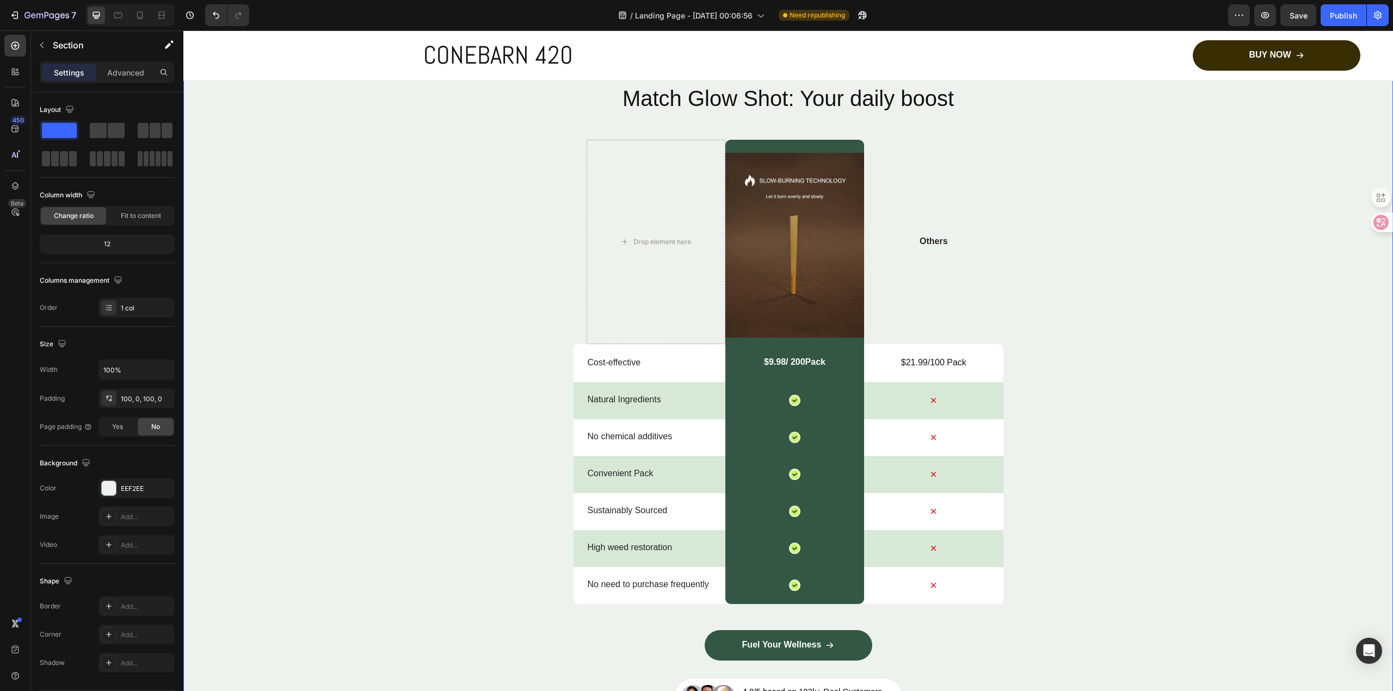
click at [1162, 328] on div "Nature’s daily boost Text Block Row Match Glow Shot: Your daily boost Heading D…" at bounding box center [787, 386] width 1209 height 662
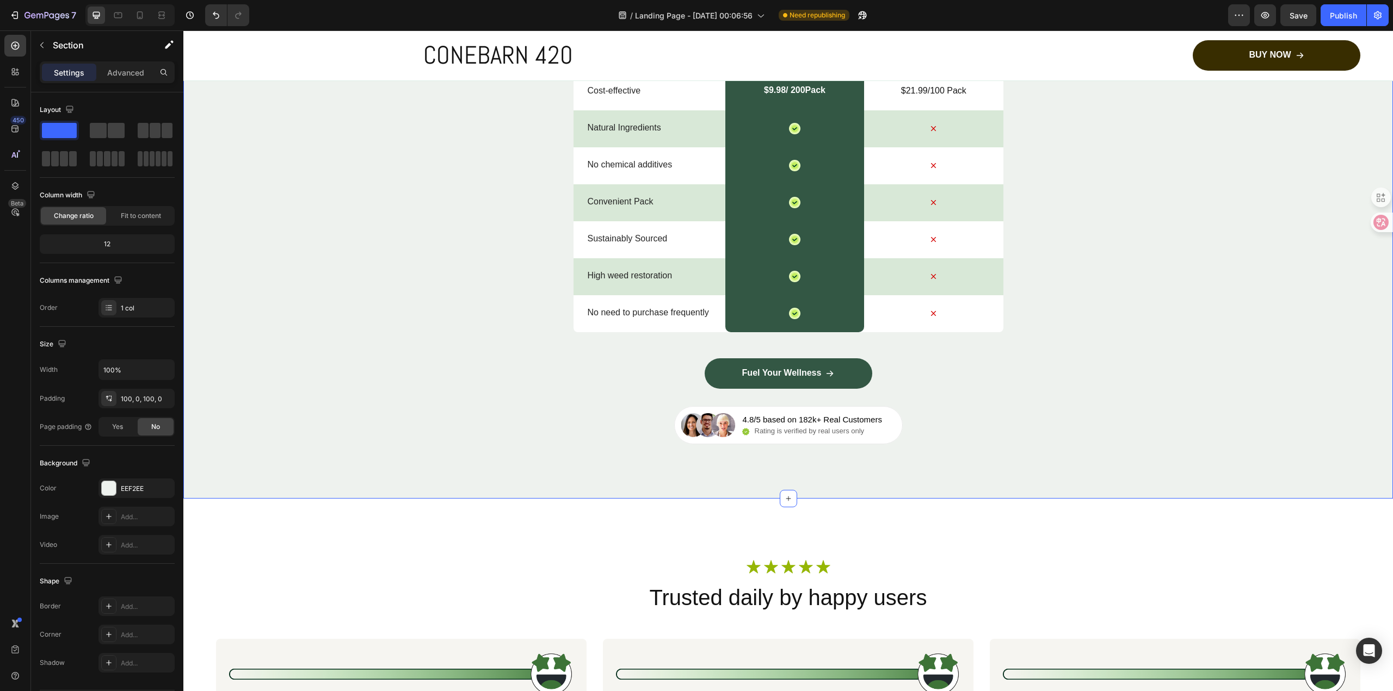
click at [1060, 417] on div "Nature’s daily boost Text Block Row Match Glow Shot: Your daily boost Heading D…" at bounding box center [787, 114] width 1209 height 662
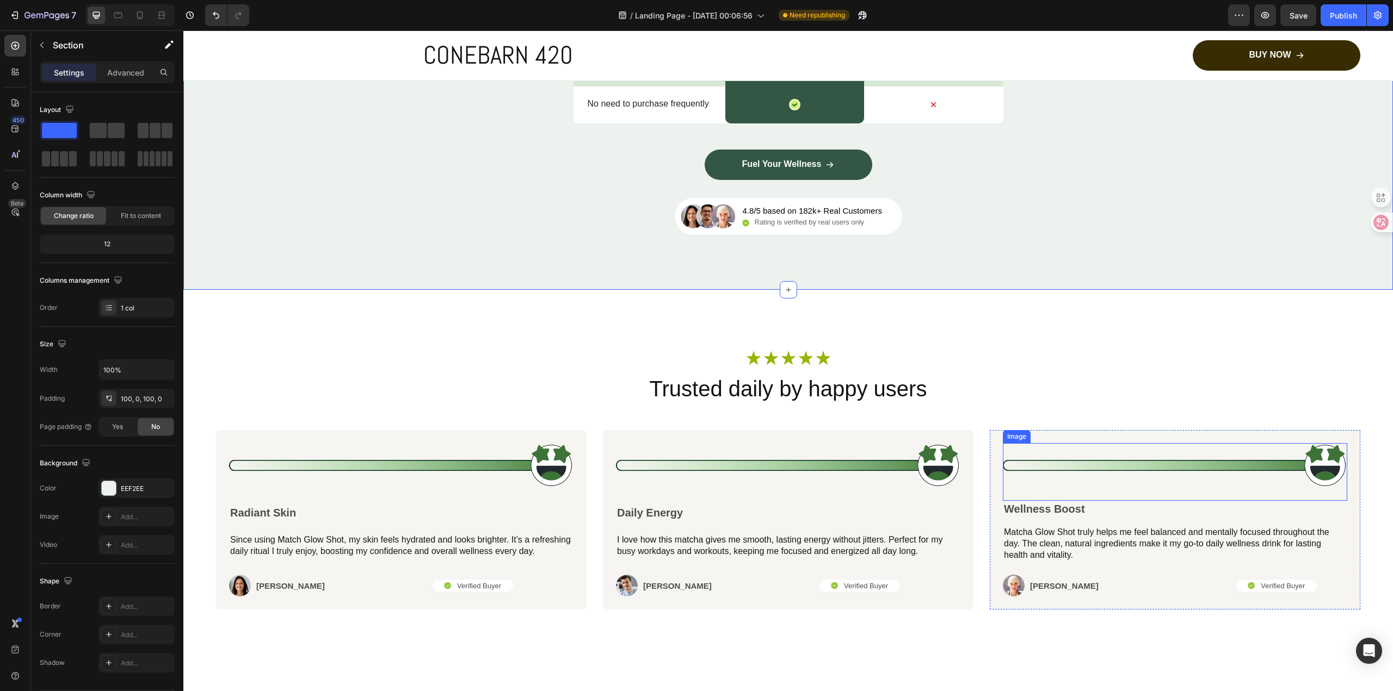
scroll to position [4747, 0]
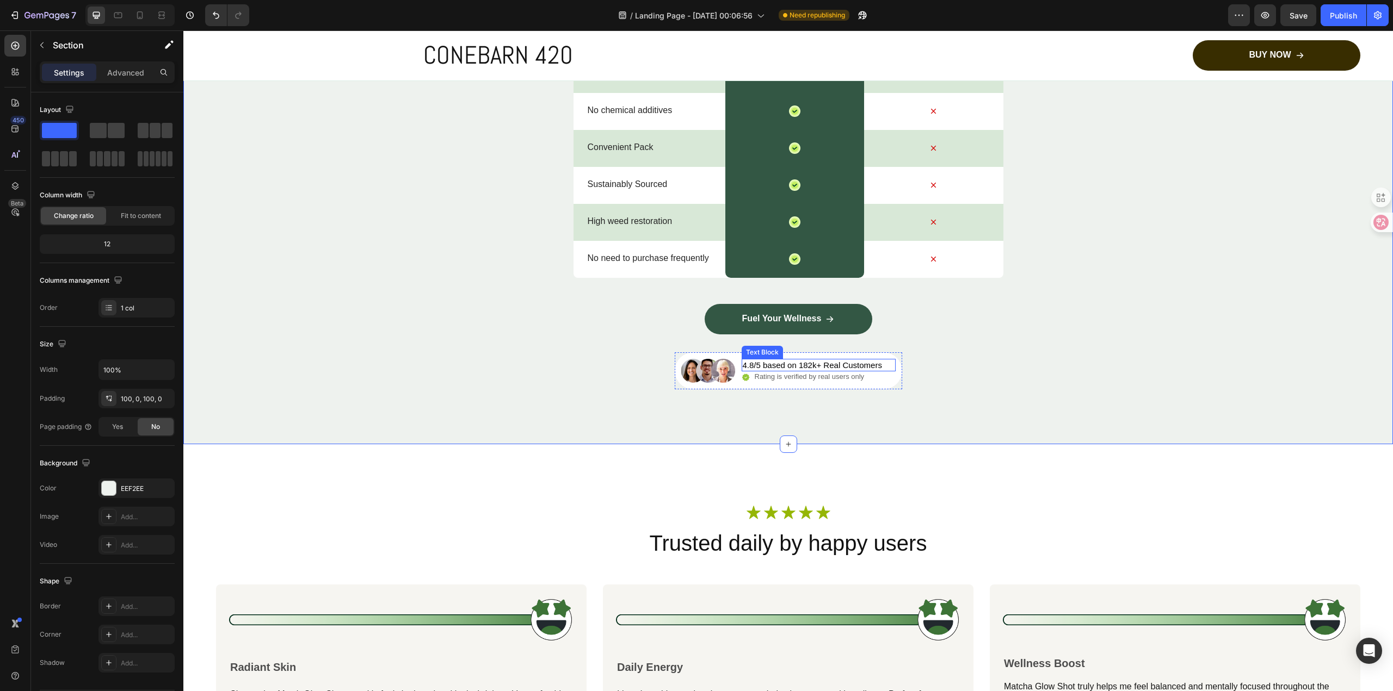
click at [744, 365] on p "4.8/5 based on 182k+ Real Customers" at bounding box center [812, 365] width 139 height 11
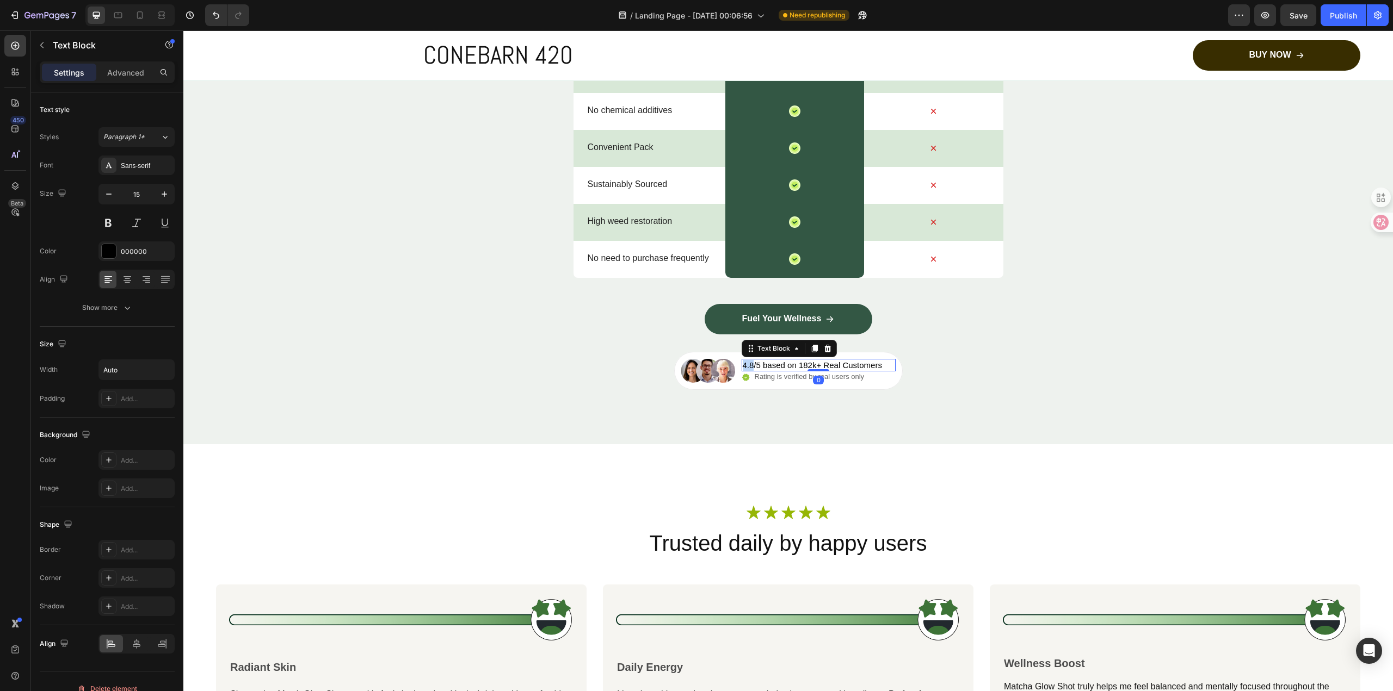
click at [744, 365] on p "4.8/5 based on 182k+ Real Customers" at bounding box center [812, 365] width 139 height 11
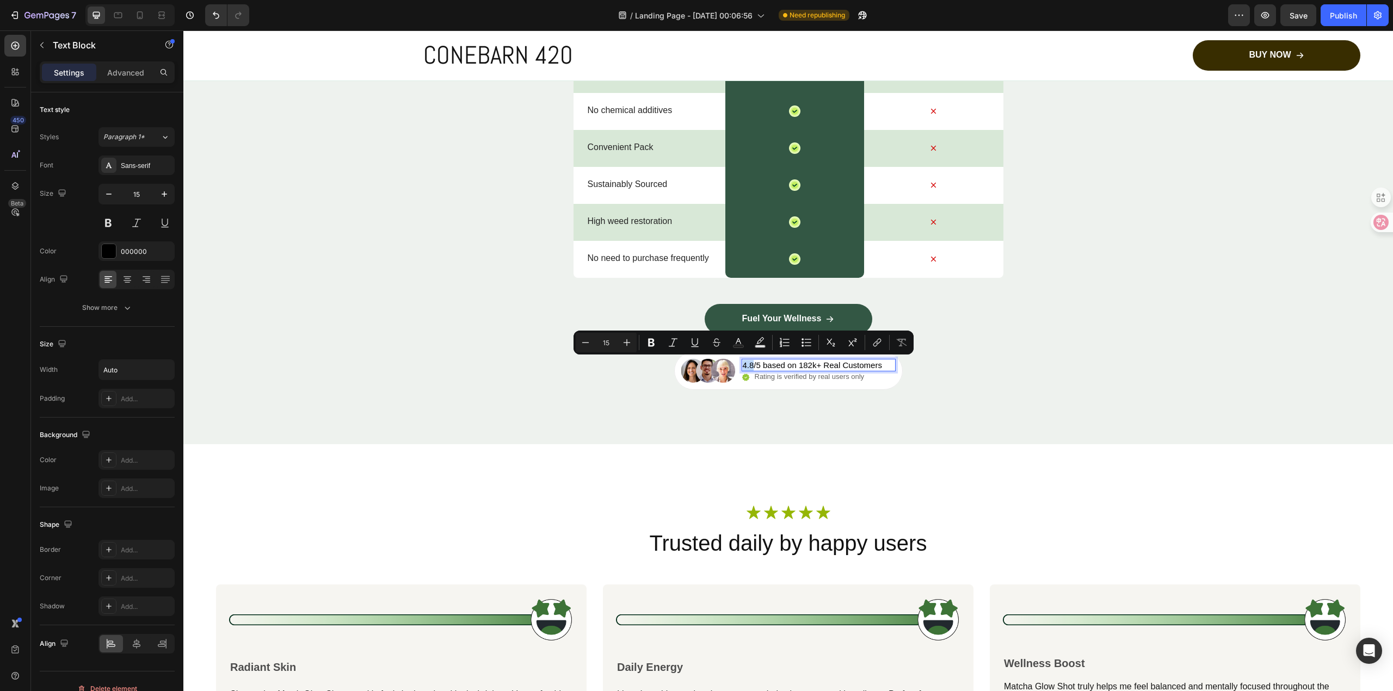
click at [747, 366] on p "4.8/5 based on 182k+ Real Customers" at bounding box center [812, 365] width 139 height 11
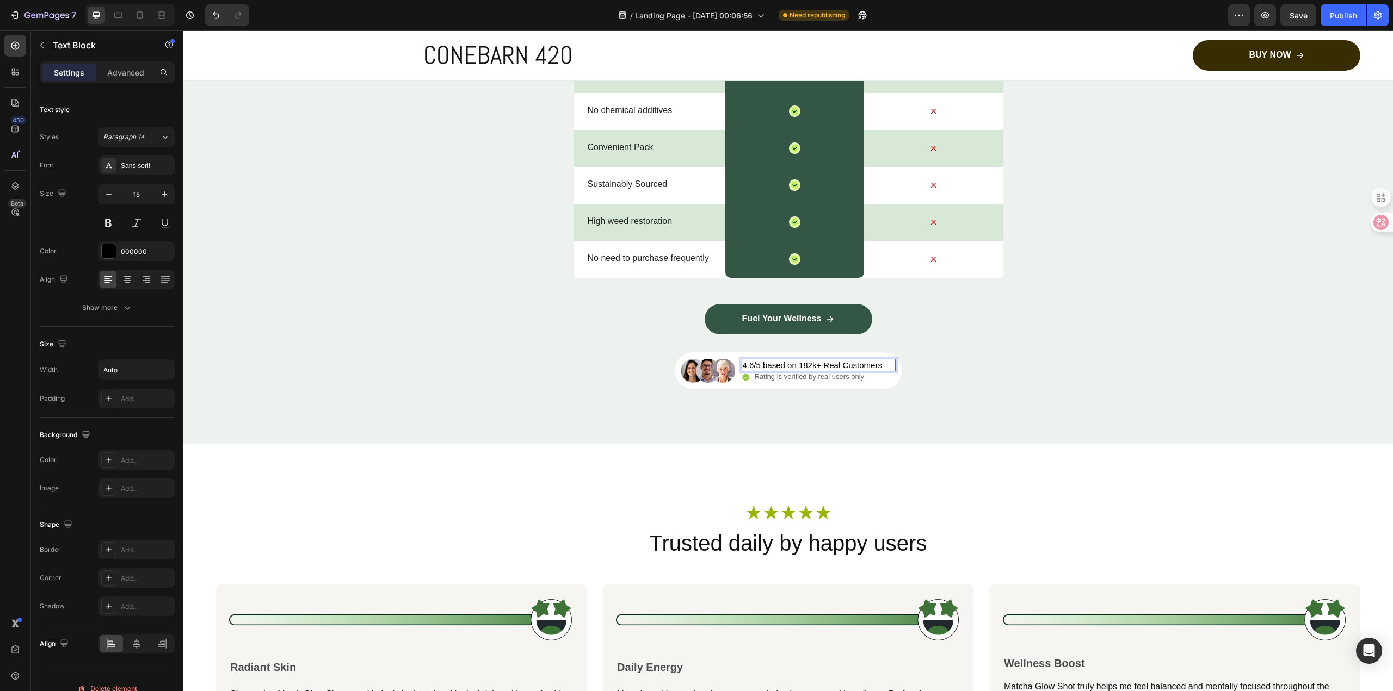
click at [808, 361] on p "4.6/5 based on 182k+ Real Customers" at bounding box center [812, 365] width 139 height 11
click at [816, 365] on p "4.6/5 based on 182k+ Real Customers" at bounding box center [812, 365] width 139 height 11
click at [866, 403] on div "Nature’s daily boost Text Block Row Match Glow Shot: Your daily boost Heading D…" at bounding box center [787, 59] width 1209 height 771
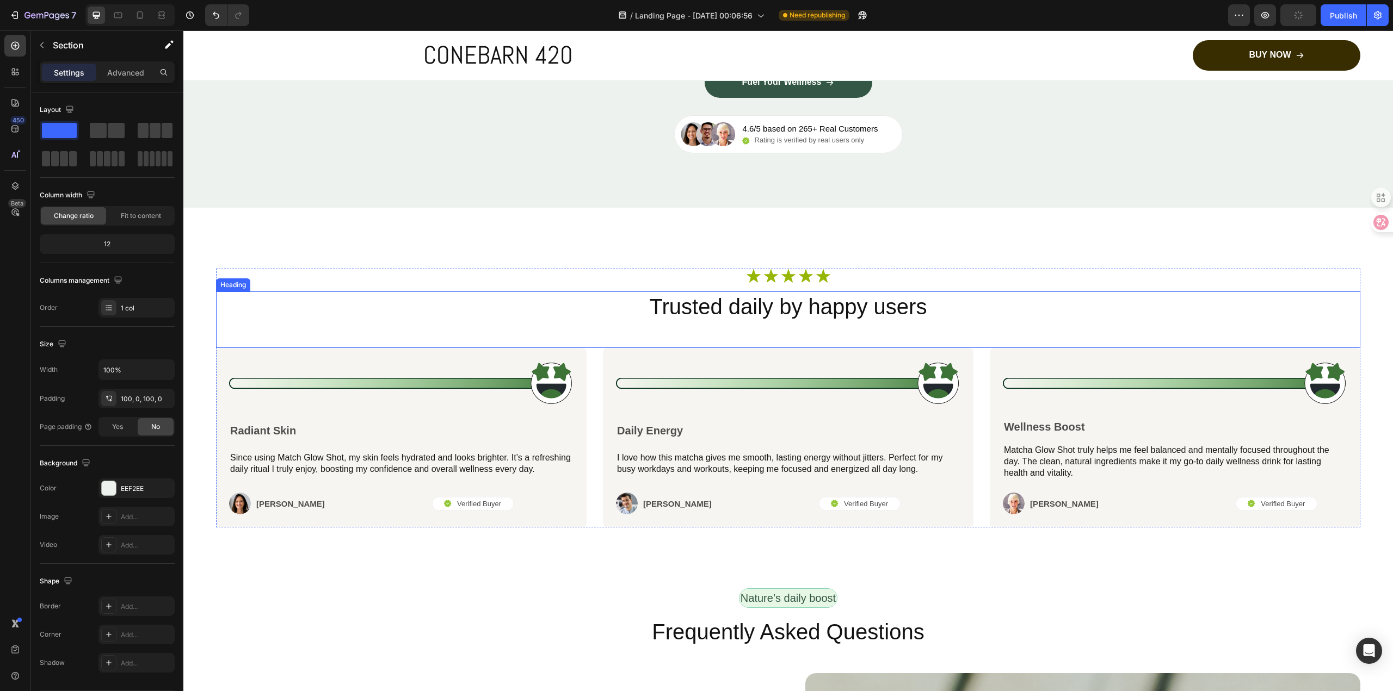
scroll to position [4965, 0]
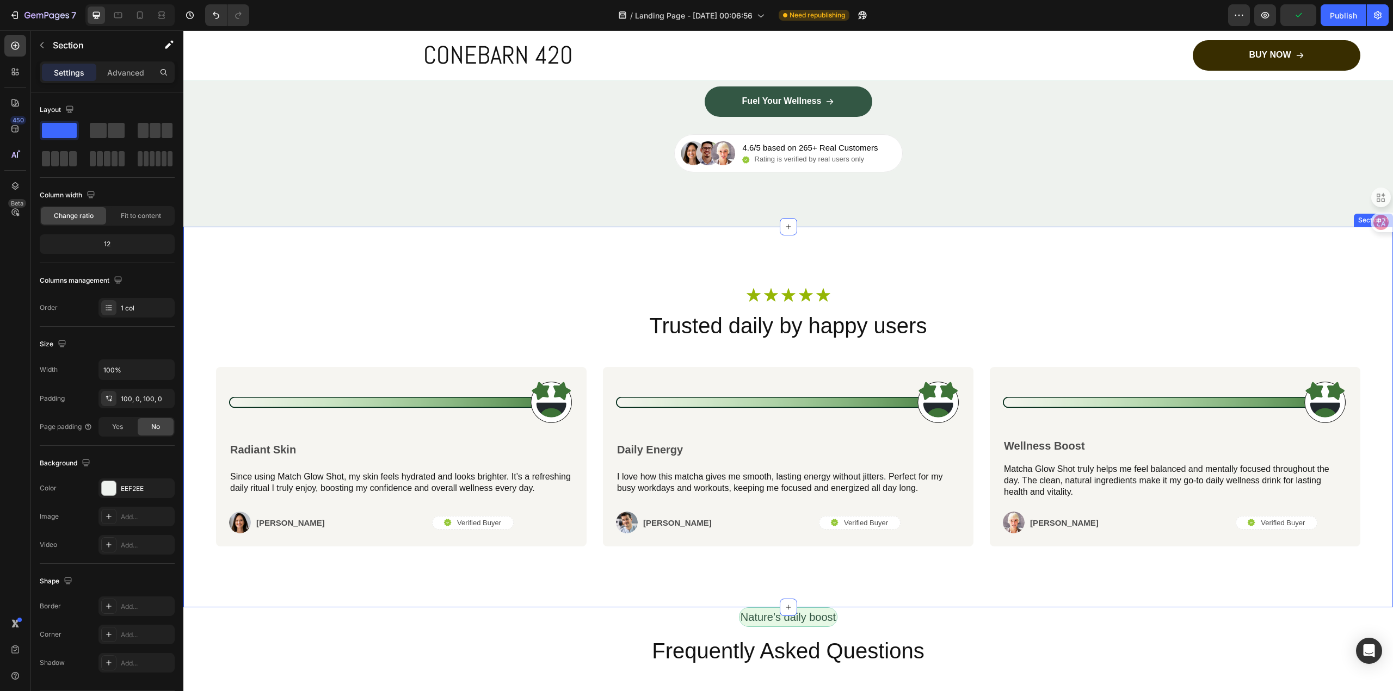
click at [1140, 280] on div "Icon Icon Icon Icon Icon Icon List Row Trusted daily by happy users Heading Ima…" at bounding box center [787, 417] width 1209 height 381
click at [462, 481] on p "Since using Match Glow Shot, my skin feels hydrated and looks brighter. It’s a …" at bounding box center [401, 483] width 342 height 23
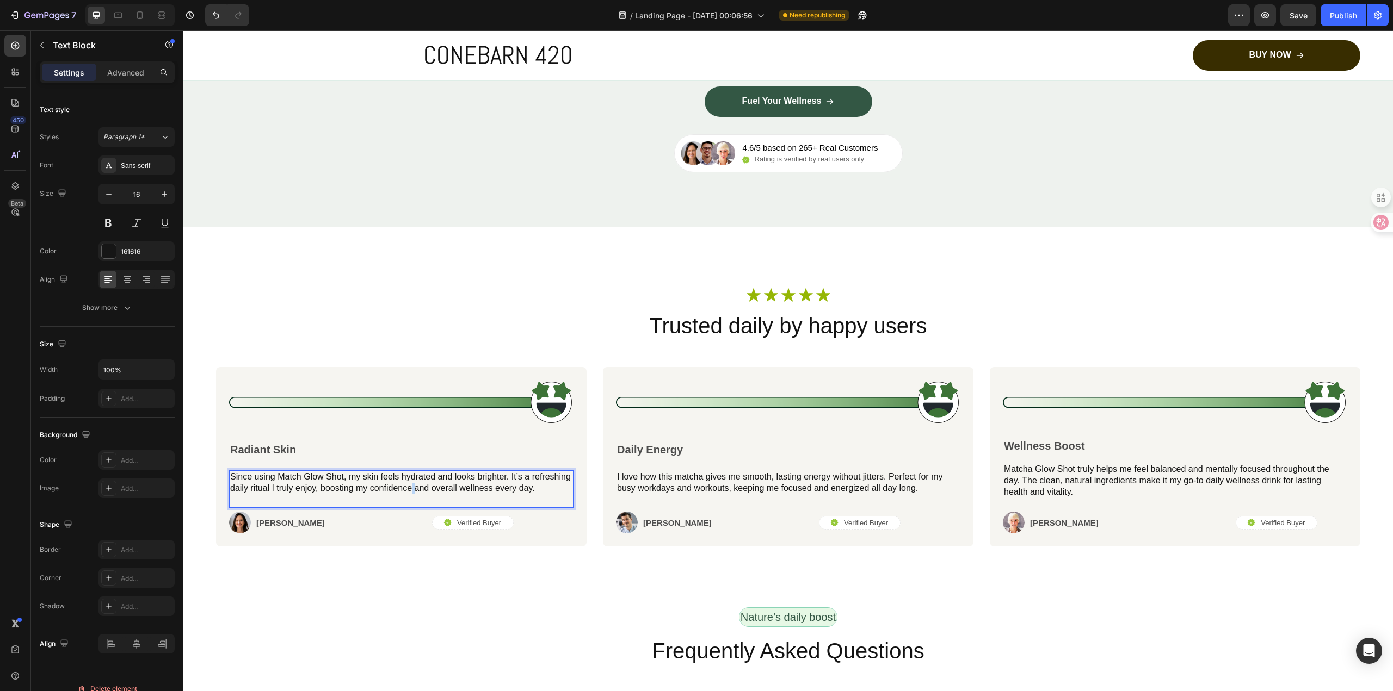
click at [462, 481] on p "Since using Match Glow Shot, my skin feels hydrated and looks brighter. It’s a …" at bounding box center [401, 483] width 342 height 23
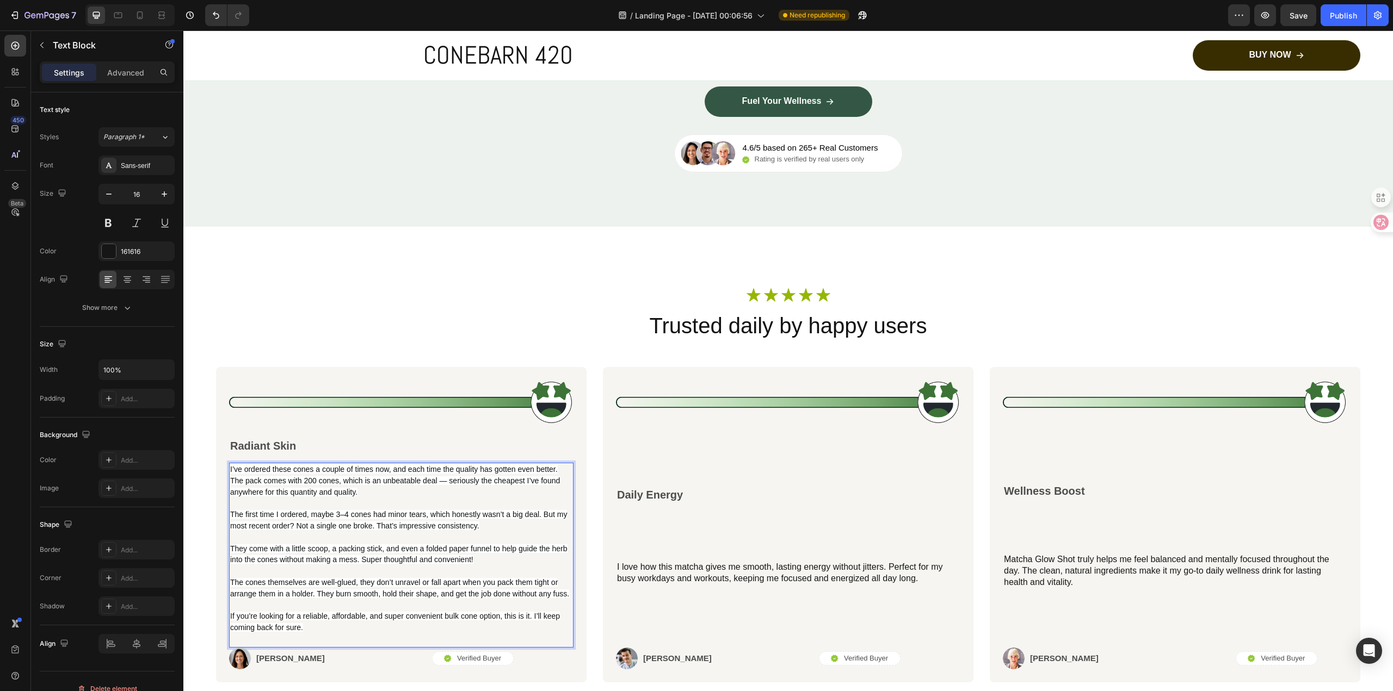
click at [525, 481] on span "I’ve ordered these cones a couple of times now, and each time the quality has g…" at bounding box center [395, 481] width 330 height 32
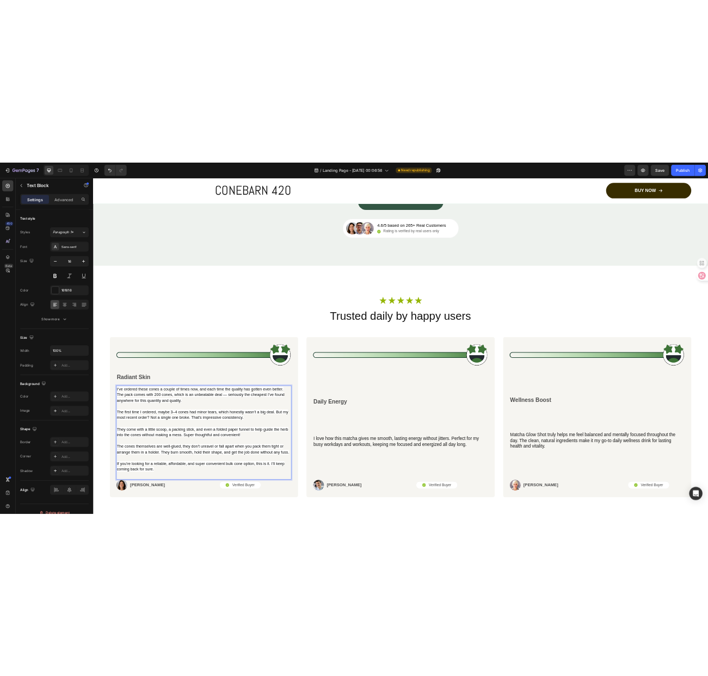
scroll to position [5183, 0]
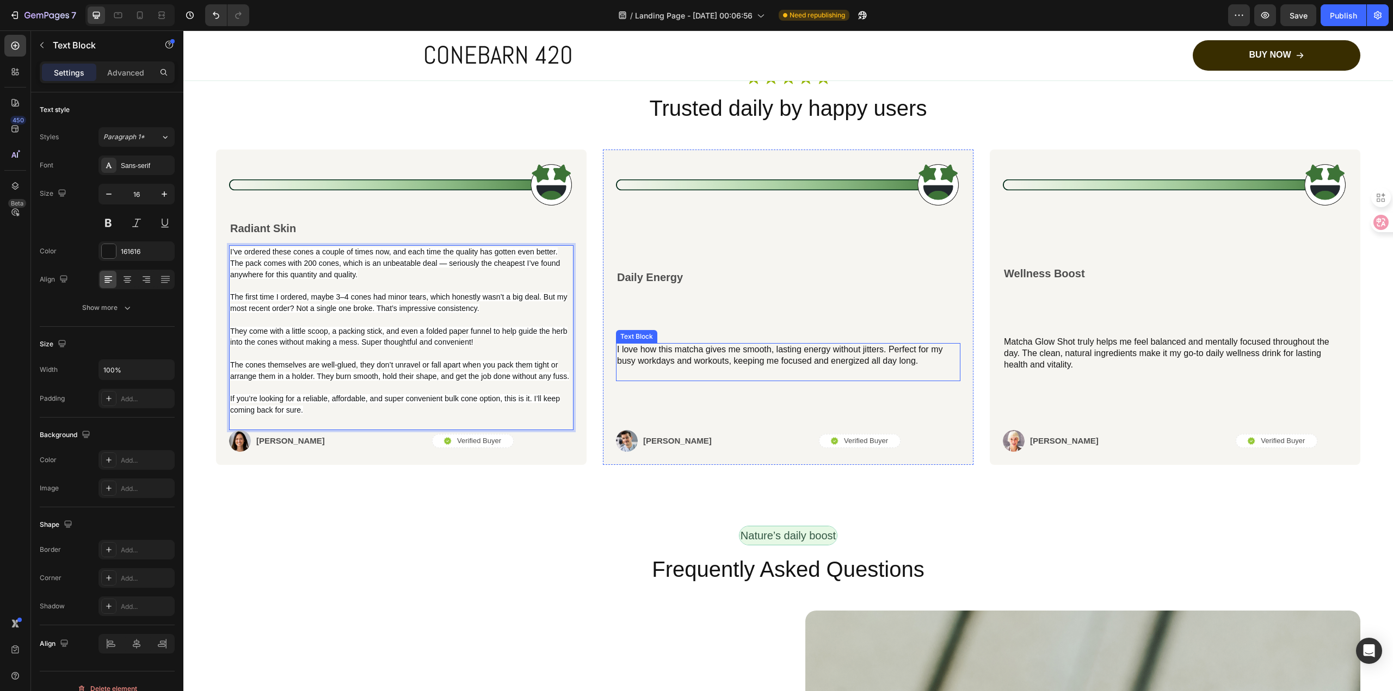
click at [697, 361] on p "I love how this matcha gives me smooth, lasting energy without jitters. Perfect…" at bounding box center [788, 355] width 342 height 23
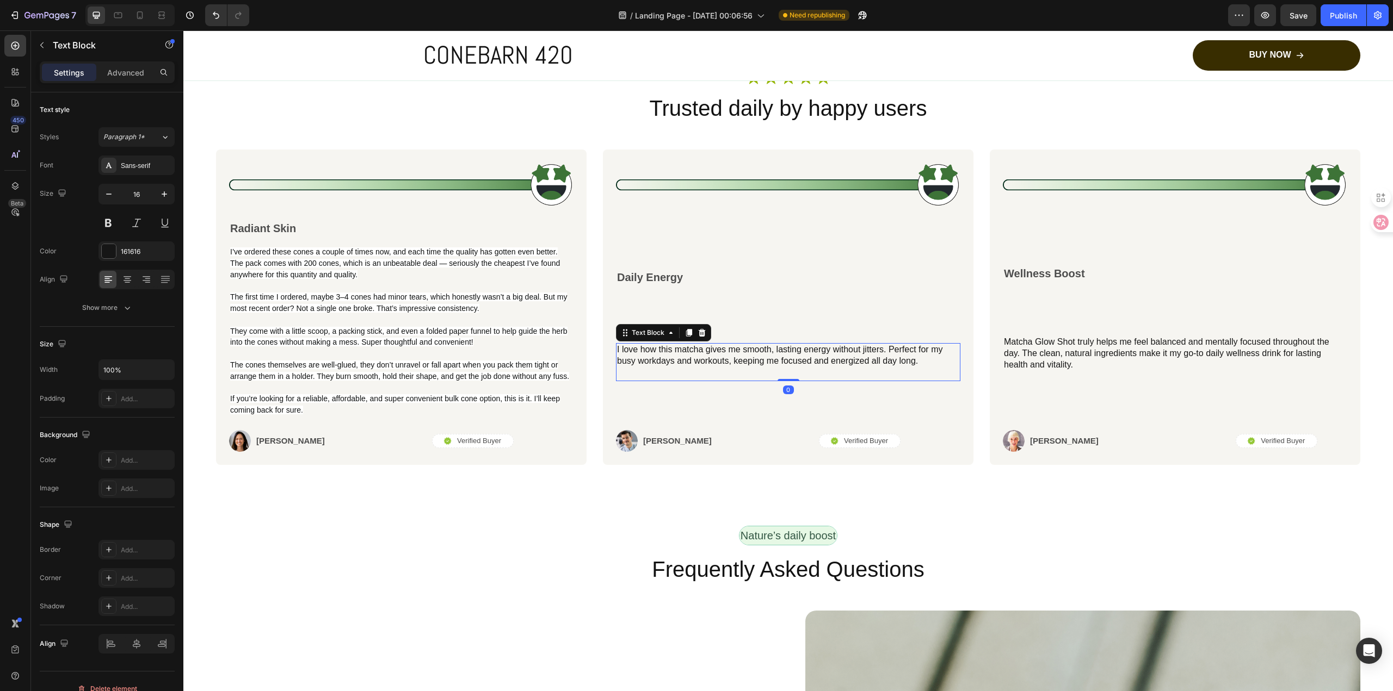
click at [697, 361] on p "I love how this matcha gives me smooth, lasting energy without jitters. Perfect…" at bounding box center [788, 355] width 342 height 23
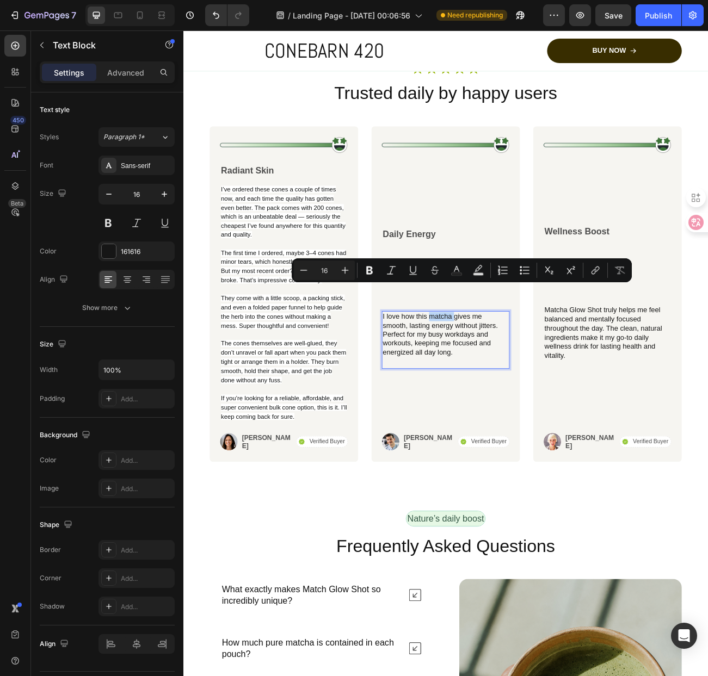
scroll to position [5227, 0]
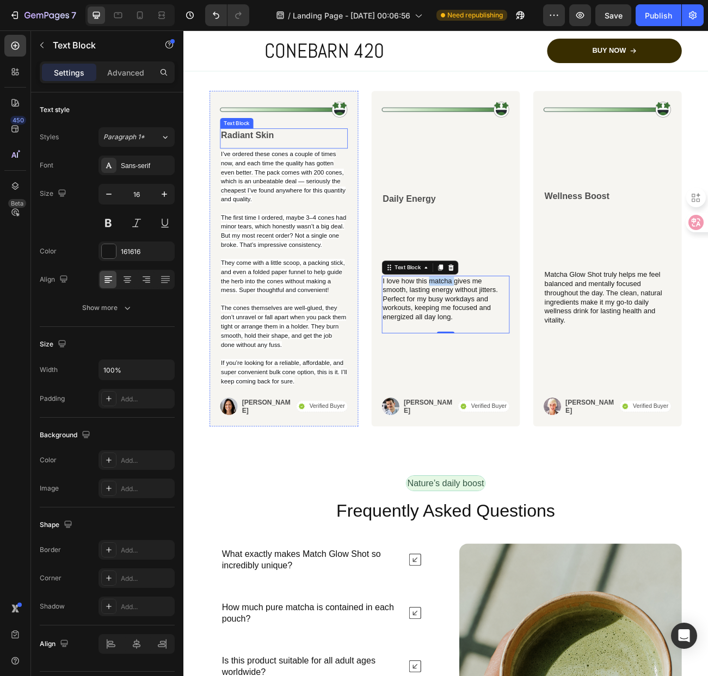
click at [264, 154] on p "Radiant Skin" at bounding box center [308, 160] width 157 height 14
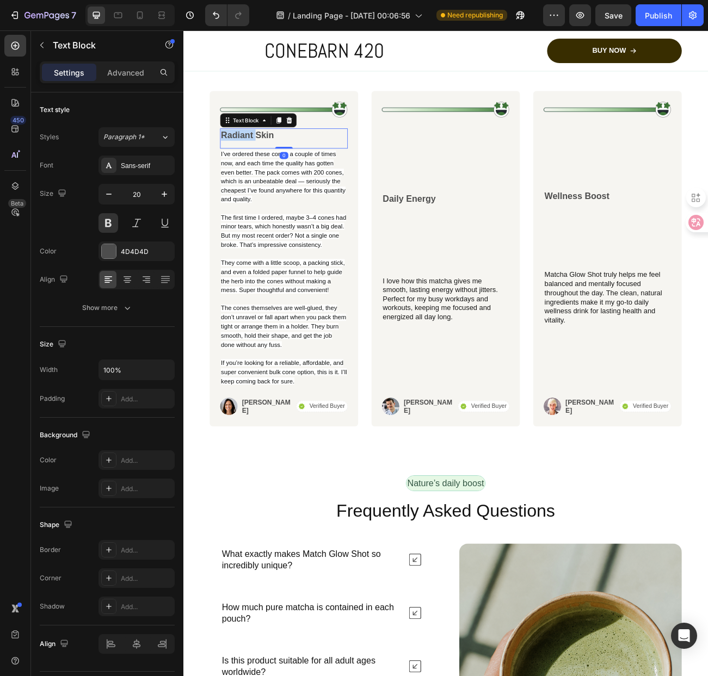
click at [264, 154] on p "Radiant Skin" at bounding box center [308, 160] width 157 height 14
drag, startPoint x: 310, startPoint y: 158, endPoint x: 229, endPoint y: 159, distance: 81.1
click at [229, 159] on div "Radiant Skin" at bounding box center [308, 160] width 159 height 16
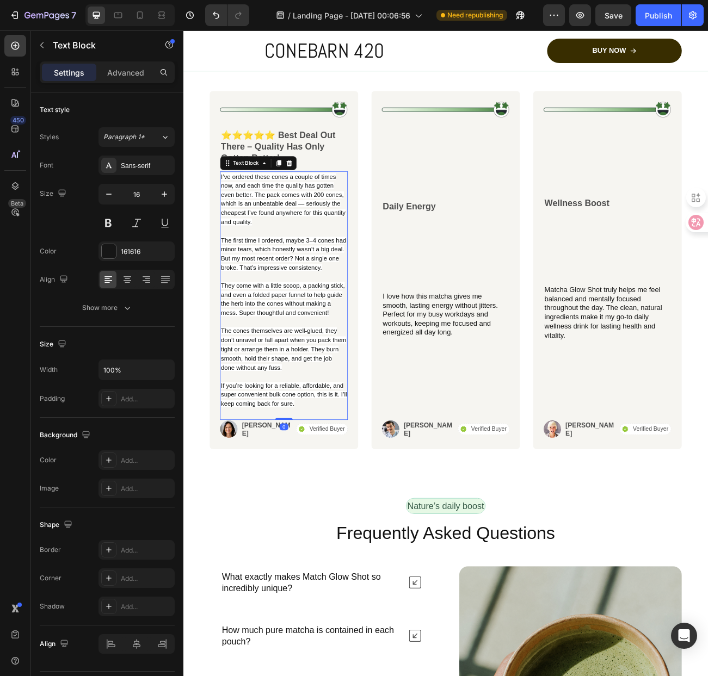
click at [326, 454] on p "I’ve ordered these cones a couple of times now, and each time the quality has g…" at bounding box center [308, 354] width 157 height 294
click at [339, 502] on div "I’ve ordered these cones a couple of times now, and each time the quality has g…" at bounding box center [308, 354] width 159 height 297
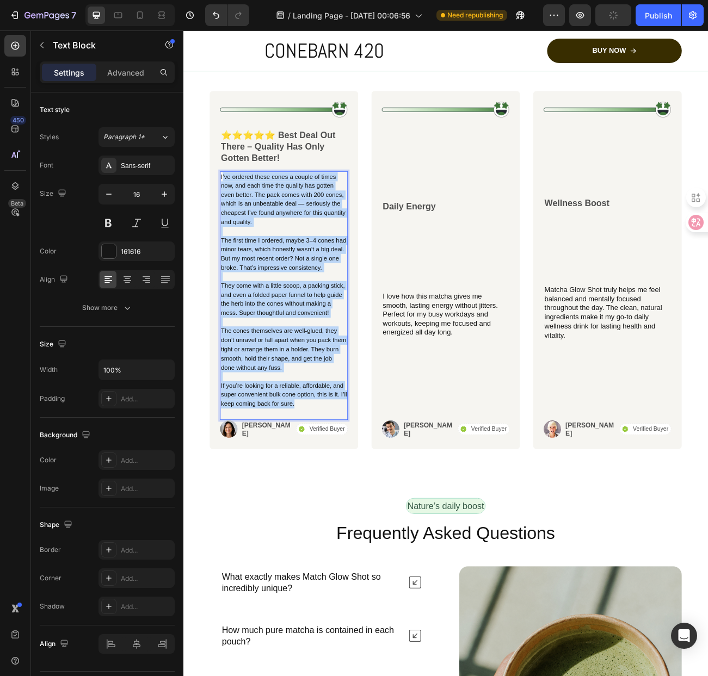
drag, startPoint x: 363, startPoint y: 524, endPoint x: 232, endPoint y: 208, distance: 342.2
click at [232, 208] on div "I’ve ordered these cones a couple of times now, and each time the quality has g…" at bounding box center [308, 354] width 159 height 297
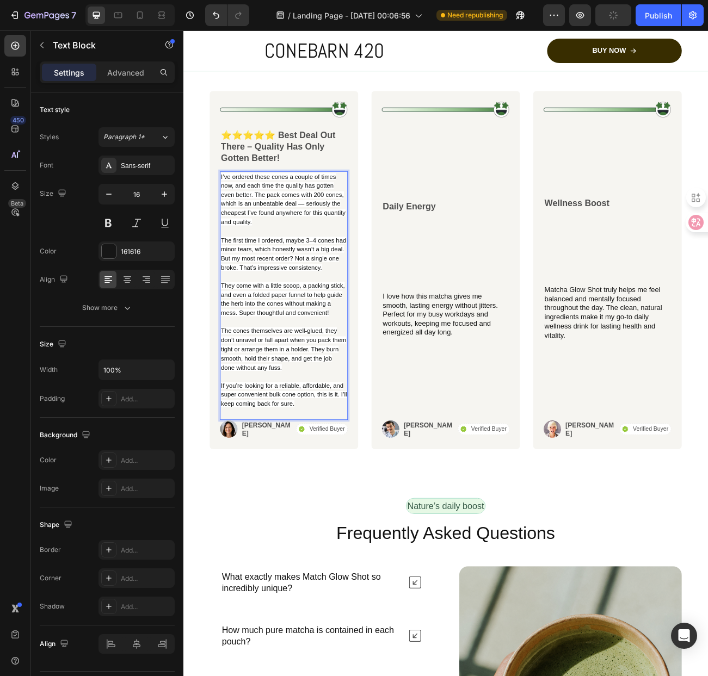
click at [231, 216] on span "I’ve ordered these cones a couple of times now, and each time the quality has g…" at bounding box center [307, 240] width 155 height 65
click at [348, 515] on div "I’ve ordered these cones a couple of times now, and each time the quality has g…" at bounding box center [308, 361] width 159 height 310
drag, startPoint x: 350, startPoint y: 529, endPoint x: 322, endPoint y: 516, distance: 31.2
click at [322, 515] on div "I’ve ordered these cones a couple of times now, and each time the quality has g…" at bounding box center [308, 361] width 159 height 310
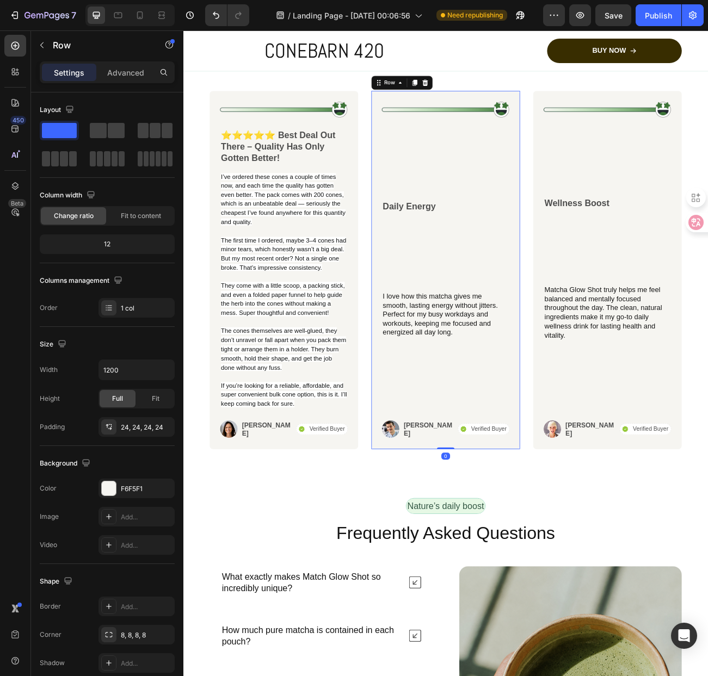
click at [493, 496] on div "Image Daily Energy Text Block I love how this matcha gives me smooth, lasting e…" at bounding box center [509, 328] width 159 height 419
click at [372, 486] on p "I’ve ordered these cones a couple of times now, and each time the quality has g…" at bounding box center [308, 354] width 157 height 294
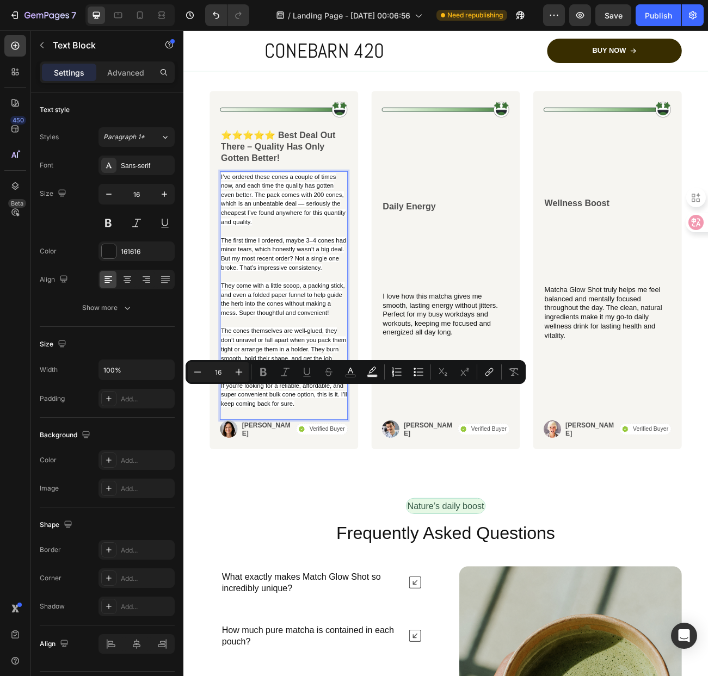
click at [316, 487] on p "I’ve ordered these cones a couple of times now, and each time the quality has g…" at bounding box center [308, 354] width 157 height 294
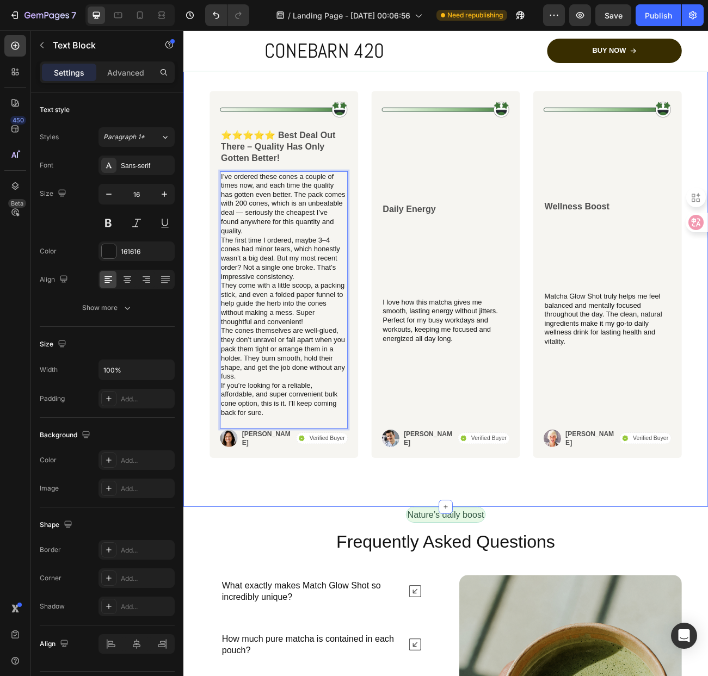
click at [342, 591] on div "Icon Icon Icon Icon Icon Icon List Row Trusted daily by happy users Heading Ima…" at bounding box center [509, 294] width 653 height 658
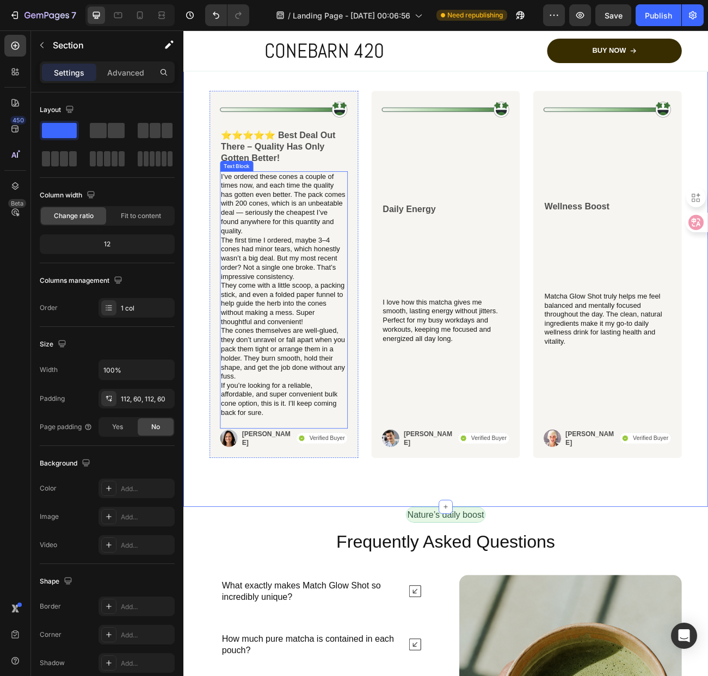
click at [279, 467] on p "The cones themselves are well-glued, they don’t unravel or fall apart when you …" at bounding box center [308, 433] width 157 height 68
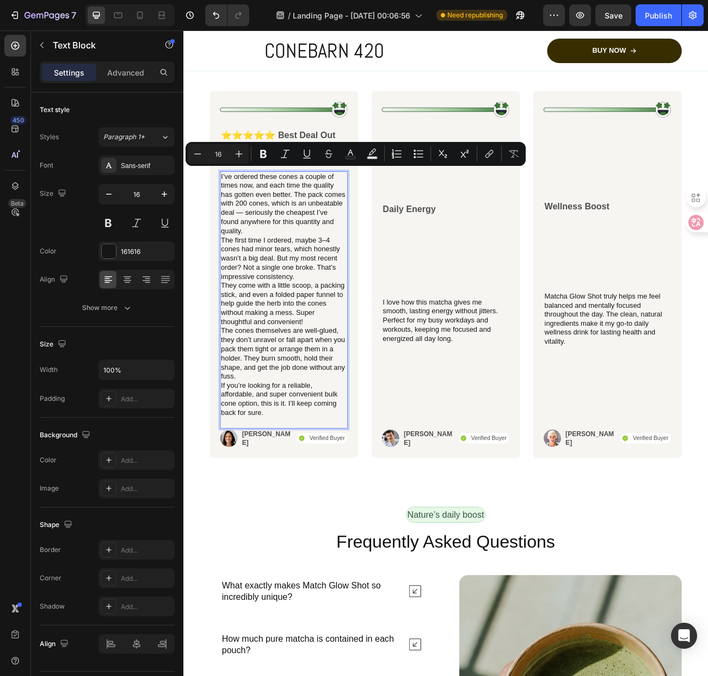
scroll to position [5231, 0]
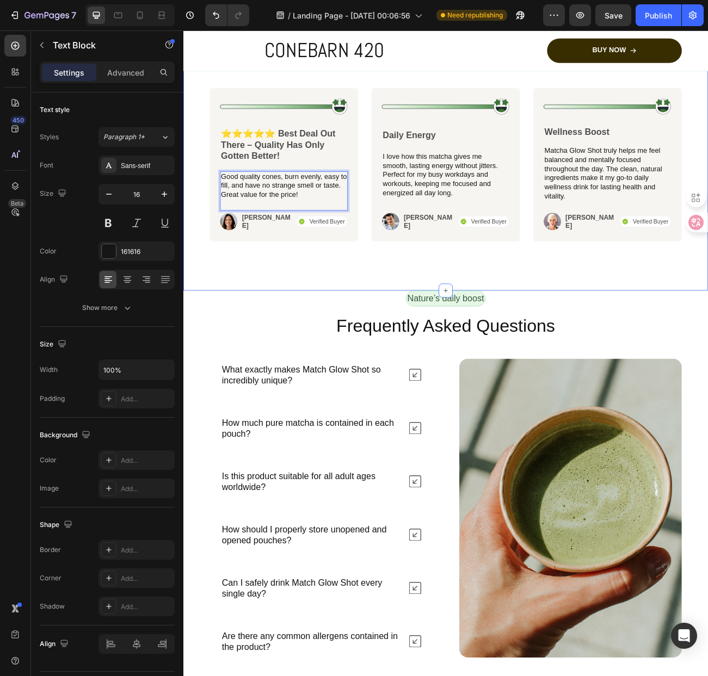
click at [351, 305] on div "Icon Icon Icon Icon Icon Icon List Row Trusted daily by happy users Heading Ima…" at bounding box center [509, 157] width 653 height 392
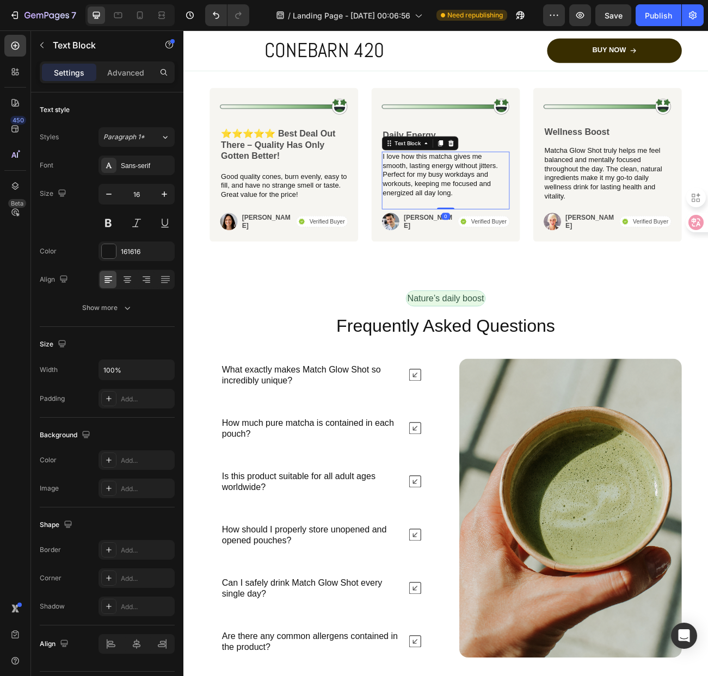
click at [523, 191] on p "I love how this matcha gives me smooth, lasting energy without jitters. Perfect…" at bounding box center [509, 210] width 157 height 57
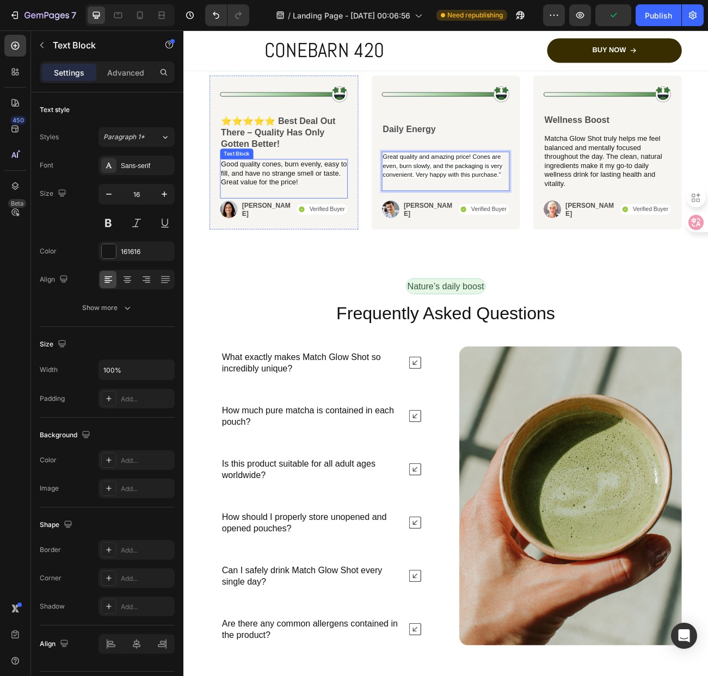
click at [351, 219] on p "Good quality cones, burn evenly, easy to fill, and have no strange smell or tas…" at bounding box center [308, 209] width 157 height 34
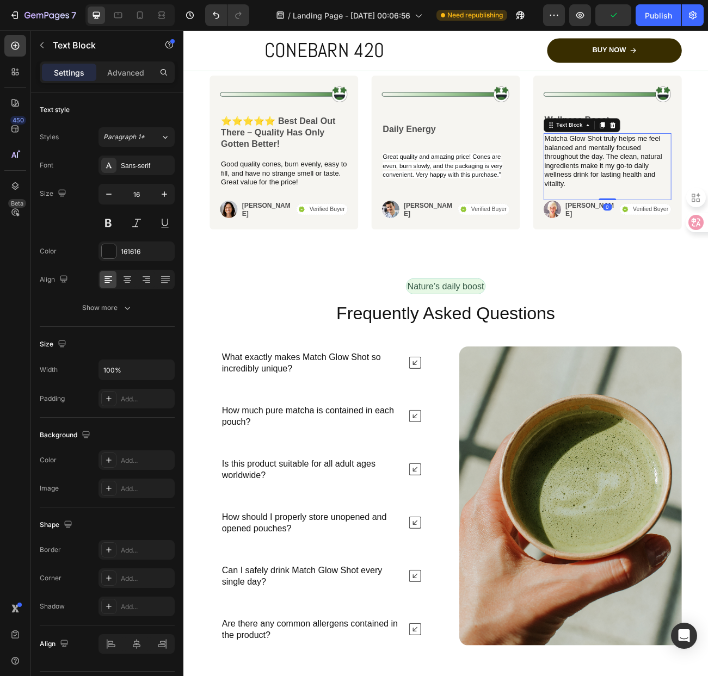
click at [671, 211] on p "Matcha Glow Shot truly helps me feel balanced and mentally focused throughout t…" at bounding box center [711, 193] width 157 height 68
click at [666, 220] on p "Matcha Glow Shot truly helps me feel balanced and mentally focused throughout t…" at bounding box center [711, 193] width 157 height 68
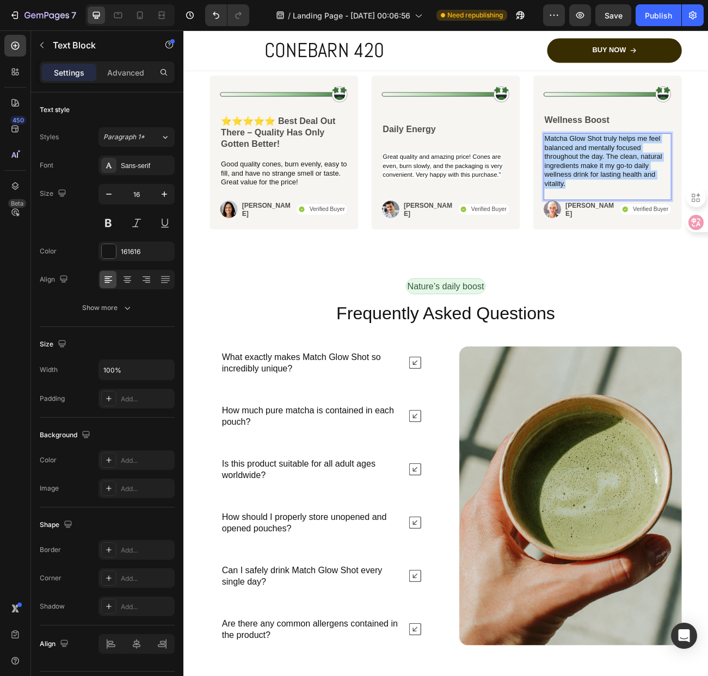
click at [666, 220] on p "Matcha Glow Shot truly helps me feel balanced and mentally focused throughout t…" at bounding box center [711, 193] width 157 height 68
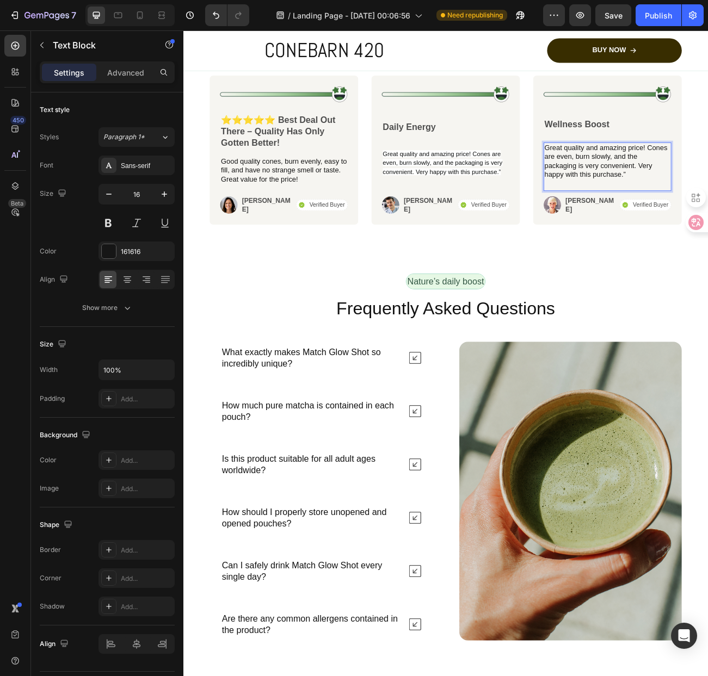
scroll to position [5257, 0]
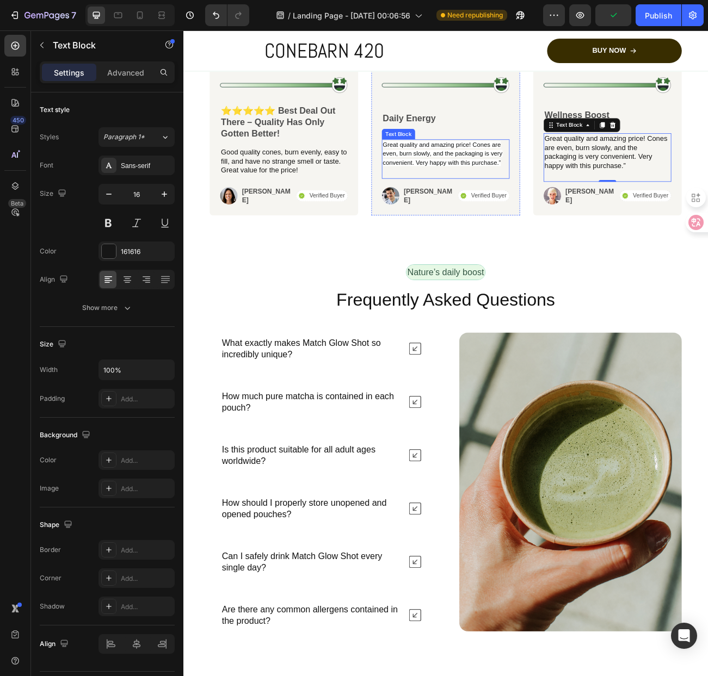
click at [497, 197] on span "Great quality and amazing price! Cones are even, burn slowly, and the packaging…" at bounding box center [505, 184] width 149 height 32
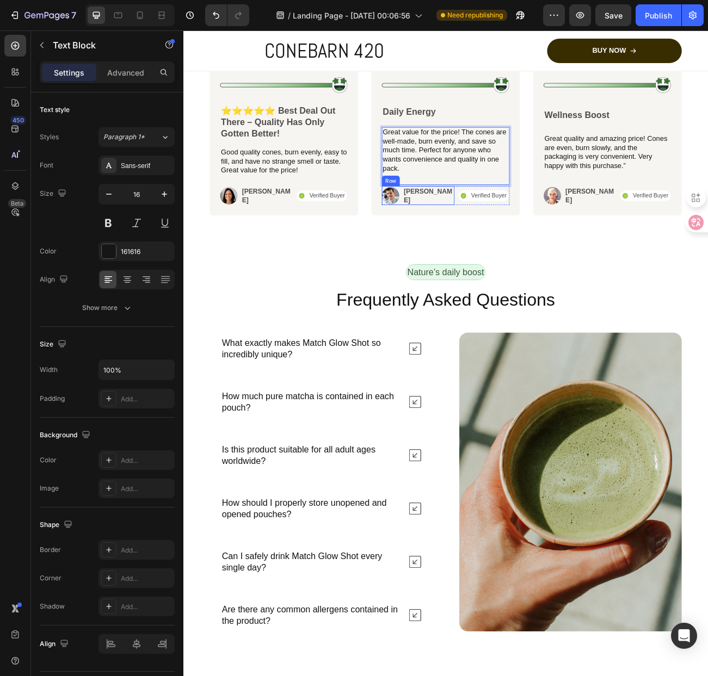
drag, startPoint x: 515, startPoint y: 248, endPoint x: 524, endPoint y: 361, distance: 114.1
click at [515, 248] on div "Image Daily Energy Text Block Great value for the price! The cones are well-mad…" at bounding box center [509, 168] width 185 height 186
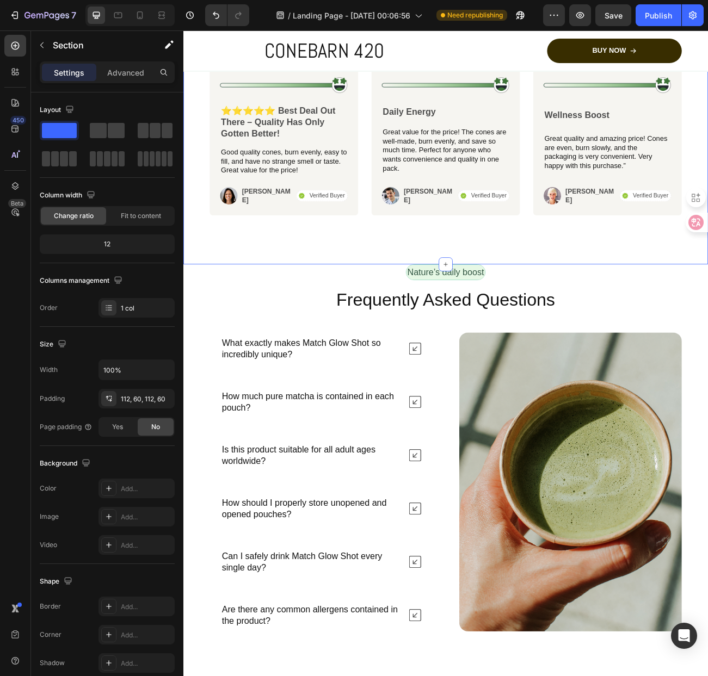
click at [560, 285] on div "Icon Icon Icon Icon Icon Icon List Row Trusted daily by happy users Heading Ima…" at bounding box center [509, 128] width 653 height 387
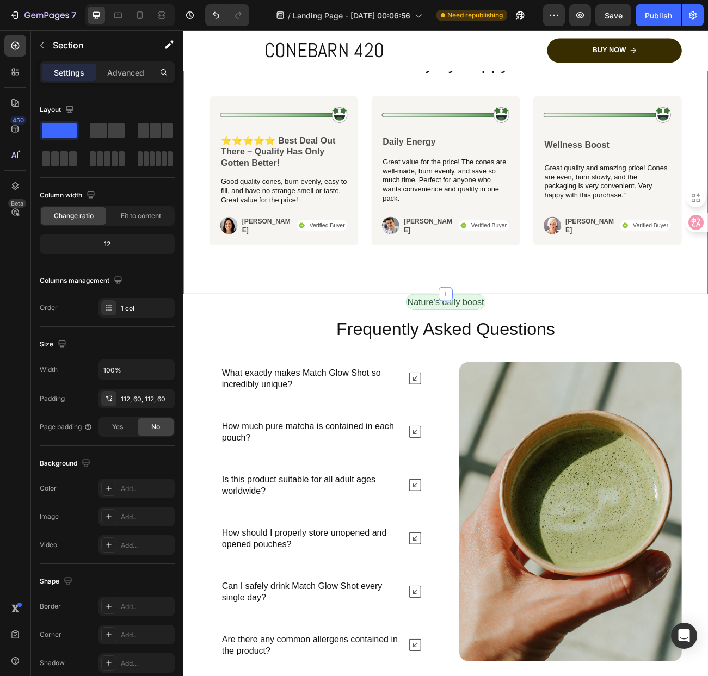
scroll to position [5094, 0]
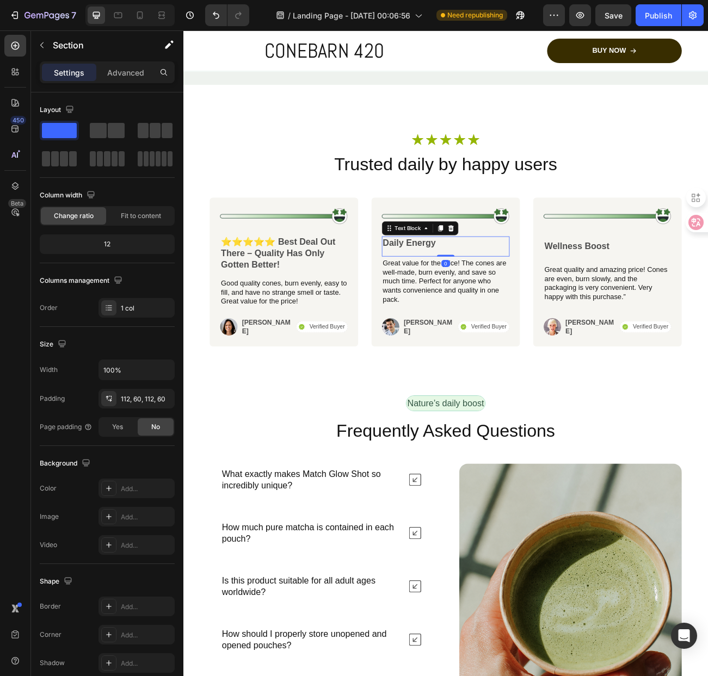
click at [479, 294] on p "Daily Energy" at bounding box center [509, 295] width 157 height 14
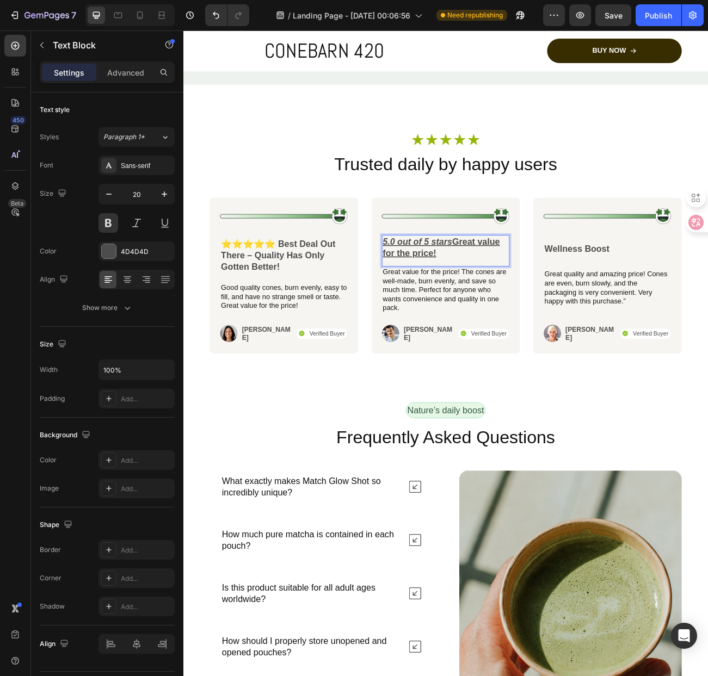
scroll to position [5092, 0]
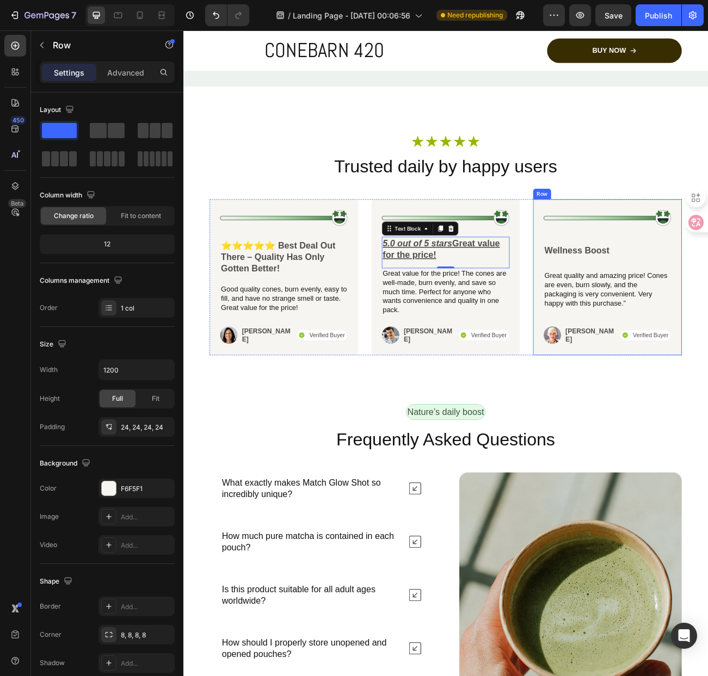
click at [666, 294] on div "Image Wellness Boost Text Block Great quality and amazing price! Cones are even…" at bounding box center [711, 338] width 159 height 168
click at [663, 304] on p "Wellness Boost" at bounding box center [711, 304] width 157 height 14
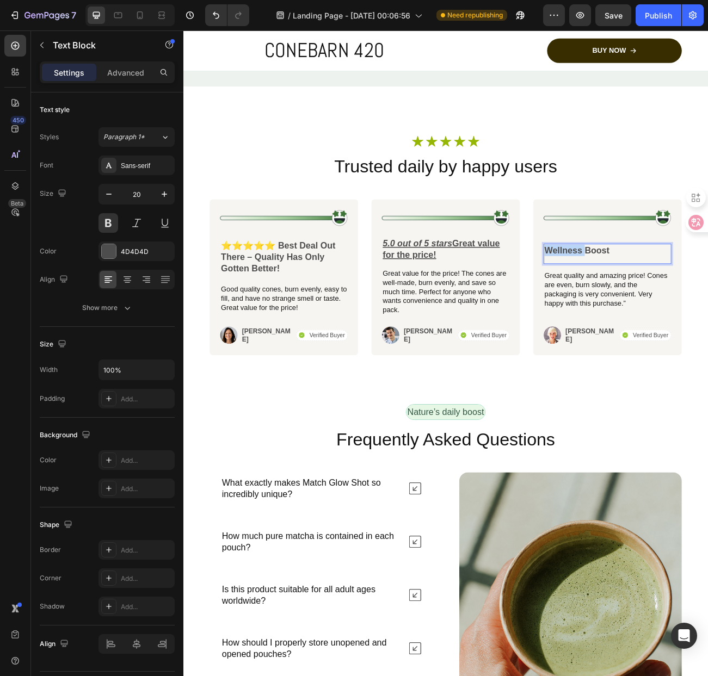
click at [663, 304] on p "Wellness Boost" at bounding box center [711, 304] width 157 height 14
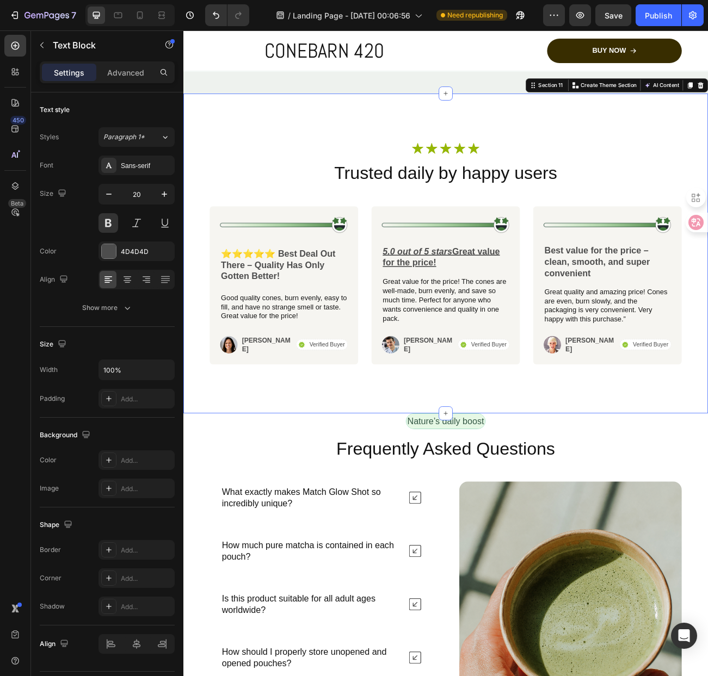
click at [635, 503] on div "Icon Icon Icon Icon Icon Icon List Row Trusted daily by happy users Heading Ima…" at bounding box center [509, 308] width 653 height 398
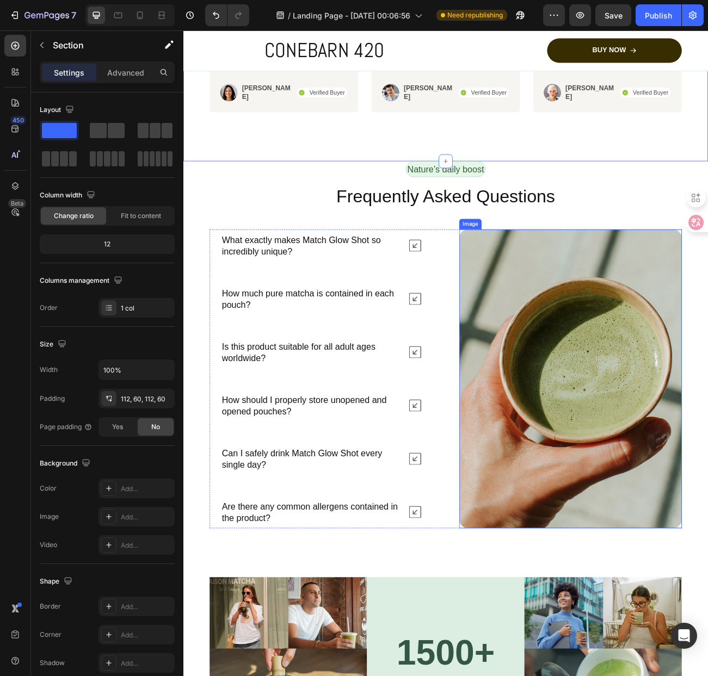
scroll to position [5410, 0]
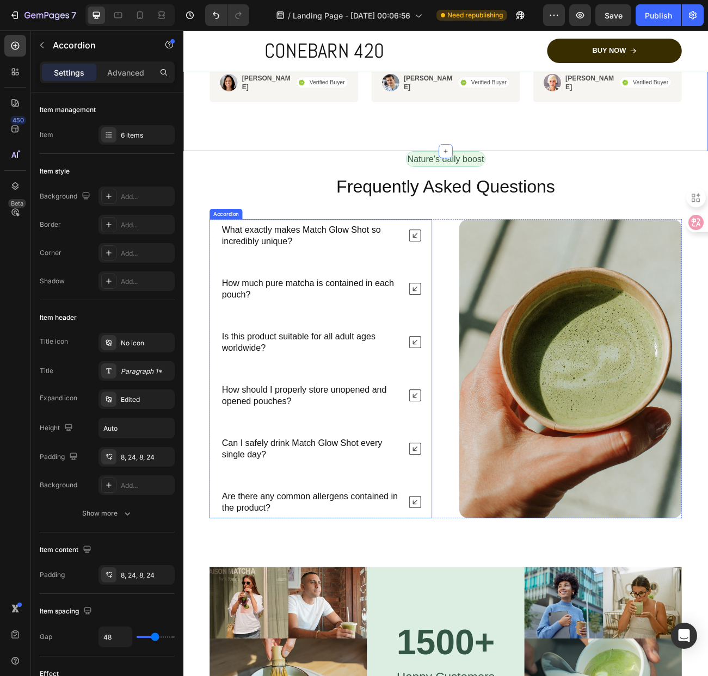
click at [470, 283] on icon at bounding box center [471, 285] width 15 height 15
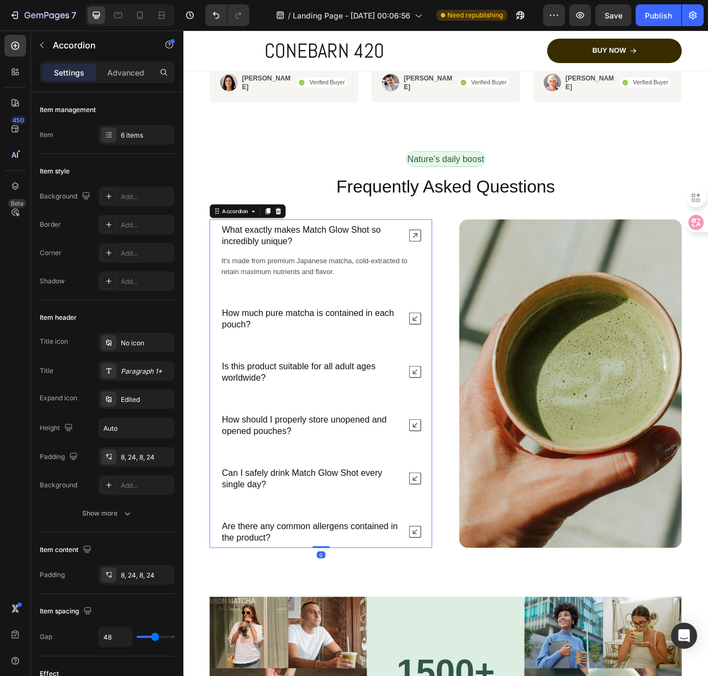
click at [470, 283] on icon at bounding box center [471, 285] width 15 height 15
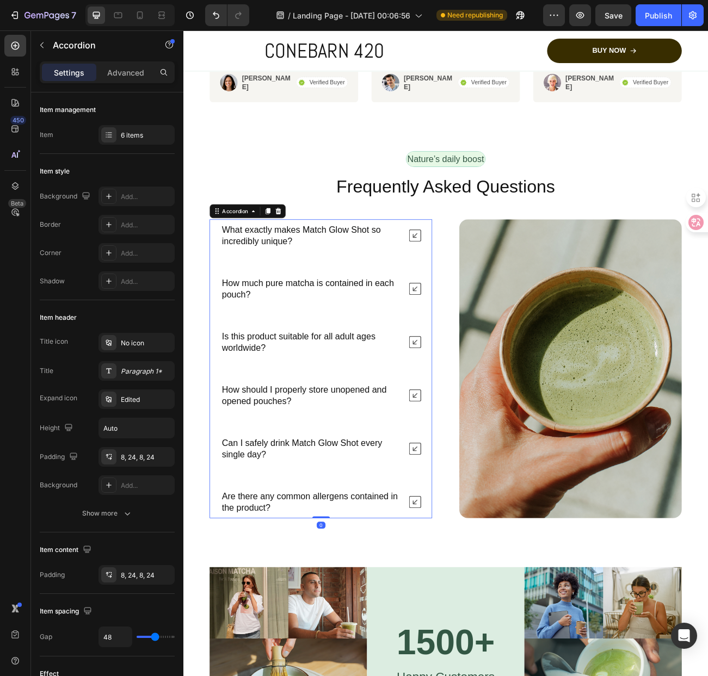
click at [470, 283] on icon at bounding box center [471, 285] width 15 height 15
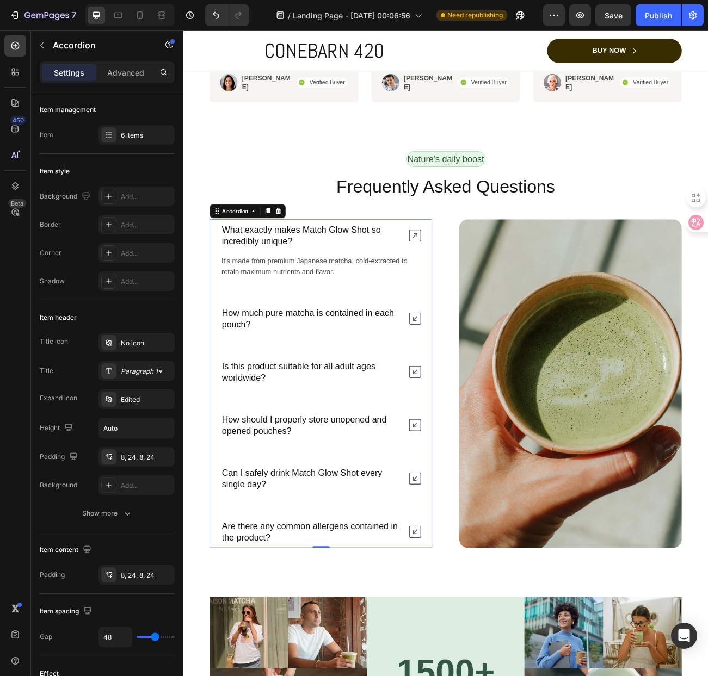
click at [466, 392] on icon at bounding box center [471, 388] width 15 height 15
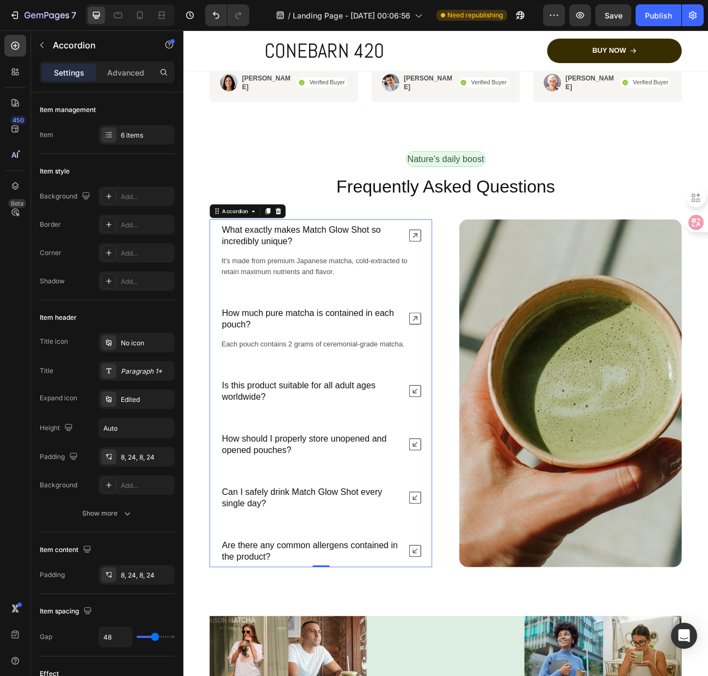
click at [472, 474] on icon at bounding box center [471, 479] width 15 height 15
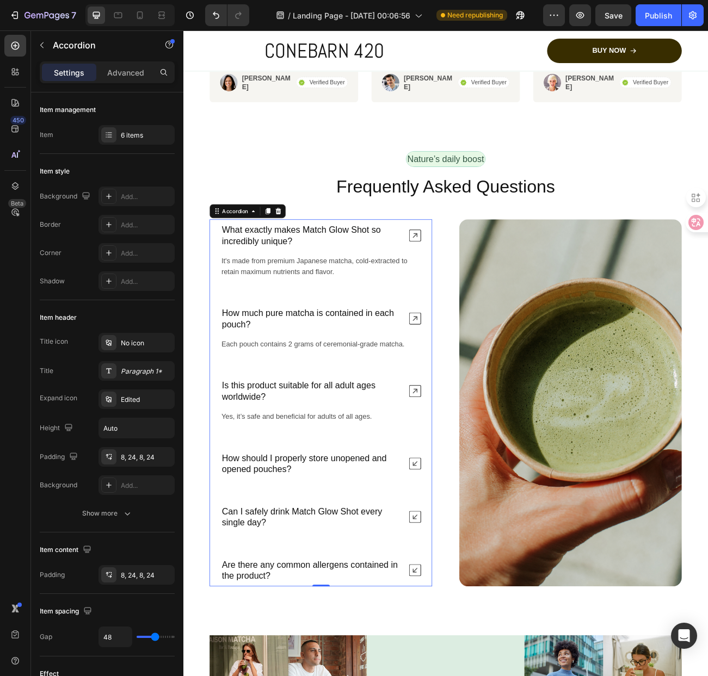
click at [467, 563] on icon at bounding box center [471, 569] width 15 height 15
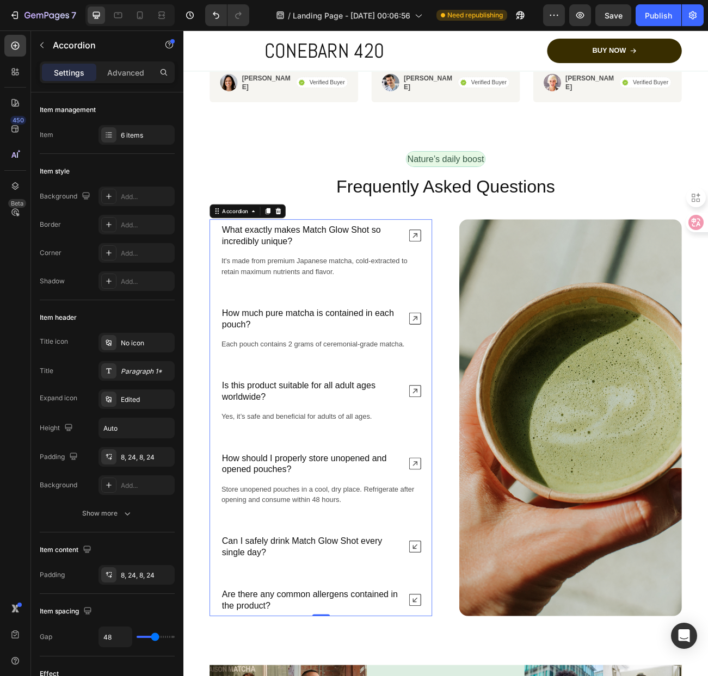
click at [464, 671] on icon at bounding box center [471, 672] width 15 height 15
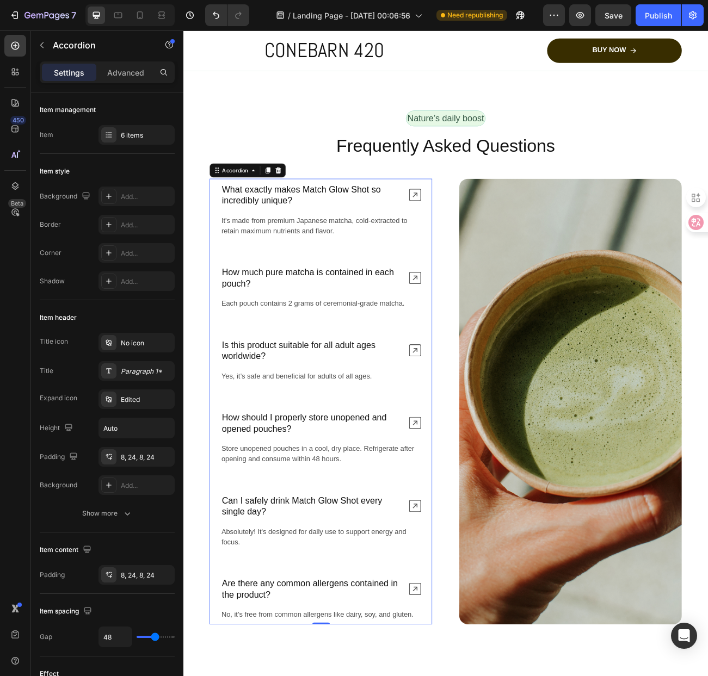
scroll to position [5464, 0]
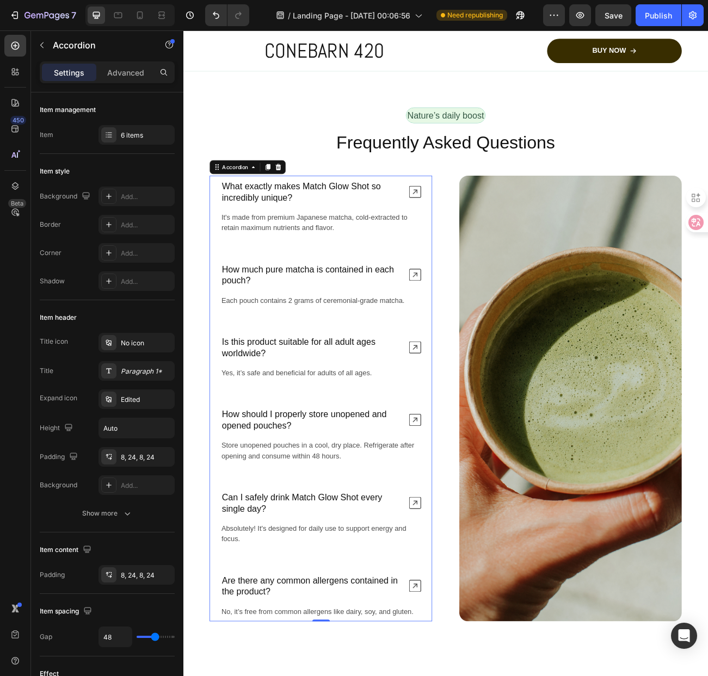
click at [342, 229] on p "What exactly makes Match Glow Shot so incredibly unique?" at bounding box center [342, 231] width 223 height 28
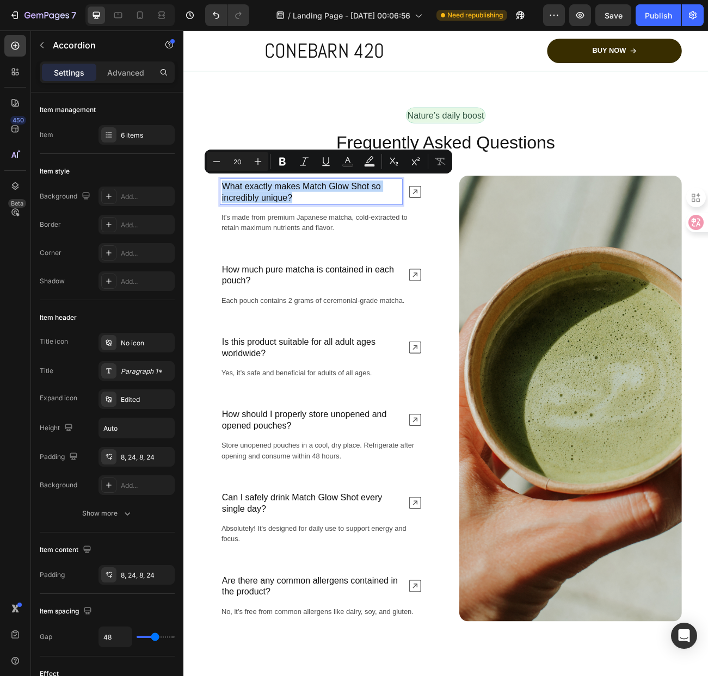
drag, startPoint x: 339, startPoint y: 241, endPoint x: 233, endPoint y: 212, distance: 109.6
click at [233, 212] on div "What exactly makes Match Glow Shot so incredibly unique?" at bounding box center [355, 231] width 276 height 40
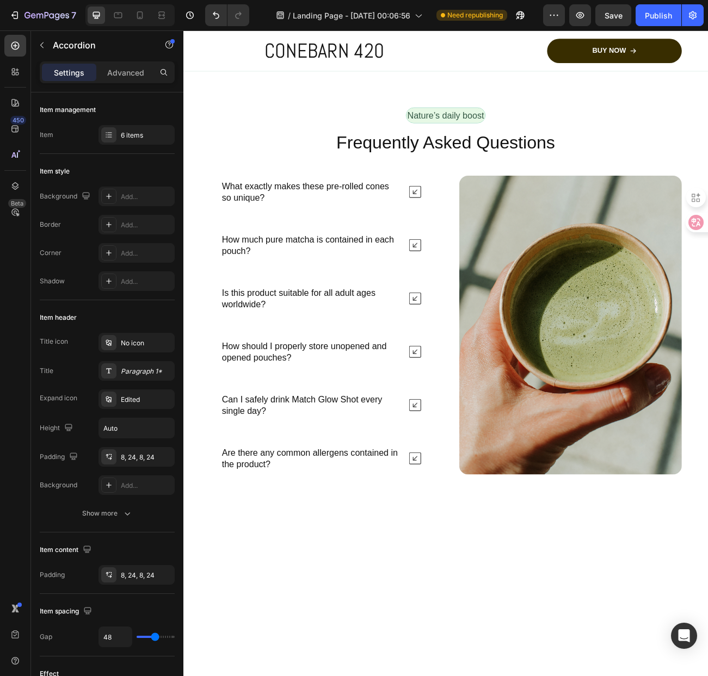
click at [466, 230] on icon at bounding box center [471, 231] width 15 height 15
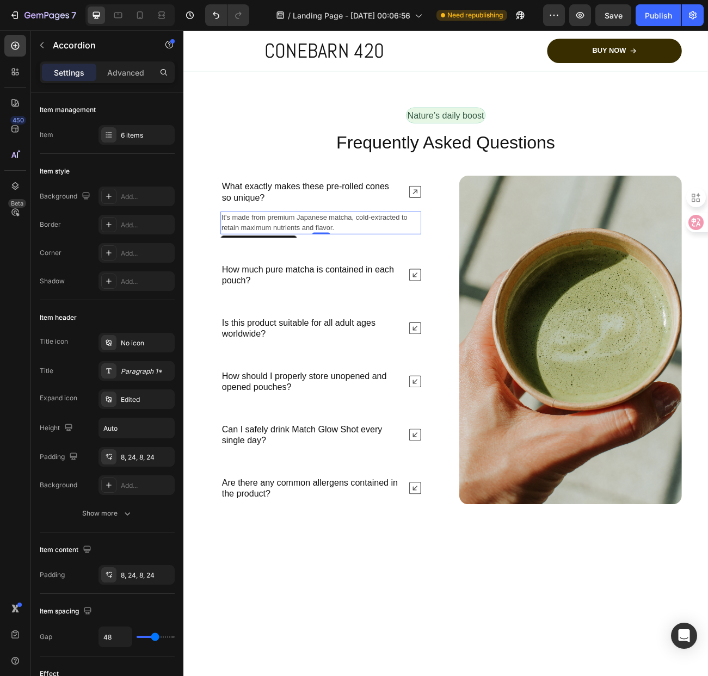
click at [386, 274] on p "It's made from premium Japanese matcha, cold-extracted to retain maximum nutrie…" at bounding box center [355, 270] width 248 height 26
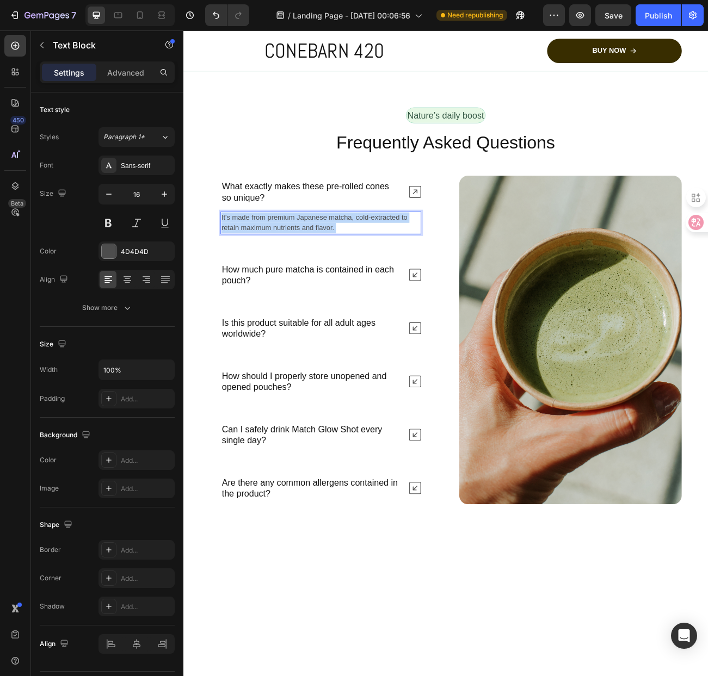
drag, startPoint x: 397, startPoint y: 275, endPoint x: 234, endPoint y: 269, distance: 162.3
click at [234, 269] on p "It's made from premium Japanese matcha, cold-extracted to retain maximum nutrie…" at bounding box center [355, 270] width 248 height 26
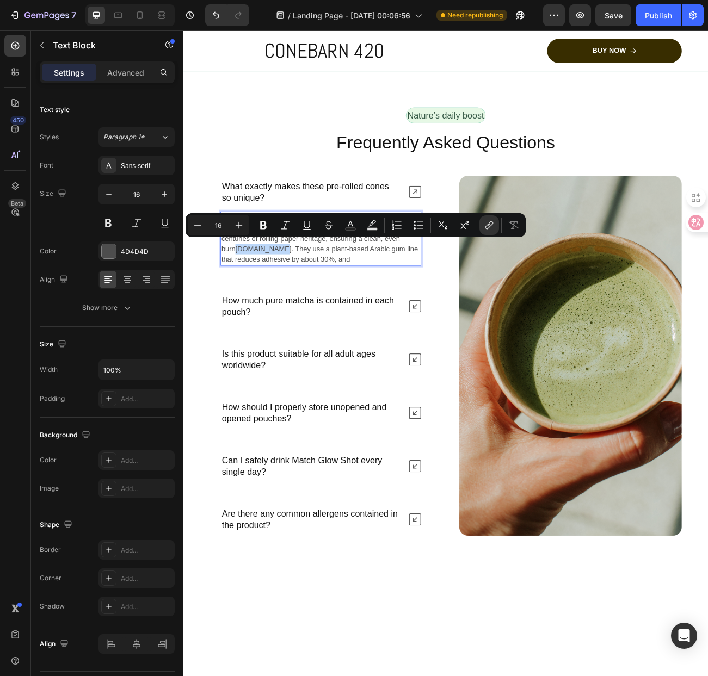
drag, startPoint x: 281, startPoint y: 300, endPoint x: 318, endPoint y: 301, distance: 37.0
click at [318, 301] on link "trimleaf.com" at bounding box center [283, 302] width 70 height 9
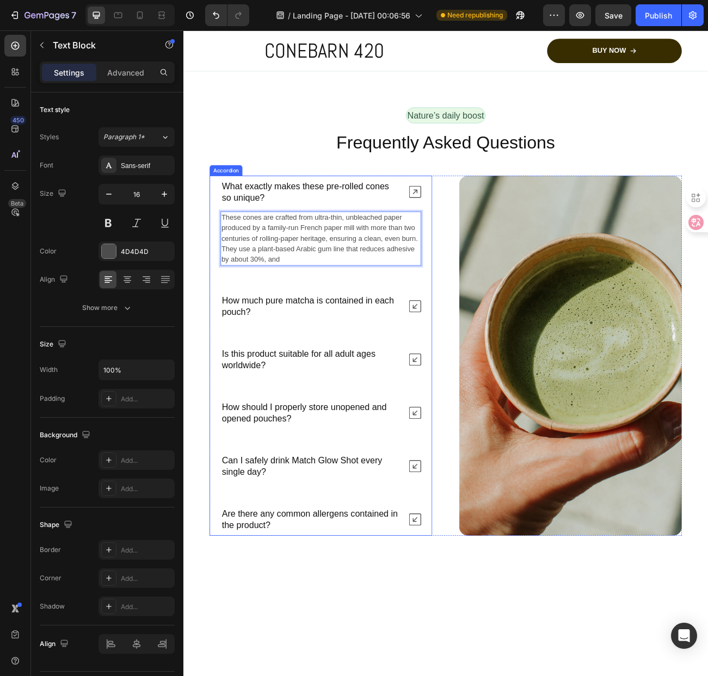
click at [318, 381] on p "How much pure matcha is contained in each pouch?" at bounding box center [342, 374] width 223 height 28
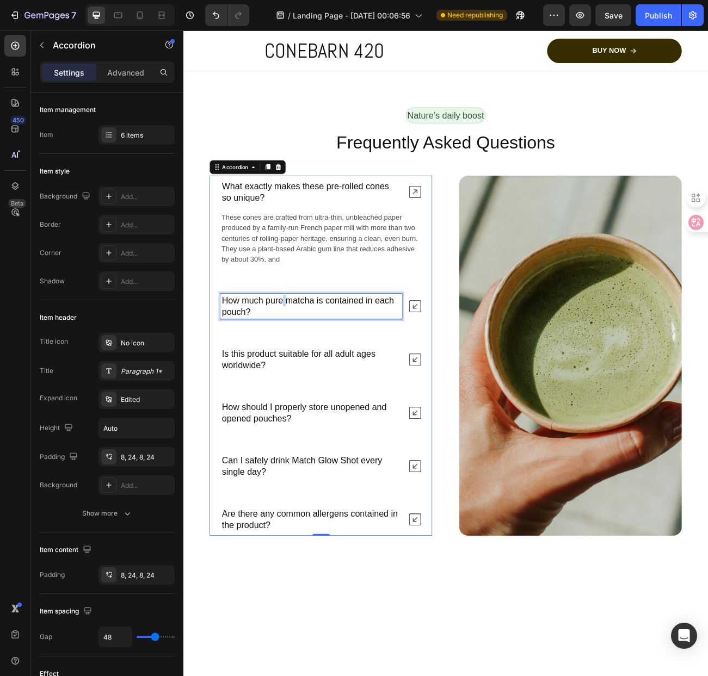
click at [309, 366] on p "How much pure matcha is contained in each pouch?" at bounding box center [342, 374] width 223 height 28
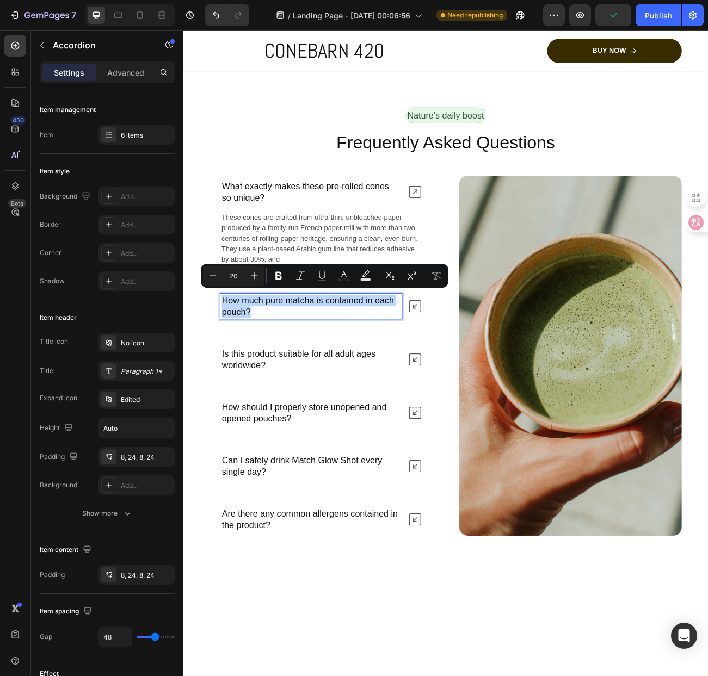
drag, startPoint x: 312, startPoint y: 375, endPoint x: 217, endPoint y: 364, distance: 95.4
click at [217, 364] on div "How much pure matcha is contained in each pouch?" at bounding box center [355, 374] width 276 height 40
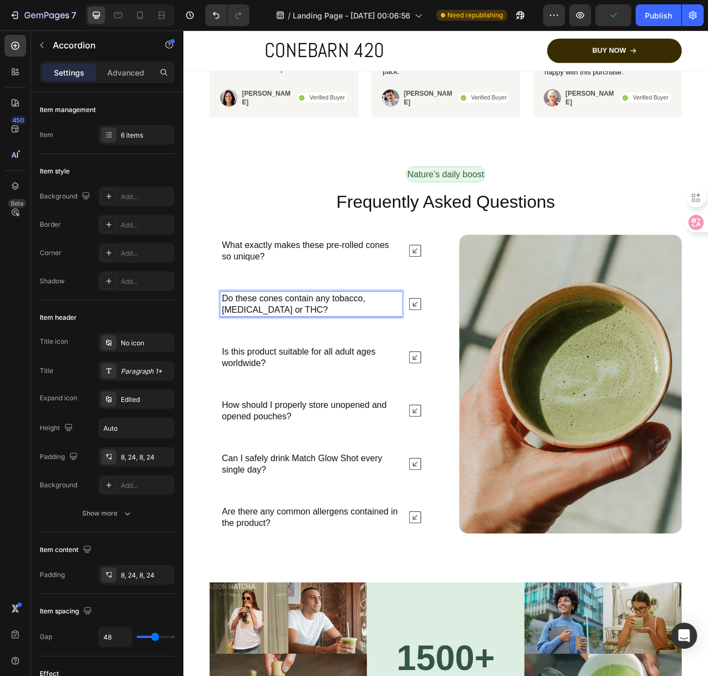
scroll to position [5388, 0]
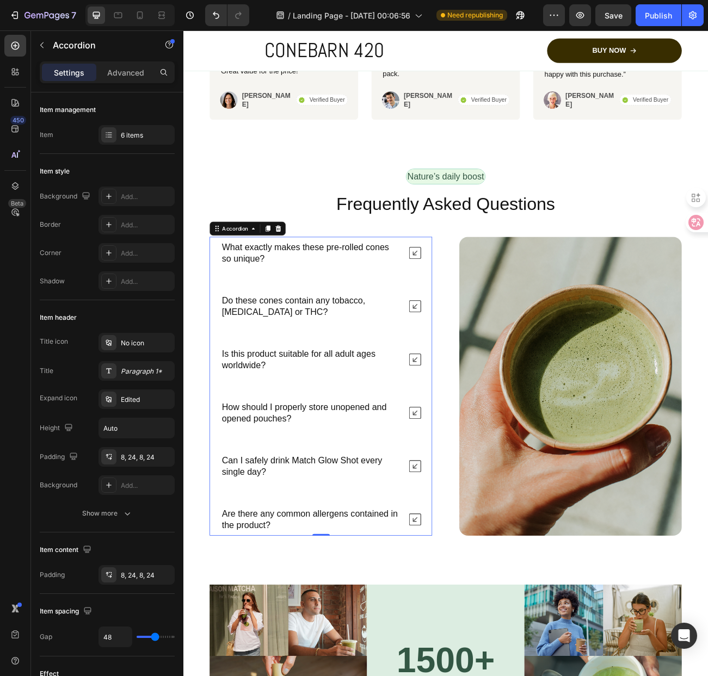
click at [472, 366] on icon at bounding box center [471, 373] width 15 height 15
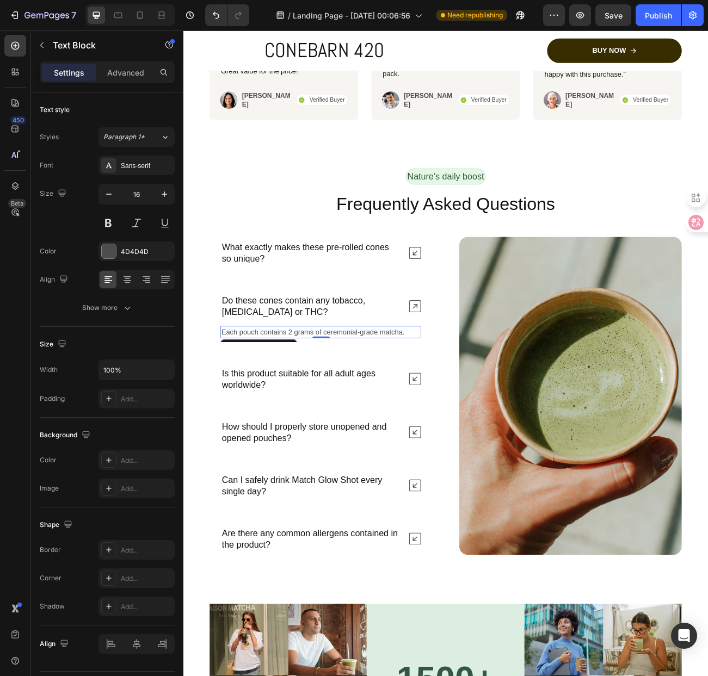
click at [330, 406] on p "Each pouch contains 2 grams of ceremonial-grade matcha." at bounding box center [355, 405] width 248 height 13
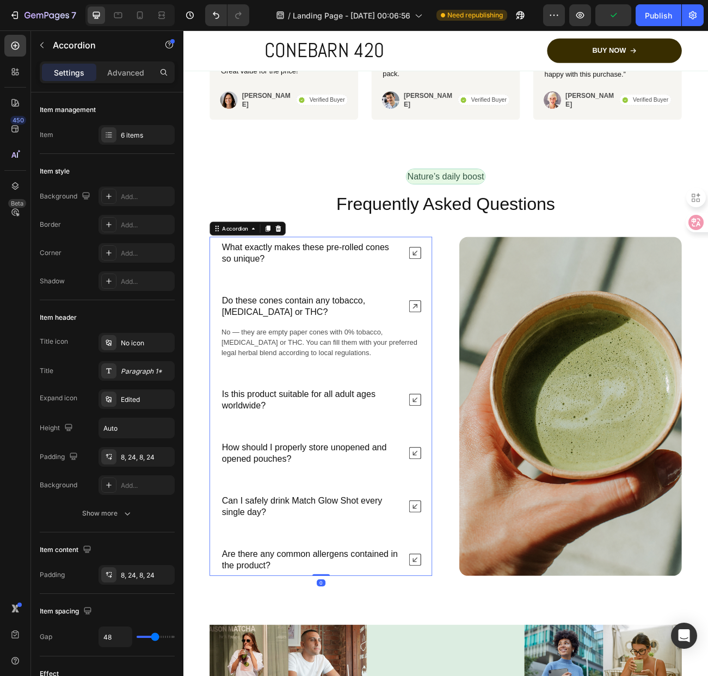
click at [354, 476] on p "Is this product suitable for all adult ages worldwide?" at bounding box center [342, 490] width 223 height 28
click at [344, 487] on p "Is this product suitable for all adult ages worldwide?" at bounding box center [342, 490] width 223 height 28
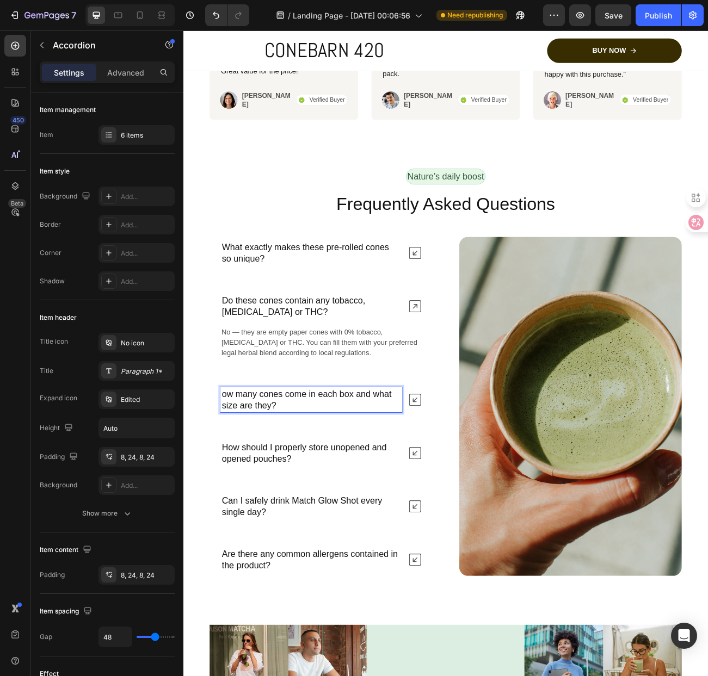
click at [464, 493] on icon at bounding box center [471, 490] width 15 height 15
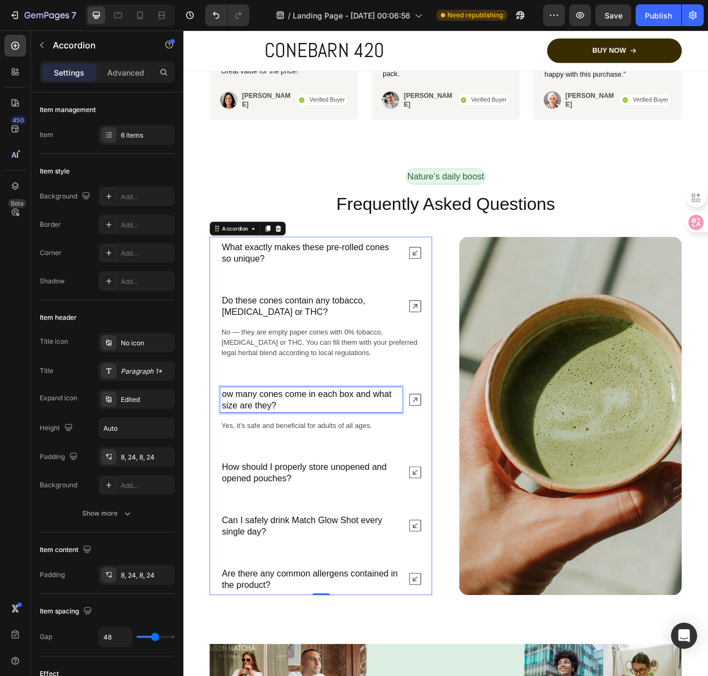
click at [273, 496] on p "ow many cones come in each box and what size are they?" at bounding box center [342, 490] width 223 height 28
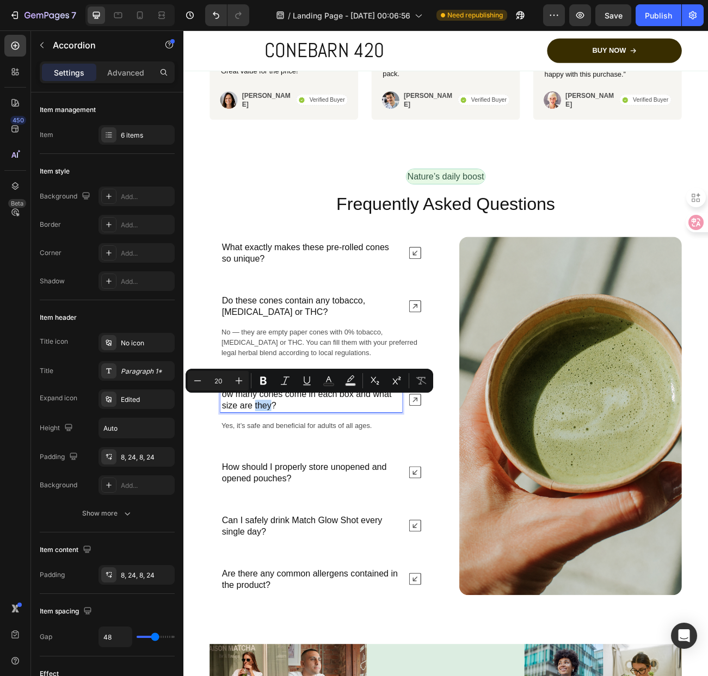
click at [223, 391] on div "Minus 20 Plus Bold Italic Underline Text Color Text Background Color Subscript …" at bounding box center [310, 381] width 248 height 24
click at [230, 487] on div "ow many cones come in each box and what size are they?" at bounding box center [343, 490] width 226 height 32
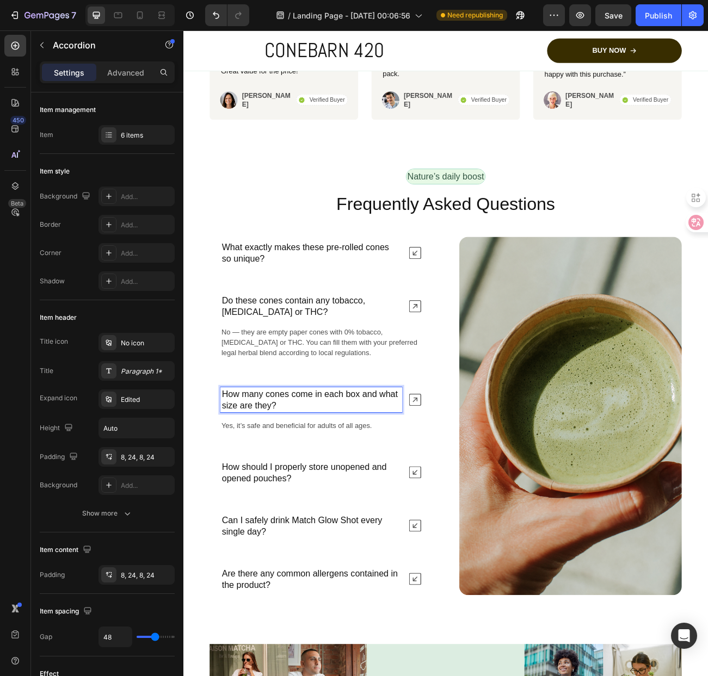
click at [320, 488] on p "How many cones come in each box and what size are they?" at bounding box center [342, 490] width 223 height 28
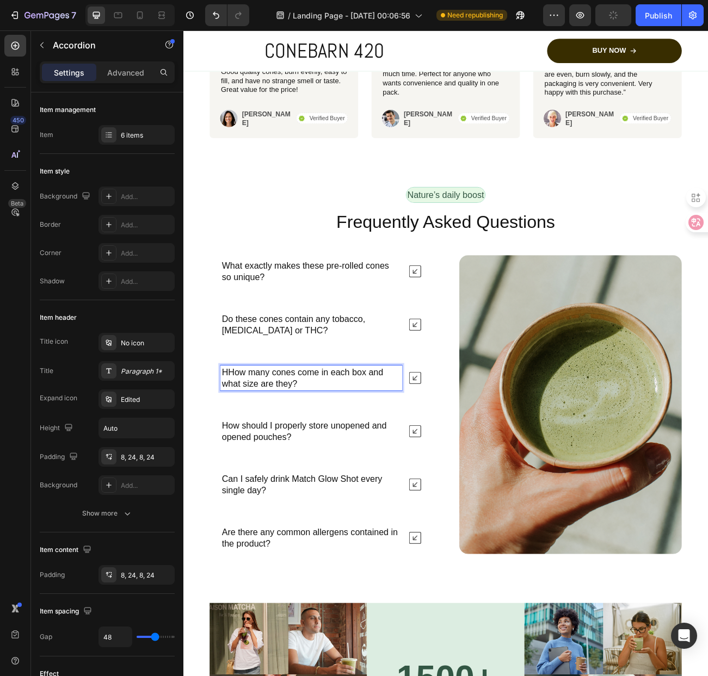
click at [239, 477] on p "HHow many cones come in each box and what size are they?" at bounding box center [342, 463] width 223 height 28
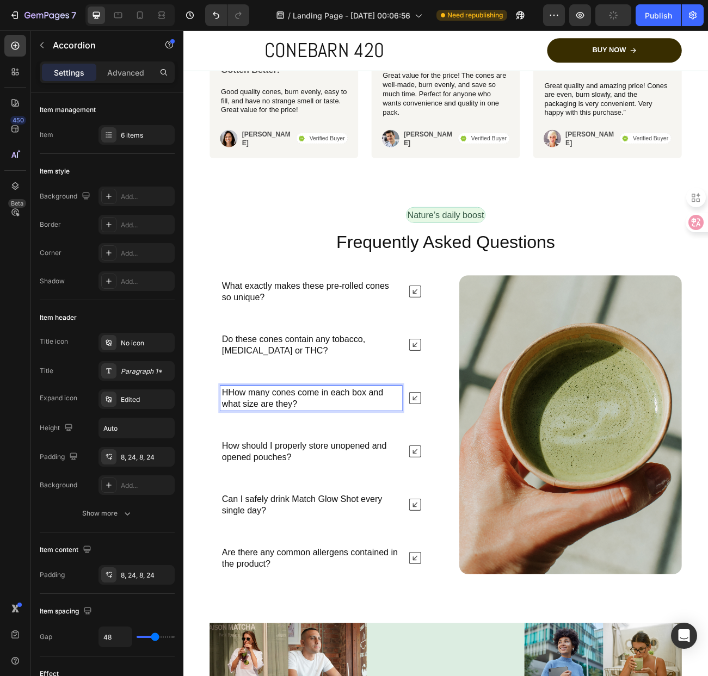
scroll to position [5338, 0]
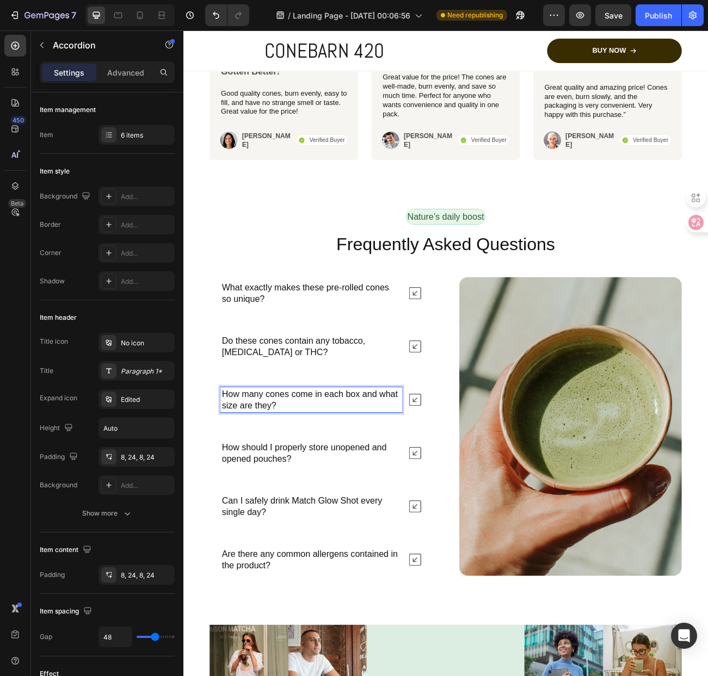
click at [351, 499] on p "How many cones come in each box and what size are they?" at bounding box center [342, 490] width 223 height 28
click at [453, 515] on div "What exactly makes these pre‑rolled cones so unique? Do these cones contain any…" at bounding box center [354, 523] width 277 height 372
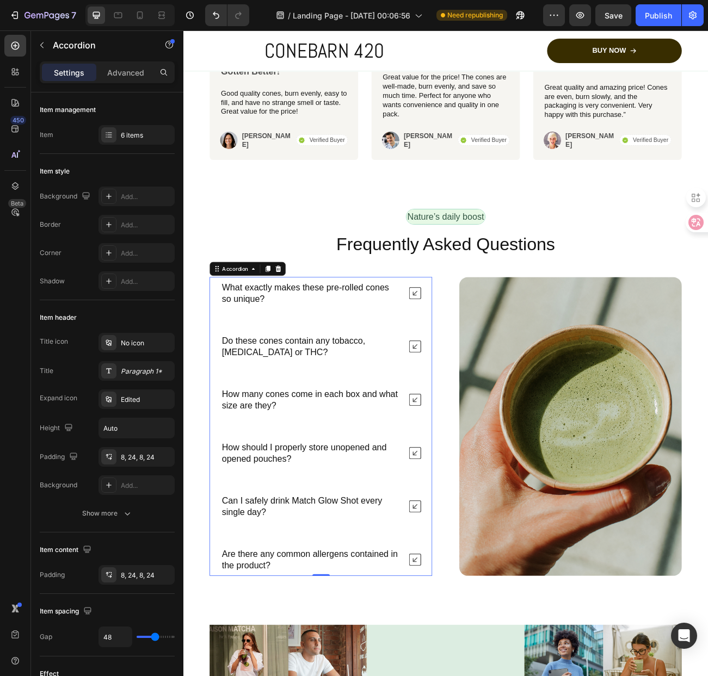
click at [470, 488] on icon at bounding box center [471, 490] width 15 height 15
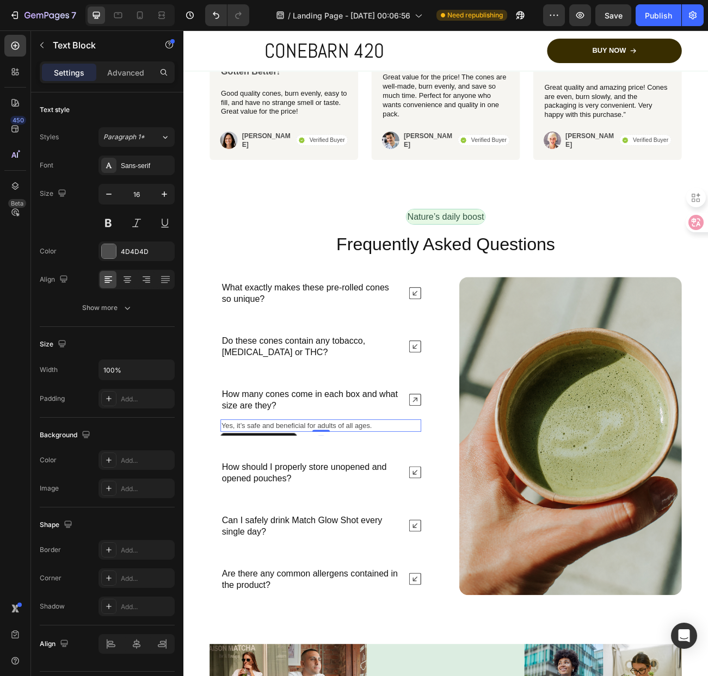
click at [375, 521] on p "Yes, it’s safe and beneficial for adults of all ages." at bounding box center [355, 522] width 248 height 13
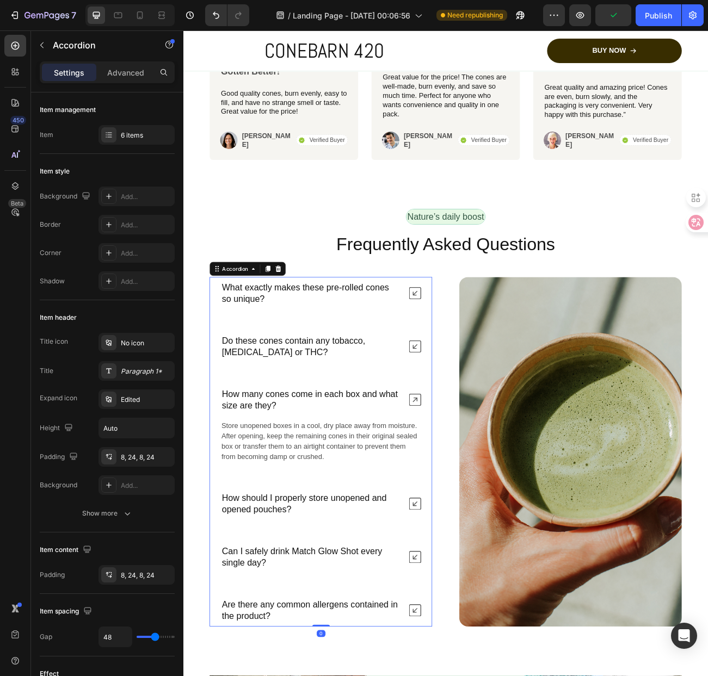
click at [307, 609] on p "How should I properly store unopened and opened pouches?" at bounding box center [342, 620] width 223 height 28
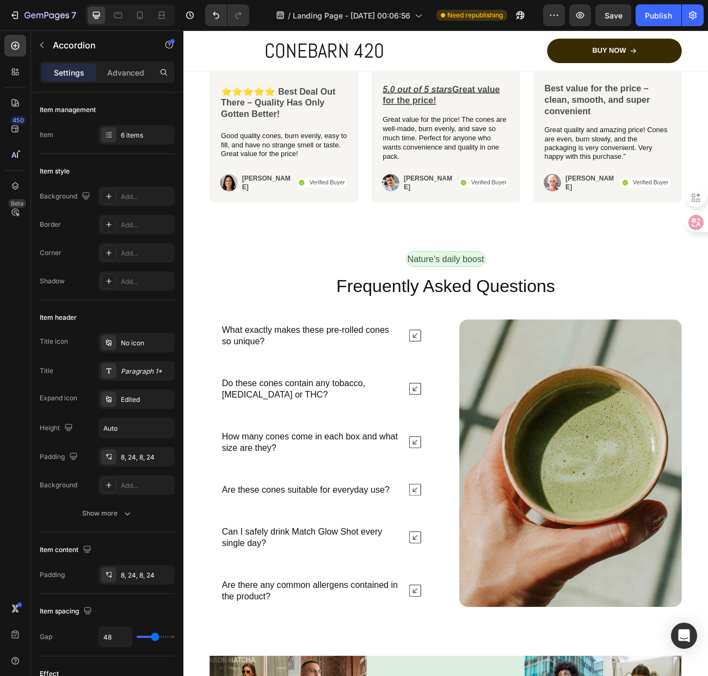
scroll to position [5275, 0]
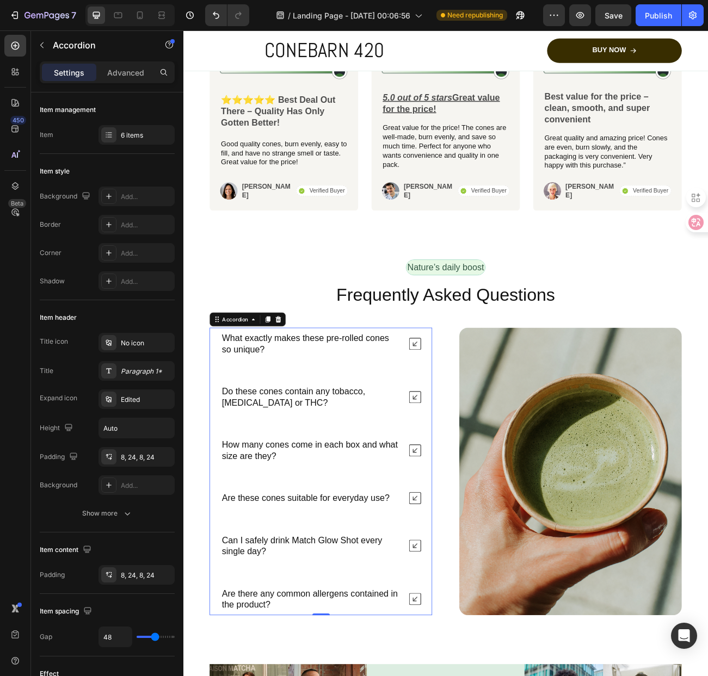
click at [466, 553] on icon at bounding box center [471, 553] width 15 height 15
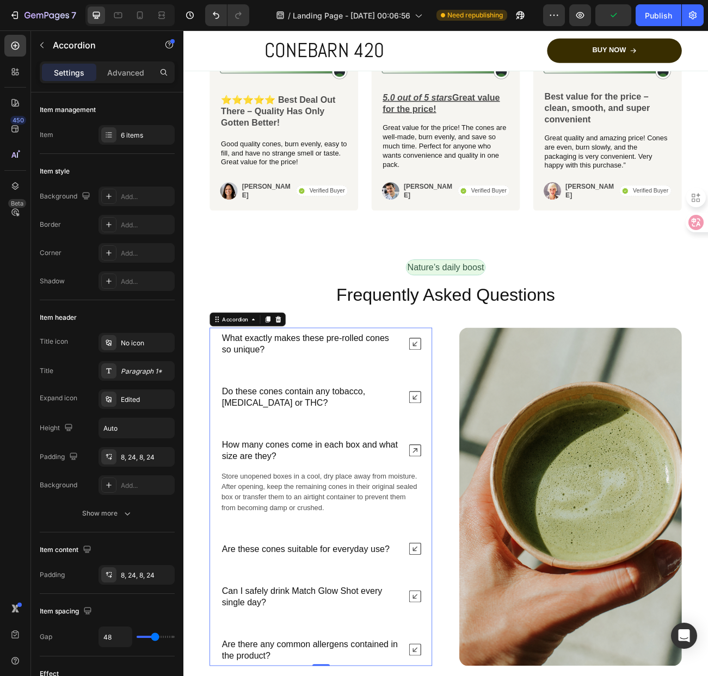
click at [472, 674] on icon at bounding box center [471, 675] width 15 height 15
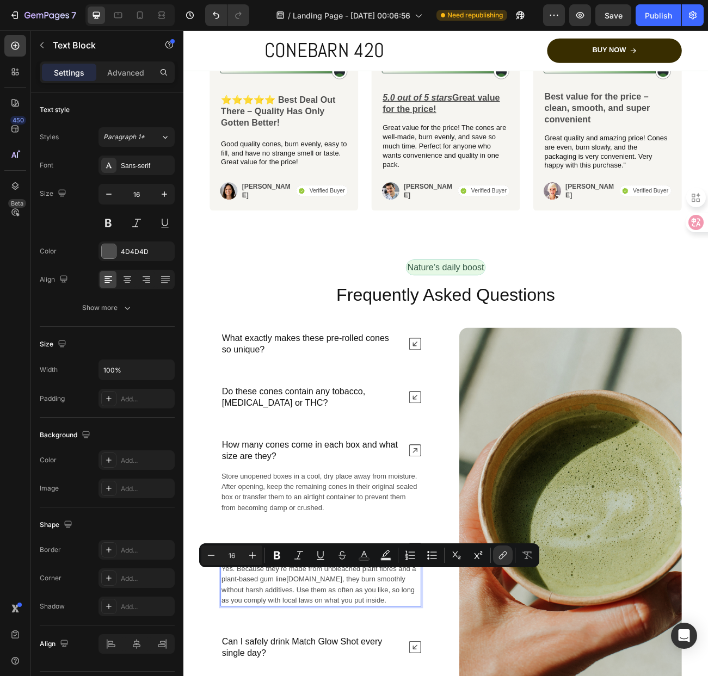
drag, startPoint x: 339, startPoint y: 713, endPoint x: 406, endPoint y: 709, distance: 67.5
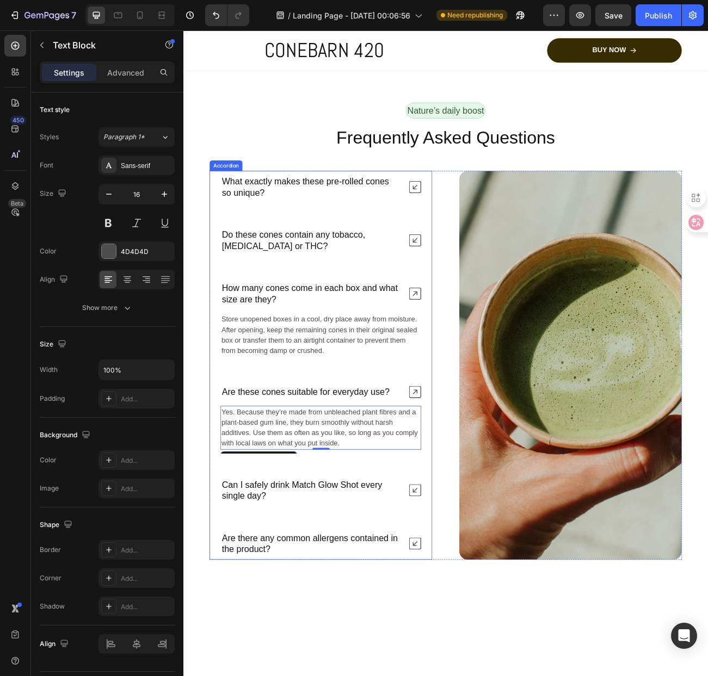
scroll to position [5492, 0]
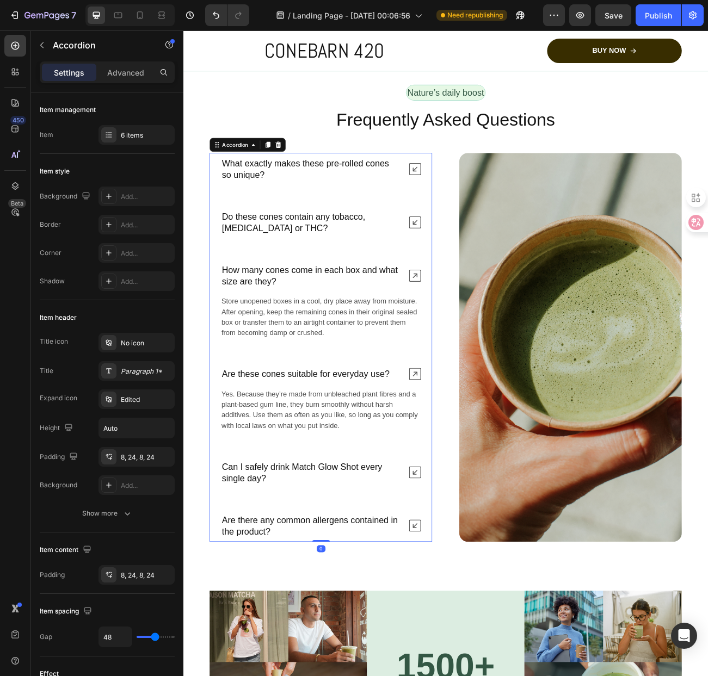
click at [408, 573] on p "Can I safely drink Match Glow Shot every single day?" at bounding box center [342, 580] width 223 height 28
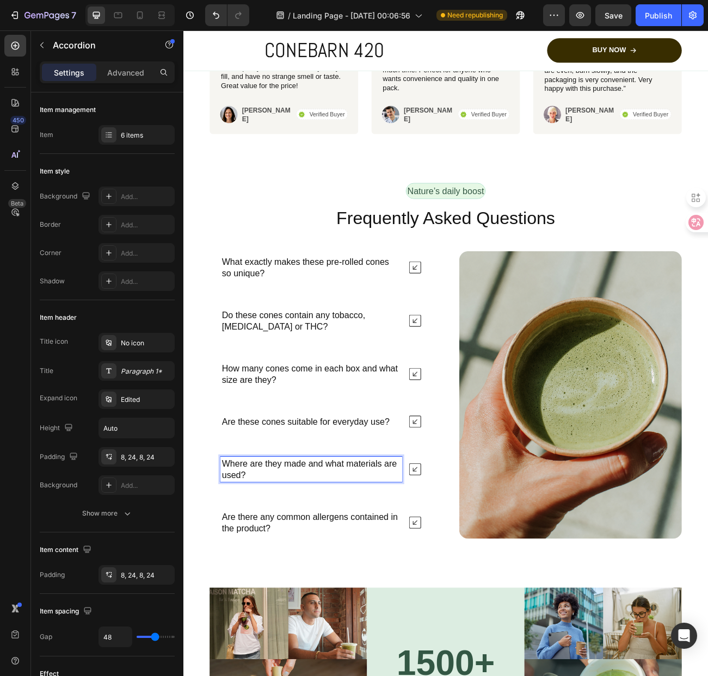
scroll to position [5366, 0]
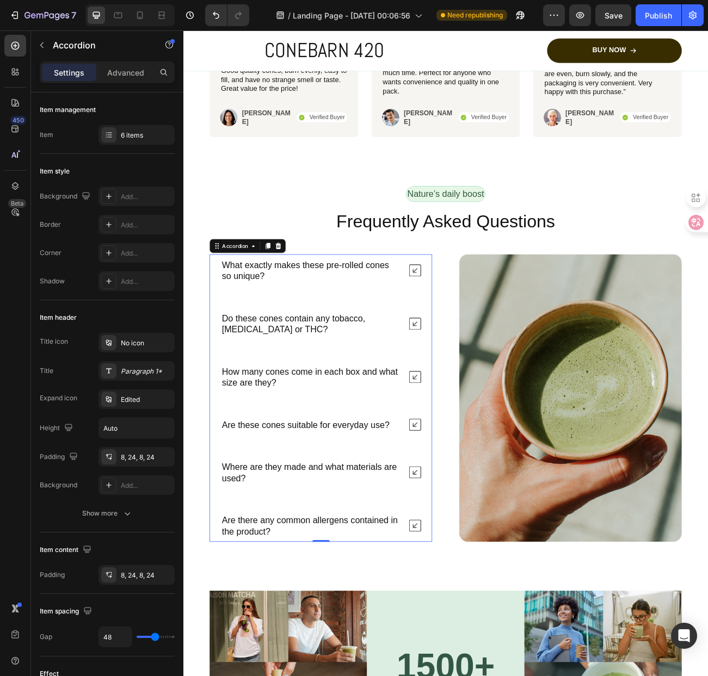
click at [476, 576] on div "Where are they made and what materials are used?" at bounding box center [355, 580] width 276 height 40
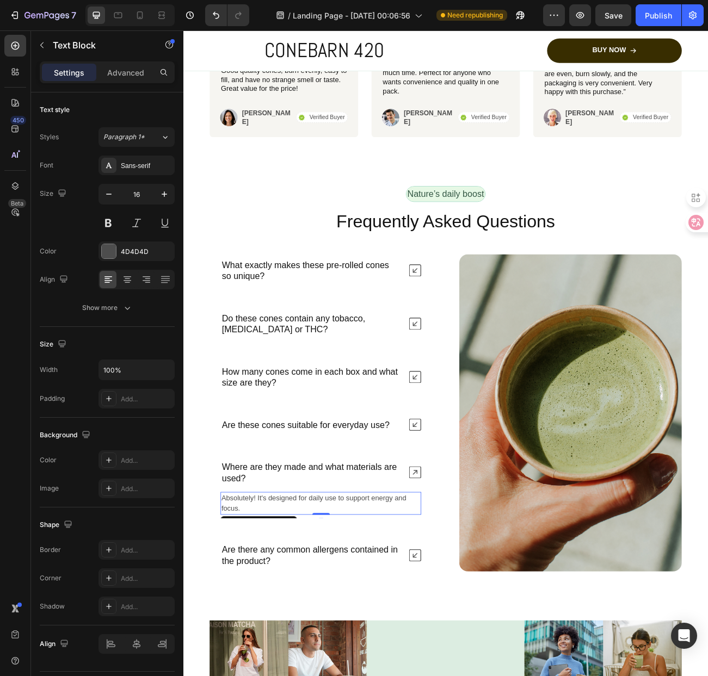
click at [386, 614] on p "Absolutely! It's designed for daily use to support energy and focus." at bounding box center [355, 619] width 248 height 26
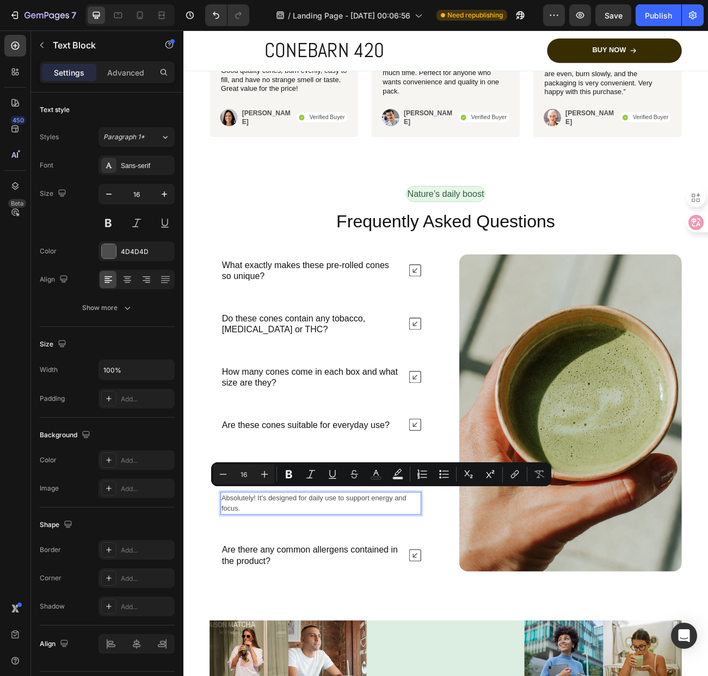
click at [379, 621] on p "Absolutely! It's designed for daily use to support energy and focus." at bounding box center [355, 619] width 248 height 26
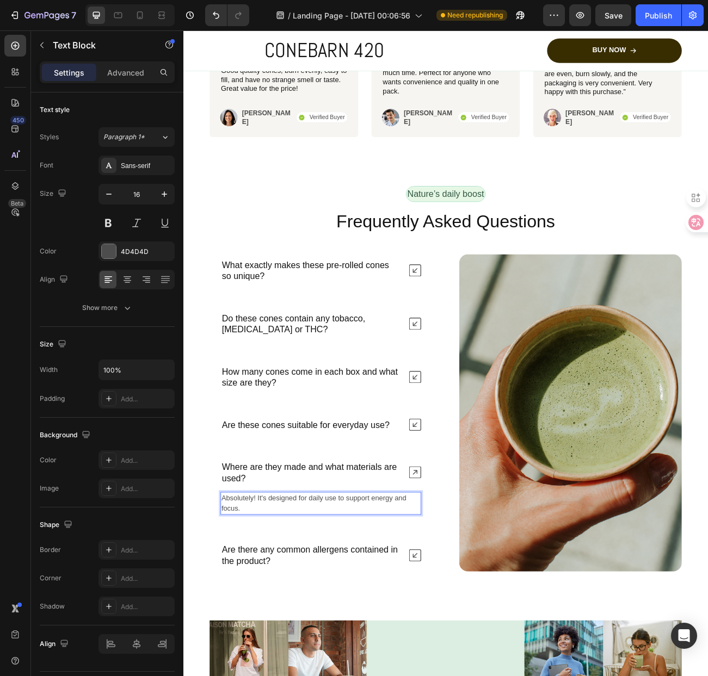
click at [379, 621] on p "Absolutely! It's designed for daily use to support energy and focus." at bounding box center [355, 619] width 248 height 26
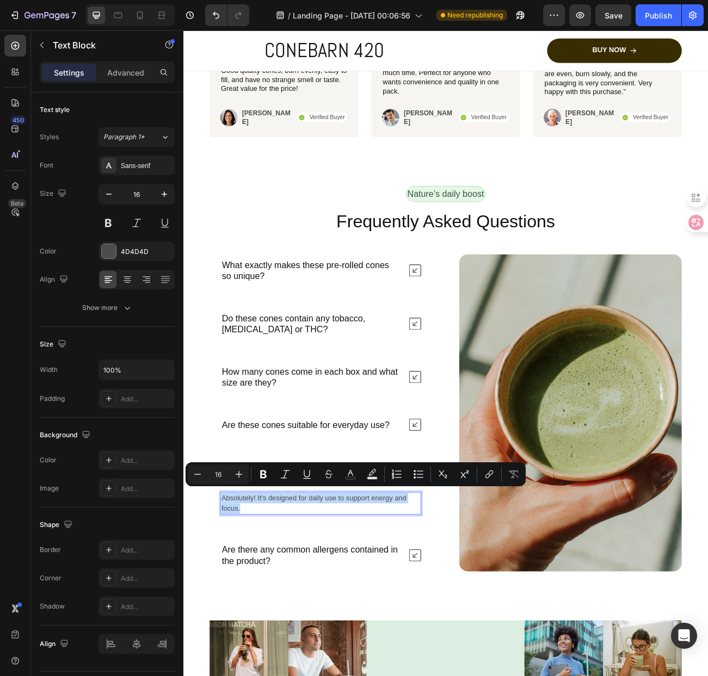
drag, startPoint x: 379, startPoint y: 621, endPoint x: 283, endPoint y: 613, distance: 95.6
click at [283, 613] on p "Absolutely! It's designed for daily use to support energy and focus." at bounding box center [355, 619] width 248 height 26
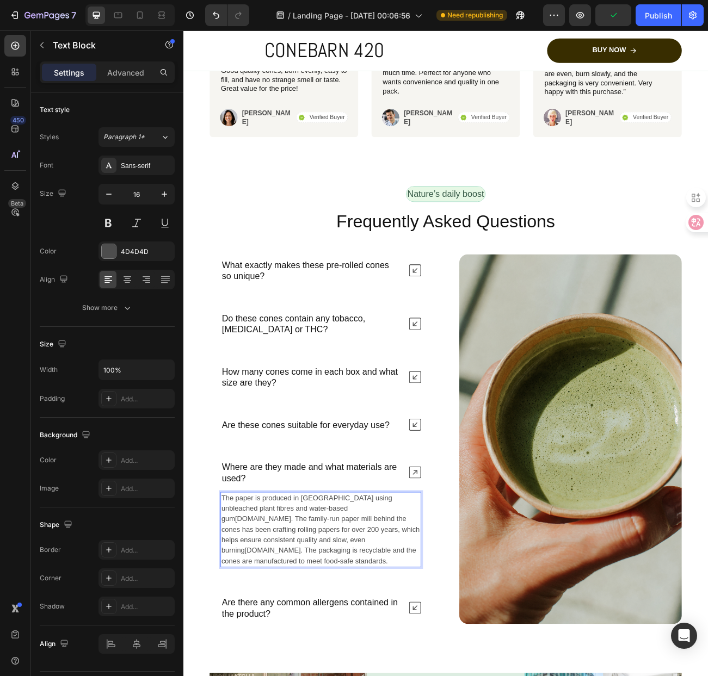
click at [312, 668] on p "The paper is produced in France using unbleached plant fibres and water‑based g…" at bounding box center [355, 651] width 248 height 91
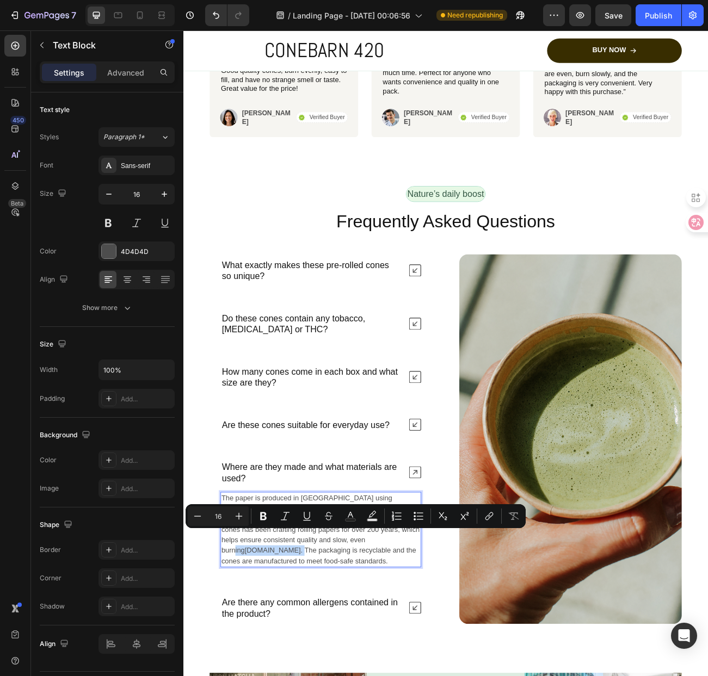
drag, startPoint x: 311, startPoint y: 664, endPoint x: 376, endPoint y: 668, distance: 65.4
click at [376, 668] on p "The paper is produced in France using unbleached plant fibres and water‑based g…" at bounding box center [355, 651] width 248 height 91
click at [329, 673] on link "trimleaf.com" at bounding box center [295, 677] width 70 height 9
drag, startPoint x: 371, startPoint y: 665, endPoint x: 323, endPoint y: 665, distance: 47.3
click at [323, 673] on link "trimleaf.com" at bounding box center [295, 677] width 70 height 9
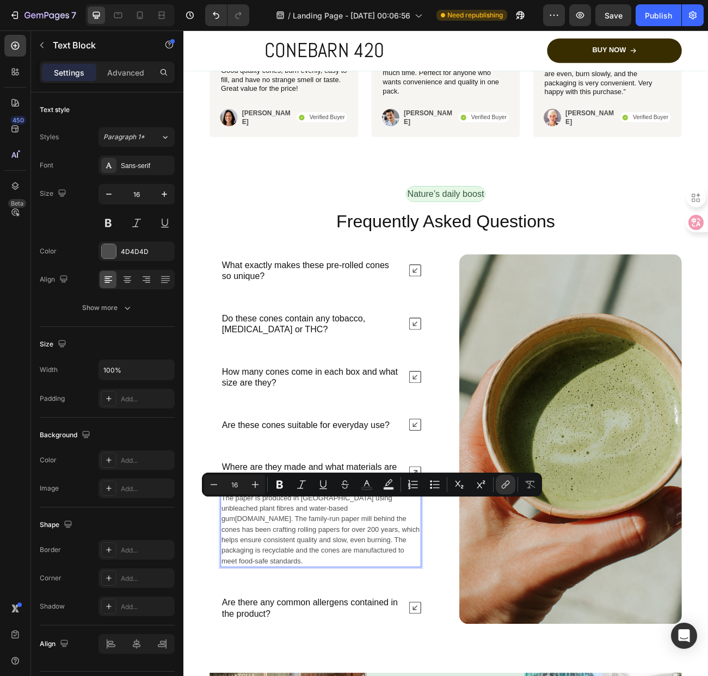
drag, startPoint x: 344, startPoint y: 628, endPoint x: 409, endPoint y: 627, distance: 64.8
click at [409, 627] on p "The paper is produced in France using unbleached plant fibres and water‑based g…" at bounding box center [355, 651] width 248 height 91
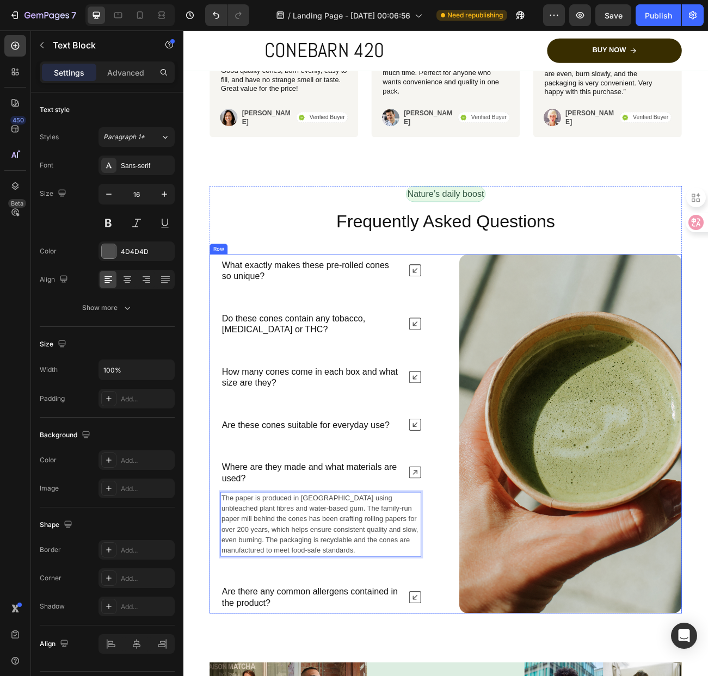
click at [502, 649] on div "What exactly makes these pre‑rolled cones so unique? Do these cones contain any…" at bounding box center [510, 532] width 588 height 447
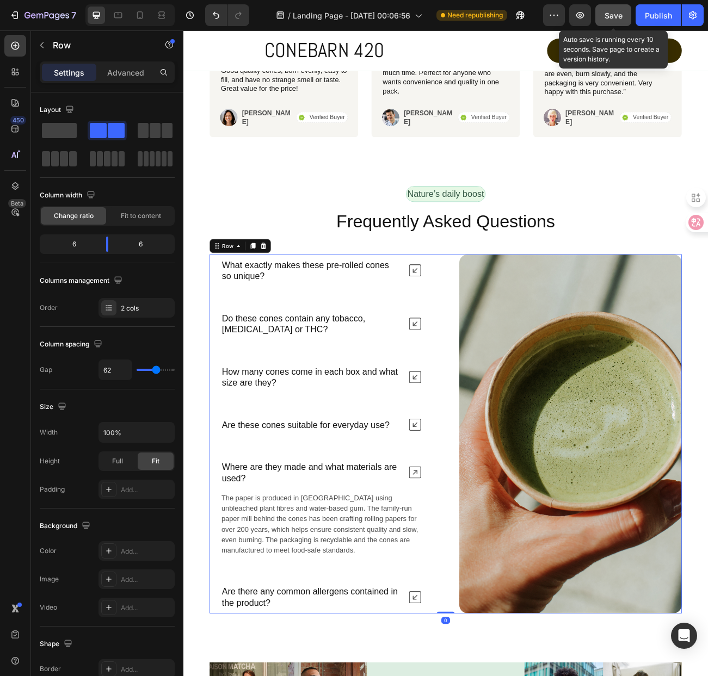
click at [616, 15] on span "Save" at bounding box center [613, 15] width 18 height 9
